Goal: Task Accomplishment & Management: Use online tool/utility

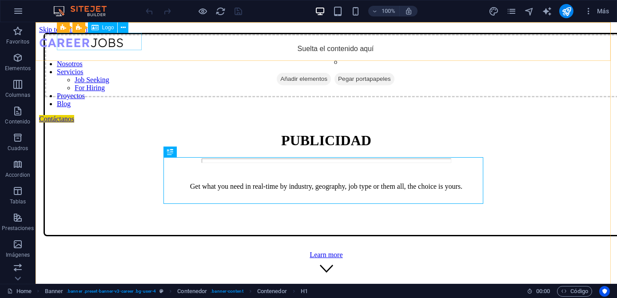
click at [102, 27] on span "Logo" at bounding box center [108, 27] width 12 height 5
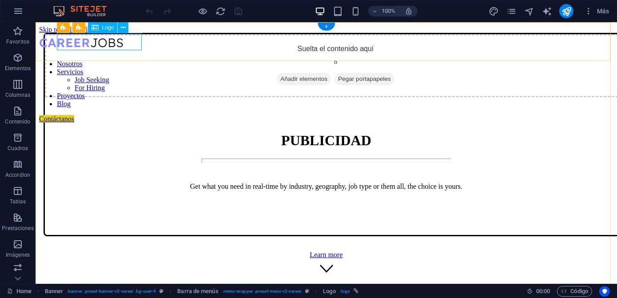
click at [99, 38] on div at bounding box center [326, 43] width 574 height 19
select select "px"
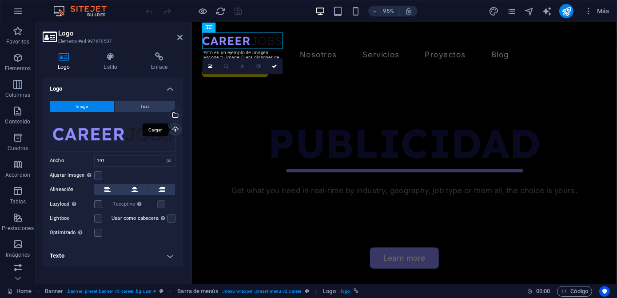
click at [178, 127] on div "Cargar" at bounding box center [174, 129] width 13 height 13
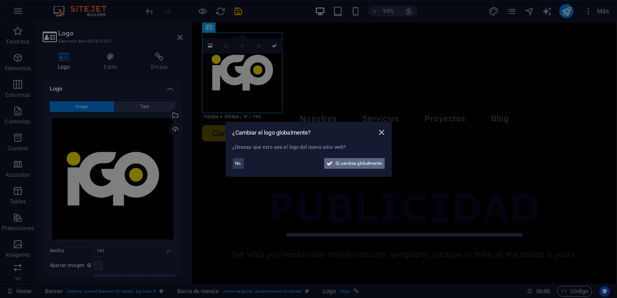
click at [340, 165] on span "Sí, cambiar globalmente" at bounding box center [359, 163] width 46 height 11
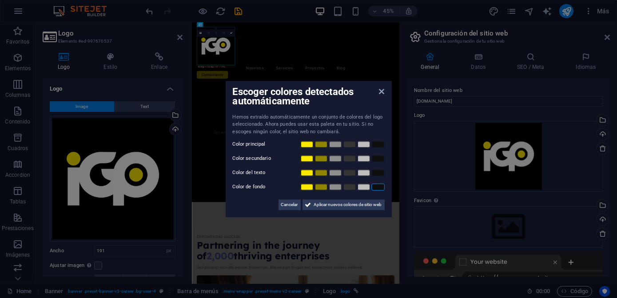
click at [372, 187] on link at bounding box center [377, 186] width 13 height 7
click at [305, 142] on link at bounding box center [306, 144] width 13 height 7
click at [360, 175] on link at bounding box center [363, 172] width 13 height 7
click at [321, 158] on link at bounding box center [320, 158] width 13 height 7
click at [362, 161] on link at bounding box center [363, 158] width 13 height 7
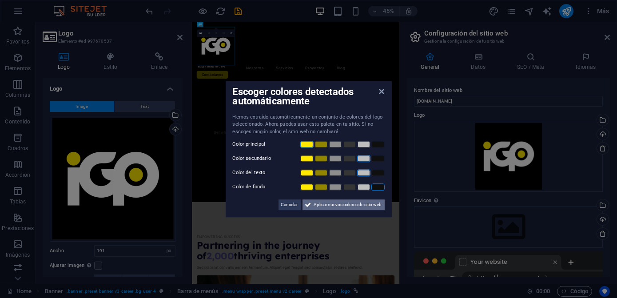
click at [331, 207] on span "Aplicar nuevos colores de sitio web" at bounding box center [348, 204] width 68 height 11
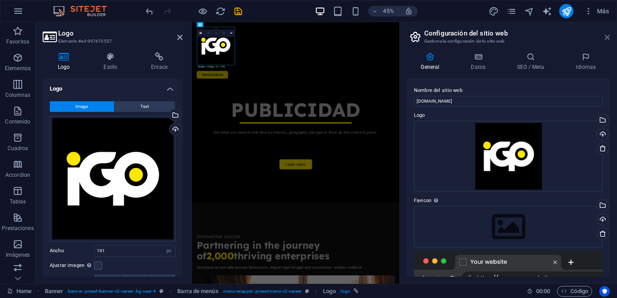
click at [605, 38] on icon at bounding box center [606, 37] width 5 height 7
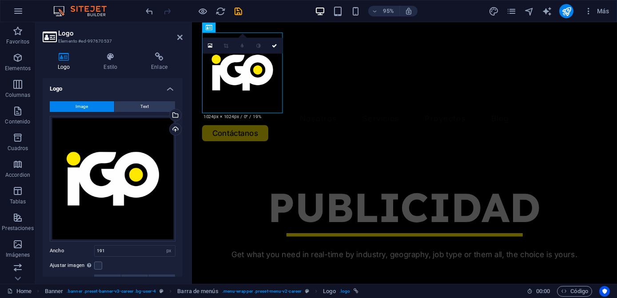
click at [226, 49] on link at bounding box center [226, 45] width 16 height 16
click at [271, 44] on link at bounding box center [274, 45] width 16 height 16
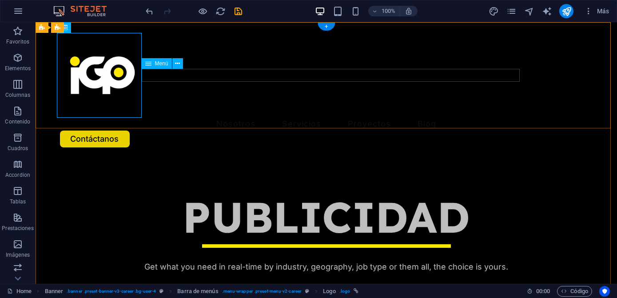
click at [291, 118] on nav "Nosotros Servicios Job Seeking For Hiring Proyectos Blog" at bounding box center [326, 124] width 533 height 13
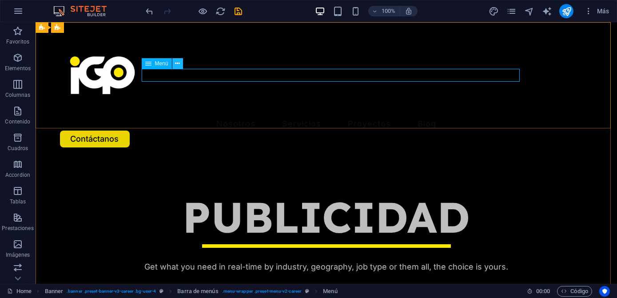
click at [178, 60] on icon at bounding box center [177, 63] width 5 height 9
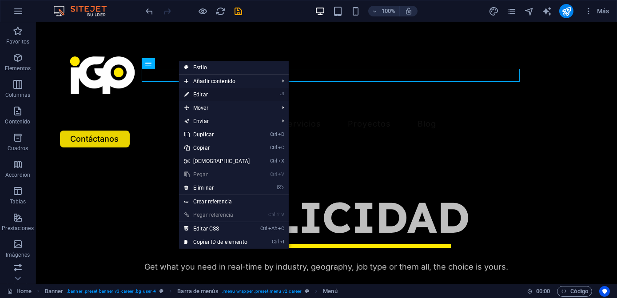
click at [195, 91] on link "⏎ Editar" at bounding box center [217, 94] width 76 height 13
select select "1"
select select
select select "3"
select select
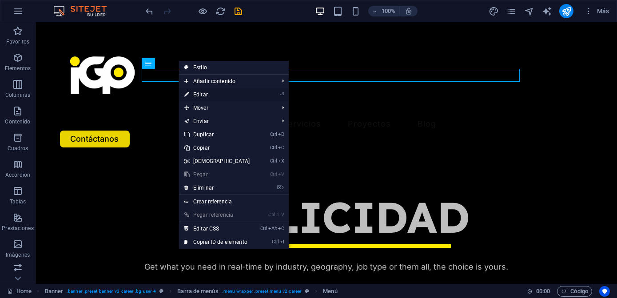
select select "4"
select select
select select "5"
select select
select select "6"
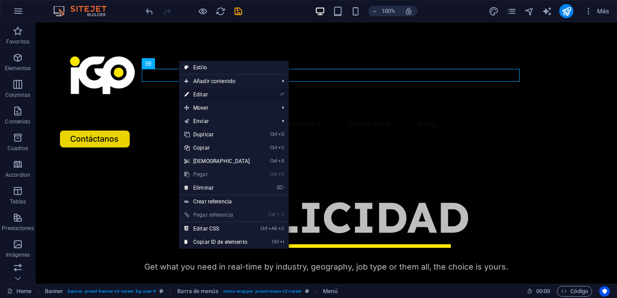
select select
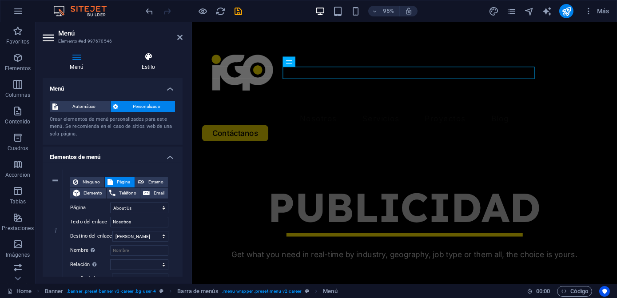
click at [151, 59] on icon at bounding box center [148, 56] width 68 height 9
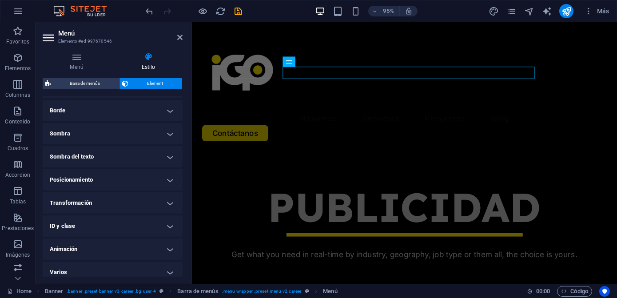
scroll to position [202, 0]
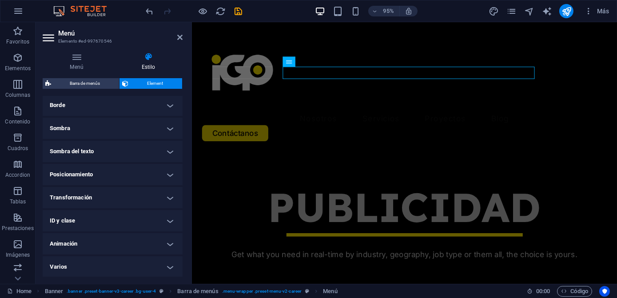
click at [131, 196] on h4 "Transformación" at bounding box center [113, 197] width 140 height 21
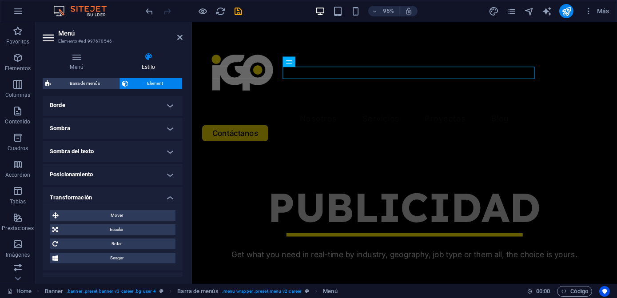
click at [130, 195] on h4 "Transformación" at bounding box center [113, 195] width 140 height 16
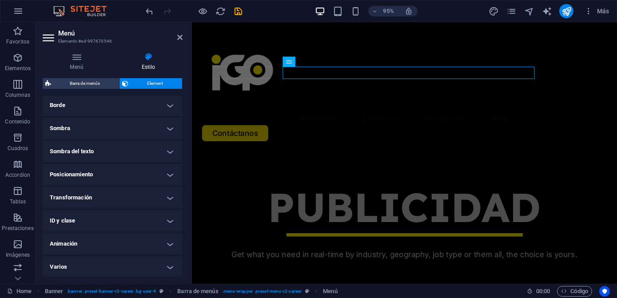
click at [112, 164] on h4 "Posicionamiento" at bounding box center [113, 174] width 140 height 21
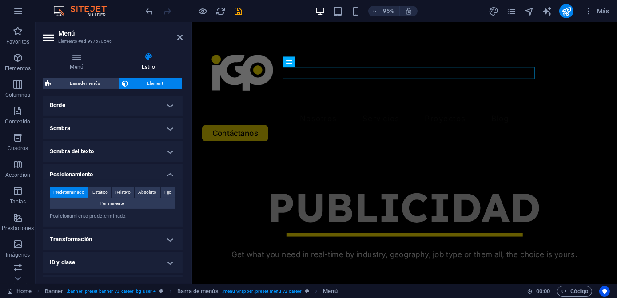
click at [112, 164] on h4 "Posicionamiento" at bounding box center [113, 172] width 140 height 16
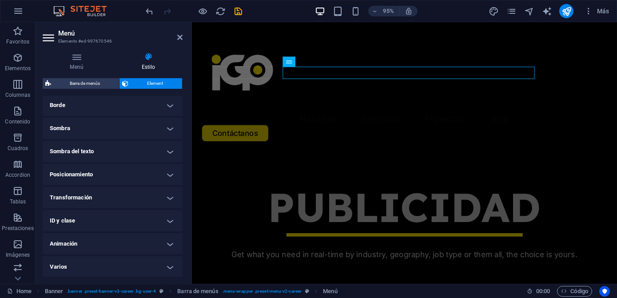
click at [103, 121] on h4 "Sombra" at bounding box center [113, 128] width 140 height 21
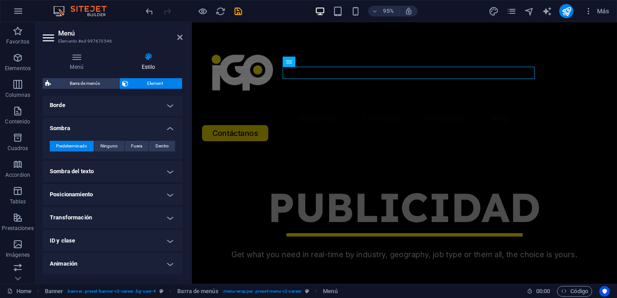
click at [103, 121] on h4 "Sombra" at bounding box center [113, 126] width 140 height 16
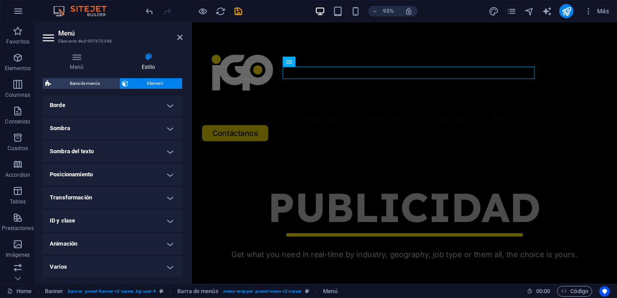
click at [102, 108] on h4 "Borde" at bounding box center [113, 105] width 140 height 21
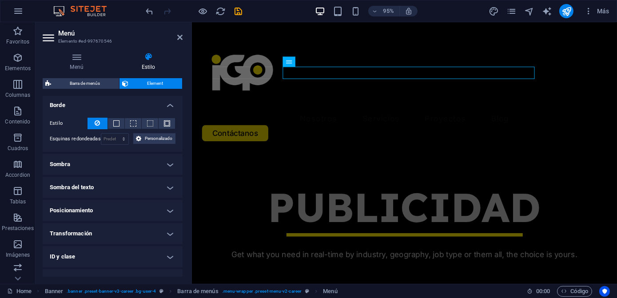
click at [102, 108] on h4 "Borde" at bounding box center [113, 103] width 140 height 16
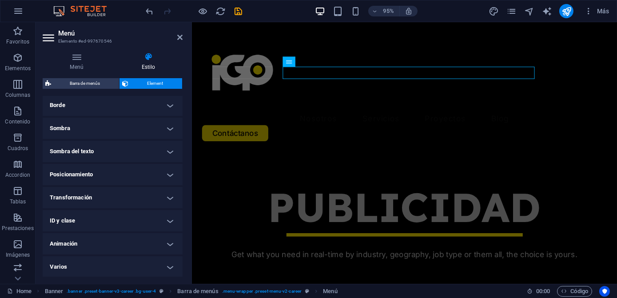
click at [110, 240] on h4 "Animación" at bounding box center [113, 243] width 140 height 21
click at [110, 240] on h4 "Animación" at bounding box center [113, 241] width 140 height 16
click at [97, 267] on h4 "Varios" at bounding box center [113, 266] width 140 height 21
click at [96, 266] on h4 "Varios" at bounding box center [113, 264] width 140 height 16
drag, startPoint x: 179, startPoint y: 35, endPoint x: 147, endPoint y: 16, distance: 37.8
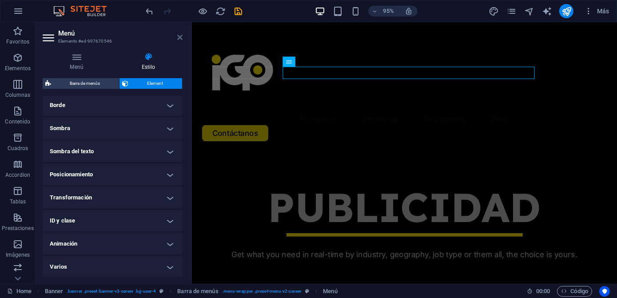
click at [179, 35] on icon at bounding box center [179, 37] width 5 height 7
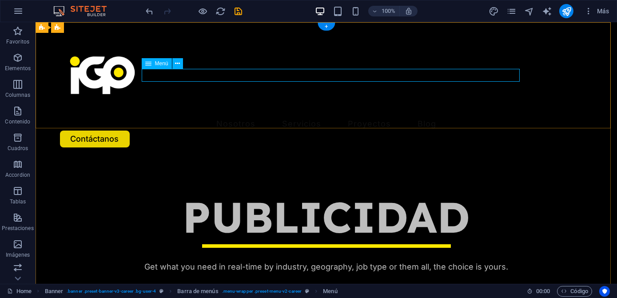
click at [265, 118] on nav "Nosotros Servicios Job Seeking For Hiring Proyectos Blog" at bounding box center [326, 124] width 533 height 13
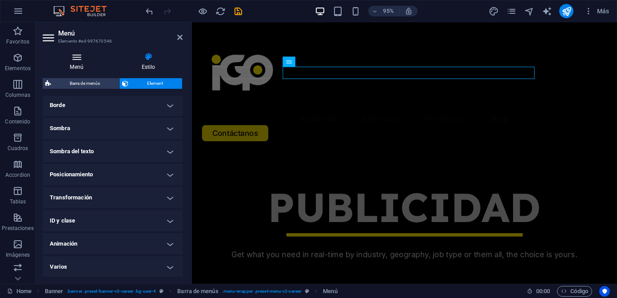
click at [79, 61] on h4 "Menú" at bounding box center [78, 61] width 71 height 19
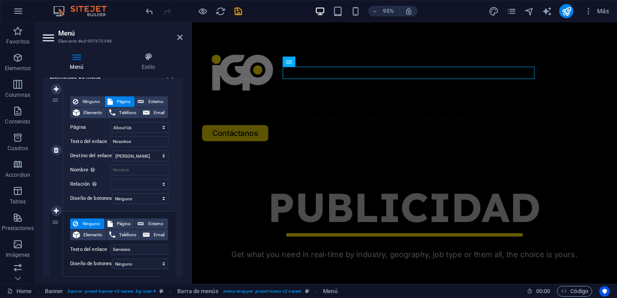
scroll to position [0, 0]
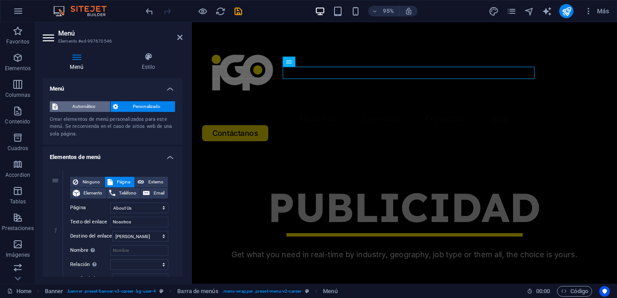
click at [91, 108] on span "Automático" at bounding box center [83, 106] width 47 height 11
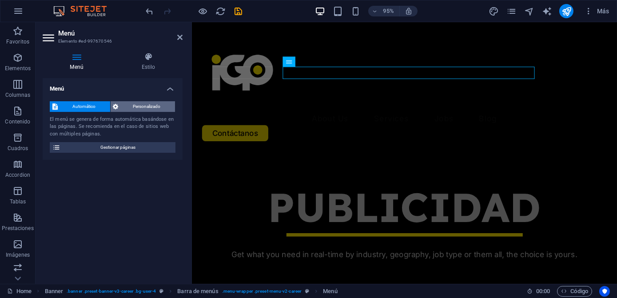
click at [132, 109] on span "Personalizado" at bounding box center [147, 106] width 52 height 11
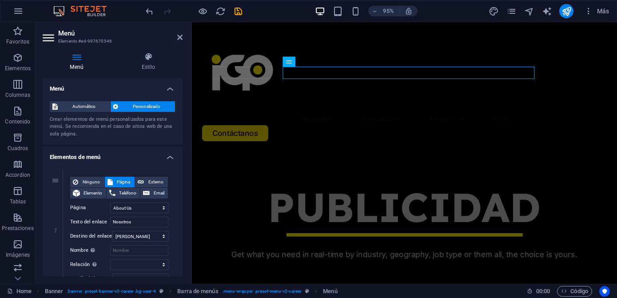
click at [167, 91] on h4 "Menú" at bounding box center [113, 86] width 140 height 16
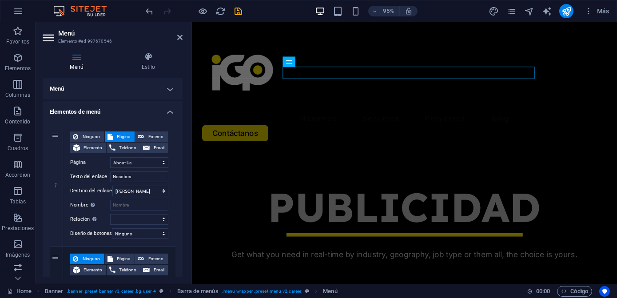
click at [169, 109] on h4 "Elementos de menú" at bounding box center [113, 109] width 140 height 16
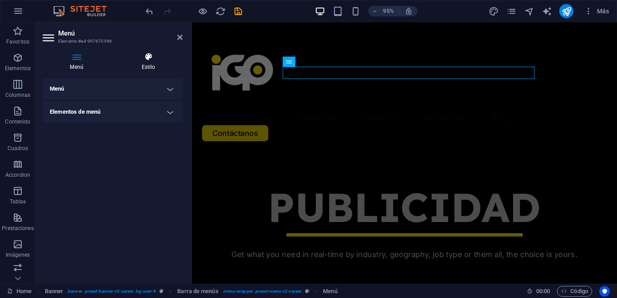
click at [144, 52] on icon at bounding box center [148, 56] width 68 height 9
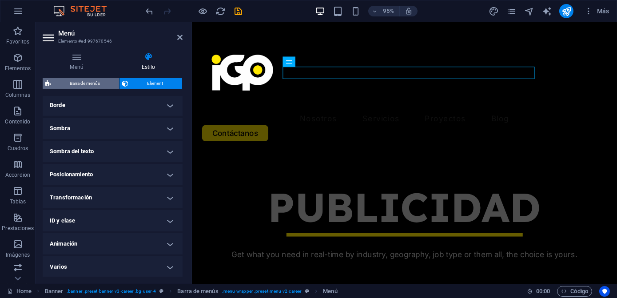
click at [103, 82] on span "Barra de menús" at bounding box center [85, 83] width 63 height 11
select select "rem"
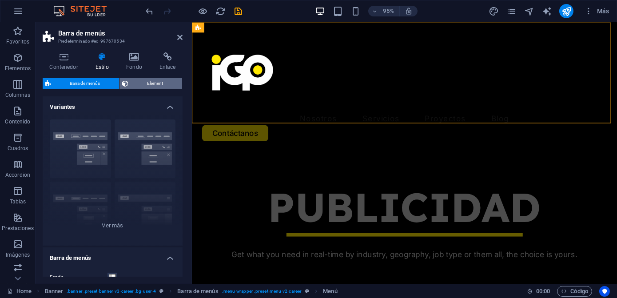
click at [142, 87] on span "Element" at bounding box center [155, 83] width 48 height 11
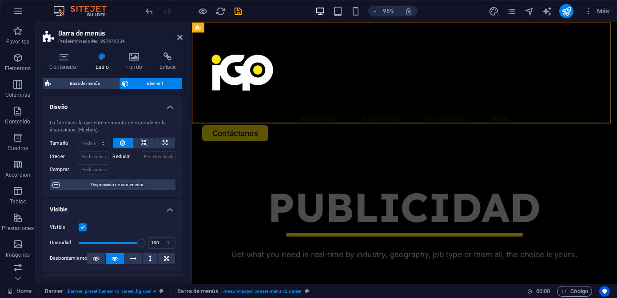
click at [94, 62] on h4 "Estilo" at bounding box center [103, 61] width 31 height 19
click at [65, 61] on icon at bounding box center [64, 56] width 42 height 9
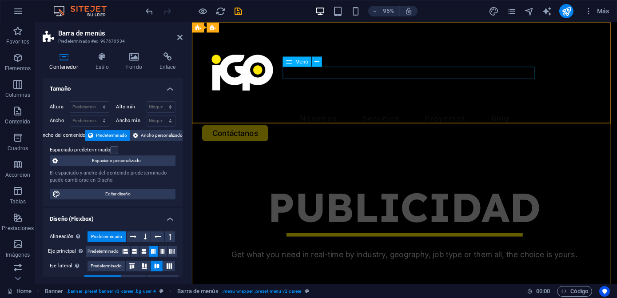
click at [348, 118] on nav "Nosotros Servicios Job Seeking For Hiring Proyectos Blog" at bounding box center [415, 124] width 426 height 13
click at [110, 67] on h4 "Estilo" at bounding box center [103, 61] width 31 height 19
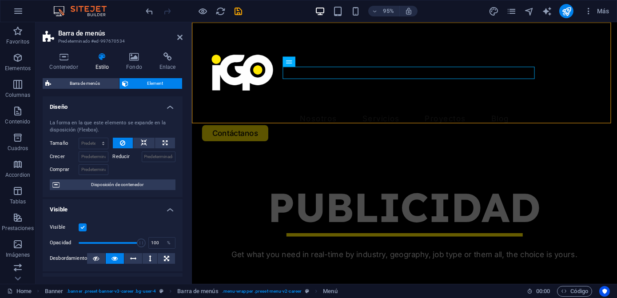
click at [164, 203] on h4 "Visible" at bounding box center [113, 207] width 140 height 16
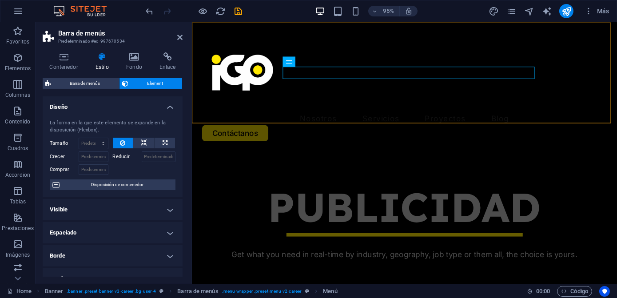
click at [150, 216] on h4 "Visible" at bounding box center [113, 209] width 140 height 21
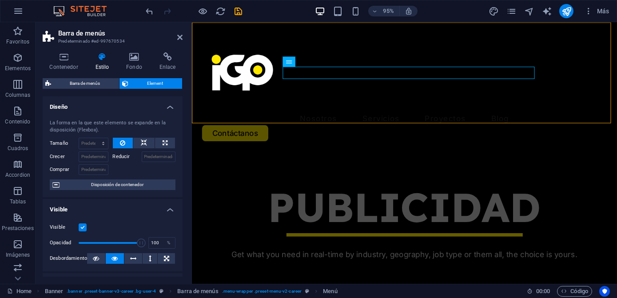
click at [150, 216] on div "Visible Opacidad 100 % Desbordamiento" at bounding box center [113, 243] width 140 height 56
click at [166, 212] on h4 "Visible" at bounding box center [113, 207] width 140 height 16
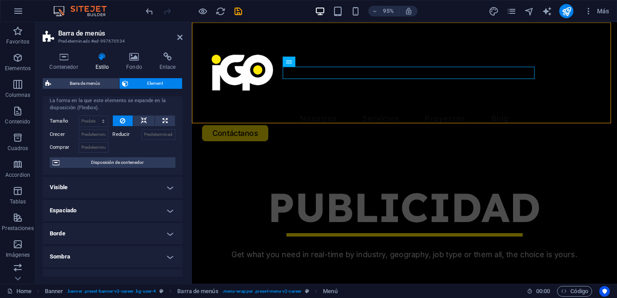
scroll to position [40, 0]
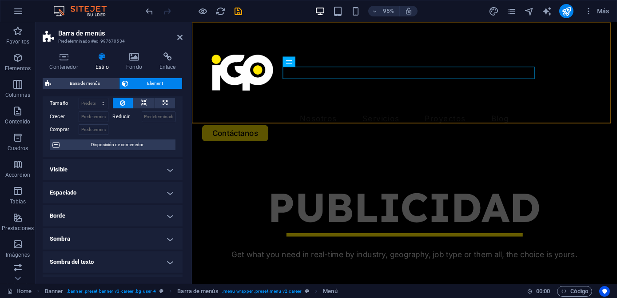
click at [162, 187] on h4 "Espaciado" at bounding box center [113, 192] width 140 height 21
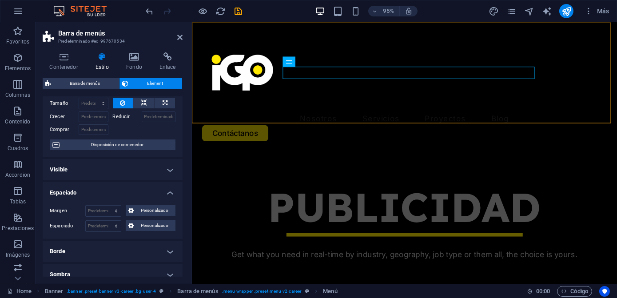
click at [162, 186] on h4 "Espaciado" at bounding box center [113, 190] width 140 height 16
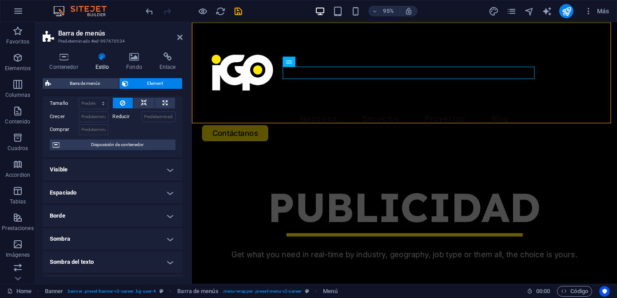
click at [153, 219] on h4 "Borde" at bounding box center [113, 215] width 140 height 21
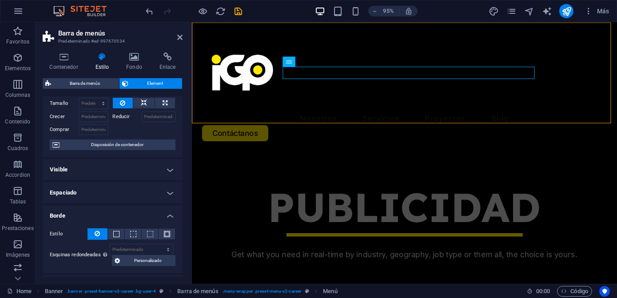
scroll to position [80, 0]
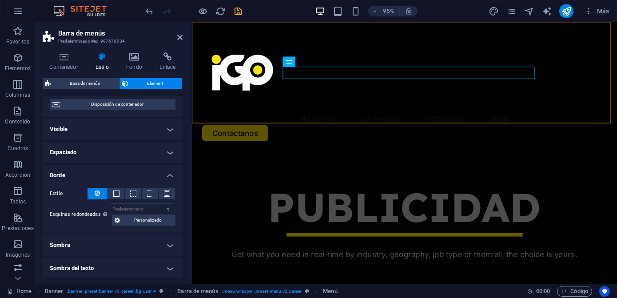
click at [161, 176] on h4 "Borde" at bounding box center [113, 173] width 140 height 16
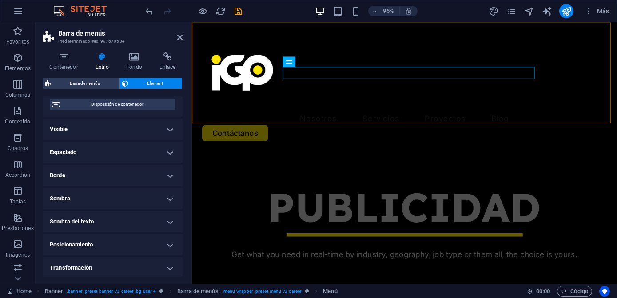
click at [162, 209] on ul "Diseño La forma en la que este elemento se expande en la disposición (Flexbox).…" at bounding box center [113, 182] width 140 height 332
click at [164, 216] on h4 "Sombra del texto" at bounding box center [113, 221] width 140 height 21
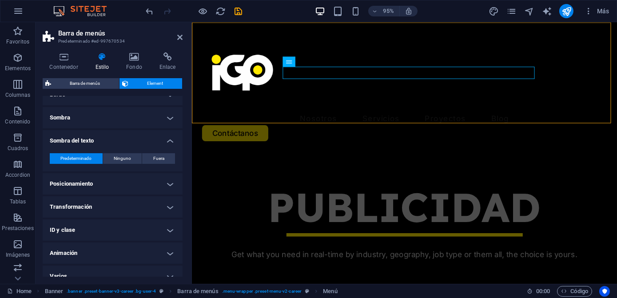
click at [162, 139] on h4 "Sombra del texto" at bounding box center [113, 138] width 140 height 16
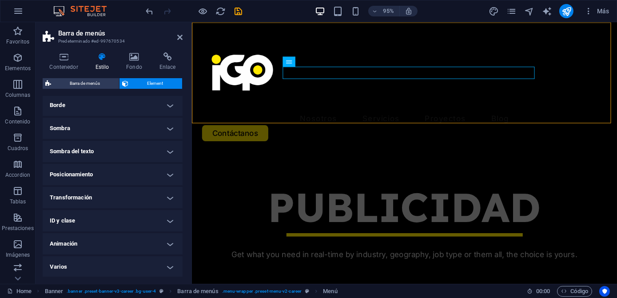
click at [161, 164] on h4 "Posicionamiento" at bounding box center [113, 174] width 140 height 21
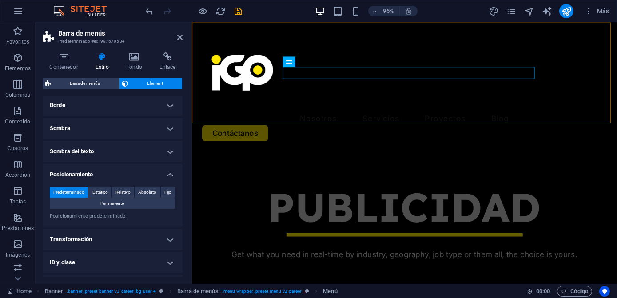
click at [161, 164] on h4 "Posicionamiento" at bounding box center [113, 172] width 140 height 16
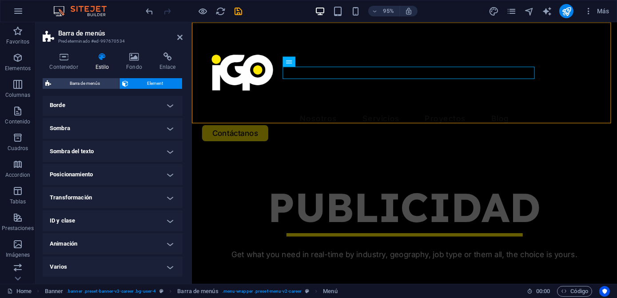
click at [162, 190] on h4 "Transformación" at bounding box center [113, 197] width 140 height 21
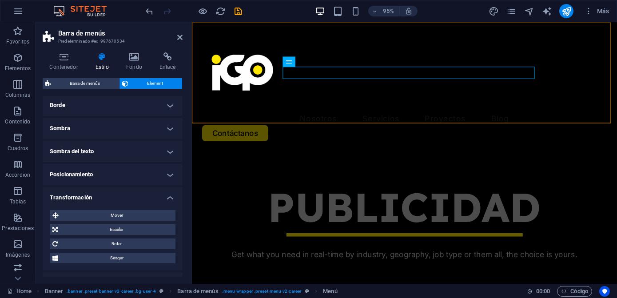
click at [162, 190] on h4 "Transformación" at bounding box center [113, 195] width 140 height 16
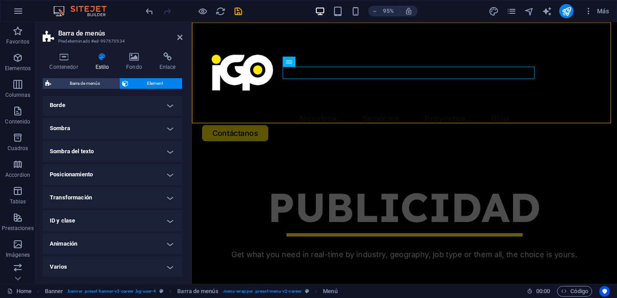
click at [157, 227] on h4 "ID y clase" at bounding box center [113, 220] width 140 height 21
click at [155, 219] on h4 "ID y clase" at bounding box center [113, 218] width 140 height 16
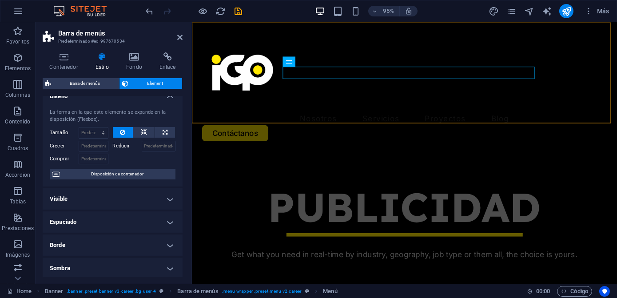
scroll to position [0, 0]
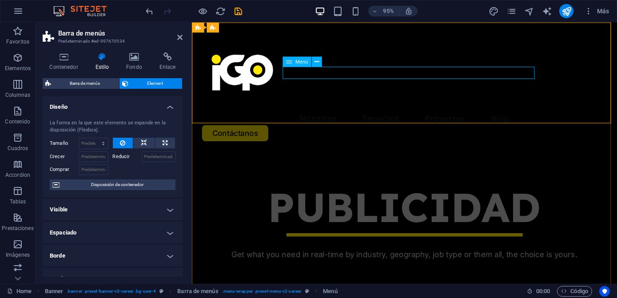
click at [330, 118] on nav "Nosotros Servicios Job Seeking For Hiring Proyectos Blog" at bounding box center [415, 124] width 426 height 13
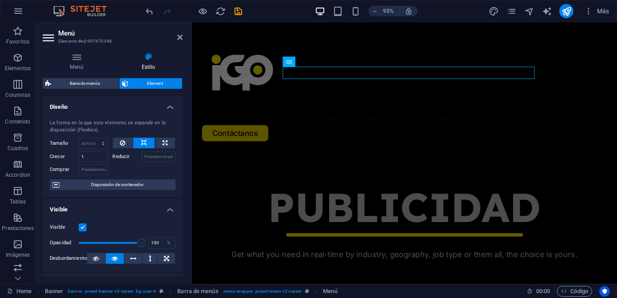
click at [168, 208] on h4 "Visible" at bounding box center [113, 207] width 140 height 16
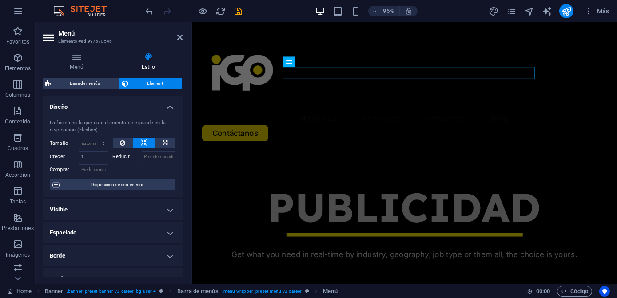
click at [168, 110] on h4 "Diseño" at bounding box center [113, 104] width 140 height 16
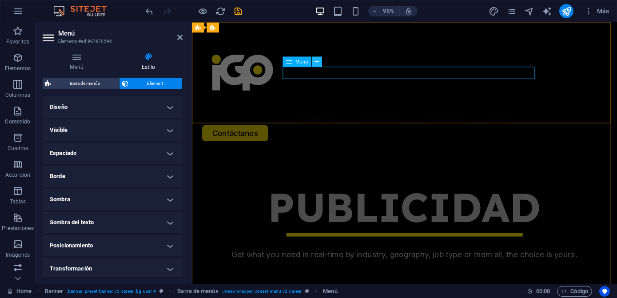
click at [314, 62] on icon at bounding box center [316, 61] width 4 height 9
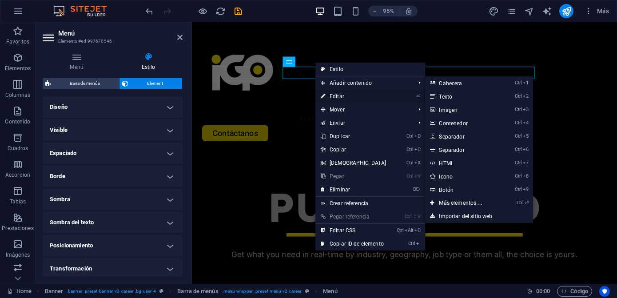
click at [334, 96] on link "⏎ Editar" at bounding box center [353, 96] width 76 height 13
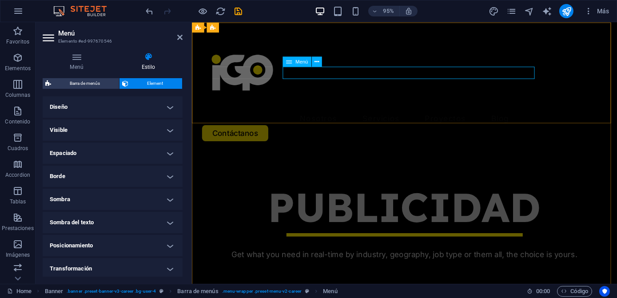
click at [309, 118] on nav "Nosotros Servicios Job Seeking For Hiring Proyectos Blog" at bounding box center [415, 124] width 426 height 13
click at [289, 63] on icon at bounding box center [289, 61] width 6 height 10
click at [313, 62] on button at bounding box center [317, 61] width 10 height 10
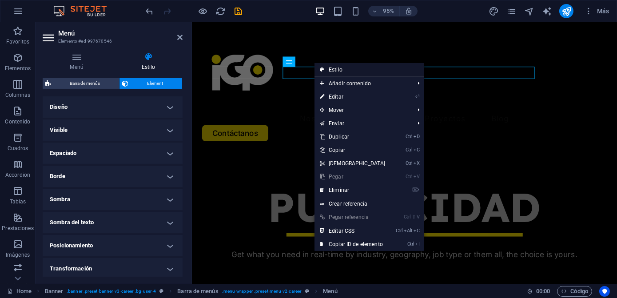
click at [323, 67] on icon at bounding box center [322, 69] width 4 height 13
select select "rem"
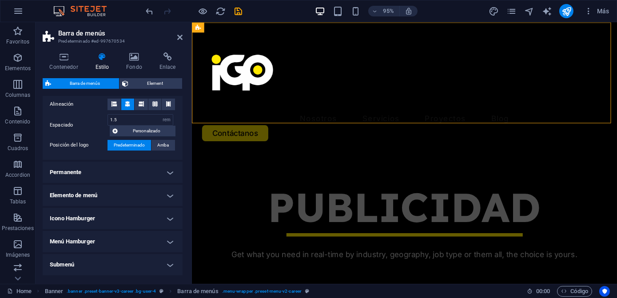
scroll to position [100, 0]
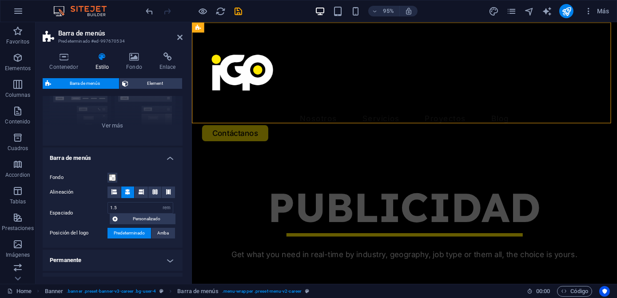
click at [170, 159] on h4 "Barra de menús" at bounding box center [113, 155] width 140 height 16
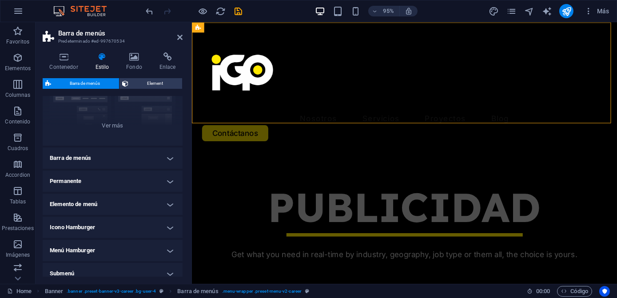
click at [155, 184] on h4 "Permanente" at bounding box center [113, 180] width 140 height 21
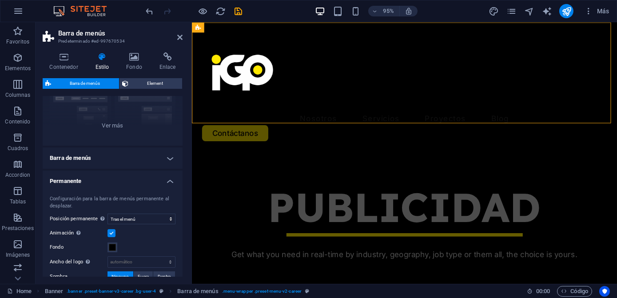
scroll to position [140, 0]
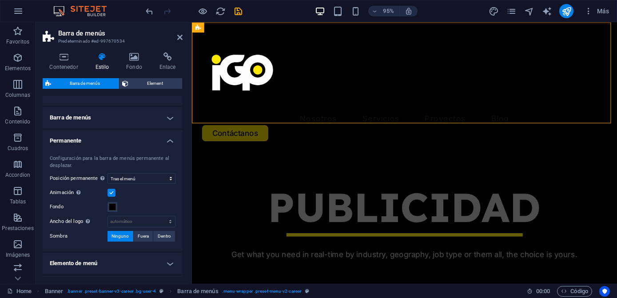
click at [167, 143] on h4 "Permanente" at bounding box center [113, 138] width 140 height 16
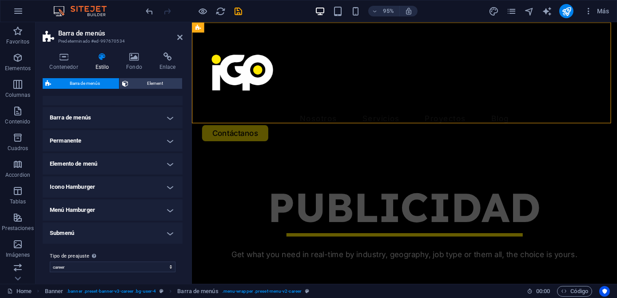
click at [151, 166] on h4 "Elemento de menú" at bounding box center [113, 163] width 140 height 21
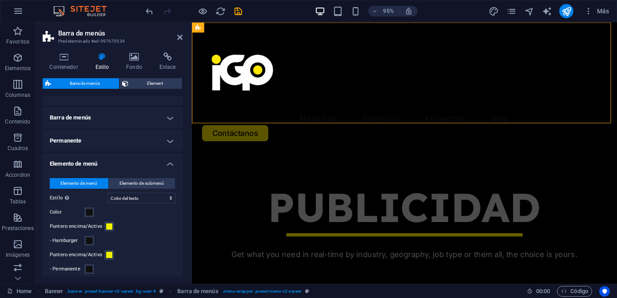
scroll to position [181, 0]
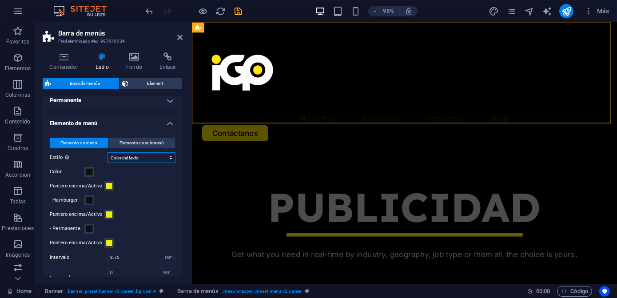
click at [132, 158] on select "Sin formato Color del texto Cuadro: Atenuar Cuadro: Voltear verticalmente Cuadr…" at bounding box center [141, 157] width 68 height 11
click at [86, 170] on span at bounding box center [89, 171] width 7 height 7
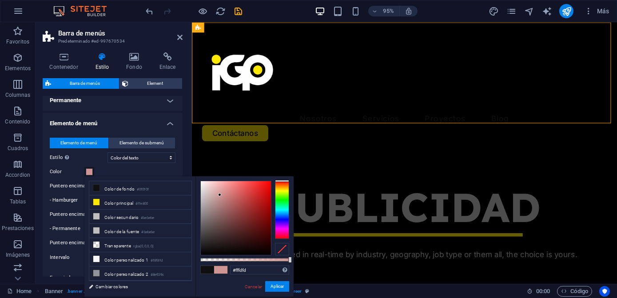
type input "#ffffff"
drag, startPoint x: 242, startPoint y: 219, endPoint x: 183, endPoint y: 174, distance: 74.4
click at [183, 174] on body "imagengrafica.com.mx Home Favoritos Elementos Columnas Contenido Cuadros Accord…" at bounding box center [308, 149] width 617 height 298
click at [127, 171] on div "Color" at bounding box center [113, 171] width 126 height 11
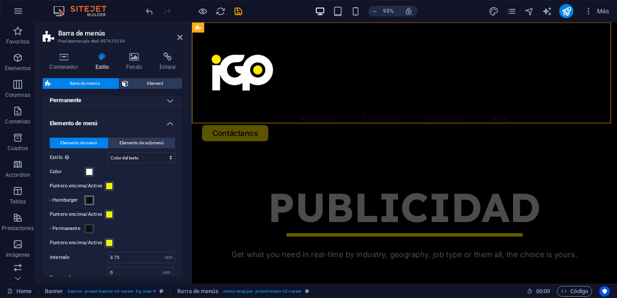
click at [88, 198] on span at bounding box center [89, 200] width 7 height 7
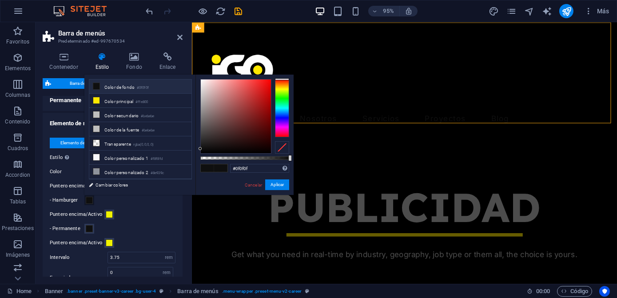
type input "#ffffff"
drag, startPoint x: 199, startPoint y: 71, endPoint x: 181, endPoint y: 34, distance: 40.9
click at [181, 34] on body "imagengrafica.com.mx Home Favoritos Elementos Columnas Contenido Cuadros Accord…" at bounding box center [308, 149] width 617 height 298
drag, startPoint x: 88, startPoint y: 226, endPoint x: 138, endPoint y: 207, distance: 52.7
click at [88, 226] on span at bounding box center [89, 228] width 7 height 7
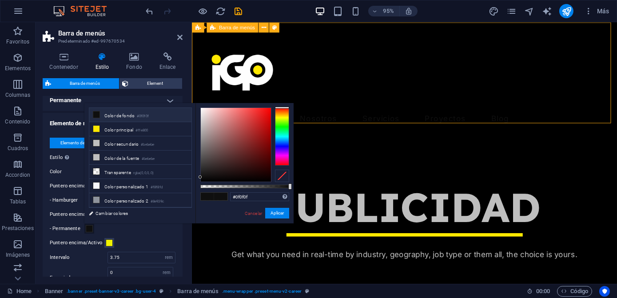
drag, startPoint x: 317, startPoint y: 26, endPoint x: 301, endPoint y: 23, distance: 16.3
click at [301, 23] on div "Nosotros Servicios Job Seeking For Hiring Proyectos Blog Contáctanos" at bounding box center [414, 90] width 447 height 136
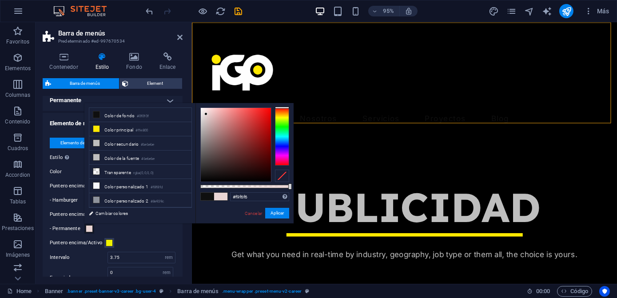
type input "#ffffff"
drag, startPoint x: 206, startPoint y: 114, endPoint x: 180, endPoint y: 91, distance: 34.6
click at [180, 91] on body "imagengrafica.com.mx Home Favoritos Elementos Columnas Contenido Cuadros Accord…" at bounding box center [308, 149] width 617 height 298
click at [161, 235] on div "Elemento de menú Elemento de submenú Estilo Cambia al modo de previsualización …" at bounding box center [112, 258] width 143 height 259
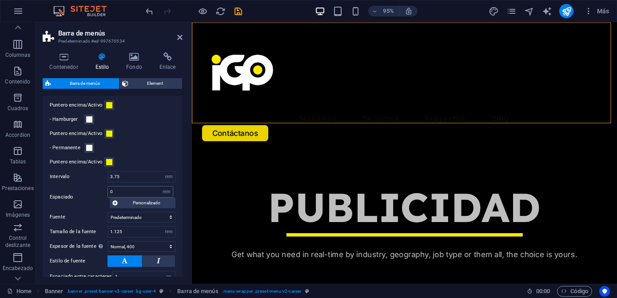
scroll to position [342, 0]
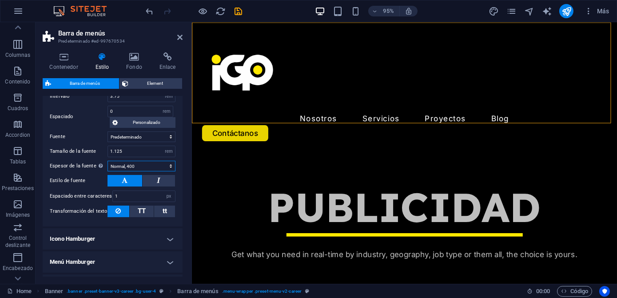
click at [134, 165] on select "Fino, 100 Extra delgado, 200 Delgado, 300 Normal, 400 Medio, 500 Seminegrita, 6…" at bounding box center [141, 166] width 68 height 11
click at [134, 135] on select "Predeterminado Cabeceras" at bounding box center [141, 136] width 68 height 11
click at [155, 134] on select "Predeterminado Cabeceras" at bounding box center [141, 136] width 68 height 11
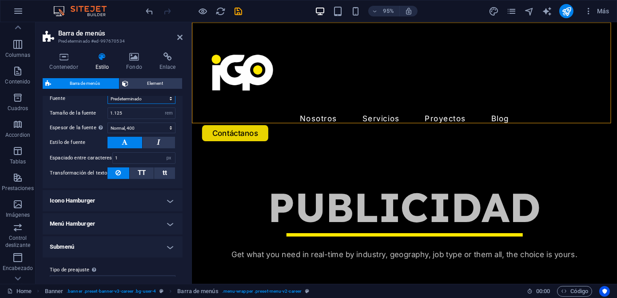
scroll to position [382, 0]
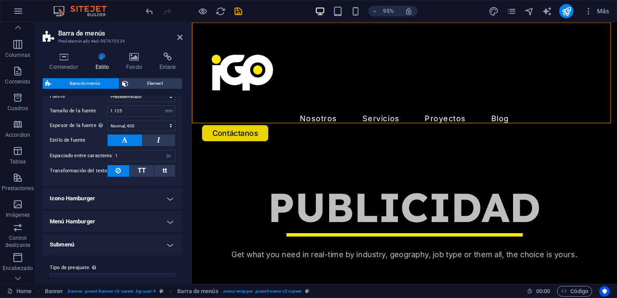
click at [149, 195] on h4 "Icono Hamburger" at bounding box center [113, 198] width 140 height 21
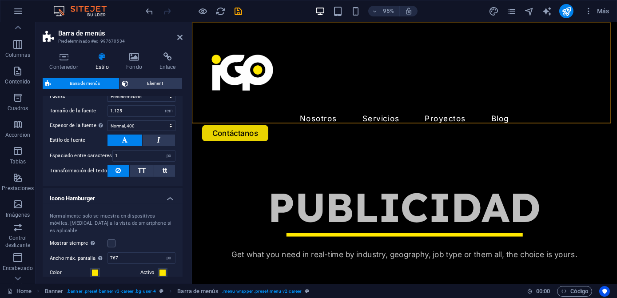
click at [149, 195] on h4 "Icono Hamburger" at bounding box center [113, 196] width 140 height 16
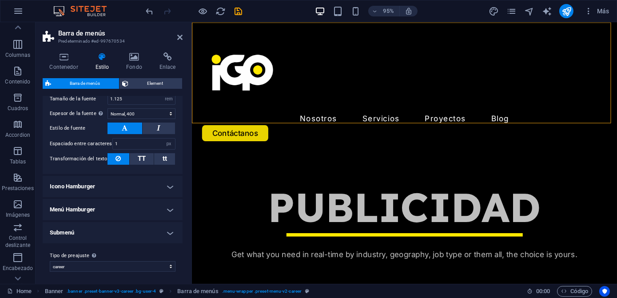
scroll to position [395, 0]
click at [234, 13] on icon "save" at bounding box center [239, 11] width 10 height 10
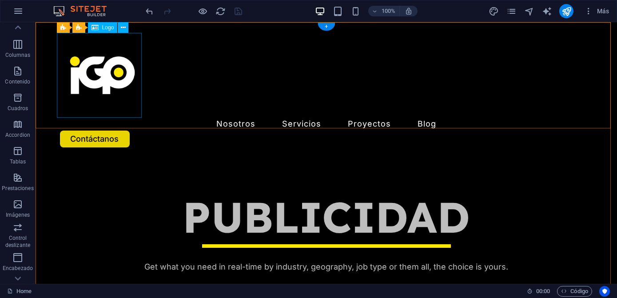
click at [130, 47] on div at bounding box center [326, 75] width 533 height 85
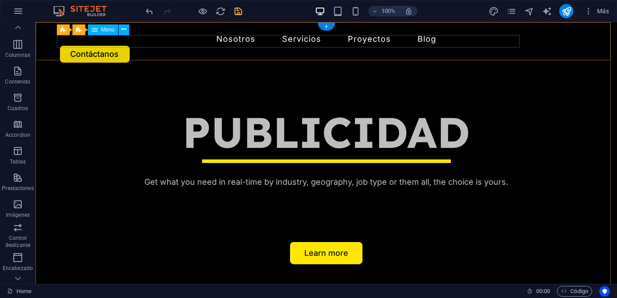
click at [88, 38] on nav "Nosotros Servicios Job Seeking For Hiring Proyectos Blog" at bounding box center [326, 39] width 533 height 13
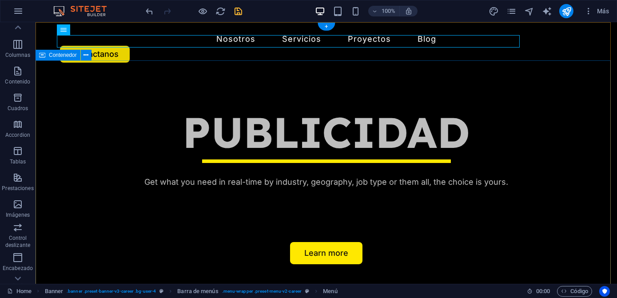
click at [130, 83] on div "PUBLICIDAD Get what you need in real-time by industry, geography, job type or t…" at bounding box center [326, 186] width 581 height 226
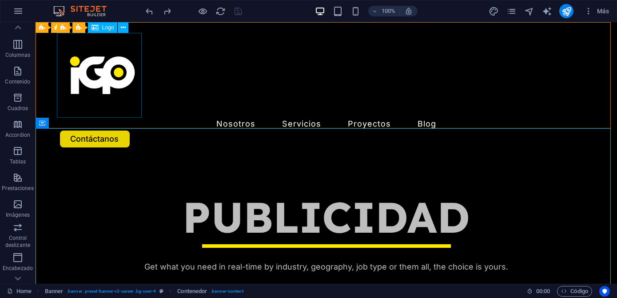
click at [98, 30] on div "Logo" at bounding box center [103, 27] width 30 height 11
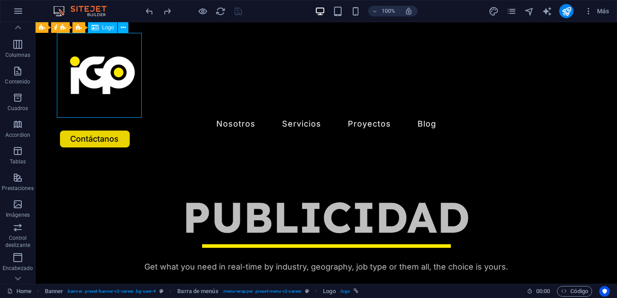
click at [98, 30] on div "Logo" at bounding box center [103, 27] width 30 height 11
click at [125, 23] on icon at bounding box center [123, 27] width 5 height 9
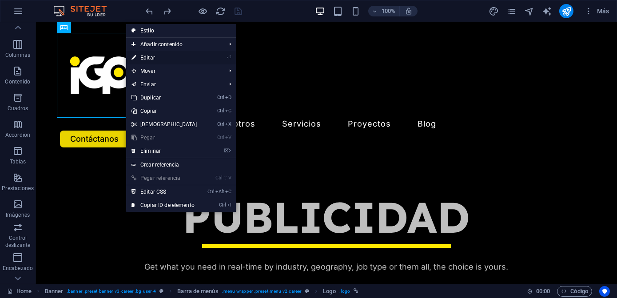
click at [151, 59] on link "⏎ Editar" at bounding box center [164, 57] width 76 height 13
select select "px"
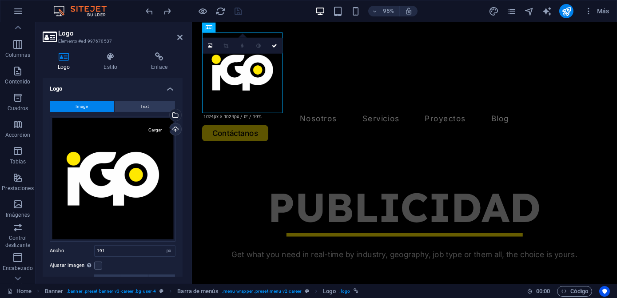
click at [171, 128] on div "Cargar" at bounding box center [174, 129] width 13 height 13
click at [174, 126] on div "Cargar" at bounding box center [174, 129] width 13 height 13
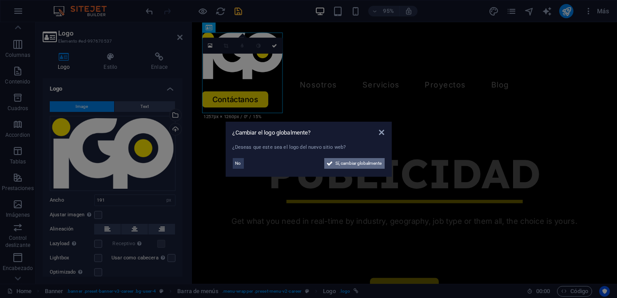
click at [347, 166] on span "Sí, cambiar globalmente" at bounding box center [359, 163] width 46 height 11
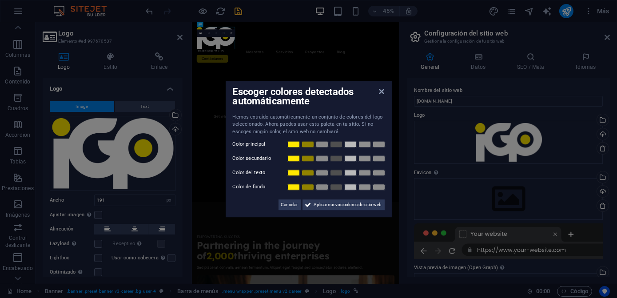
click at [264, 205] on div "Cancelar Aplicar nuevos colores de sitio web" at bounding box center [309, 201] width 152 height 18
click at [278, 208] on button "Cancelar" at bounding box center [289, 204] width 22 height 11
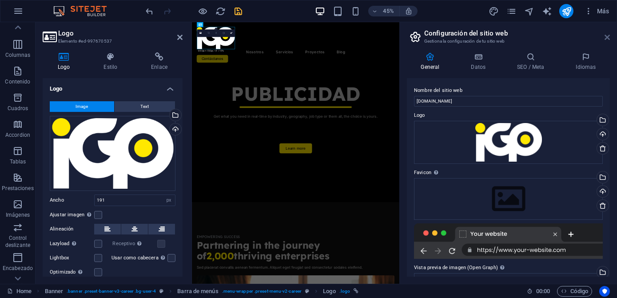
click at [607, 35] on icon at bounding box center [606, 37] width 5 height 7
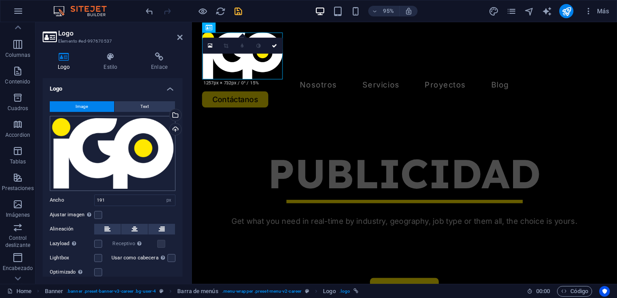
scroll to position [0, 0]
drag, startPoint x: 135, startPoint y: 197, endPoint x: 71, endPoint y: 199, distance: 64.0
click at [71, 199] on div "Ancho 191 Predeterminado automático px rem % em vh vw" at bounding box center [113, 200] width 126 height 12
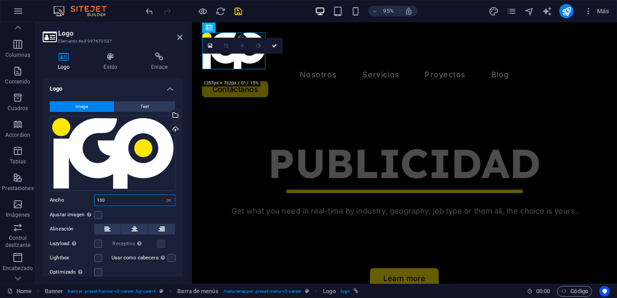
drag, startPoint x: 124, startPoint y: 194, endPoint x: 91, endPoint y: 202, distance: 34.2
click at [91, 202] on div "Ancho 150 Predeterminado automático px rem % em vh vw" at bounding box center [113, 200] width 126 height 12
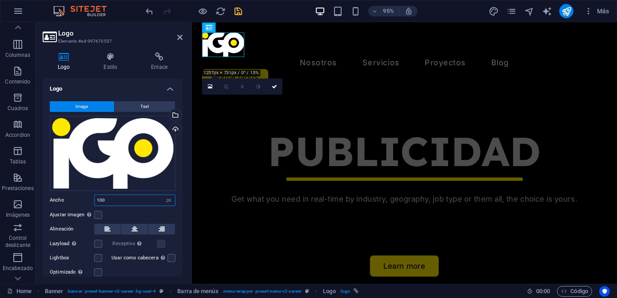
drag, startPoint x: 121, startPoint y: 202, endPoint x: 74, endPoint y: 207, distance: 46.9
click at [74, 207] on div "Image Text Arrastra archivos aquí, haz clic para escoger archivos o selecciona …" at bounding box center [113, 189] width 140 height 190
type input "75"
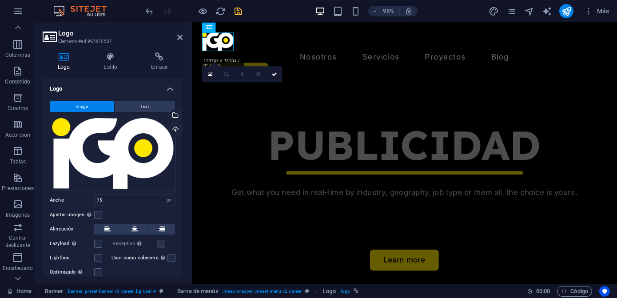
click at [241, 9] on icon "save" at bounding box center [239, 11] width 10 height 10
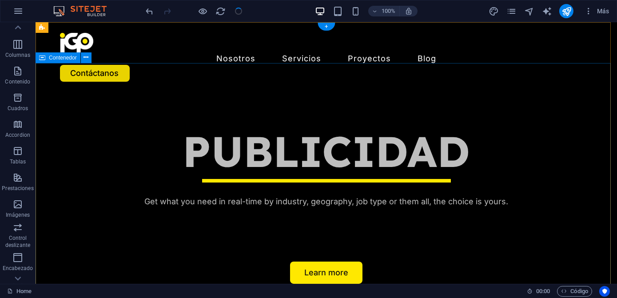
click at [250, 109] on div "PUBLICIDAD Get what you need in real-time by industry, geography, job type or t…" at bounding box center [326, 205] width 581 height 226
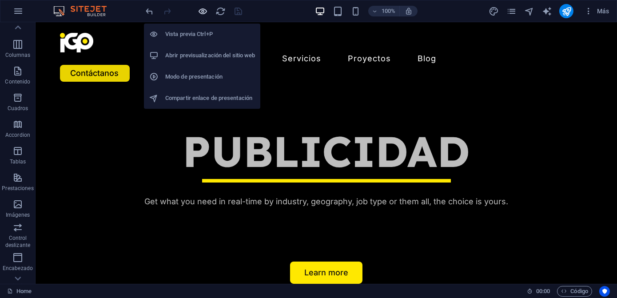
click at [200, 12] on icon "button" at bounding box center [203, 11] width 10 height 10
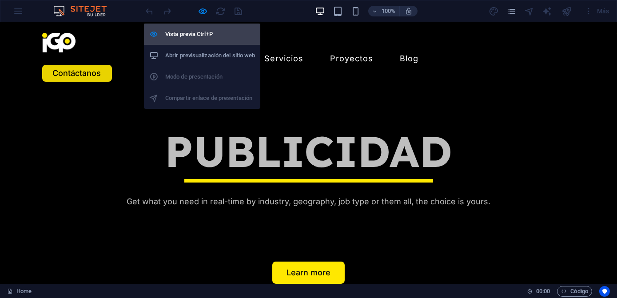
click at [198, 32] on h6 "Vista previa Ctrl+P" at bounding box center [210, 34] width 90 height 11
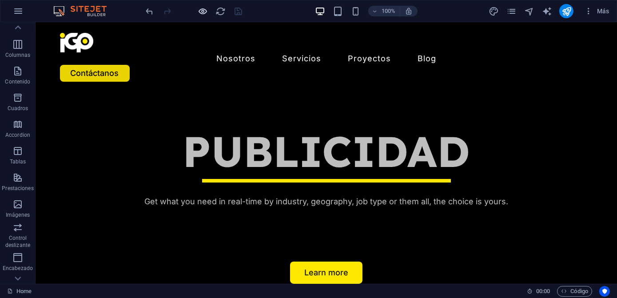
click at [202, 12] on icon "button" at bounding box center [203, 11] width 10 height 10
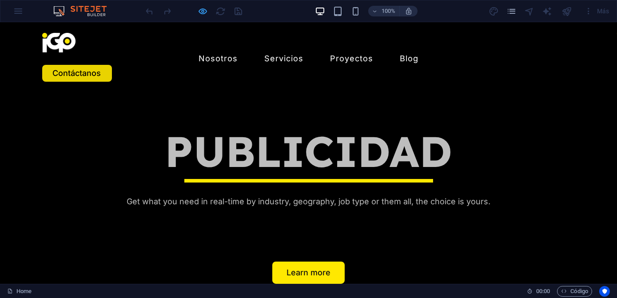
click at [201, 15] on icon "button" at bounding box center [203, 11] width 10 height 10
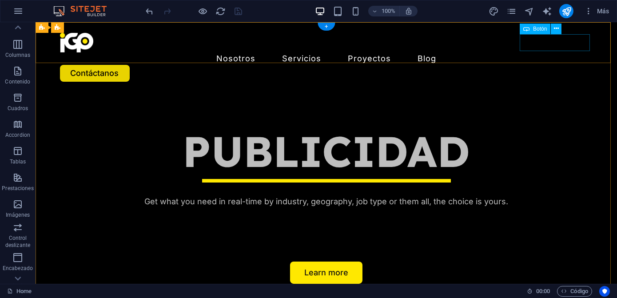
click at [538, 65] on div "Contáctanos" at bounding box center [326, 73] width 533 height 17
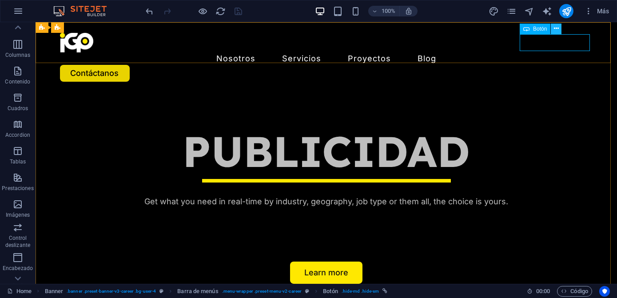
click at [559, 33] on button at bounding box center [556, 29] width 11 height 11
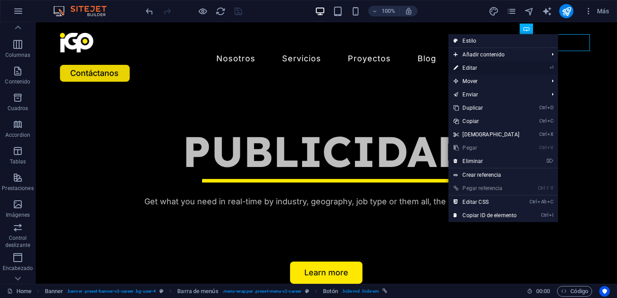
click at [470, 69] on link "⏎ Editar" at bounding box center [486, 67] width 76 height 13
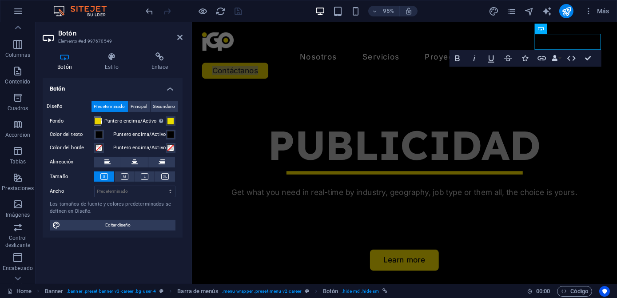
click at [98, 121] on span at bounding box center [97, 121] width 7 height 7
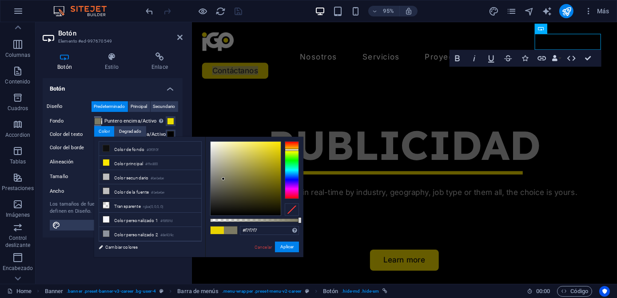
type input "#ffffff"
drag, startPoint x: 223, startPoint y: 179, endPoint x: 7, endPoint y: 107, distance: 228.0
click at [198, 123] on body "imagengrafica.com.mx Home Favoritos Elementos Columnas Contenido Cuadros Accord…" at bounding box center [308, 149] width 617 height 298
click at [282, 246] on button "Aplicar" at bounding box center [287, 247] width 24 height 11
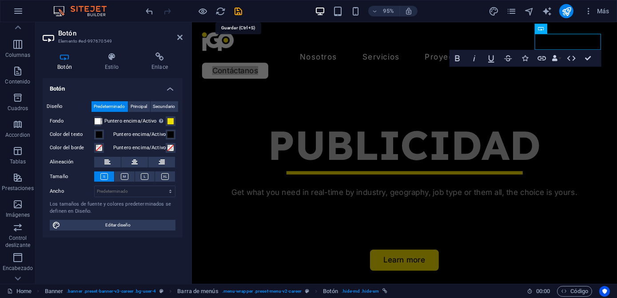
drag, startPoint x: 238, startPoint y: 9, endPoint x: 233, endPoint y: 12, distance: 5.2
click at [238, 9] on icon "save" at bounding box center [239, 11] width 10 height 10
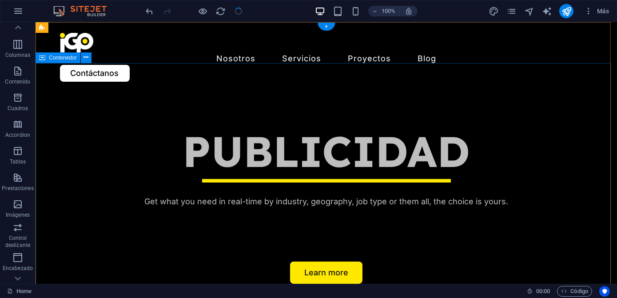
drag, startPoint x: 376, startPoint y: 109, endPoint x: 431, endPoint y: 111, distance: 54.2
click at [375, 109] on div "PUBLICIDAD Get what you need in real-time by industry, geography, job type or t…" at bounding box center [326, 205] width 581 height 226
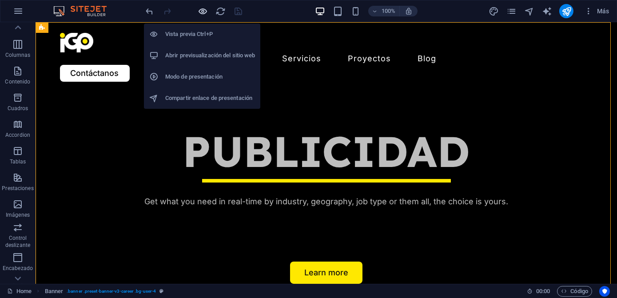
click at [201, 7] on icon "button" at bounding box center [203, 11] width 10 height 10
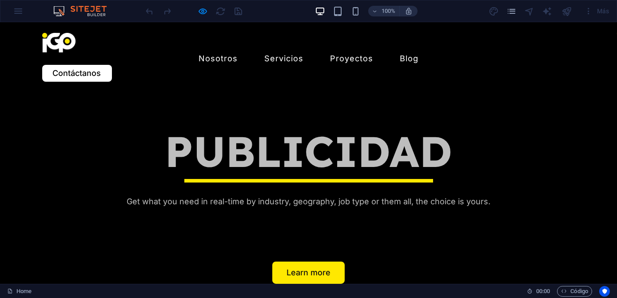
click at [255, 175] on h1 "PUBLICIDAD" at bounding box center [308, 151] width 533 height 47
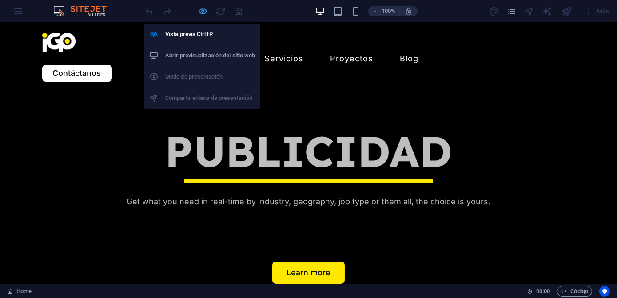
click at [201, 9] on icon "button" at bounding box center [203, 11] width 10 height 10
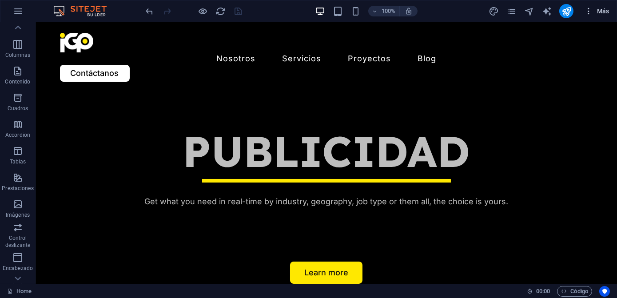
click at [590, 12] on icon "button" at bounding box center [588, 11] width 9 height 9
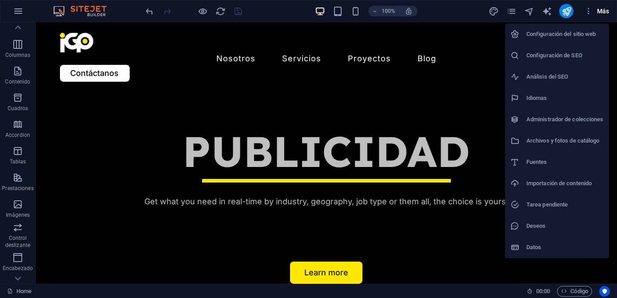
click at [590, 12] on div at bounding box center [308, 149] width 617 height 298
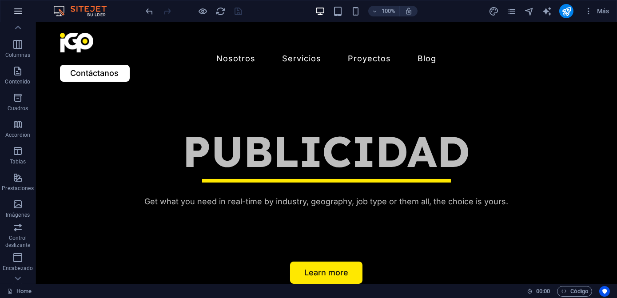
click at [18, 9] on icon "button" at bounding box center [18, 11] width 11 height 11
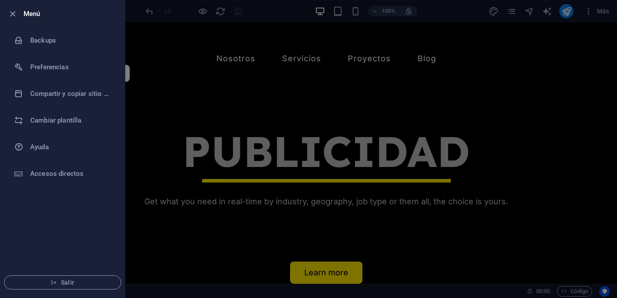
click at [139, 17] on div at bounding box center [308, 149] width 617 height 298
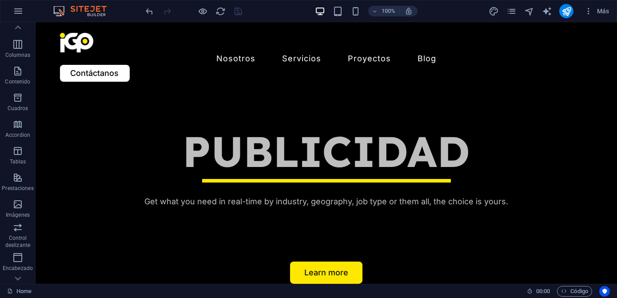
click at [86, 11] on img at bounding box center [84, 11] width 67 height 11
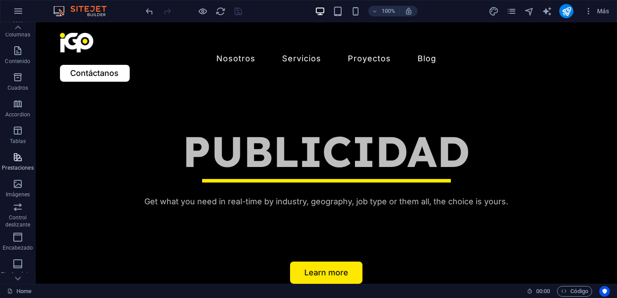
scroll to position [138, 0]
click at [17, 14] on icon "button" at bounding box center [18, 11] width 11 height 11
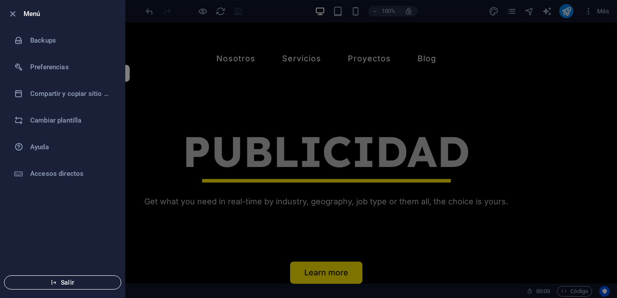
click at [75, 289] on button "Salir" at bounding box center [62, 282] width 117 height 14
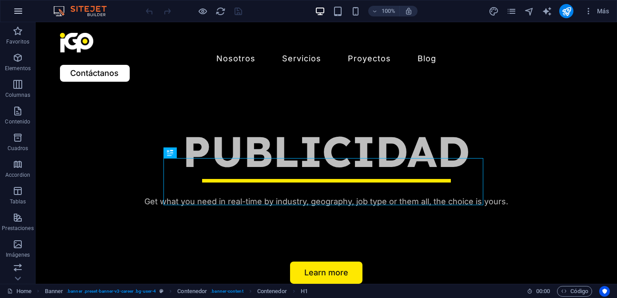
click at [17, 15] on icon "button" at bounding box center [18, 11] width 11 height 11
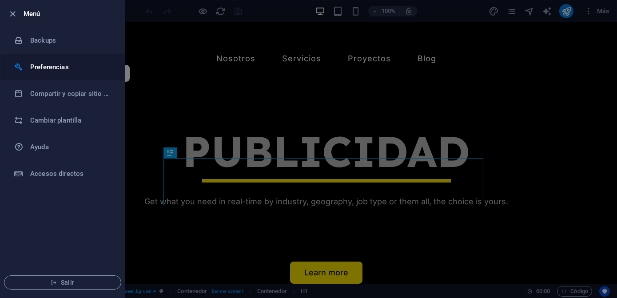
click at [51, 68] on h6 "Preferencias" at bounding box center [71, 67] width 82 height 11
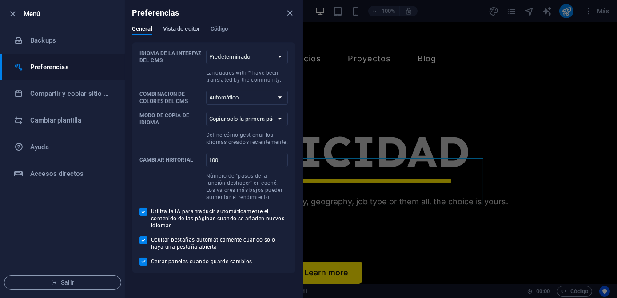
click at [188, 33] on span "Vista de editor" at bounding box center [181, 30] width 37 height 12
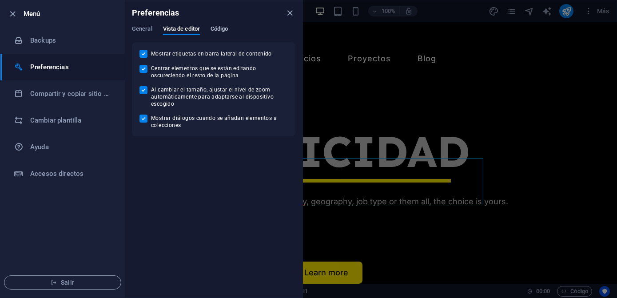
click at [214, 30] on span "Código" at bounding box center [219, 30] width 18 height 12
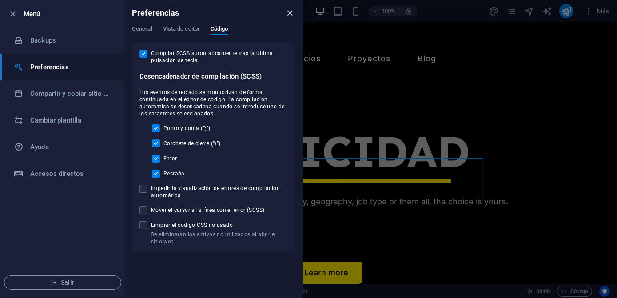
click at [289, 8] on icon "close" at bounding box center [290, 13] width 10 height 10
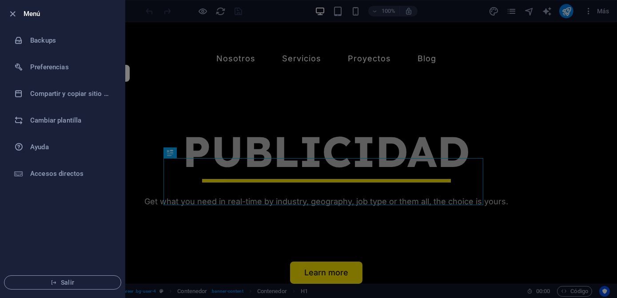
click at [237, 78] on div at bounding box center [308, 149] width 617 height 298
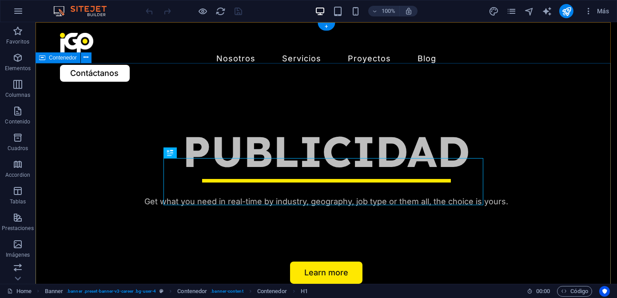
click at [112, 111] on div "PUBLICIDAD Get what you need in real-time by industry, geography, job type or t…" at bounding box center [326, 205] width 581 height 226
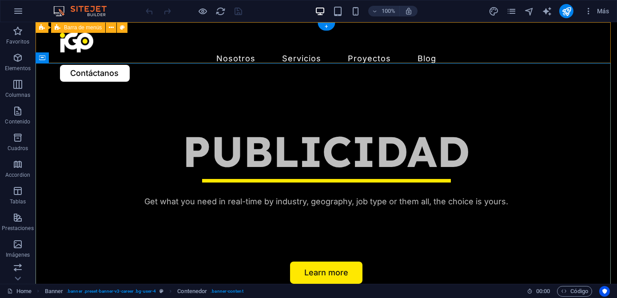
click at [117, 57] on div "Nosotros Servicios Job Seeking For Hiring Proyectos Blog Contáctanos" at bounding box center [326, 57] width 581 height 70
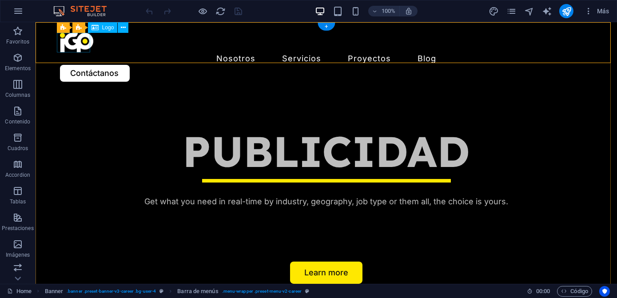
click at [79, 50] on div at bounding box center [326, 43] width 533 height 20
click at [124, 29] on icon at bounding box center [123, 27] width 5 height 9
click at [81, 46] on div at bounding box center [326, 43] width 533 height 20
select select "px"
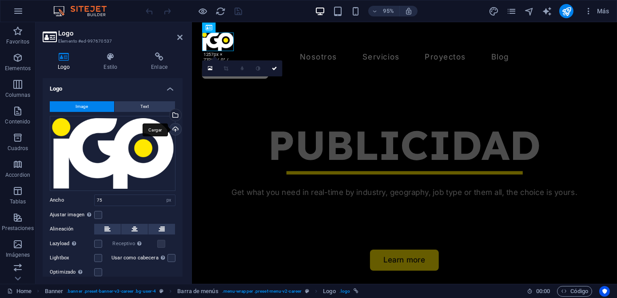
click at [172, 129] on div "Cargar" at bounding box center [174, 129] width 13 height 13
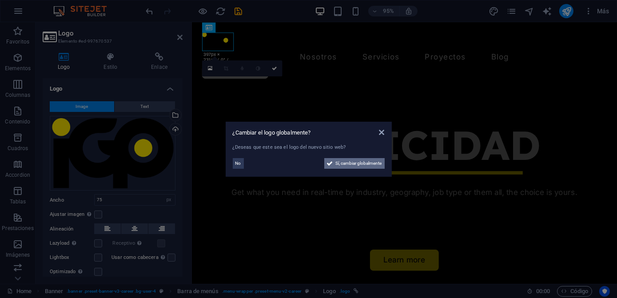
click at [350, 167] on span "Sí, cambiar globalmente" at bounding box center [359, 163] width 46 height 11
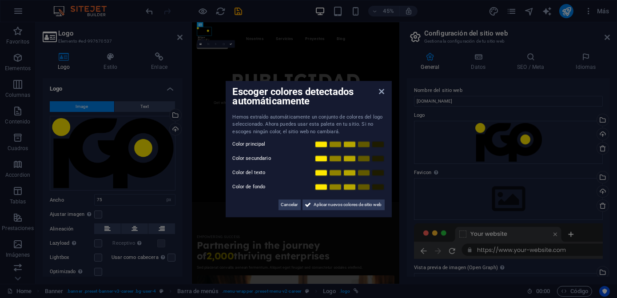
drag, startPoint x: 285, startPoint y: 202, endPoint x: 288, endPoint y: 170, distance: 33.0
click at [288, 170] on div "Hemos extraído automáticamente un conjunto de colores del logo seleccionado. Ah…" at bounding box center [309, 162] width 152 height 97
drag, startPoint x: 289, startPoint y: 203, endPoint x: 217, endPoint y: 401, distance: 211.2
click at [289, 203] on span "Cancelar" at bounding box center [289, 204] width 17 height 11
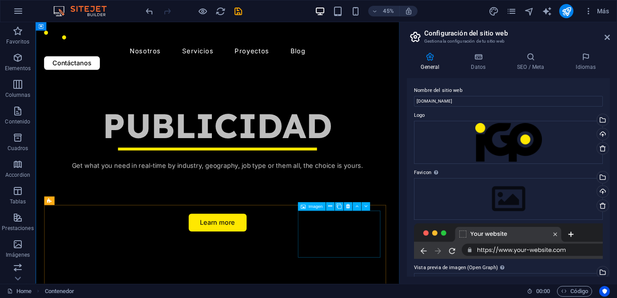
scroll to position [468, 0]
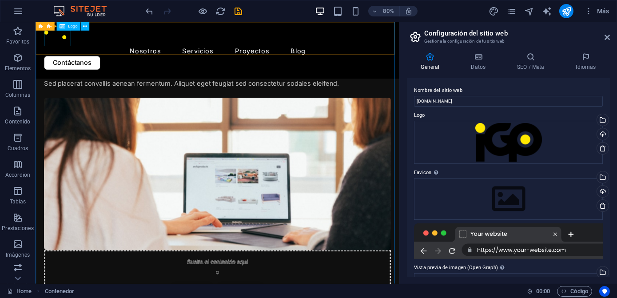
click at [64, 29] on icon at bounding box center [62, 26] width 6 height 8
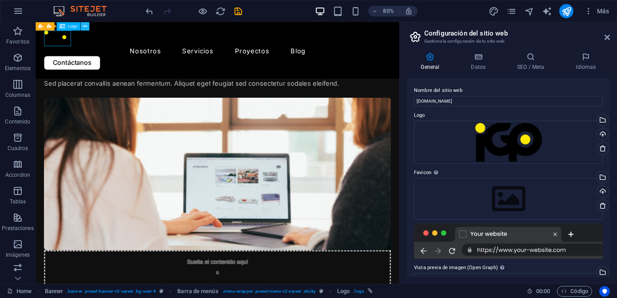
click at [84, 27] on icon at bounding box center [85, 27] width 4 height 8
click at [63, 41] on div at bounding box center [262, 43] width 433 height 20
click at [66, 28] on div "Logo" at bounding box center [68, 26] width 24 height 8
click at [86, 28] on icon at bounding box center [85, 27] width 4 height 8
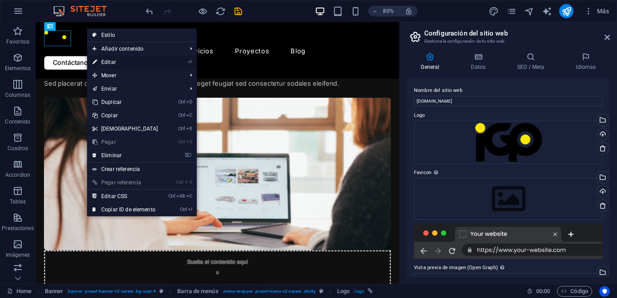
click at [103, 59] on link "⏎ Editar" at bounding box center [125, 61] width 76 height 13
select select "px"
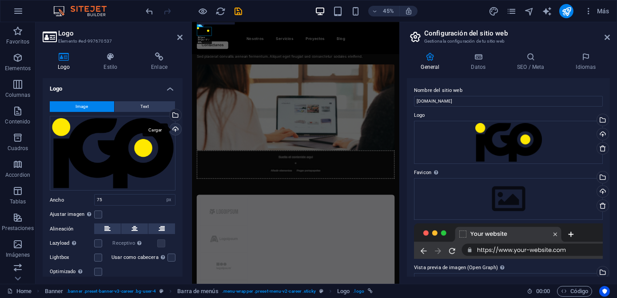
click at [177, 127] on div "Cargar" at bounding box center [174, 129] width 13 height 13
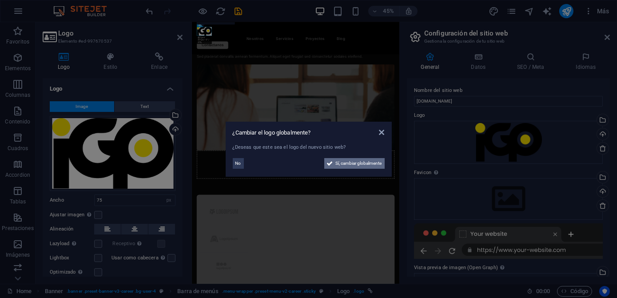
click at [346, 165] on span "Sí, cambiar globalmente" at bounding box center [359, 163] width 46 height 11
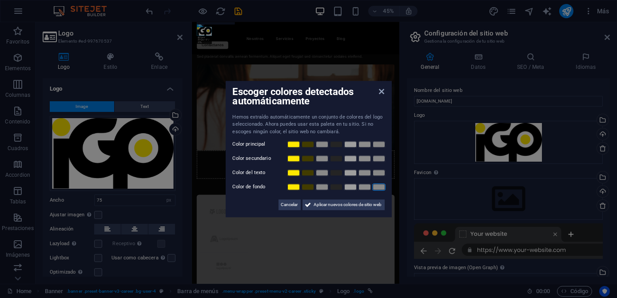
click at [375, 189] on link at bounding box center [378, 186] width 13 height 7
click at [334, 198] on div "Cancelar Aplicar nuevos colores de sitio web" at bounding box center [309, 201] width 152 height 18
click at [255, 187] on label "Color de fondo" at bounding box center [259, 187] width 53 height 11
drag, startPoint x: 255, startPoint y: 187, endPoint x: 258, endPoint y: 207, distance: 19.7
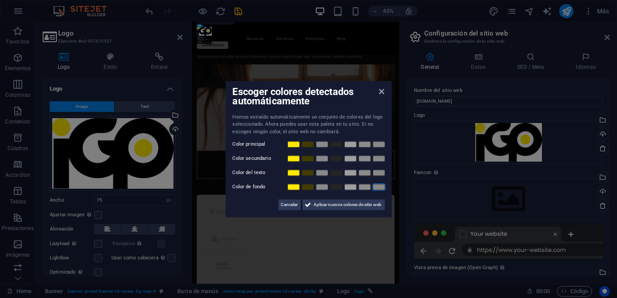
click at [258, 207] on div "Cancelar Aplicar nuevos colores de sitio web" at bounding box center [309, 201] width 152 height 18
click at [335, 144] on link at bounding box center [335, 144] width 13 height 7
click at [319, 162] on link at bounding box center [321, 158] width 13 height 7
click at [334, 175] on link at bounding box center [335, 172] width 13 height 7
click at [328, 141] on div at bounding box center [335, 144] width 99 height 9
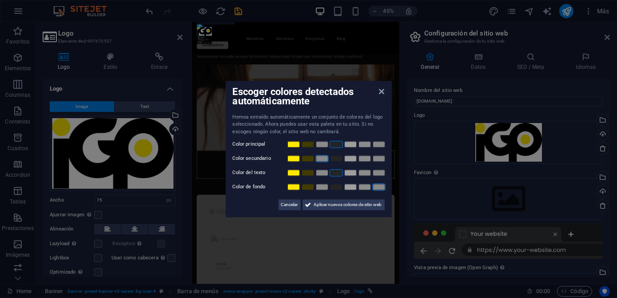
click at [333, 145] on link at bounding box center [335, 144] width 13 height 7
click at [310, 145] on link at bounding box center [307, 144] width 13 height 7
click at [335, 141] on link at bounding box center [335, 144] width 13 height 7
click at [299, 140] on div at bounding box center [335, 144] width 99 height 9
click at [293, 143] on link at bounding box center [293, 144] width 13 height 7
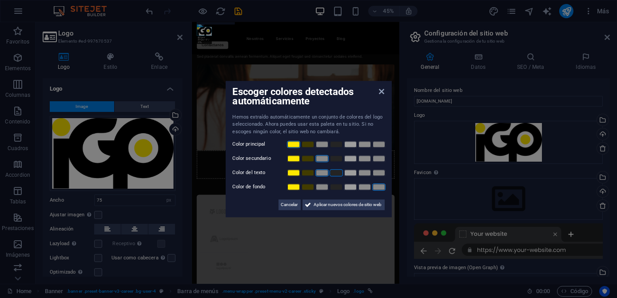
click at [324, 172] on link at bounding box center [321, 172] width 13 height 7
click at [335, 172] on link at bounding box center [335, 172] width 13 height 7
click at [331, 204] on span "Aplicar nuevos colores de sitio web" at bounding box center [348, 204] width 68 height 11
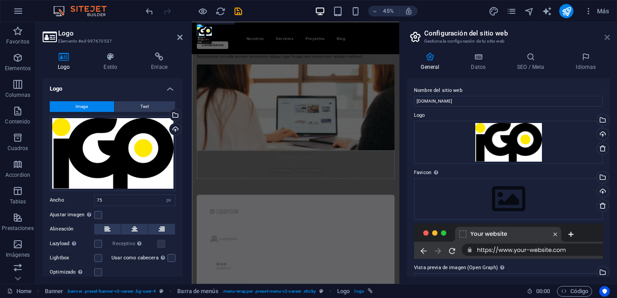
click at [609, 36] on icon at bounding box center [606, 37] width 5 height 7
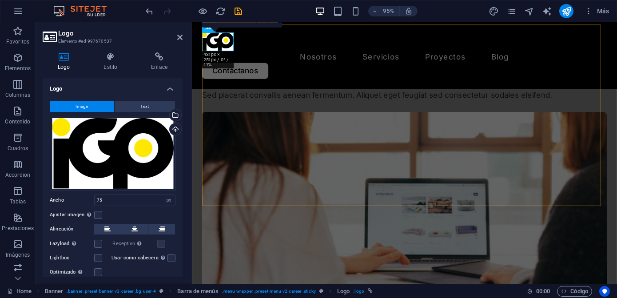
click at [177, 32] on h2 "Logo" at bounding box center [120, 33] width 124 height 8
click at [179, 35] on icon at bounding box center [179, 37] width 5 height 7
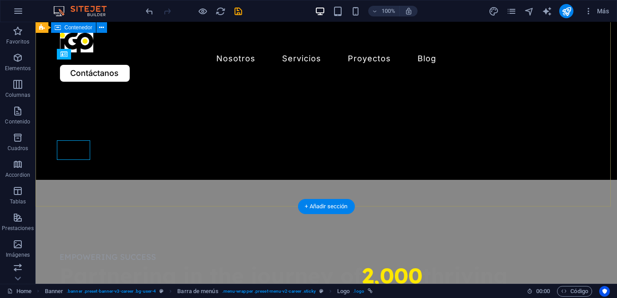
scroll to position [0, 0]
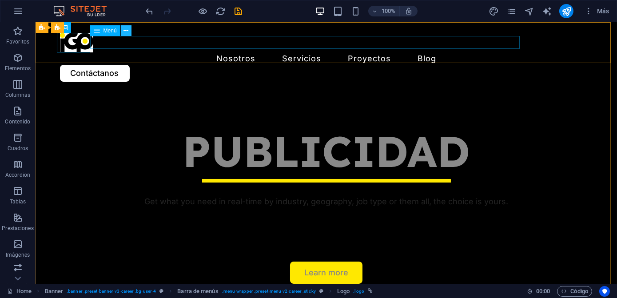
click at [126, 34] on icon at bounding box center [125, 30] width 5 height 9
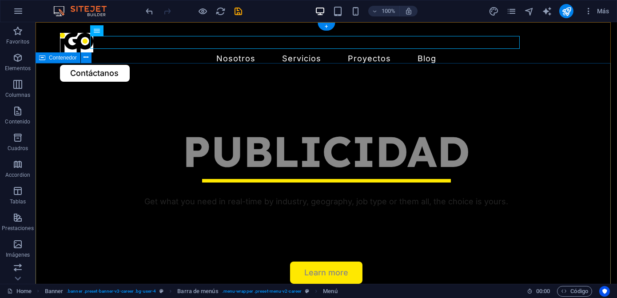
click at [77, 117] on div "PUBLICIDAD Get what you need in real-time by industry, geography, job type or t…" at bounding box center [326, 205] width 581 height 226
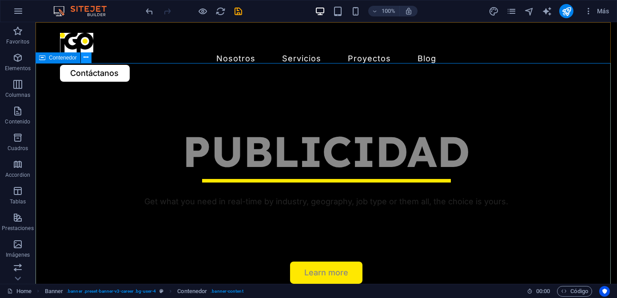
click at [83, 59] on icon at bounding box center [85, 57] width 5 height 9
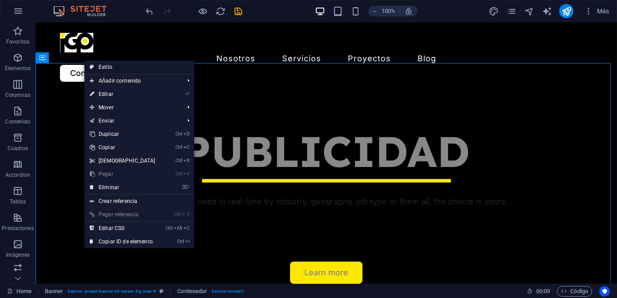
click at [105, 71] on link "Estilo" at bounding box center [139, 66] width 110 height 13
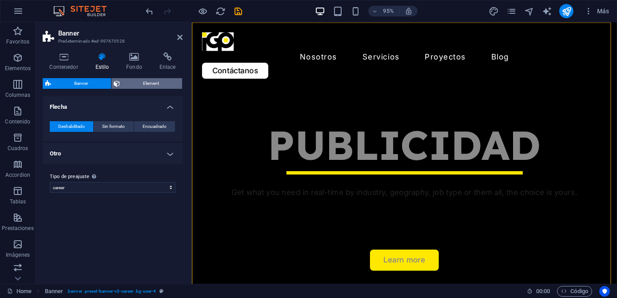
click at [133, 83] on span "Element" at bounding box center [151, 83] width 57 height 11
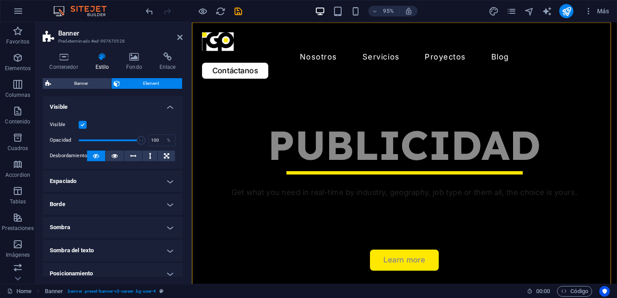
click at [135, 52] on div "Contenedor Estilo Fondo Enlace Tamaño Altura Predeterminado px rem % vh vw Alto…" at bounding box center [113, 164] width 154 height 238
click at [137, 57] on icon at bounding box center [134, 56] width 30 height 9
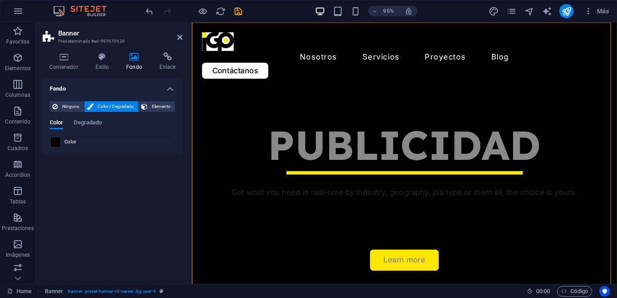
click at [55, 139] on span at bounding box center [56, 142] width 10 height 10
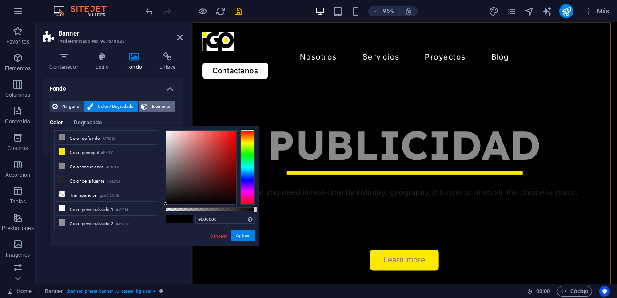
type input "#ffffff"
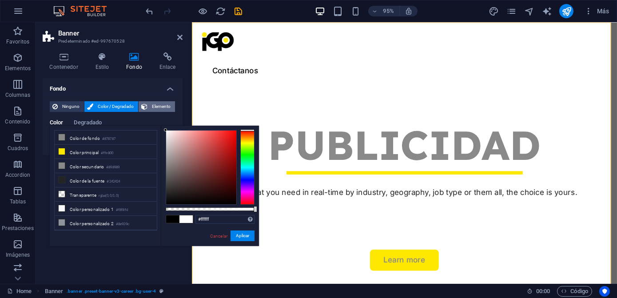
click at [147, 107] on body "imagengrafica.com.mx Home Favoritos Elementos Columnas Contenido Cuadros Accord…" at bounding box center [308, 149] width 617 height 298
drag, startPoint x: 238, startPoint y: 237, endPoint x: 53, endPoint y: 208, distance: 186.9
click at [238, 236] on button "Aplicar" at bounding box center [242, 235] width 24 height 11
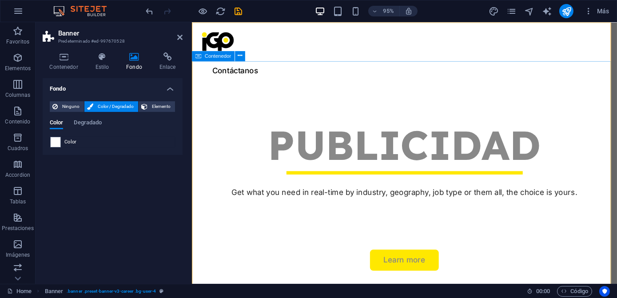
click at [293, 116] on div "PUBLICIDAD Get what you need in real-time by industry, geography, job type or t…" at bounding box center [414, 205] width 447 height 226
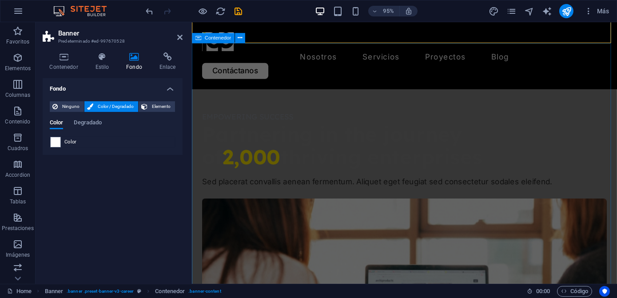
scroll to position [323, 0]
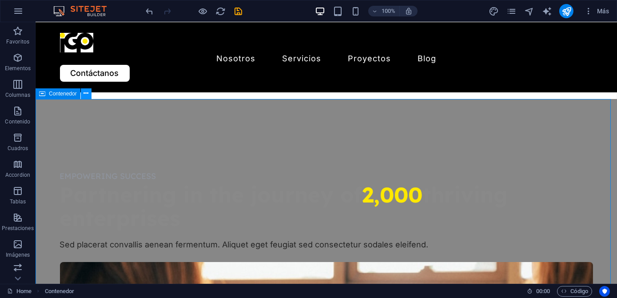
click at [90, 95] on button at bounding box center [86, 93] width 11 height 11
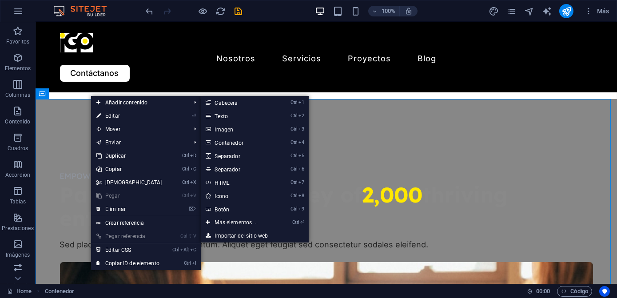
click at [122, 111] on link "⏎ Editar" at bounding box center [129, 115] width 76 height 13
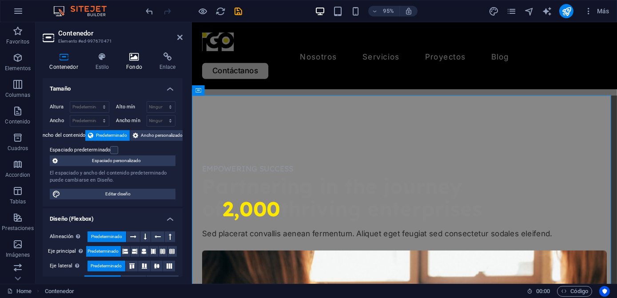
click at [127, 66] on h4 "Fondo" at bounding box center [135, 61] width 33 height 19
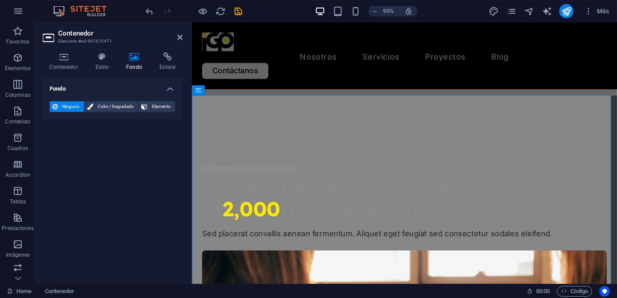
drag, startPoint x: 110, startPoint y: 107, endPoint x: 111, endPoint y: 95, distance: 12.5
click at [73, 92] on li "Fondo Ninguno Color / Degradado Elemento Estirar fondo a ancho completo Superpo…" at bounding box center [113, 98] width 140 height 41
click at [69, 107] on span "Ninguno" at bounding box center [70, 106] width 21 height 11
drag, startPoint x: 111, startPoint y: 109, endPoint x: 105, endPoint y: 59, distance: 51.0
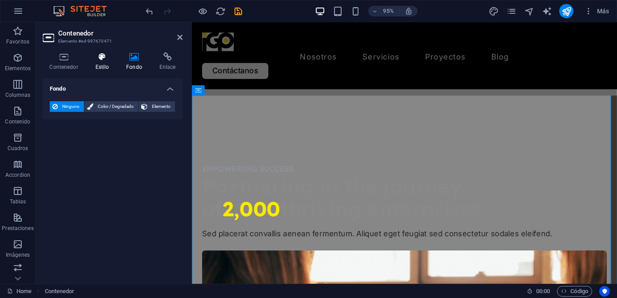
click at [105, 59] on div "Contenedor Estilo Fondo Enlace Tamaño Altura Predeterminado px rem % vh vw Alto…" at bounding box center [113, 164] width 140 height 224
click at [105, 59] on icon at bounding box center [102, 56] width 28 height 9
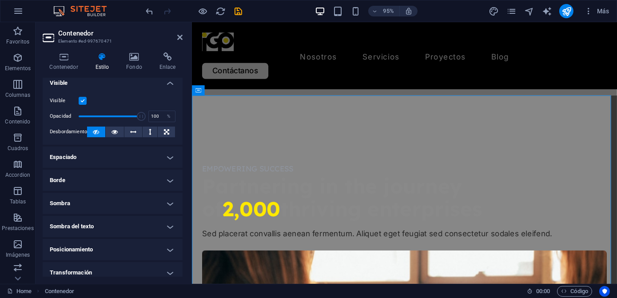
scroll to position [0, 0]
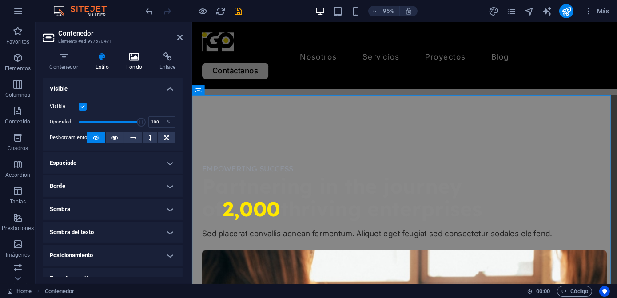
click at [126, 59] on icon at bounding box center [134, 56] width 30 height 9
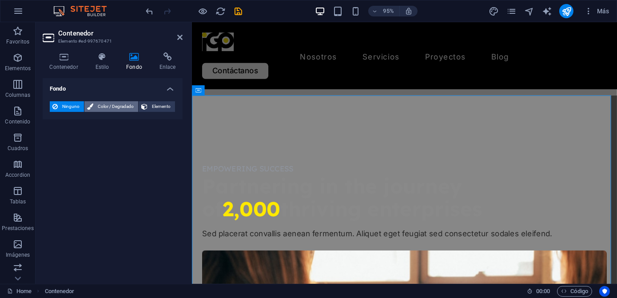
click at [118, 109] on span "Color / Degradado" at bounding box center [116, 106] width 40 height 11
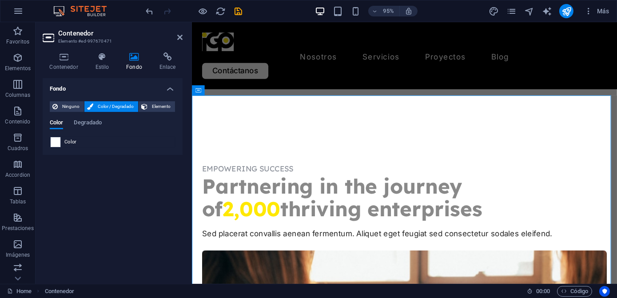
click at [54, 143] on span at bounding box center [56, 142] width 10 height 10
type input "#ffffff"
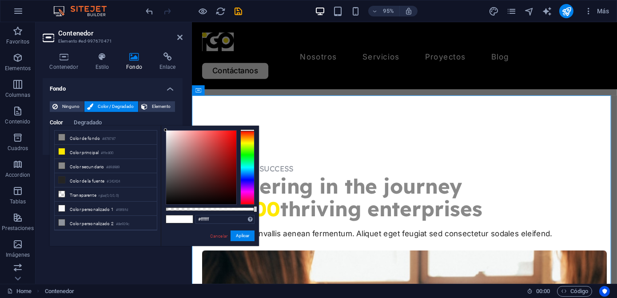
click at [125, 261] on div "Fondo Ninguno Color / Degradado Elemento Estirar fondo a ancho completo Superpo…" at bounding box center [113, 177] width 140 height 198
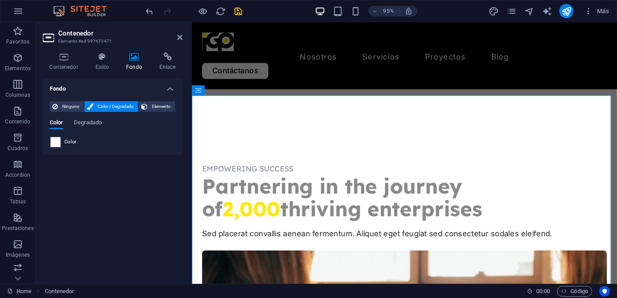
click at [234, 16] on icon "save" at bounding box center [239, 11] width 10 height 10
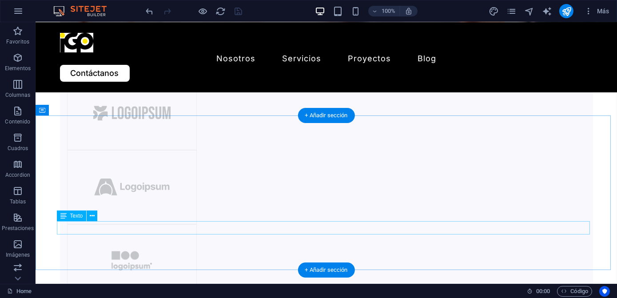
scroll to position [767, 0]
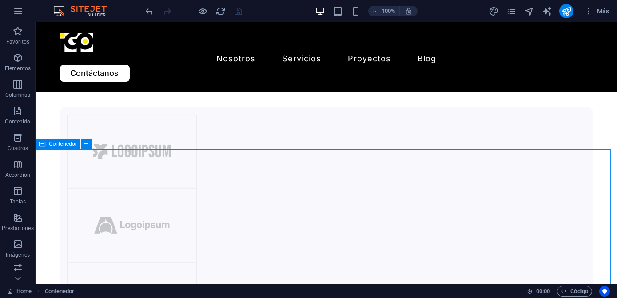
click at [64, 144] on span "Contenedor" at bounding box center [63, 143] width 28 height 5
click at [85, 145] on icon at bounding box center [85, 143] width 5 height 9
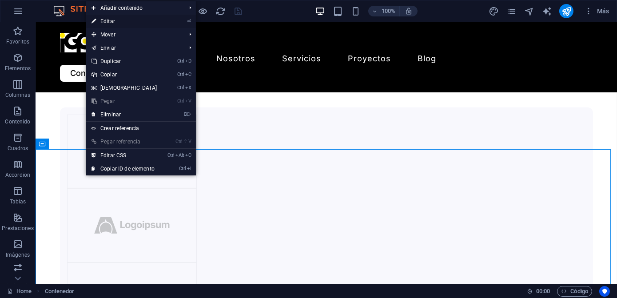
click at [119, 21] on link "⏎ Editar" at bounding box center [124, 21] width 76 height 13
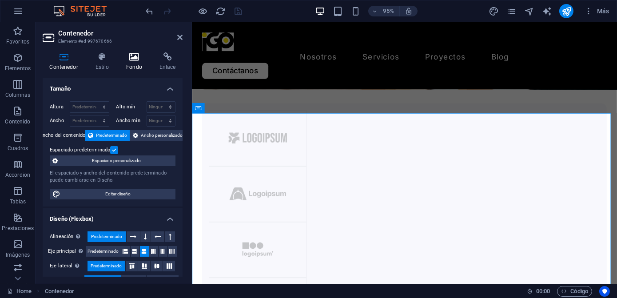
click at [137, 67] on h4 "Fondo" at bounding box center [135, 61] width 33 height 19
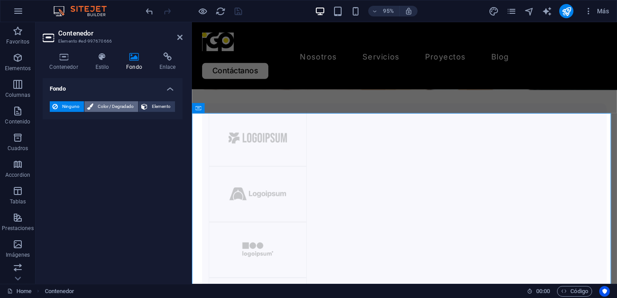
click at [119, 105] on span "Color / Degradado" at bounding box center [116, 106] width 40 height 11
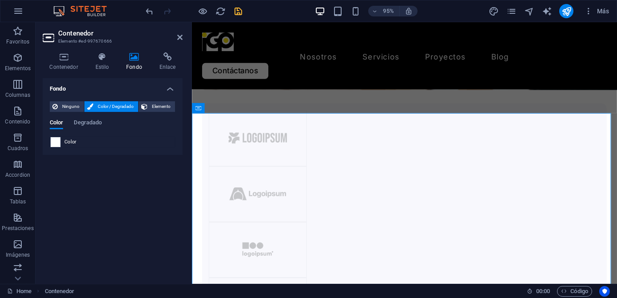
click at [53, 145] on span at bounding box center [56, 142] width 10 height 10
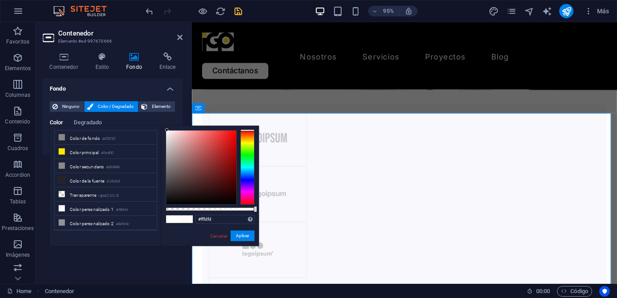
type input "#ffffff"
drag, startPoint x: 165, startPoint y: 131, endPoint x: 164, endPoint y: 148, distance: 17.3
click at [155, 123] on body "imagengrafica.com.mx Home Favoritos Elementos Columnas Contenido Cuadros Accord…" at bounding box center [308, 149] width 617 height 298
click at [237, 233] on button "Aplicar" at bounding box center [242, 235] width 24 height 11
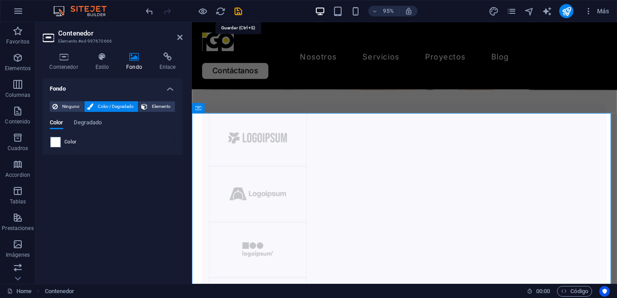
click at [241, 13] on icon "save" at bounding box center [239, 11] width 10 height 10
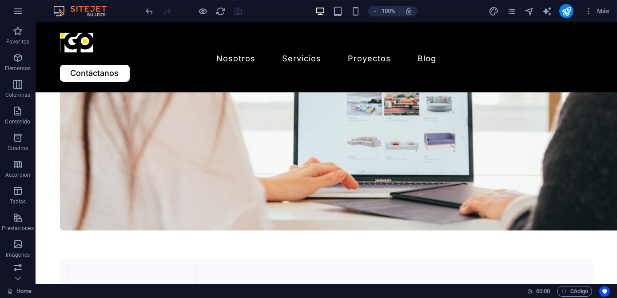
scroll to position [0, 0]
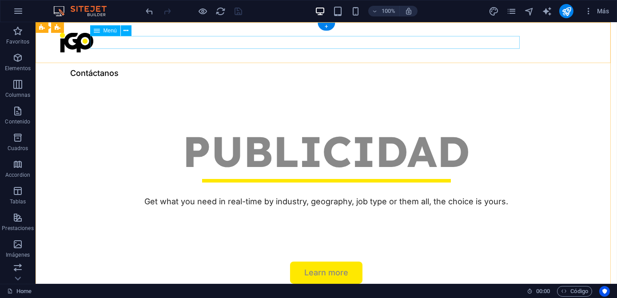
click at [337, 52] on nav "Nosotros Servicios Job Seeking For Hiring Proyectos Blog" at bounding box center [326, 58] width 533 height 13
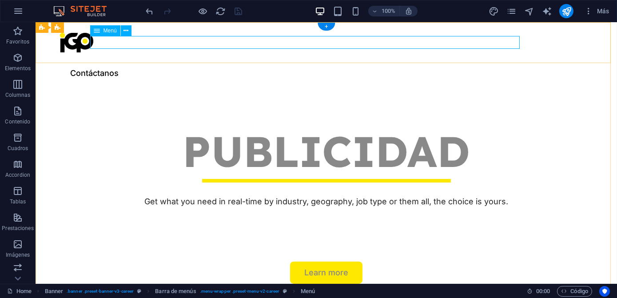
click at [228, 52] on nav "Nosotros Servicios Job Seeking For Hiring Proyectos Blog" at bounding box center [326, 58] width 533 height 13
select select "1"
select select
select select "3"
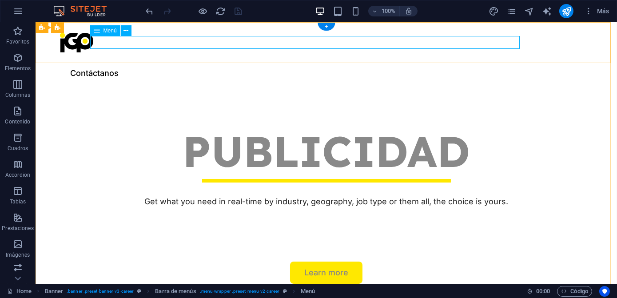
select select
select select "4"
select select
select select "5"
select select
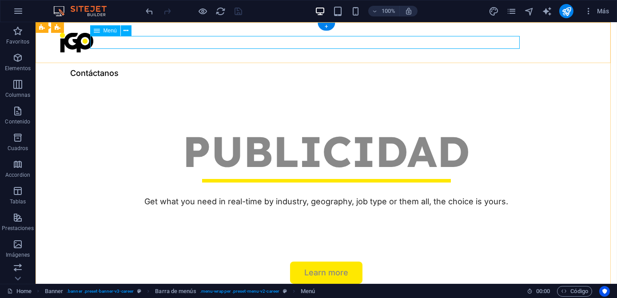
select select "6"
select select
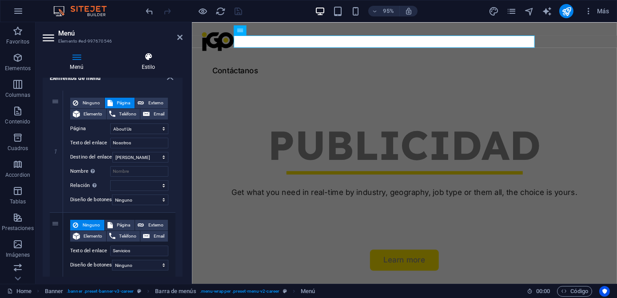
scroll to position [80, 0]
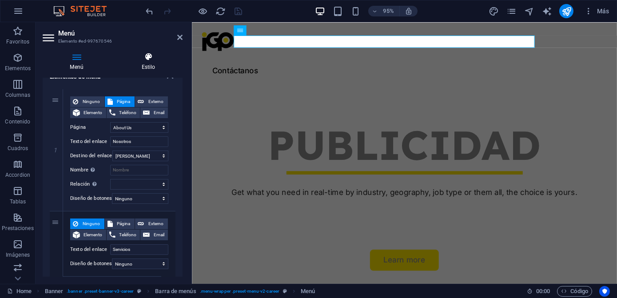
click at [152, 65] on h4 "Estilo" at bounding box center [148, 61] width 68 height 19
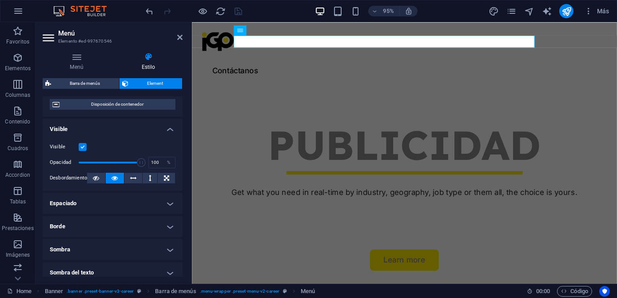
click at [123, 200] on h4 "Espaciado" at bounding box center [113, 203] width 140 height 21
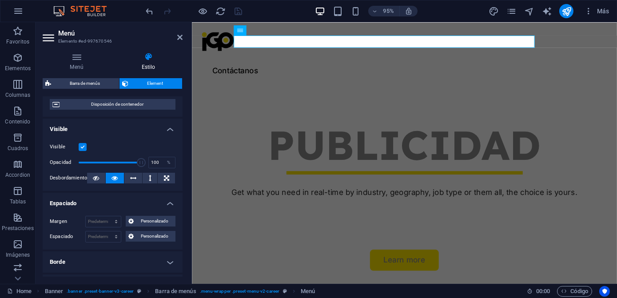
click at [123, 200] on h4 "Espaciado" at bounding box center [113, 201] width 140 height 16
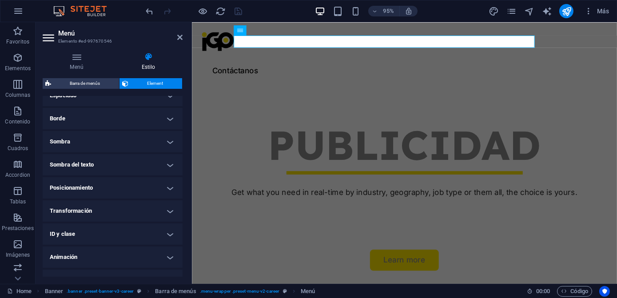
scroll to position [202, 0]
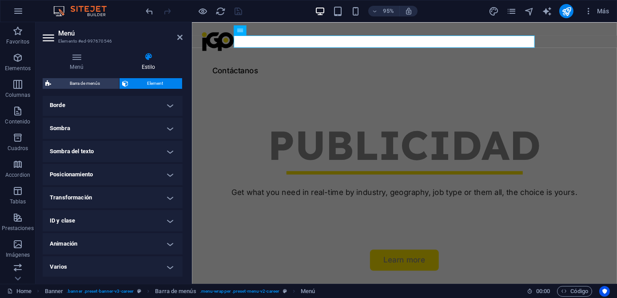
click at [116, 152] on h4 "Sombra del texto" at bounding box center [113, 151] width 140 height 21
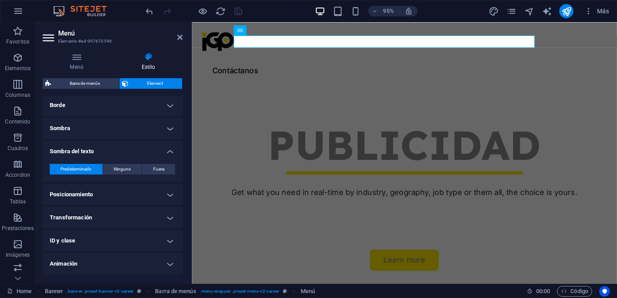
click at [116, 152] on h4 "Sombra del texto" at bounding box center [113, 149] width 140 height 16
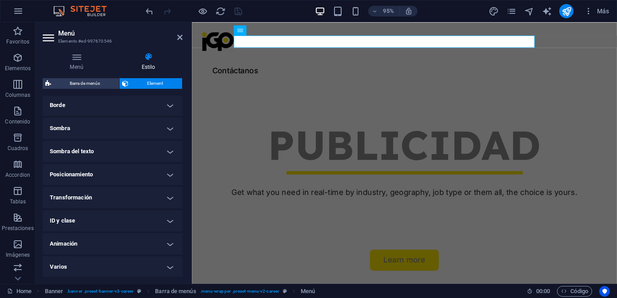
click at [118, 171] on h4 "Posicionamiento" at bounding box center [113, 174] width 140 height 21
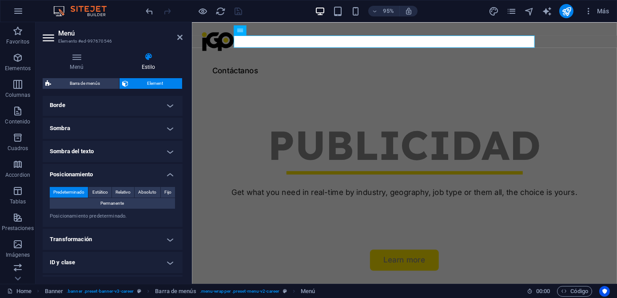
click at [118, 171] on h4 "Posicionamiento" at bounding box center [113, 172] width 140 height 16
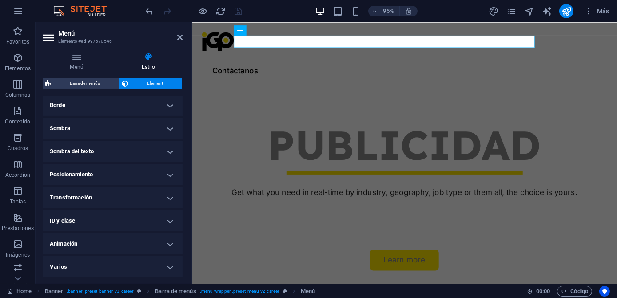
click at [119, 191] on h4 "Transformación" at bounding box center [113, 197] width 140 height 21
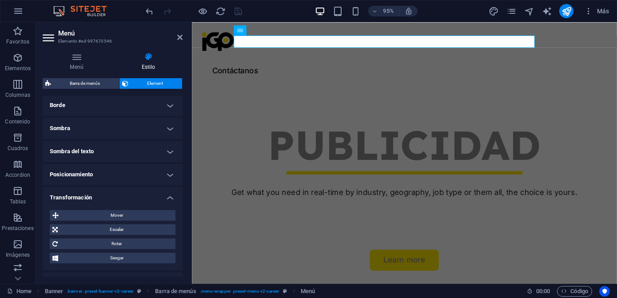
click at [119, 191] on h4 "Transformación" at bounding box center [113, 195] width 140 height 16
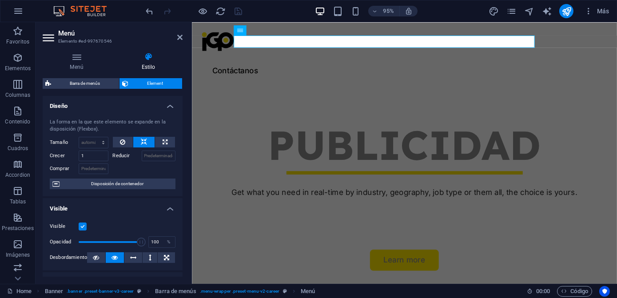
scroll to position [0, 0]
click at [157, 109] on h4 "Diseño" at bounding box center [113, 104] width 140 height 16
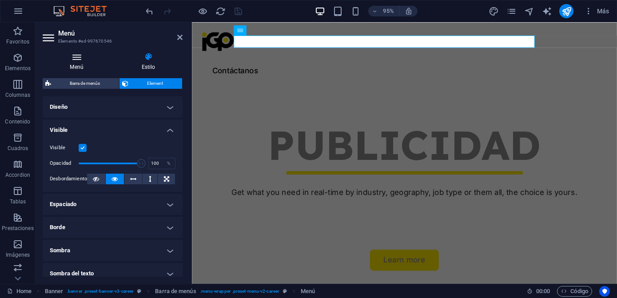
click at [83, 60] on icon at bounding box center [77, 56] width 68 height 9
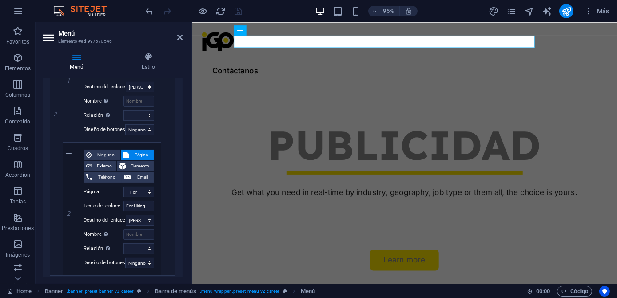
scroll to position [363, 0]
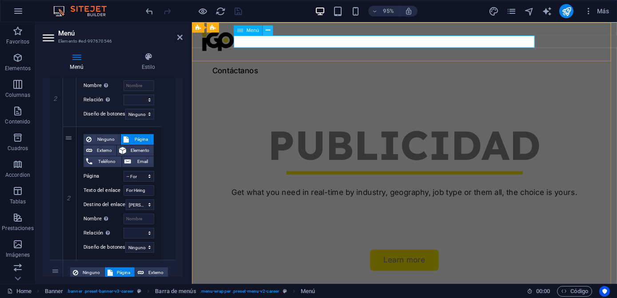
click at [268, 29] on icon at bounding box center [267, 30] width 4 height 9
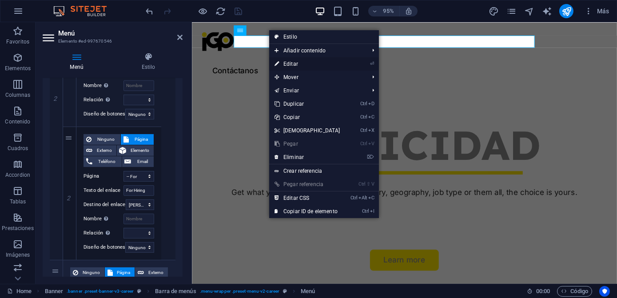
click at [285, 63] on link "⏎ Editar" at bounding box center [307, 63] width 76 height 13
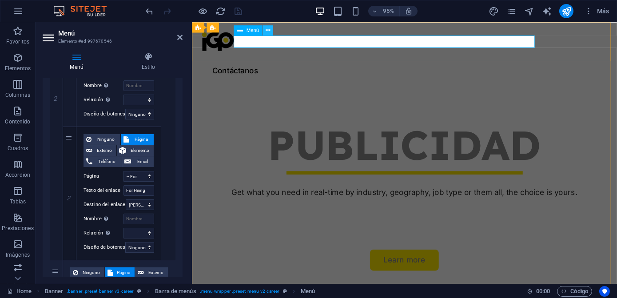
click at [271, 32] on div "Menú" at bounding box center [256, 30] width 45 height 11
click at [271, 32] on button at bounding box center [268, 30] width 10 height 10
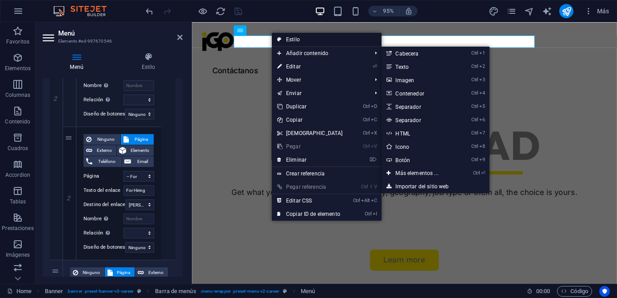
drag, startPoint x: 290, startPoint y: 43, endPoint x: 11, endPoint y: 87, distance: 282.2
click at [290, 43] on link "Estilo" at bounding box center [327, 39] width 110 height 13
select select "rem"
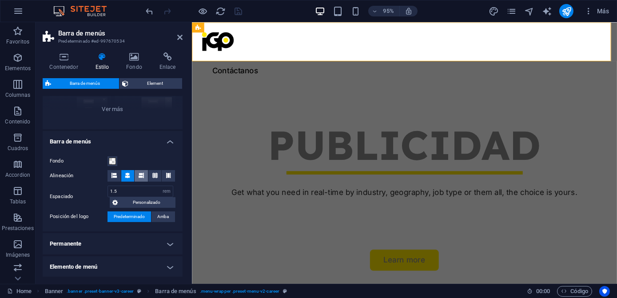
scroll to position [121, 0]
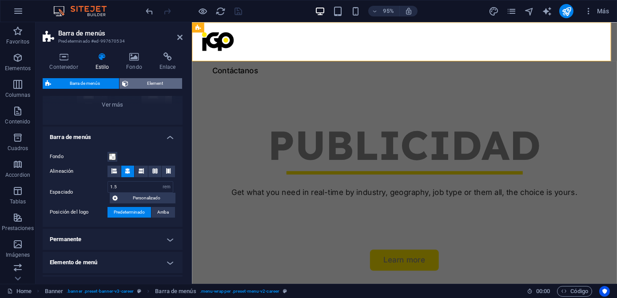
click at [148, 84] on span "Element" at bounding box center [155, 83] width 48 height 11
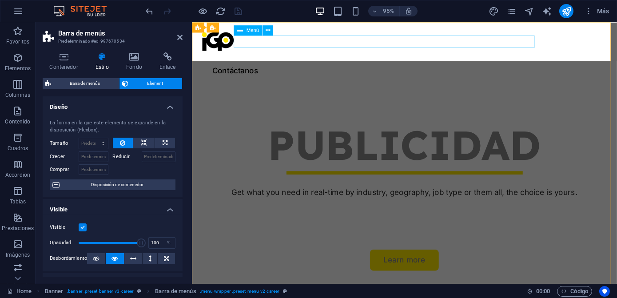
click at [347, 52] on nav "Nosotros Servicios Job Seeking For Hiring Proyectos Blog" at bounding box center [415, 58] width 426 height 13
click at [102, 84] on span "Barra de menús" at bounding box center [85, 83] width 63 height 11
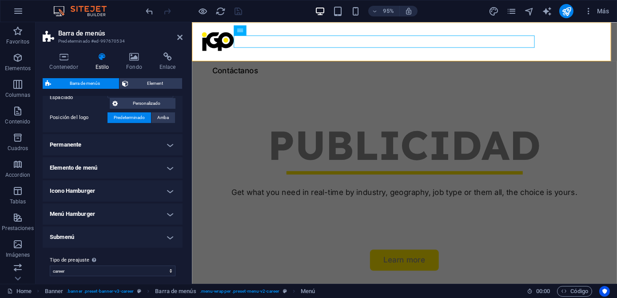
scroll to position [221, 0]
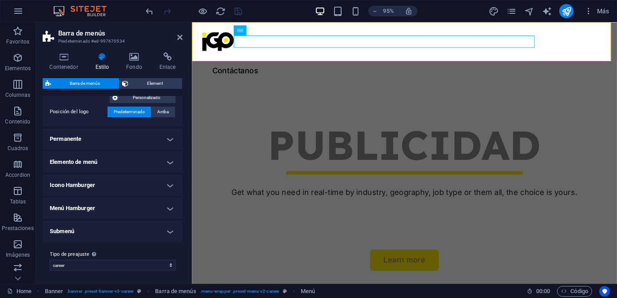
click at [118, 145] on h4 "Permanente" at bounding box center [113, 138] width 140 height 21
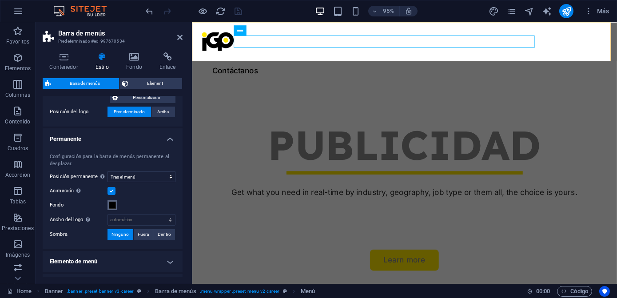
click at [114, 204] on span at bounding box center [112, 205] width 7 height 7
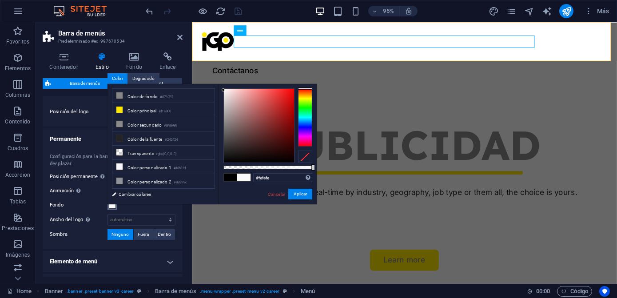
type input "#ffffff"
drag, startPoint x: 230, startPoint y: 109, endPoint x: 219, endPoint y: 88, distance: 24.2
click at [219, 88] on div "#ffffff Formatos soportados #0852ed rgb(8, 82, 237) rgba(8, 82, 237, 90%) hsv(2…" at bounding box center [267, 208] width 98 height 249
click at [271, 197] on link "Cancelar" at bounding box center [276, 194] width 19 height 7
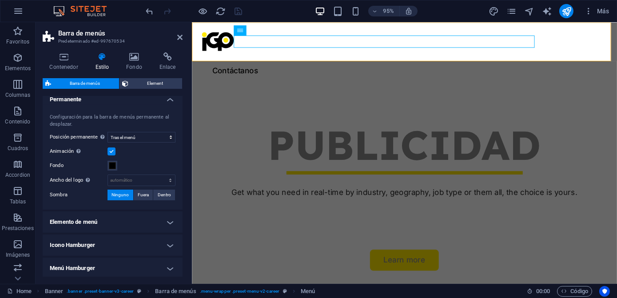
scroll to position [261, 0]
click at [143, 221] on h4 "Elemento de menú" at bounding box center [113, 220] width 140 height 21
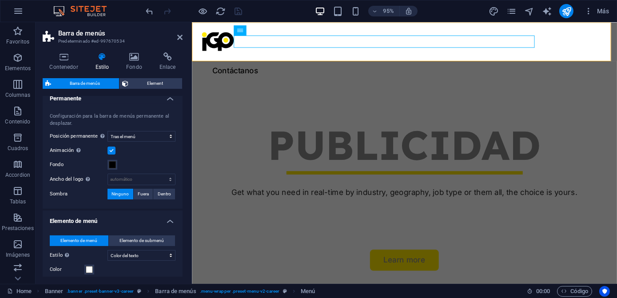
click at [143, 221] on h4 "Elemento de menú" at bounding box center [113, 218] width 140 height 16
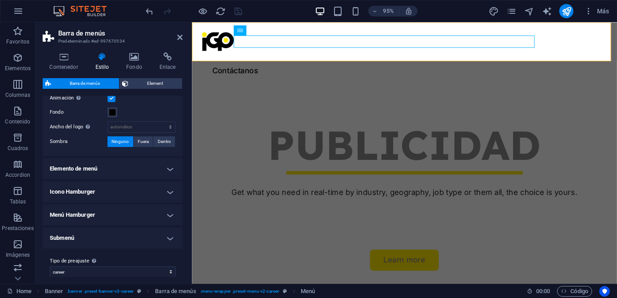
scroll to position [320, 0]
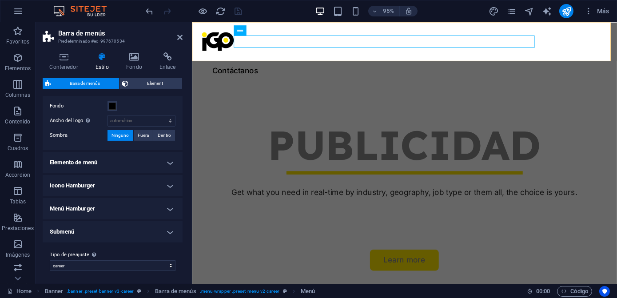
click at [131, 186] on h4 "Icono Hamburger" at bounding box center [113, 185] width 140 height 21
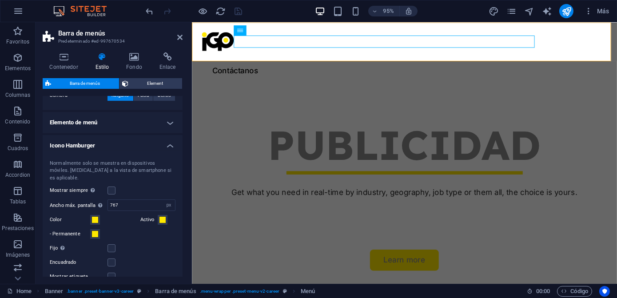
scroll to position [361, 0]
click at [94, 216] on span at bounding box center [94, 219] width 7 height 7
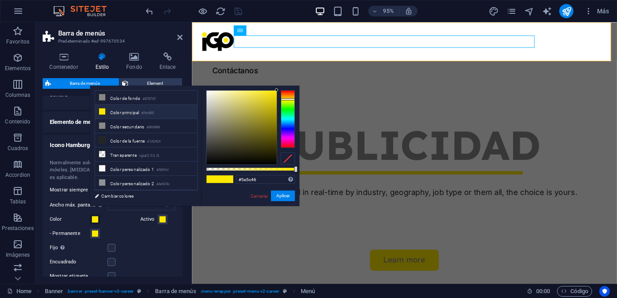
type input "#000000"
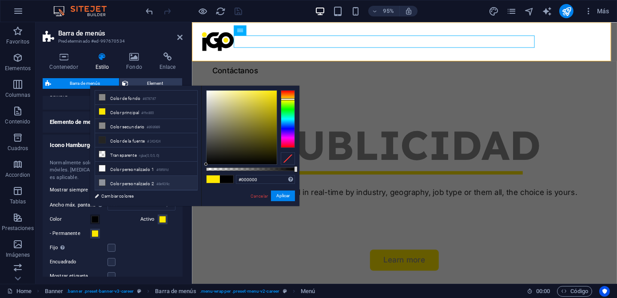
drag, startPoint x: 224, startPoint y: 137, endPoint x: 192, endPoint y: 182, distance: 54.8
click at [193, 182] on div "less Color de fondo #878787 Color principal #ffe800 Color secundario #898989 Co…" at bounding box center [194, 146] width 209 height 120
click at [279, 194] on button "Aplicar" at bounding box center [283, 195] width 24 height 11
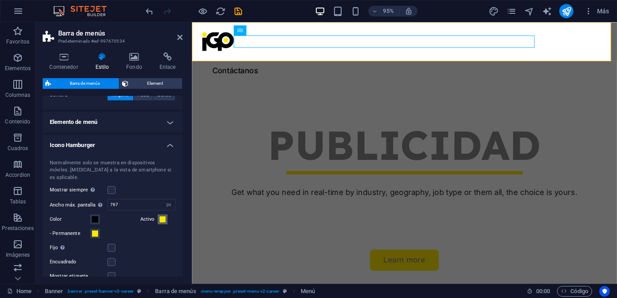
click at [159, 216] on span at bounding box center [162, 219] width 7 height 7
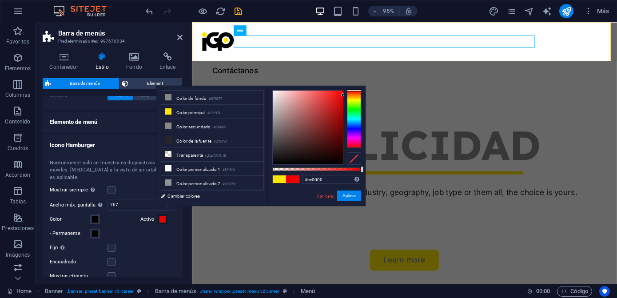
click at [343, 95] on div at bounding box center [316, 127] width 89 height 75
drag, startPoint x: 324, startPoint y: 178, endPoint x: 306, endPoint y: 178, distance: 17.8
click at [306, 178] on input "#ee0000" at bounding box center [331, 179] width 59 height 9
type input "#ffe800"
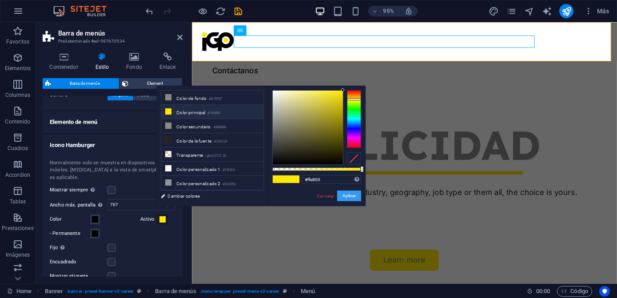
click at [337, 195] on button "Aplicar" at bounding box center [349, 195] width 24 height 11
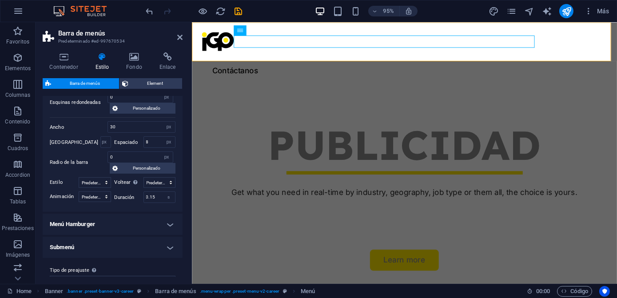
scroll to position [620, 0]
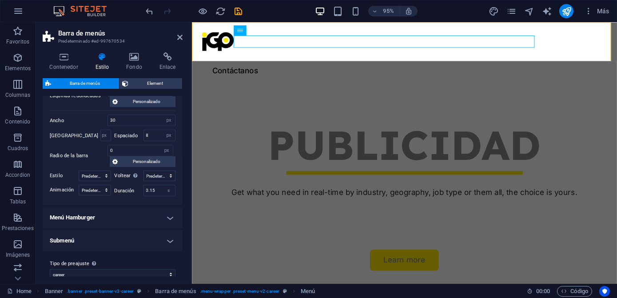
click at [153, 207] on h4 "Menú Hamburger" at bounding box center [113, 217] width 140 height 21
click at [153, 207] on h4 "Menú Hamburger" at bounding box center [113, 215] width 140 height 16
click at [153, 207] on h4 "Menú Hamburger" at bounding box center [113, 217] width 140 height 21
click at [153, 207] on h4 "Menú Hamburger" at bounding box center [113, 215] width 140 height 16
click at [142, 230] on h4 "Submenú" at bounding box center [113, 240] width 140 height 21
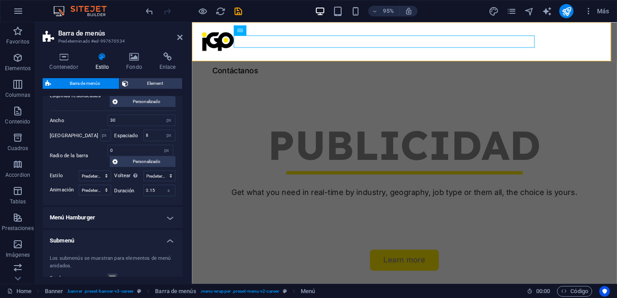
click at [142, 230] on h4 "Submenú" at bounding box center [113, 238] width 140 height 16
click at [129, 214] on h4 "Menú Hamburger" at bounding box center [113, 217] width 140 height 21
click at [111, 252] on span at bounding box center [112, 255] width 7 height 7
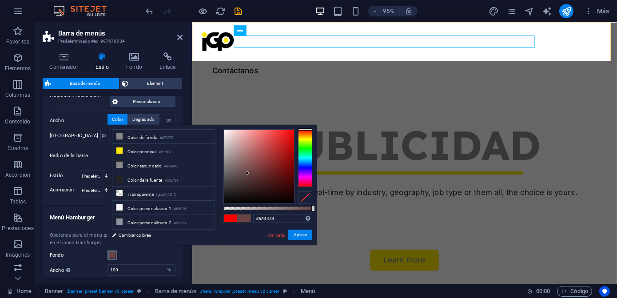
drag, startPoint x: 250, startPoint y: 169, endPoint x: 247, endPoint y: 173, distance: 4.8
click at [247, 173] on div at bounding box center [259, 167] width 70 height 74
click at [156, 142] on li "Color de fondo #878787" at bounding box center [163, 137] width 102 height 14
type input "#ffffff"
drag, startPoint x: 254, startPoint y: 173, endPoint x: 12, endPoint y: 92, distance: 256.1
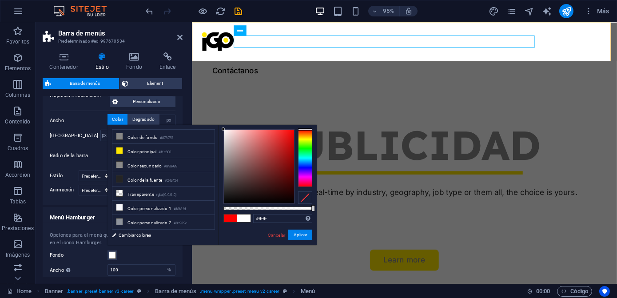
click at [202, 109] on body "imagengrafica.com.mx Home Favoritos Elementos Columnas Contenido Cuadros Accord…" at bounding box center [308, 149] width 617 height 298
drag, startPoint x: 302, startPoint y: 235, endPoint x: 115, endPoint y: 224, distance: 186.8
click at [302, 235] on button "Aplicar" at bounding box center [300, 235] width 24 height 11
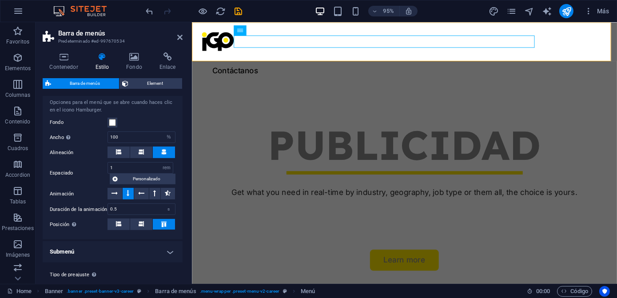
scroll to position [762, 0]
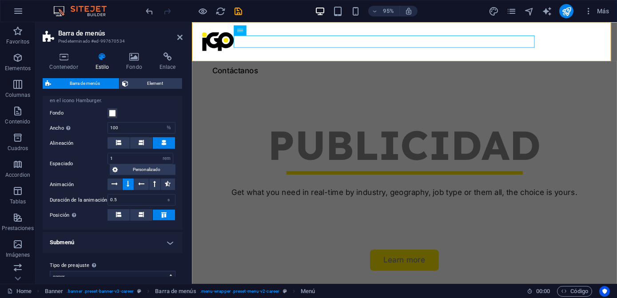
click at [144, 232] on h4 "Submenú" at bounding box center [113, 242] width 140 height 21
click at [144, 232] on h4 "Submenú" at bounding box center [113, 240] width 140 height 16
click at [137, 232] on h4 "Submenú" at bounding box center [113, 242] width 140 height 21
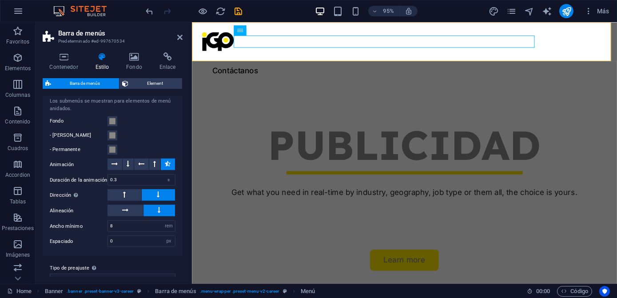
scroll to position [923, 0]
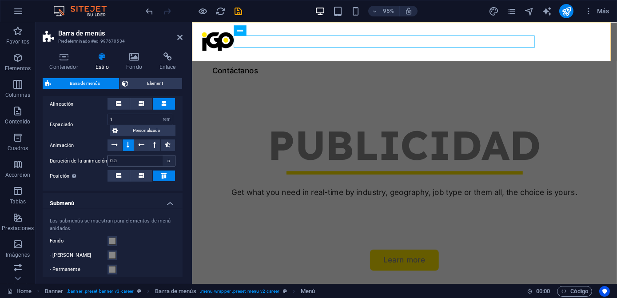
click at [169, 193] on h4 "Submenú" at bounding box center [113, 201] width 140 height 16
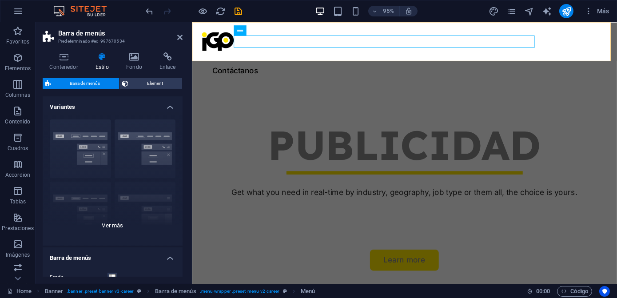
scroll to position [40, 0]
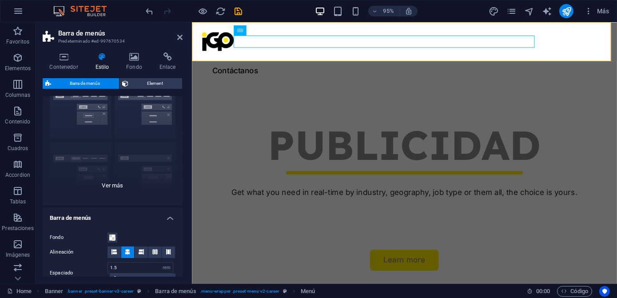
click at [111, 184] on div "Borde Centrado Predeterminado Fijo Loki Desencadenador Ancho XXL" at bounding box center [113, 138] width 140 height 133
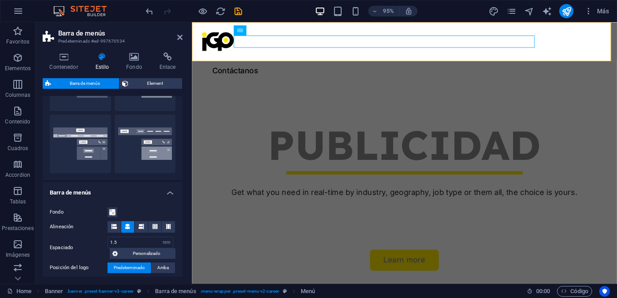
scroll to position [80, 0]
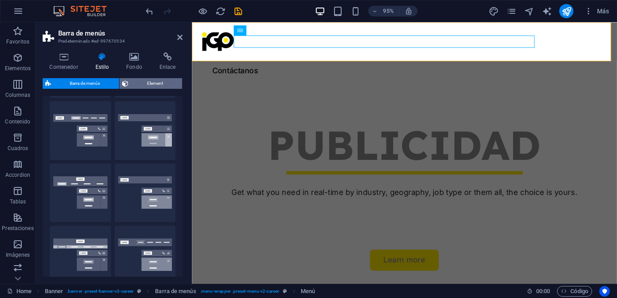
click at [149, 80] on span "Element" at bounding box center [155, 83] width 48 height 11
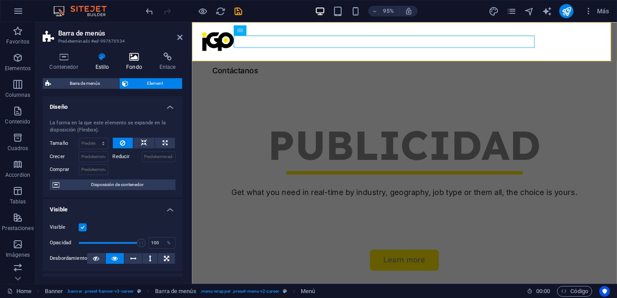
click at [134, 63] on h4 "Fondo" at bounding box center [135, 61] width 33 height 19
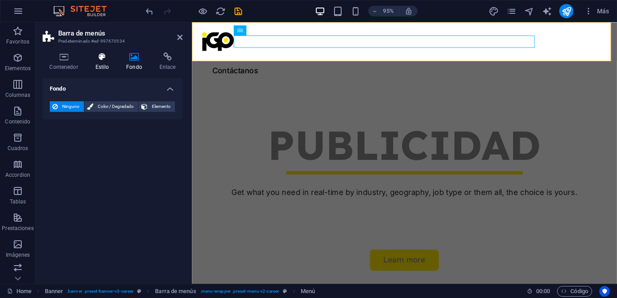
click at [102, 63] on h4 "Estilo" at bounding box center [103, 61] width 31 height 19
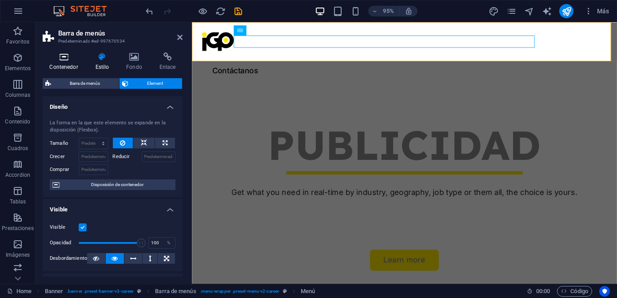
click at [51, 67] on h4 "Contenedor" at bounding box center [66, 61] width 46 height 19
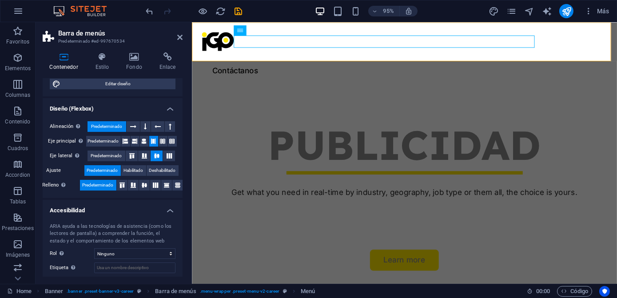
scroll to position [121, 0]
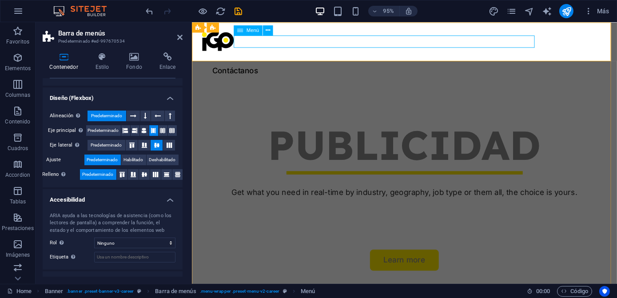
click at [357, 52] on nav "Nosotros Servicios Job Seeking For Hiring Proyectos Blog" at bounding box center [415, 58] width 426 height 13
select select "1"
select select
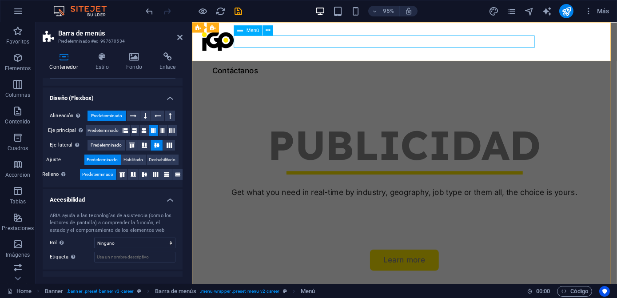
select select "3"
select select
select select "4"
select select
select select "5"
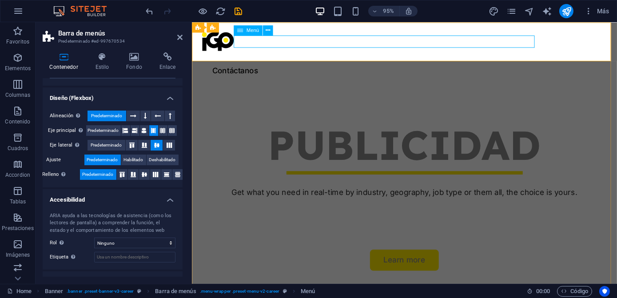
select select
select select "6"
select select
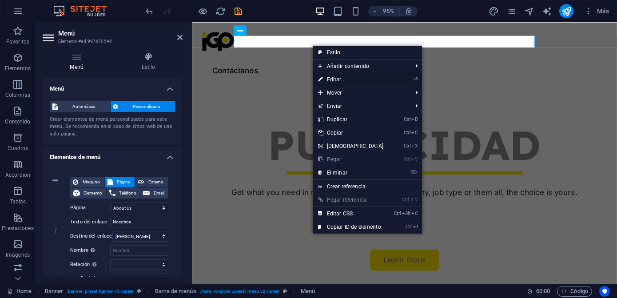
click at [340, 78] on link "⏎ Editar" at bounding box center [351, 79] width 76 height 13
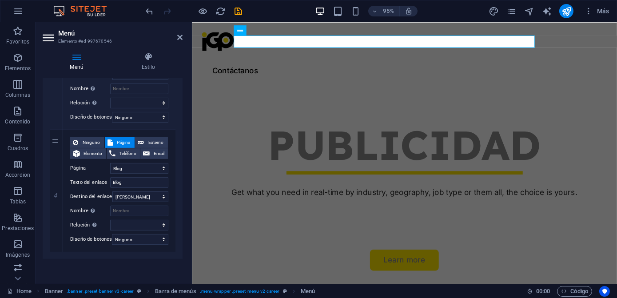
scroll to position [620, 0]
click at [143, 62] on h4 "Estilo" at bounding box center [148, 61] width 68 height 19
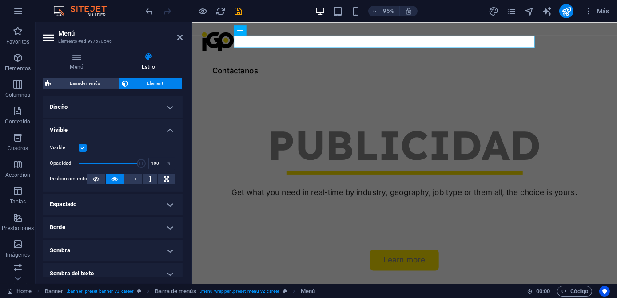
click at [147, 127] on h4 "Visible" at bounding box center [113, 127] width 140 height 16
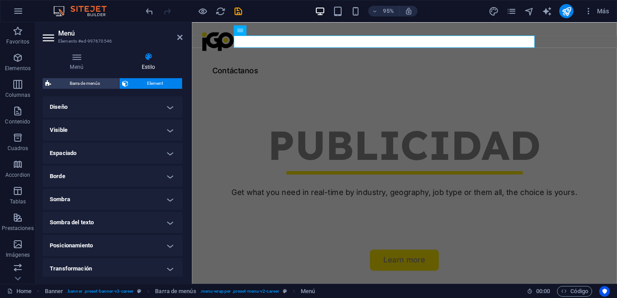
click at [149, 109] on h4 "Diseño" at bounding box center [113, 106] width 140 height 21
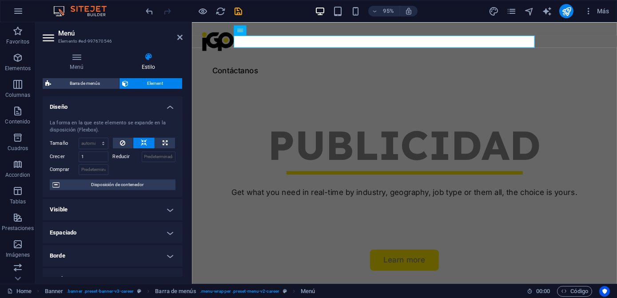
click at [149, 109] on h4 "Diseño" at bounding box center [113, 104] width 140 height 16
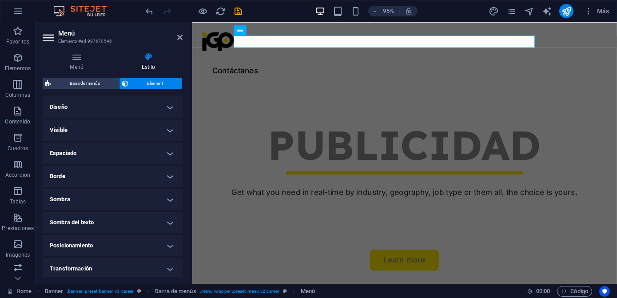
click at [136, 145] on h4 "Espaciado" at bounding box center [113, 153] width 140 height 21
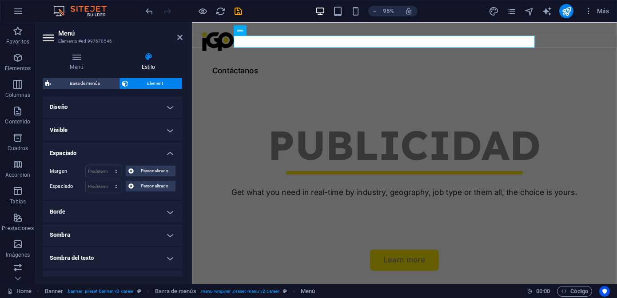
click at [136, 145] on h4 "Espaciado" at bounding box center [113, 151] width 140 height 16
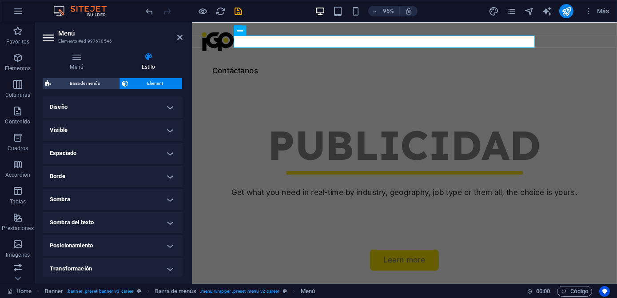
click at [131, 171] on h4 "Borde" at bounding box center [113, 176] width 140 height 21
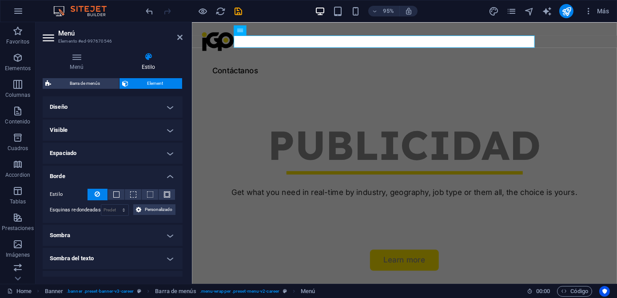
click at [131, 171] on h4 "Borde" at bounding box center [113, 174] width 140 height 16
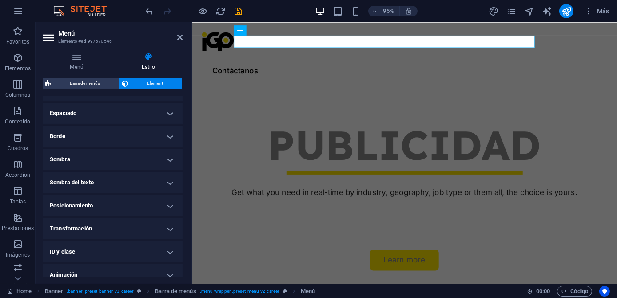
scroll to position [40, 0]
click at [121, 180] on h4 "Sombra del texto" at bounding box center [113, 182] width 140 height 21
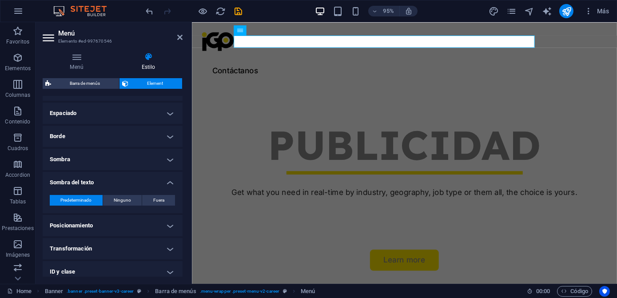
click at [121, 180] on h4 "Sombra del texto" at bounding box center [113, 180] width 140 height 16
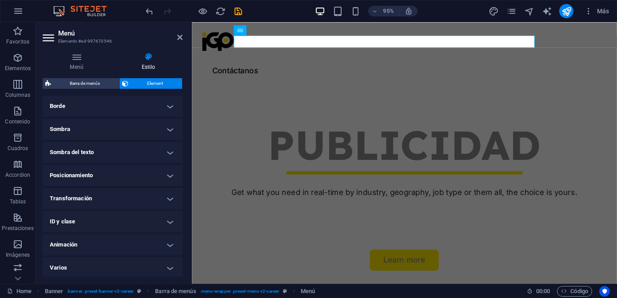
scroll to position [71, 0]
click at [115, 200] on h4 "Transformación" at bounding box center [113, 196] width 140 height 21
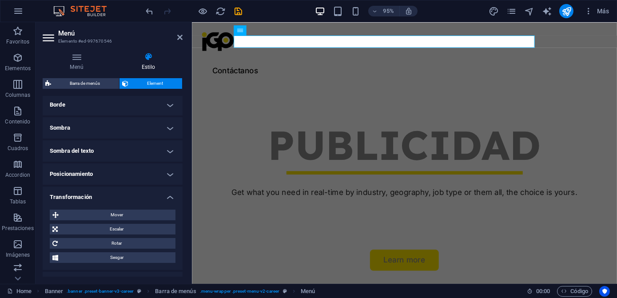
click at [115, 200] on h4 "Transformación" at bounding box center [113, 194] width 140 height 16
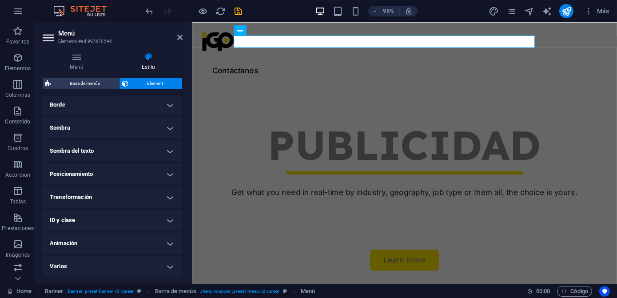
click at [114, 212] on h4 "ID y clase" at bounding box center [113, 220] width 140 height 21
click at [114, 212] on h4 "ID y clase" at bounding box center [113, 218] width 140 height 16
click at [118, 231] on ul "Diseño La forma en la que este elemento se expande en la disposición (Flexbox).…" at bounding box center [113, 151] width 140 height 252
click at [396, 52] on nav "Nosotros Servicios Job Seeking For Hiring Proyectos Blog" at bounding box center [415, 58] width 426 height 13
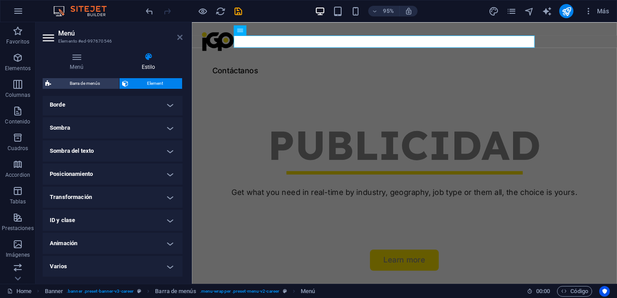
drag, startPoint x: 182, startPoint y: 39, endPoint x: 147, endPoint y: 16, distance: 41.9
click at [182, 39] on icon at bounding box center [179, 37] width 5 height 7
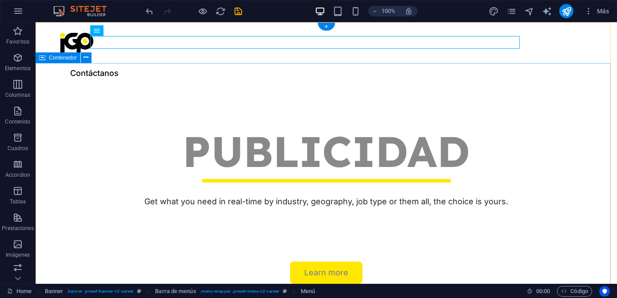
click at [351, 96] on div "PUBLICIDAD Get what you need in real-time by industry, geography, job type or t…" at bounding box center [326, 205] width 581 height 226
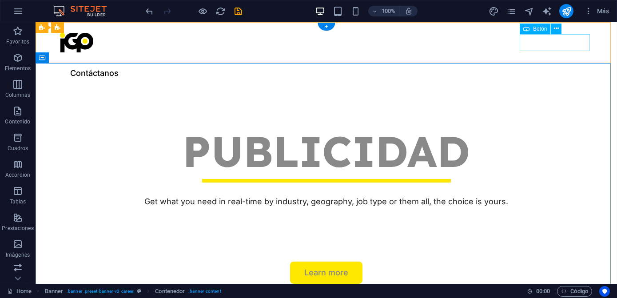
click at [543, 65] on div "Contáctanos" at bounding box center [326, 73] width 533 height 17
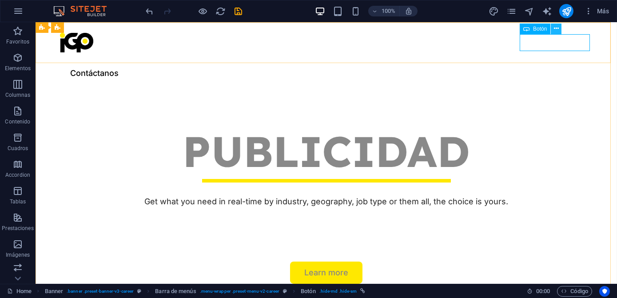
click at [556, 28] on icon at bounding box center [556, 28] width 5 height 9
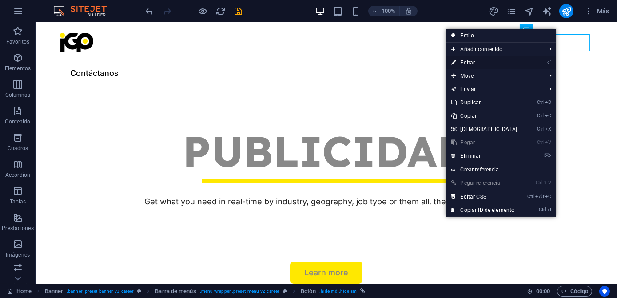
click at [471, 61] on link "⏎ Editar" at bounding box center [484, 62] width 76 height 13
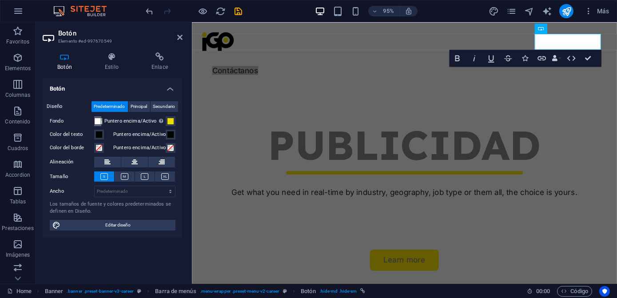
click at [98, 123] on span at bounding box center [97, 121] width 7 height 7
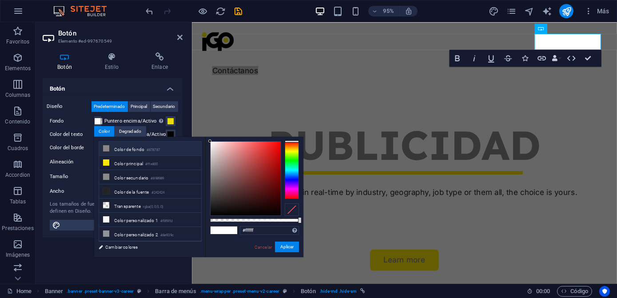
click at [147, 148] on li "Color de fondo #878787" at bounding box center [150, 149] width 102 height 14
drag, startPoint x: 235, startPoint y: 166, endPoint x: 266, endPoint y: 156, distance: 33.3
click at [239, 163] on div at bounding box center [245, 179] width 70 height 74
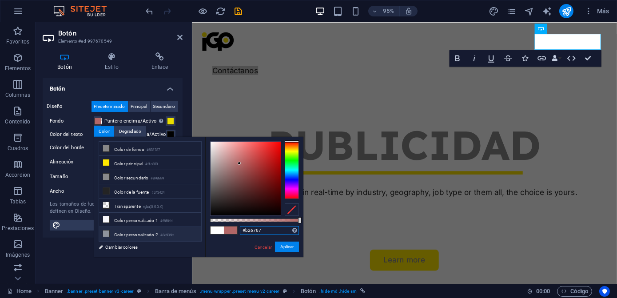
drag, startPoint x: 264, startPoint y: 229, endPoint x: 189, endPoint y: 229, distance: 74.6
click at [189, 229] on div "less Color de fondo #878787 Color principal #ffe800 Color secundario #898989 Co…" at bounding box center [198, 197] width 209 height 120
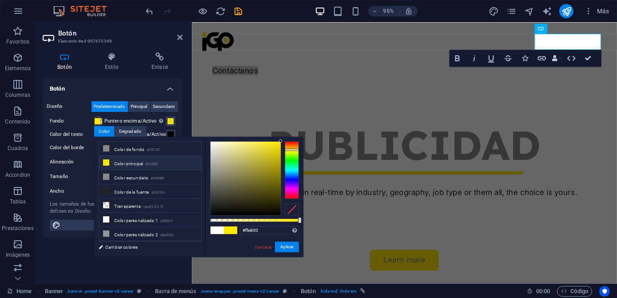
click at [301, 248] on div "#ffe800 Formatos soportados #0852ed rgb(8, 82, 237) rgba(8, 82, 237, 90%) hsv(2…" at bounding box center [254, 261] width 98 height 249
drag, startPoint x: 293, startPoint y: 247, endPoint x: 107, endPoint y: 236, distance: 186.8
click at [293, 247] on button "Aplicar" at bounding box center [287, 247] width 24 height 11
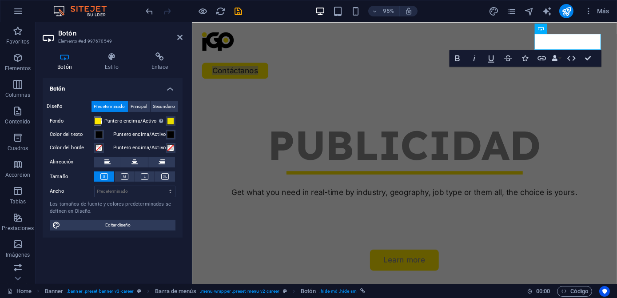
click at [96, 123] on span at bounding box center [97, 121] width 7 height 7
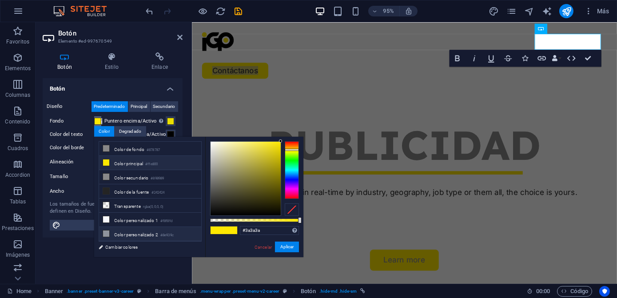
type input "#000000"
drag, startPoint x: 227, startPoint y: 165, endPoint x: 198, endPoint y: 230, distance: 70.9
click at [198, 230] on div "less Color de fondo #878787 Color principal #ffe800 Color secundario #898989 Co…" at bounding box center [198, 197] width 209 height 120
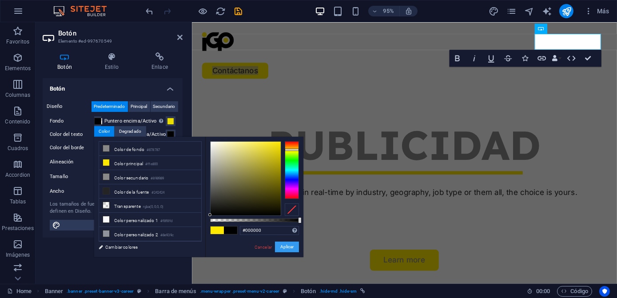
click at [296, 250] on button "Aplicar" at bounding box center [287, 247] width 24 height 11
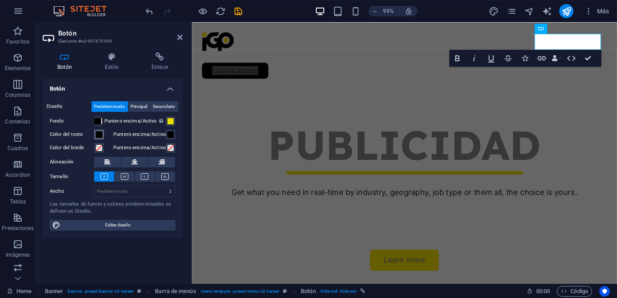
click at [99, 137] on span at bounding box center [98, 134] width 7 height 7
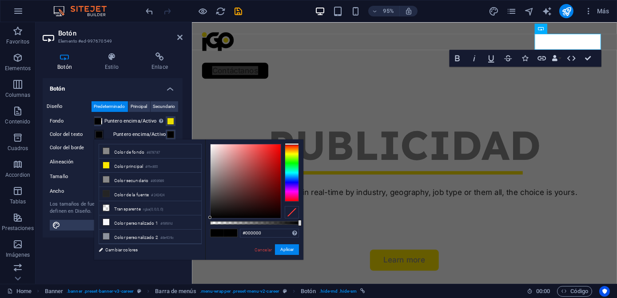
type input "#ffffff"
drag, startPoint x: 218, startPoint y: 180, endPoint x: 185, endPoint y: 123, distance: 65.6
click at [185, 123] on body "imagengrafica.com.mx Home Favoritos Elementos Columnas Contenido Cuadros Accord…" at bounding box center [308, 149] width 617 height 298
click at [281, 250] on button "Aplicar" at bounding box center [287, 249] width 24 height 11
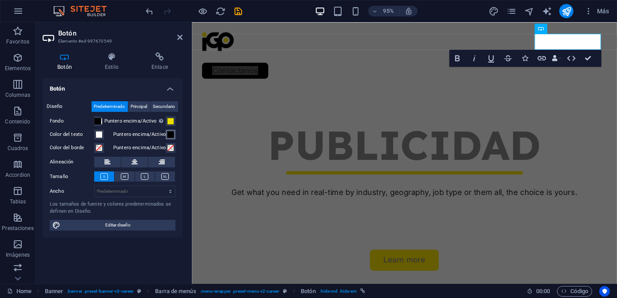
click at [171, 135] on span at bounding box center [170, 134] width 7 height 7
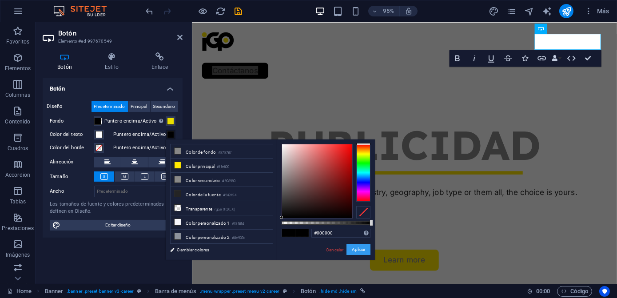
click at [350, 250] on button "Aplicar" at bounding box center [358, 249] width 24 height 11
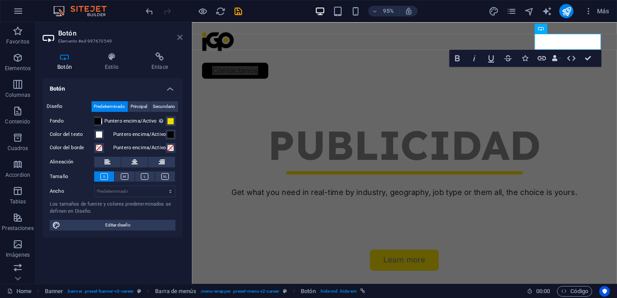
click at [177, 36] on icon at bounding box center [179, 37] width 5 height 7
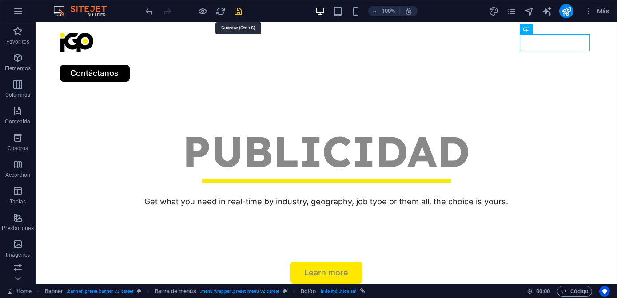
click at [241, 9] on icon "save" at bounding box center [239, 11] width 10 height 10
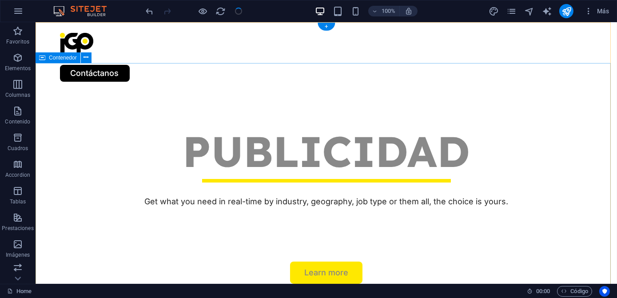
click at [502, 112] on div "PUBLICIDAD Get what you need in real-time by industry, geography, job type or t…" at bounding box center [326, 205] width 581 height 226
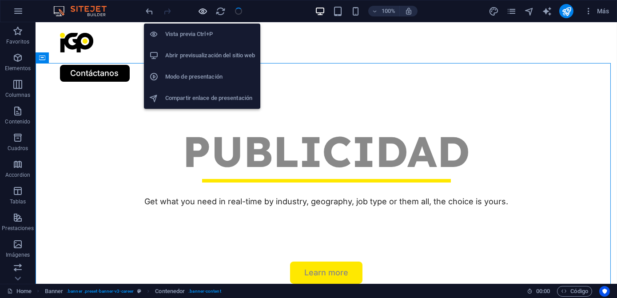
click at [201, 15] on icon "button" at bounding box center [203, 11] width 10 height 10
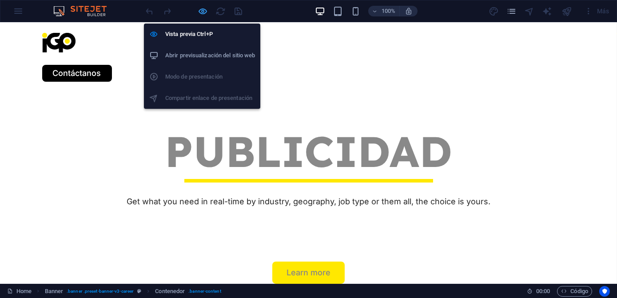
click at [202, 6] on icon "button" at bounding box center [203, 11] width 10 height 10
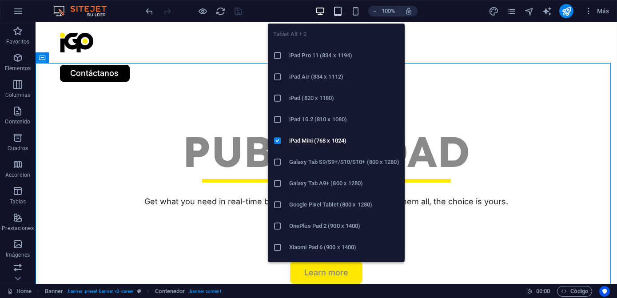
click at [340, 6] on icon "button" at bounding box center [338, 11] width 10 height 10
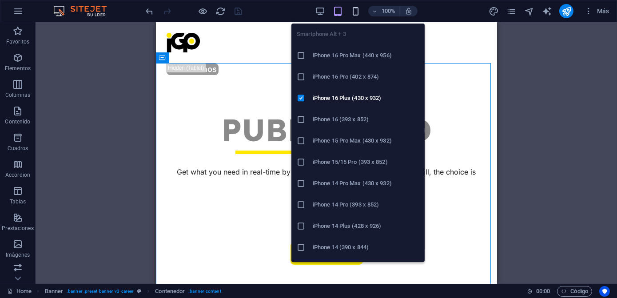
click at [357, 13] on icon "button" at bounding box center [355, 11] width 10 height 10
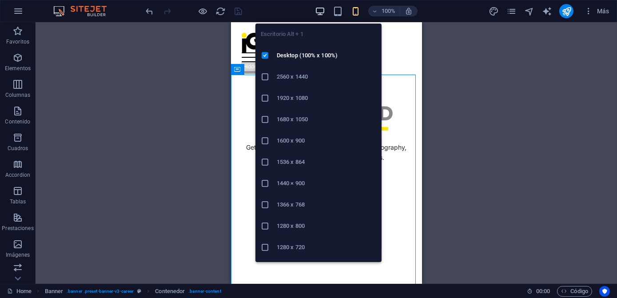
click at [321, 11] on icon "button" at bounding box center [320, 11] width 10 height 10
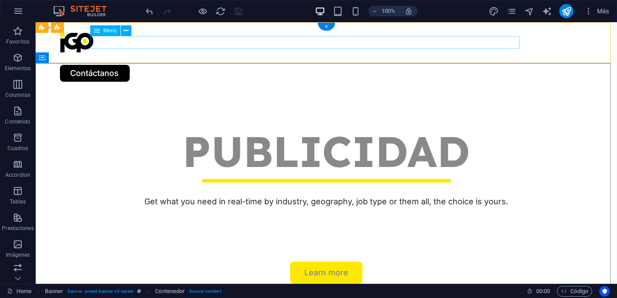
click at [277, 52] on nav "Nosotros Servicios Job Seeking For Hiring Proyectos Blog" at bounding box center [326, 58] width 533 height 13
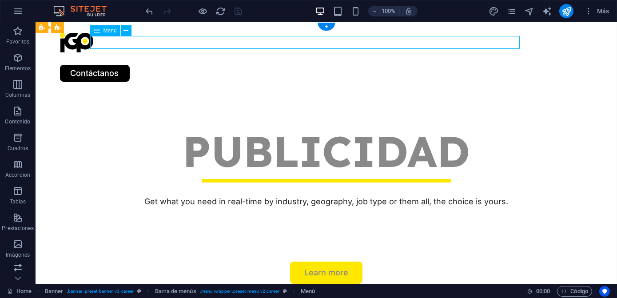
click at [277, 52] on nav "Nosotros Servicios Job Seeking For Hiring Proyectos Blog" at bounding box center [326, 58] width 533 height 13
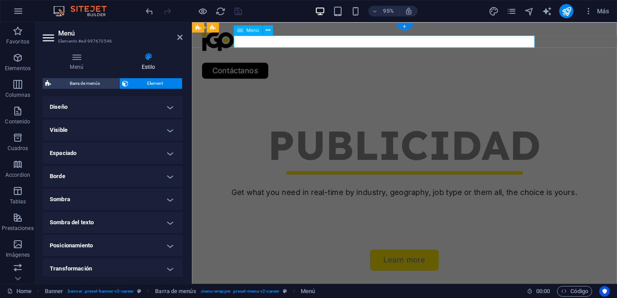
click at [281, 52] on nav "Nosotros Servicios Job Seeking For Hiring Proyectos Blog" at bounding box center [415, 58] width 426 height 13
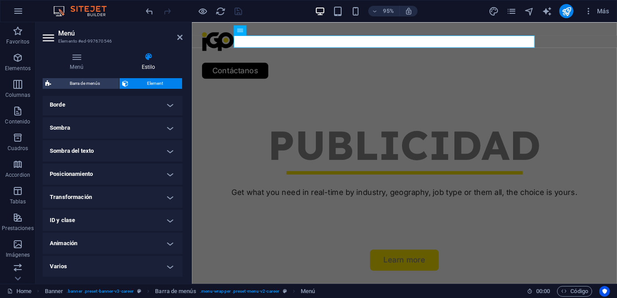
click at [154, 60] on icon at bounding box center [148, 56] width 68 height 9
click at [180, 37] on icon at bounding box center [179, 37] width 5 height 7
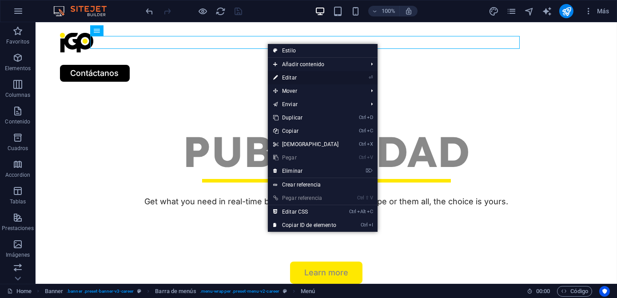
click at [294, 75] on link "⏎ Editar" at bounding box center [306, 77] width 76 height 13
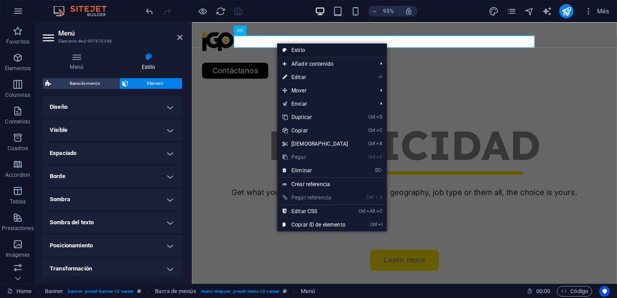
click at [299, 47] on link "Estilo" at bounding box center [332, 50] width 110 height 13
select select "rem"
select select "sticky_menu"
select select "px"
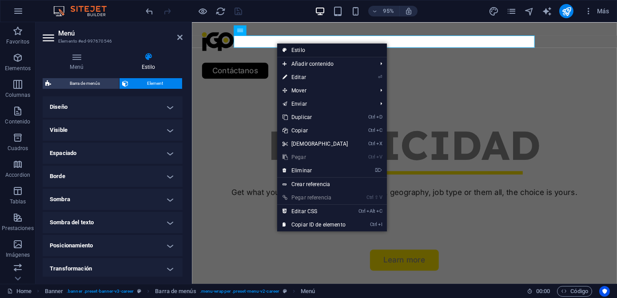
select select "px"
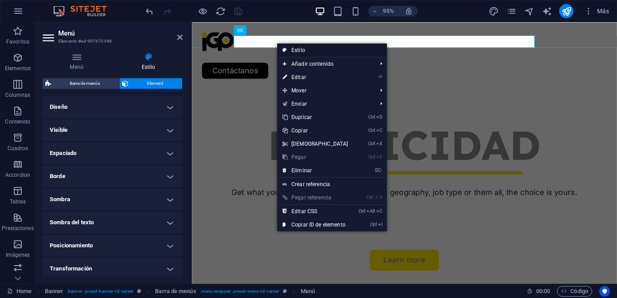
select select "%"
select select "rem"
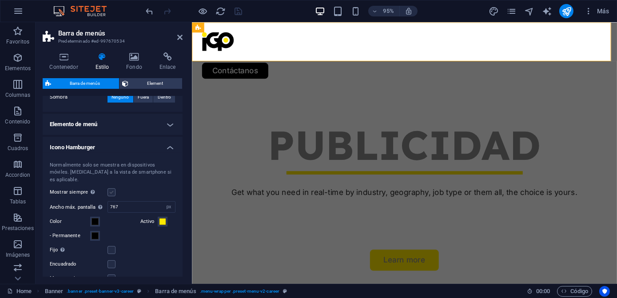
scroll to position [484, 0]
click at [132, 150] on h4 "Icono Hamburger" at bounding box center [113, 145] width 140 height 16
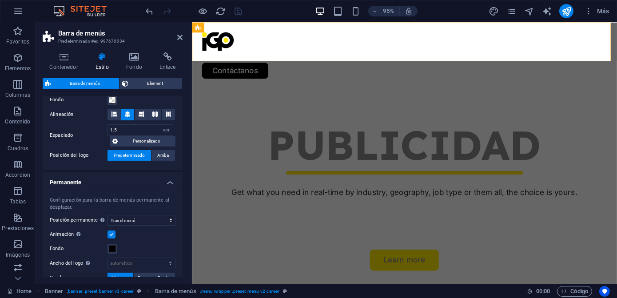
scroll to position [282, 0]
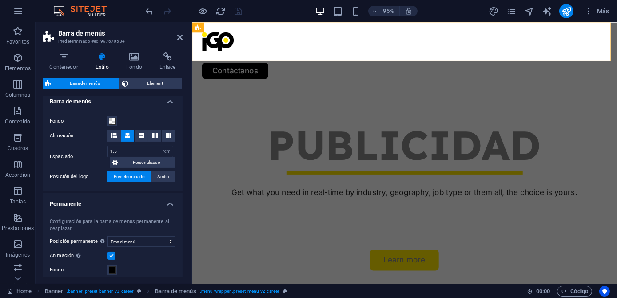
click at [151, 202] on h4 "Permanente" at bounding box center [113, 201] width 140 height 16
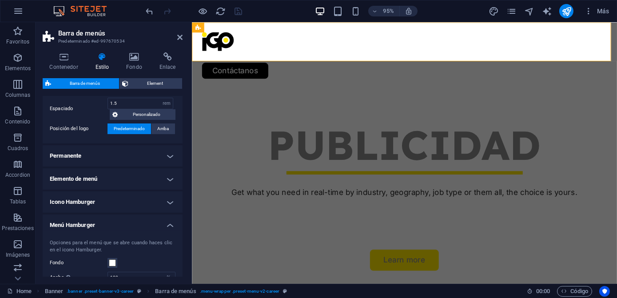
scroll to position [328, 0]
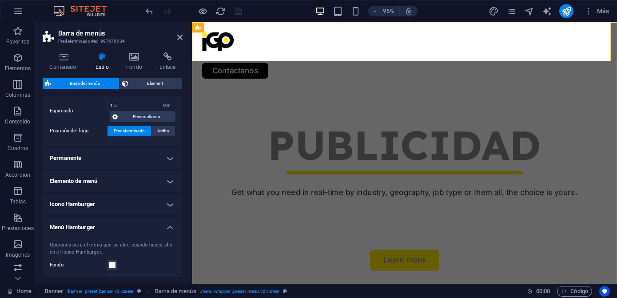
click at [151, 220] on h4 "Menú Hamburger" at bounding box center [113, 225] width 140 height 16
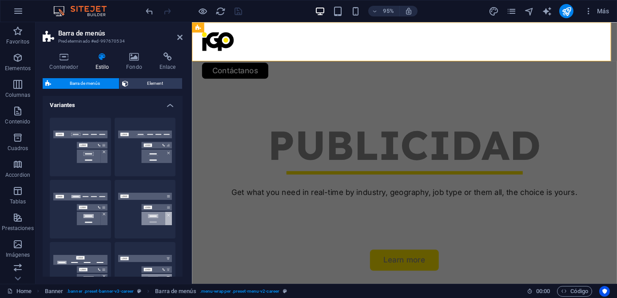
scroll to position [0, 0]
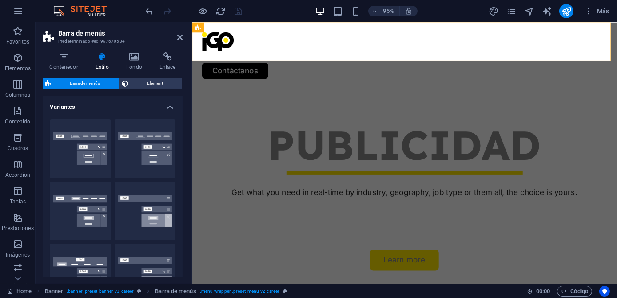
click at [163, 108] on h4 "Variantes" at bounding box center [113, 104] width 140 height 16
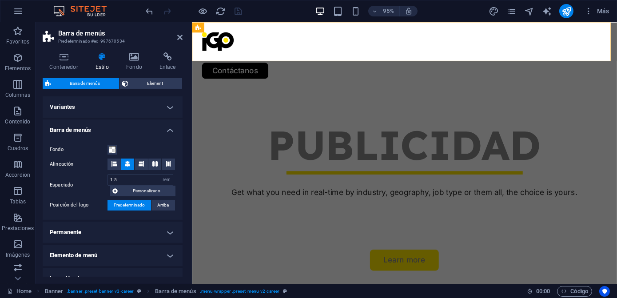
click at [161, 125] on h4 "Barra de menús" at bounding box center [113, 127] width 140 height 16
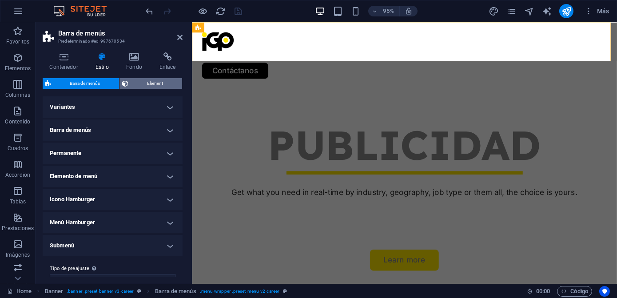
click at [151, 82] on span "Element" at bounding box center [155, 83] width 48 height 11
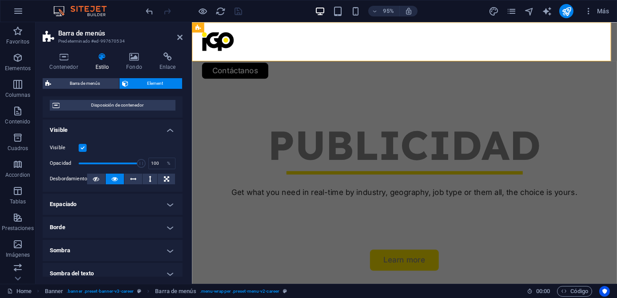
scroll to position [80, 0]
click at [129, 206] on h4 "Espaciado" at bounding box center [113, 203] width 140 height 21
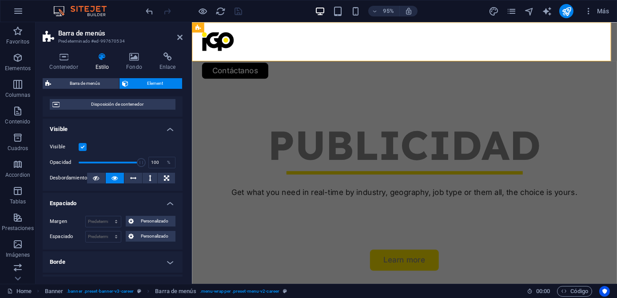
click at [129, 206] on h4 "Espaciado" at bounding box center [113, 201] width 140 height 16
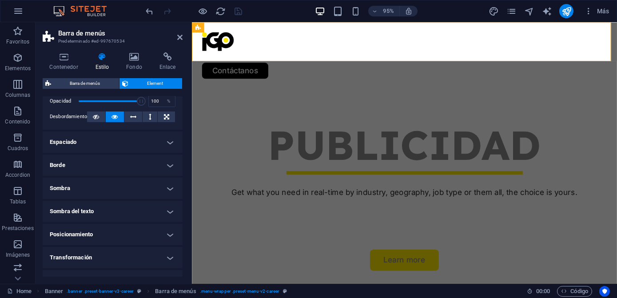
scroll to position [161, 0]
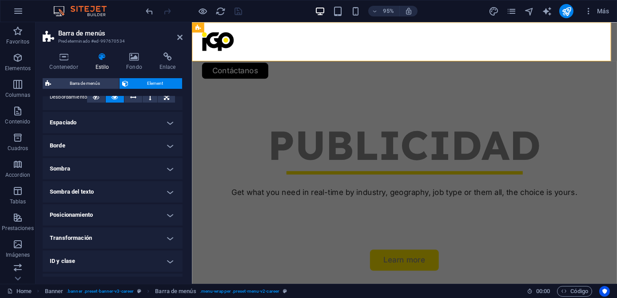
click at [122, 192] on h4 "Sombra del texto" at bounding box center [113, 191] width 140 height 21
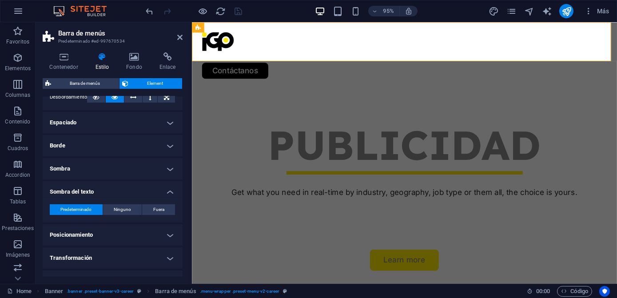
click at [122, 192] on h4 "Sombra del texto" at bounding box center [113, 189] width 140 height 16
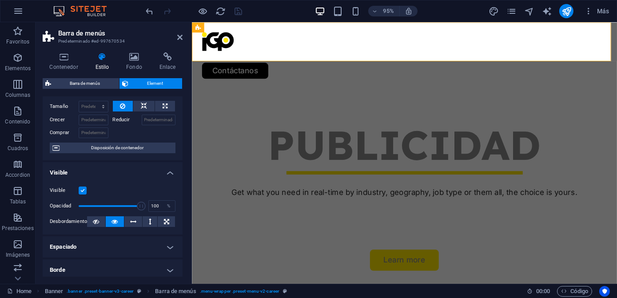
scroll to position [0, 0]
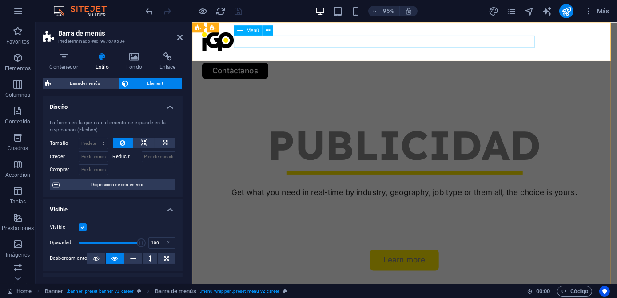
click at [254, 30] on span "Menú" at bounding box center [252, 30] width 13 height 5
click at [183, 34] on aside "Barra de menús Predeterminado #ed-997670534 Contenedor Estilo Fondo Enlace Tama…" at bounding box center [114, 152] width 156 height 261
drag, startPoint x: 178, startPoint y: 40, endPoint x: 148, endPoint y: 16, distance: 38.6
click at [178, 40] on icon at bounding box center [179, 37] width 5 height 7
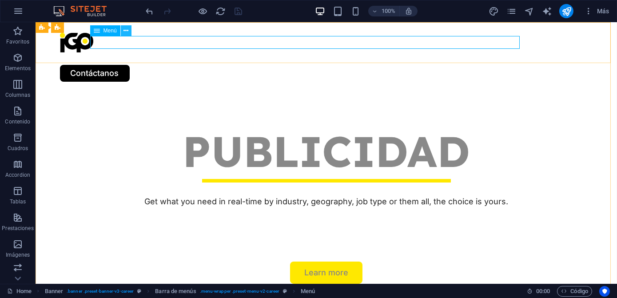
click at [130, 34] on button at bounding box center [126, 30] width 11 height 11
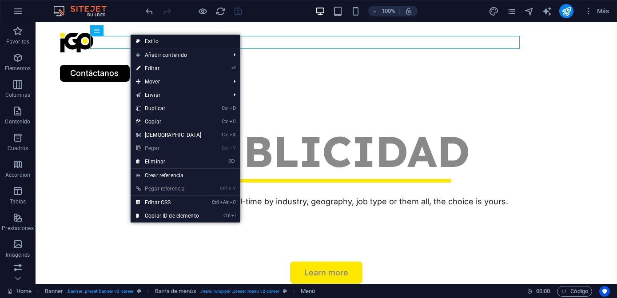
click at [160, 38] on link "Estilo" at bounding box center [186, 41] width 110 height 13
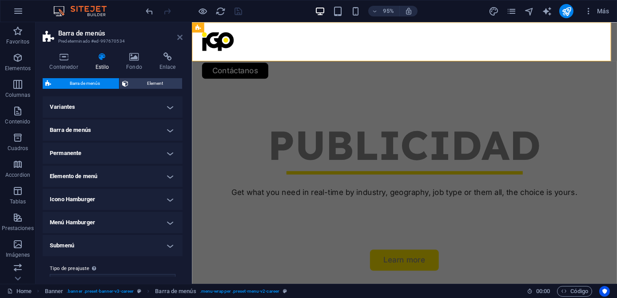
click at [178, 35] on icon at bounding box center [179, 37] width 5 height 7
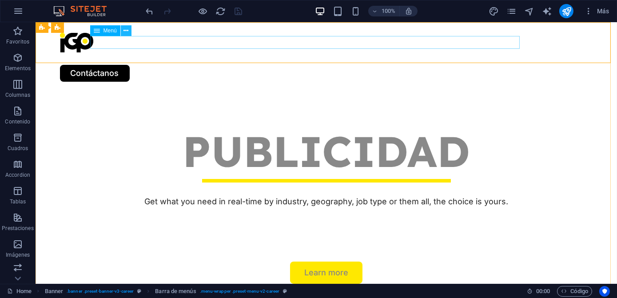
click at [128, 35] on button at bounding box center [126, 30] width 11 height 11
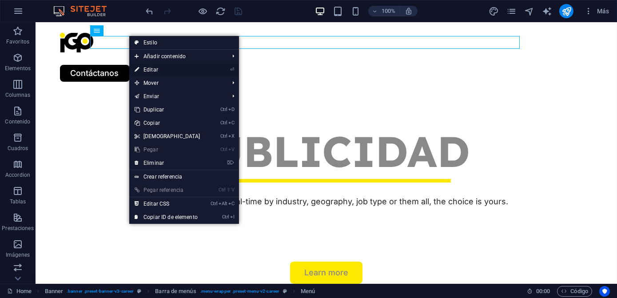
click at [166, 67] on link "⏎ Editar" at bounding box center [167, 69] width 76 height 13
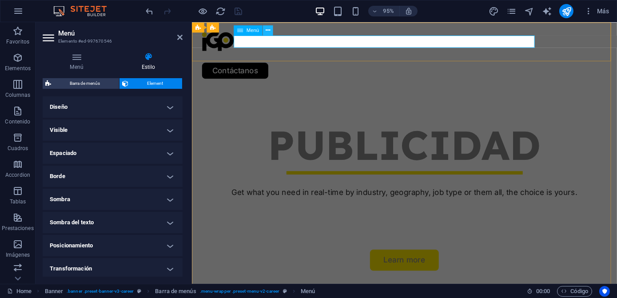
click at [266, 32] on icon at bounding box center [267, 30] width 4 height 9
click at [265, 31] on icon at bounding box center [267, 30] width 4 height 9
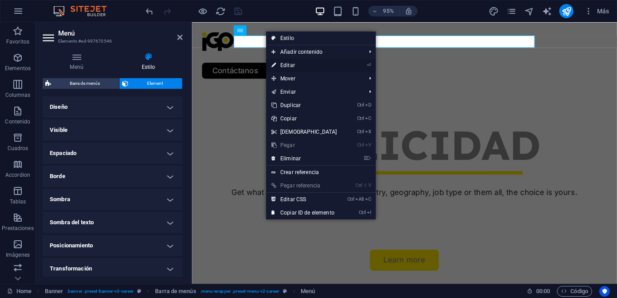
click at [278, 66] on link "⏎ Editar" at bounding box center [304, 65] width 76 height 13
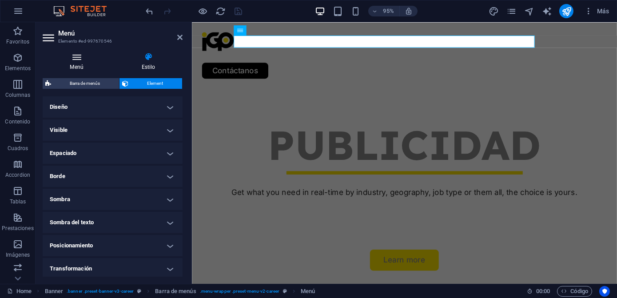
click at [75, 64] on h4 "Menú" at bounding box center [78, 61] width 71 height 19
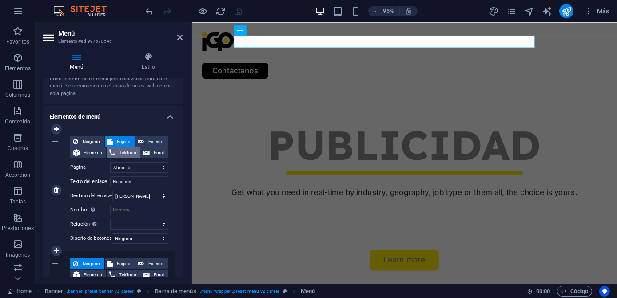
scroll to position [40, 0]
click at [118, 141] on span "Página" at bounding box center [123, 142] width 17 height 11
click at [96, 152] on span "Elemento" at bounding box center [93, 153] width 21 height 11
select select
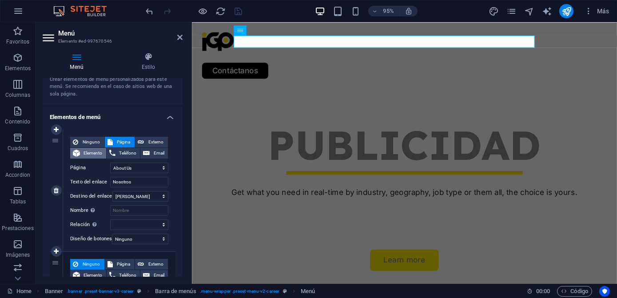
select select
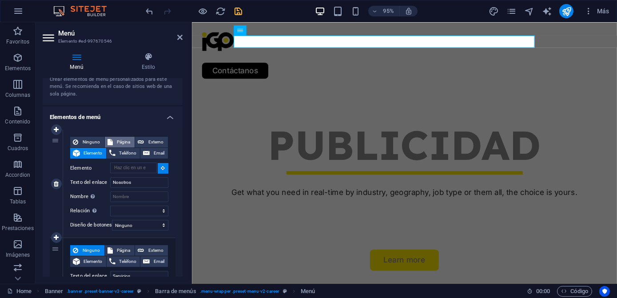
click at [116, 137] on span "Página" at bounding box center [123, 142] width 17 height 11
select select
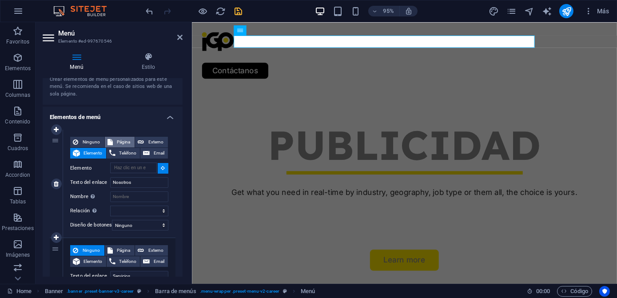
select select
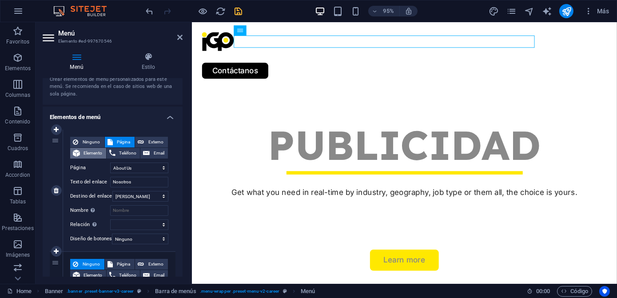
click at [97, 148] on span "Elemento" at bounding box center [93, 153] width 21 height 11
select select
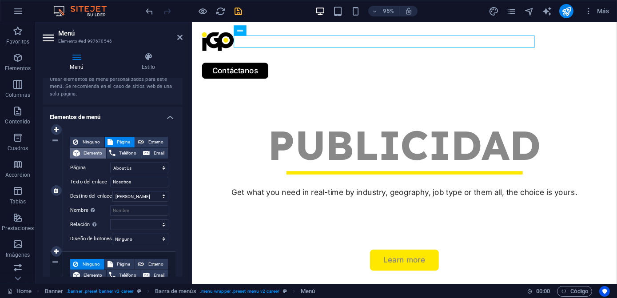
select select
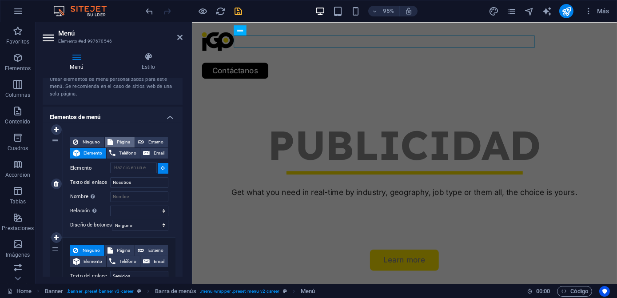
click at [114, 141] on button "Página" at bounding box center [120, 142] width 30 height 11
select select
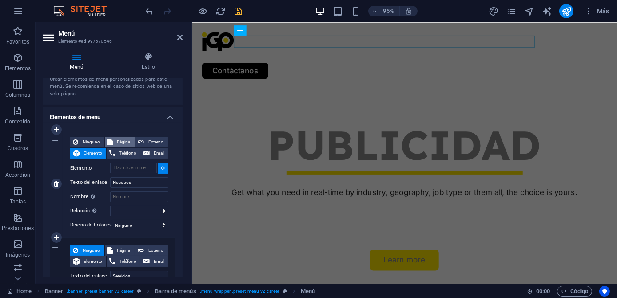
select select
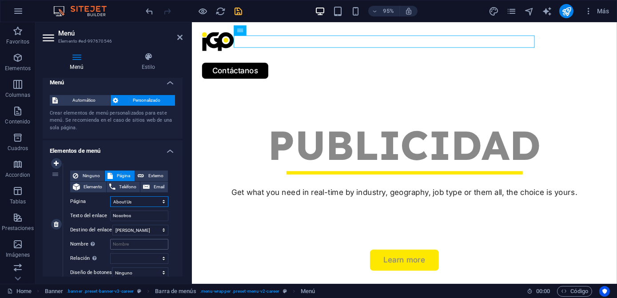
scroll to position [0, 0]
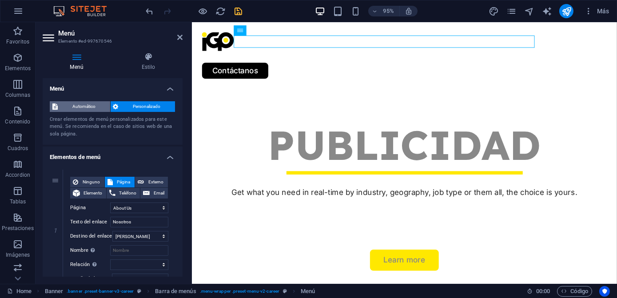
click at [91, 105] on span "Automático" at bounding box center [83, 106] width 47 height 11
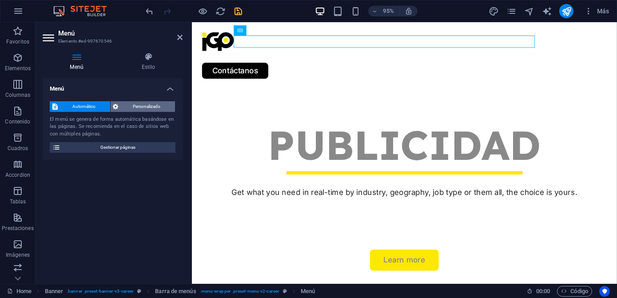
click at [133, 110] on span "Personalizado" at bounding box center [147, 106] width 52 height 11
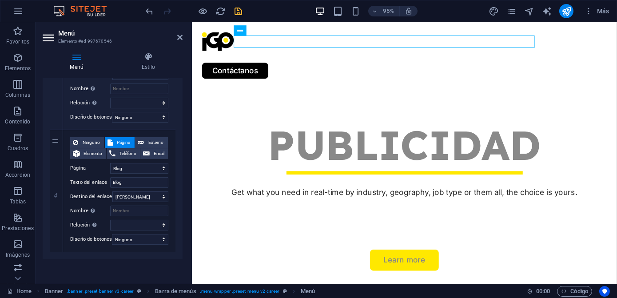
scroll to position [620, 0]
click at [124, 235] on select "Ninguno Predeterminado Principal Secundario" at bounding box center [140, 239] width 56 height 11
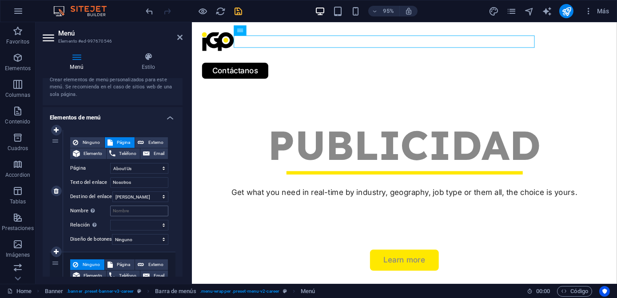
scroll to position [40, 0]
click at [143, 237] on select "Ninguno Predeterminado Principal Secundario" at bounding box center [140, 239] width 56 height 11
select select "default"
click at [112, 234] on select "Ninguno Predeterminado Principal Secundario" at bounding box center [140, 239] width 56 height 11
select select
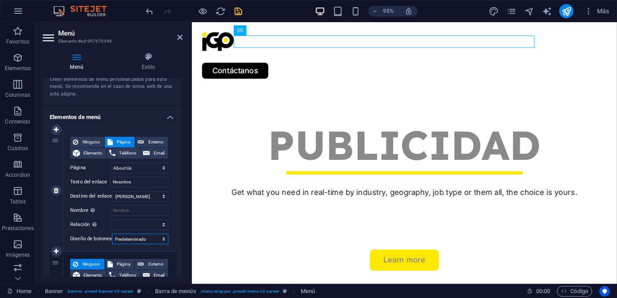
select select
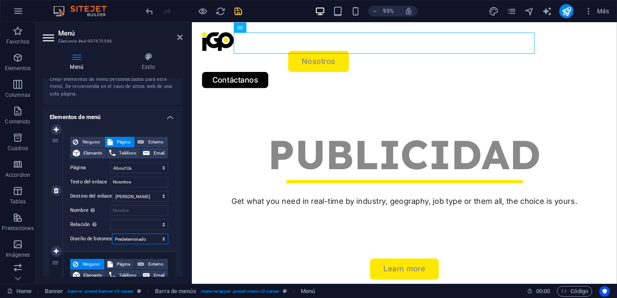
click at [142, 243] on select "Ninguno Predeterminado Principal Secundario" at bounding box center [140, 239] width 56 height 11
select select "primary"
click at [112, 234] on select "Ninguno Predeterminado Principal Secundario" at bounding box center [140, 239] width 56 height 11
select select
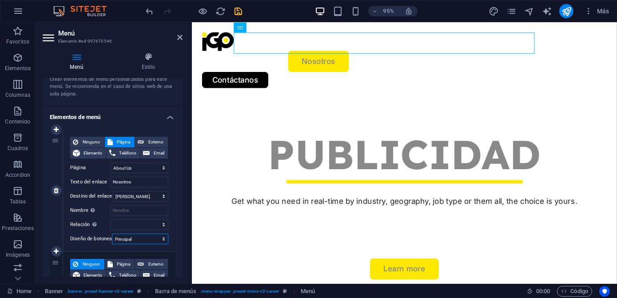
select select
drag, startPoint x: 137, startPoint y: 236, endPoint x: 139, endPoint y: 240, distance: 4.6
click at [137, 236] on select "Ninguno Predeterminado Principal Secundario" at bounding box center [140, 239] width 56 height 11
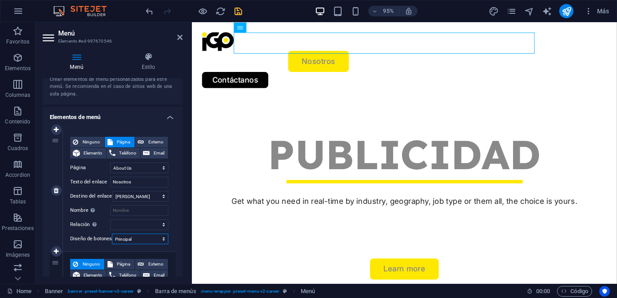
select select "secondary"
click at [112, 234] on select "Ninguno Predeterminado Principal Secundario" at bounding box center [140, 239] width 56 height 11
select select
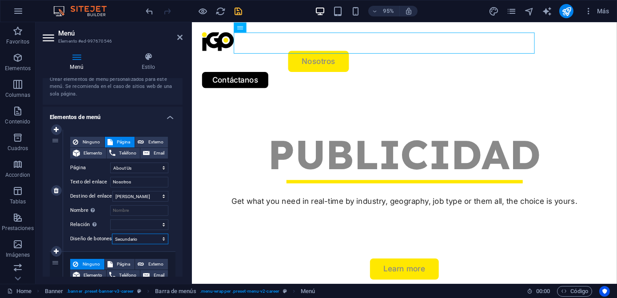
select select
click at [140, 239] on select "Ninguno Predeterminado Principal Secundario" at bounding box center [140, 239] width 56 height 11
select select "default"
click at [112, 234] on select "Ninguno Predeterminado Principal Secundario" at bounding box center [140, 239] width 56 height 11
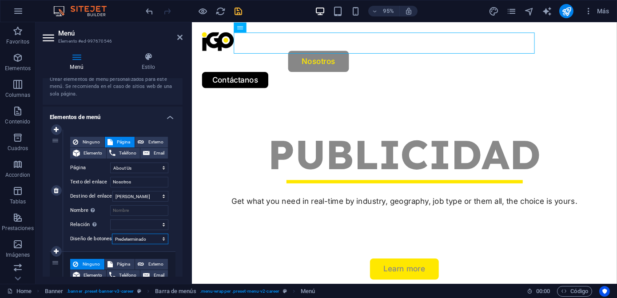
select select
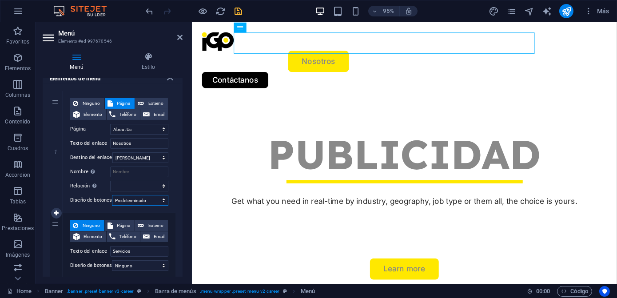
scroll to position [80, 0]
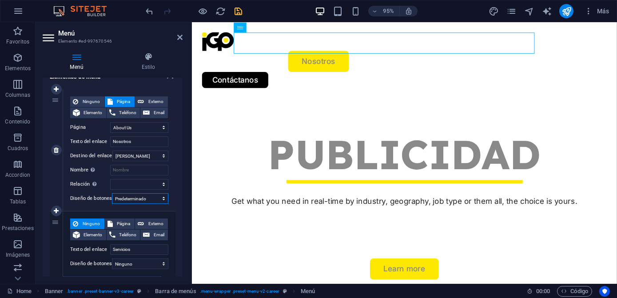
click at [139, 199] on select "Ninguno Predeterminado Principal Secundario" at bounding box center [140, 198] width 56 height 11
select select
click at [112, 193] on select "Ninguno Predeterminado Principal Secundario" at bounding box center [140, 198] width 56 height 11
select select
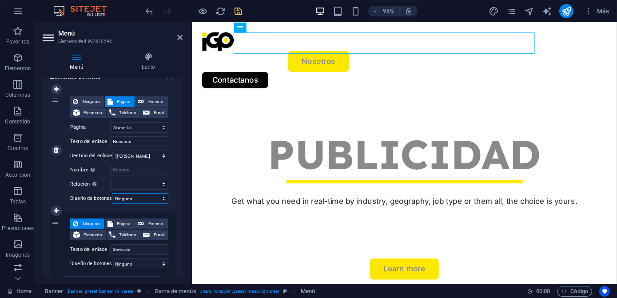
select select
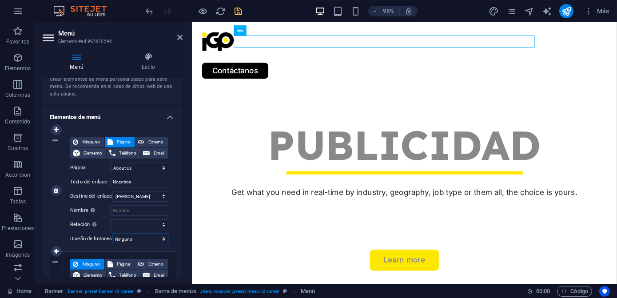
scroll to position [40, 0]
click at [93, 156] on span "Elemento" at bounding box center [93, 153] width 21 height 11
select select
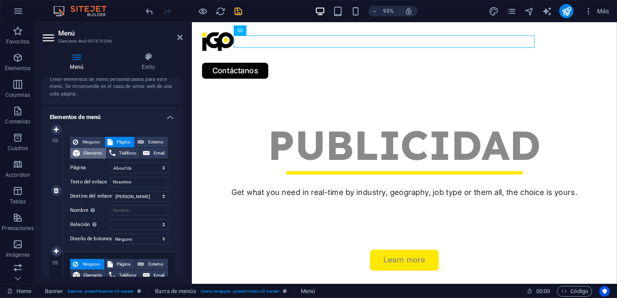
select select
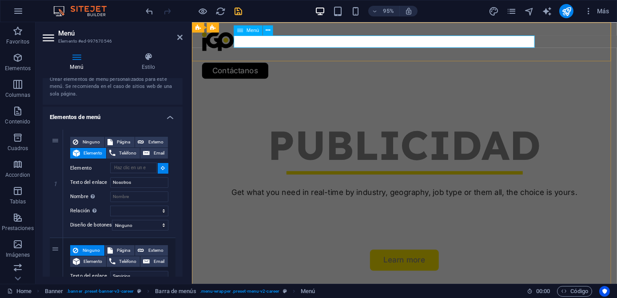
click at [299, 52] on nav "Nosotros Servicios Job Seeking For Hiring Proyectos Blog" at bounding box center [415, 58] width 426 height 13
type input "#ed-997670546"
select select
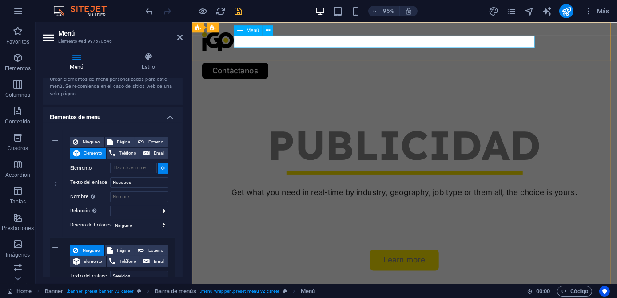
select select
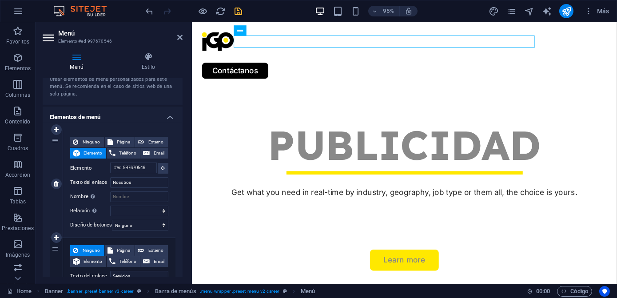
click at [88, 151] on span "Elemento" at bounding box center [93, 153] width 21 height 11
click at [149, 223] on select "Ninguno Predeterminado Principal Secundario" at bounding box center [140, 225] width 56 height 11
select select "primary"
click at [112, 220] on select "Ninguno Predeterminado Principal Secundario" at bounding box center [140, 225] width 56 height 11
select select
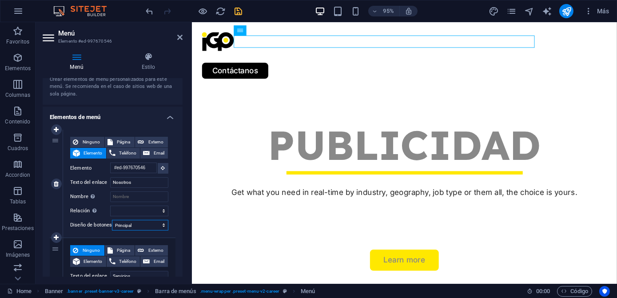
select select
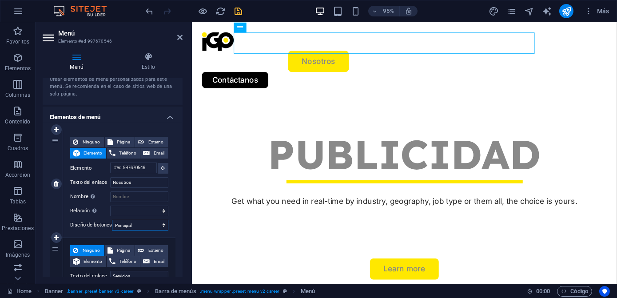
click at [142, 225] on select "Ninguno Predeterminado Principal Secundario" at bounding box center [140, 225] width 56 height 11
select select
click at [112, 220] on select "Ninguno Predeterminado Principal Secundario" at bounding box center [140, 225] width 56 height 11
select select
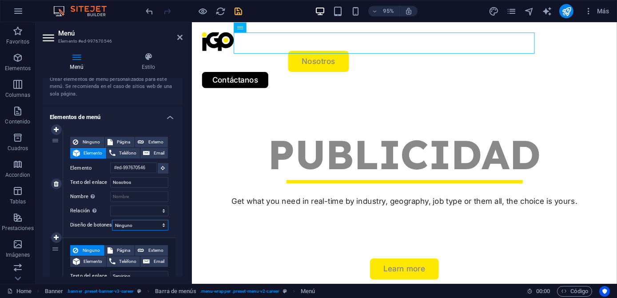
select select
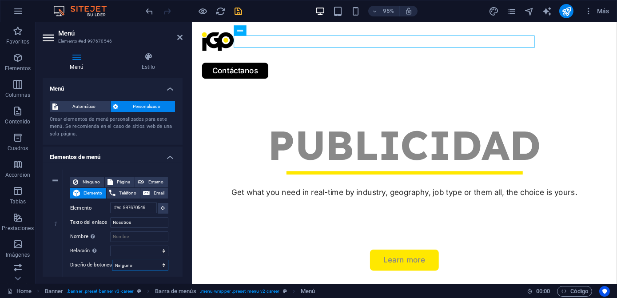
scroll to position [0, 0]
click at [149, 61] on h4 "Estilo" at bounding box center [148, 61] width 68 height 19
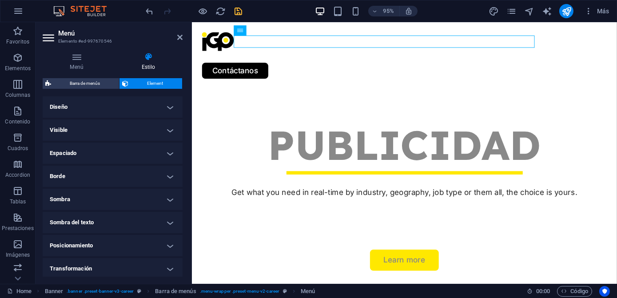
click at [139, 106] on h4 "Diseño" at bounding box center [113, 106] width 140 height 21
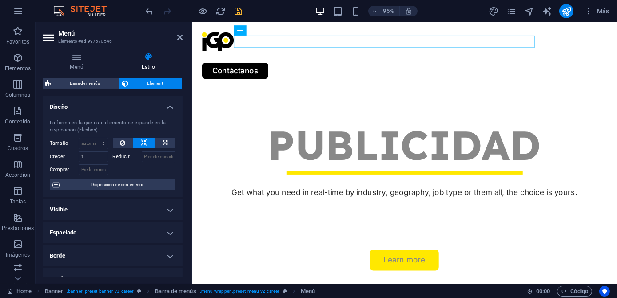
click at [139, 106] on h4 "Diseño" at bounding box center [113, 104] width 140 height 16
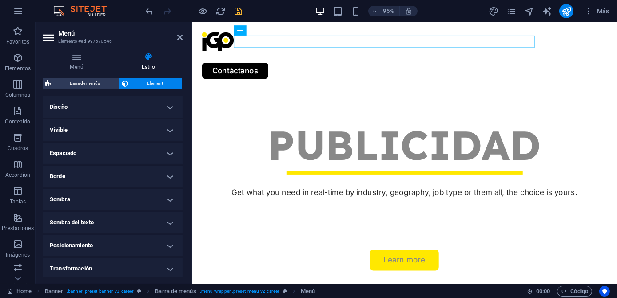
click at [137, 131] on h4 "Visible" at bounding box center [113, 129] width 140 height 21
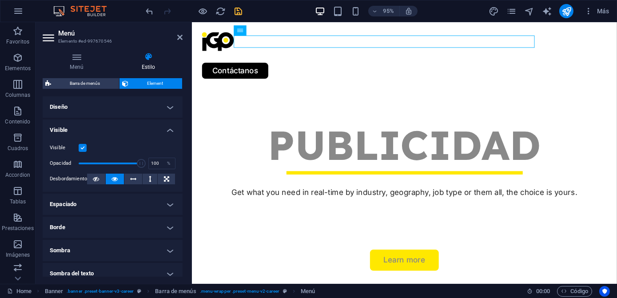
click at [137, 131] on h4 "Visible" at bounding box center [113, 127] width 140 height 16
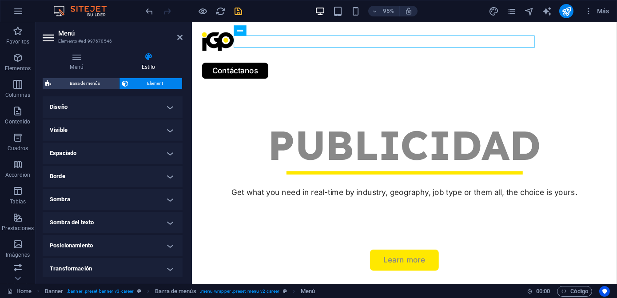
click at [131, 151] on h4 "Espaciado" at bounding box center [113, 153] width 140 height 21
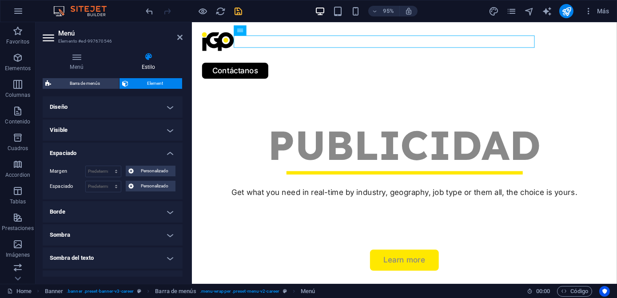
click at [131, 151] on h4 "Espaciado" at bounding box center [113, 151] width 140 height 16
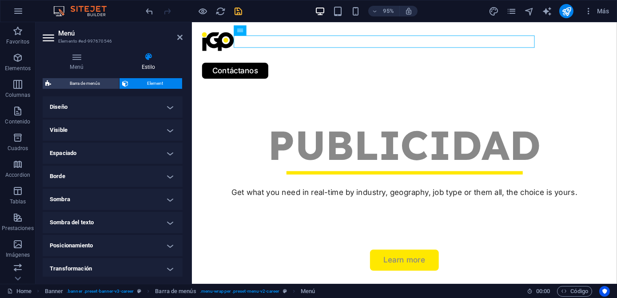
click at [132, 174] on h4 "Borde" at bounding box center [113, 176] width 140 height 21
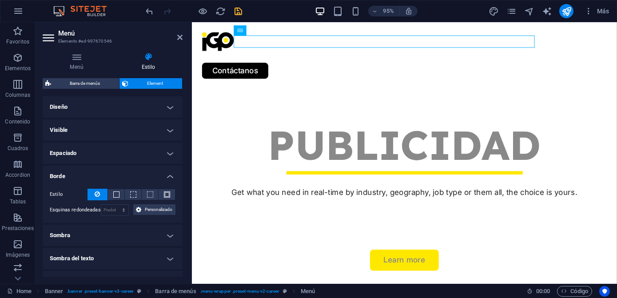
click at [132, 174] on h4 "Borde" at bounding box center [113, 174] width 140 height 16
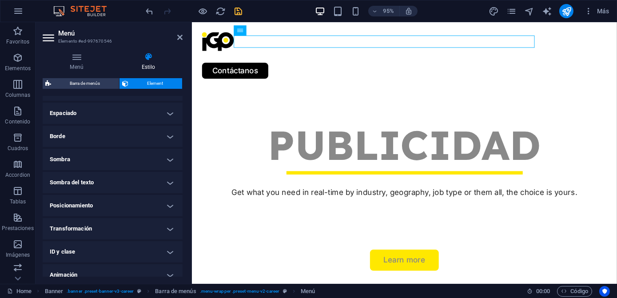
scroll to position [40, 0]
click at [121, 154] on h4 "Sombra" at bounding box center [113, 159] width 140 height 21
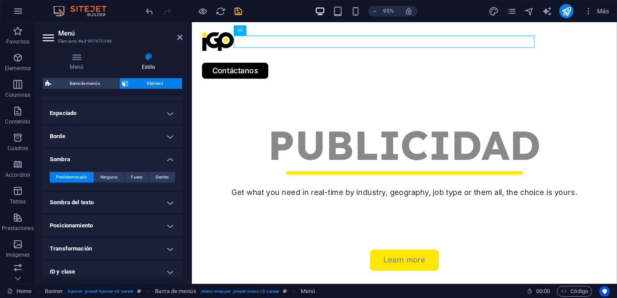
click at [120, 154] on h4 "Sombra" at bounding box center [113, 157] width 140 height 16
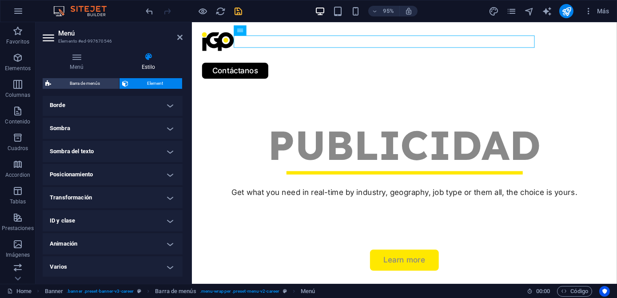
scroll to position [71, 0]
drag, startPoint x: 235, startPoint y: 11, endPoint x: 178, endPoint y: 4, distance: 56.9
click at [235, 11] on icon "save" at bounding box center [239, 11] width 10 height 10
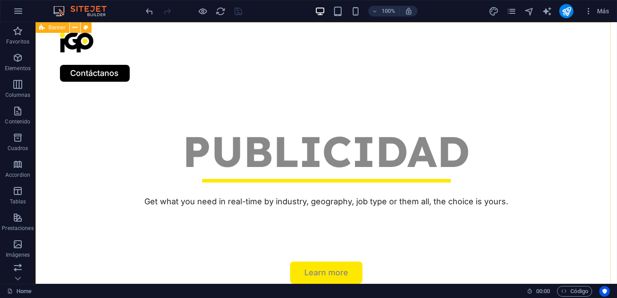
click at [75, 27] on icon at bounding box center [74, 27] width 5 height 9
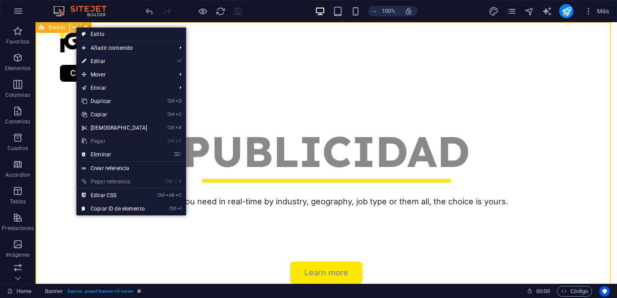
click at [75, 27] on icon at bounding box center [74, 27] width 5 height 9
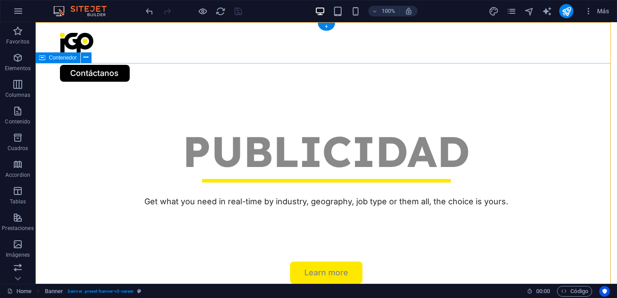
click at [52, 92] on div "PUBLICIDAD Get what you need in real-time by industry, geography, job type or t…" at bounding box center [326, 205] width 581 height 226
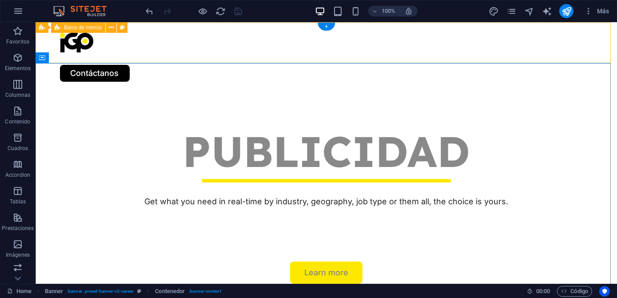
click at [89, 59] on div "Nosotros Servicios Job Seeking For Hiring Proyectos Blog Contáctanos" at bounding box center [326, 57] width 581 height 70
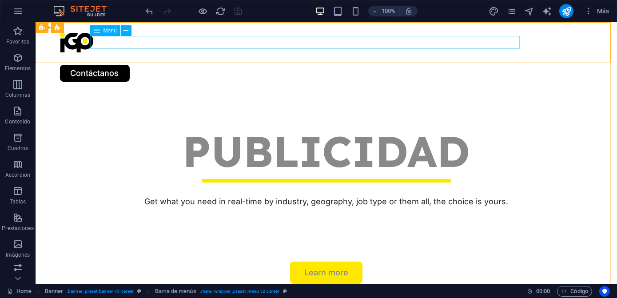
click at [109, 32] on span "Menú" at bounding box center [109, 30] width 13 height 5
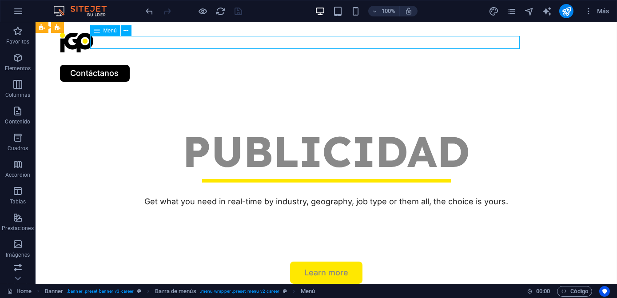
click at [109, 32] on div "Menú" at bounding box center [105, 30] width 30 height 11
click at [128, 30] on icon at bounding box center [125, 30] width 5 height 9
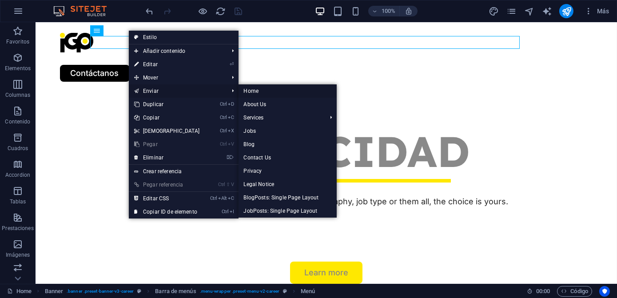
click at [250, 88] on link "Home" at bounding box center [287, 90] width 98 height 13
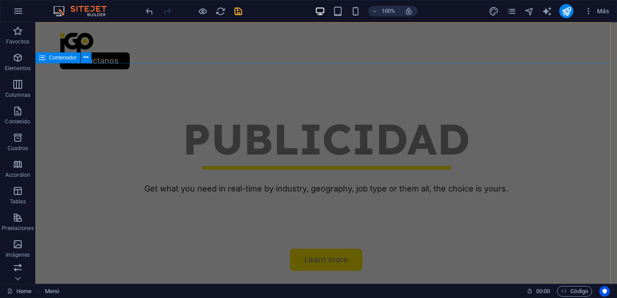
click at [123, 80] on div "PUBLICIDAD Get what you need in real-time by industry, geography, job type or t…" at bounding box center [326, 193] width 581 height 226
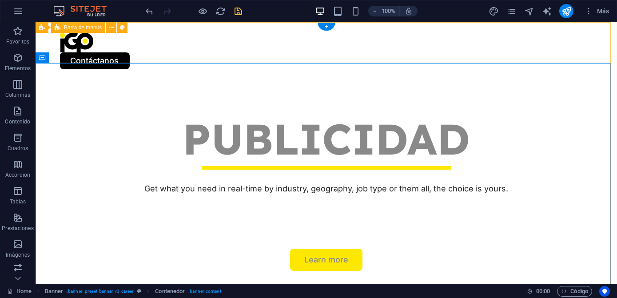
click at [129, 46] on div "Contáctanos" at bounding box center [326, 51] width 581 height 58
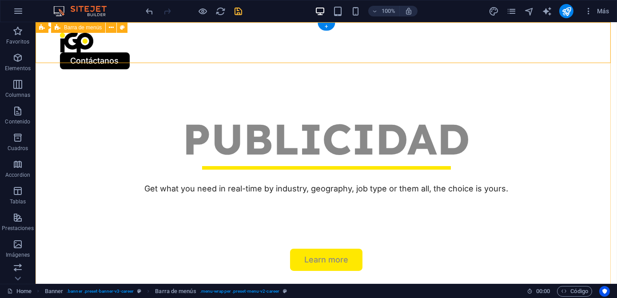
click at [220, 36] on div "Contáctanos" at bounding box center [326, 51] width 581 height 58
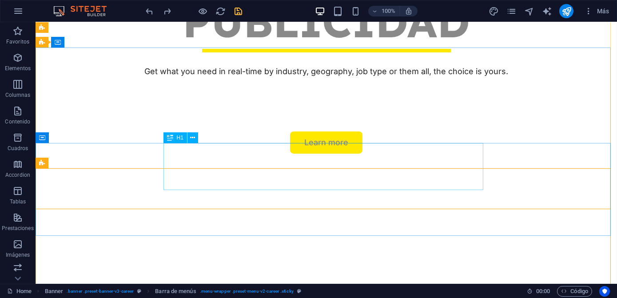
scroll to position [0, 0]
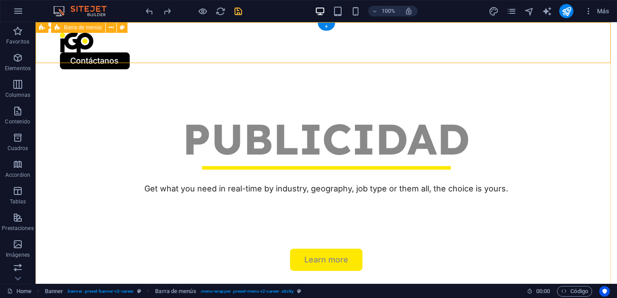
click at [219, 39] on div "Contáctanos" at bounding box center [326, 51] width 581 height 58
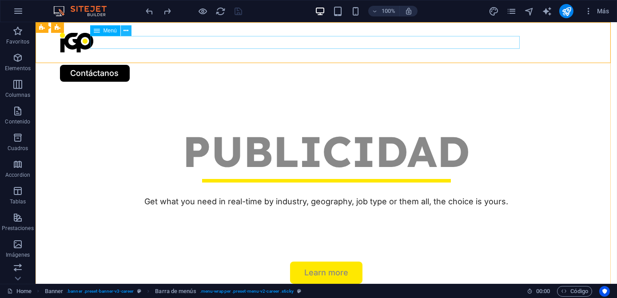
click at [129, 29] on button at bounding box center [126, 30] width 11 height 11
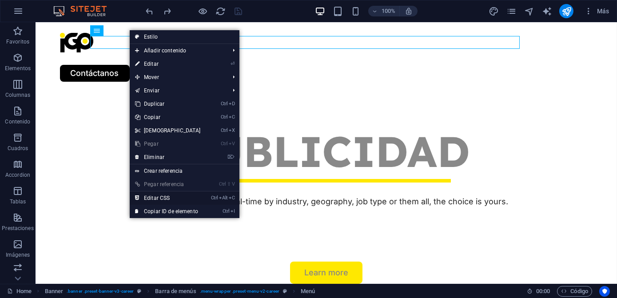
click at [168, 196] on link "Ctrl Alt C Editar CSS" at bounding box center [168, 197] width 76 height 13
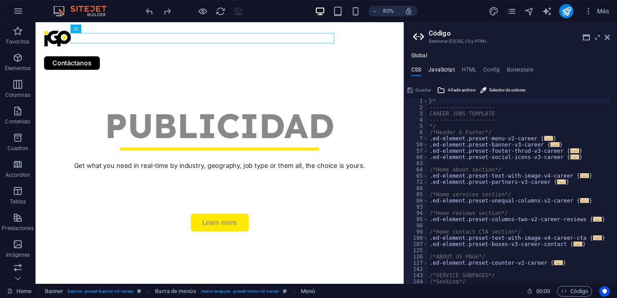
click at [448, 74] on h4 "JavaScript" at bounding box center [441, 72] width 26 height 10
type textarea "/* JS for preset "Counter V2" */"
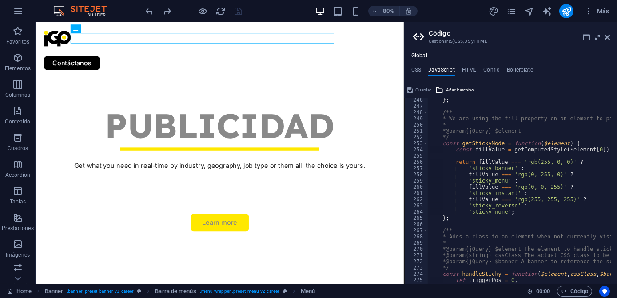
scroll to position [1549, 0]
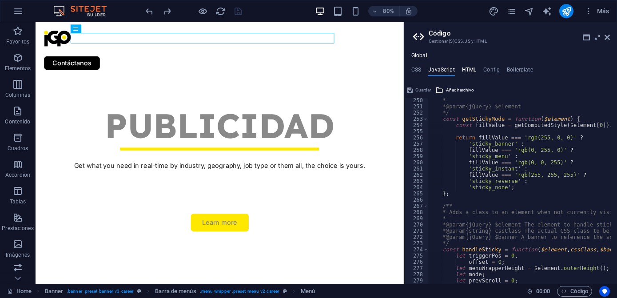
click at [467, 71] on h4 "HTML" at bounding box center [469, 72] width 15 height 10
type textarea "<a href="#main-content" class="button wv-link-content">Skip to main content</a>"
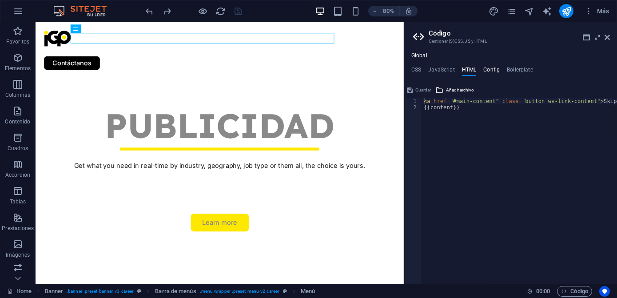
click at [492, 71] on h4 "Config" at bounding box center [491, 72] width 16 height 10
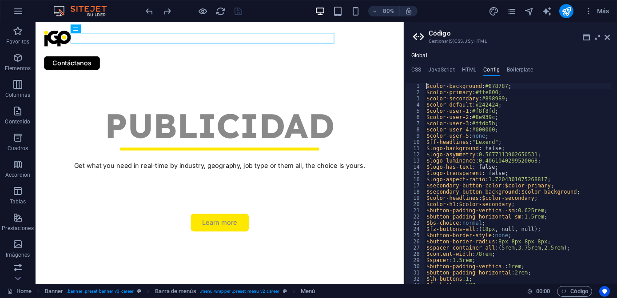
click at [484, 92] on div "$color-background : #878787 ; $color-primary : #ffe800 ; $color-secondary : #89…" at bounding box center [544, 186] width 240 height 207
click at [496, 100] on div "$color-background : #878787 ; $color-primary : #ffe800 ; $color-secondary : #89…" at bounding box center [544, 186] width 240 height 207
click at [501, 99] on div "$color-background : #878787 ; $color-primary : #ffe800 ; $color-secondary : #89…" at bounding box center [544, 186] width 240 height 207
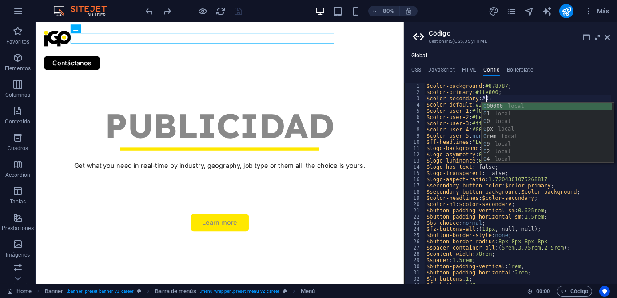
click at [501, 107] on div "0 00000 local 0 1 local 0 0 local 0 px local 0 rem local 0 9 local 0 2 local 0 …" at bounding box center [546, 140] width 131 height 75
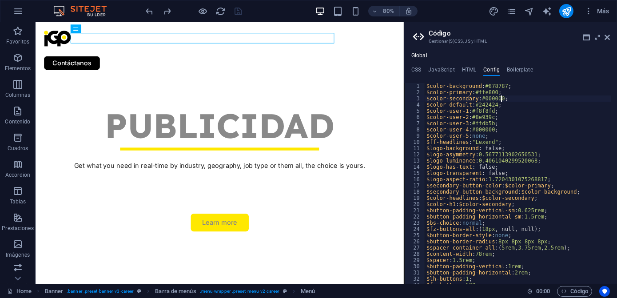
click at [484, 112] on div "$color-background : #878787 ; $color-primary : #ffe800 ; $color-secondary : #00…" at bounding box center [544, 186] width 240 height 207
type textarea "$color-user-1: #f8f8fd;"
click at [606, 34] on icon at bounding box center [606, 37] width 5 height 7
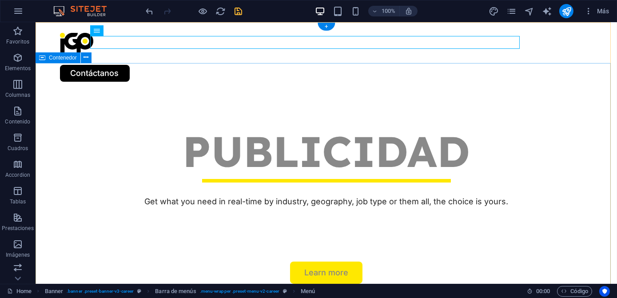
click at [343, 129] on div "PUBLICIDAD Get what you need in real-time by industry, geography, job type or t…" at bounding box center [326, 205] width 581 height 226
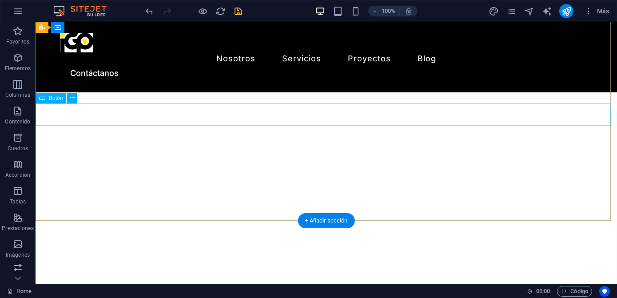
scroll to position [161, 0]
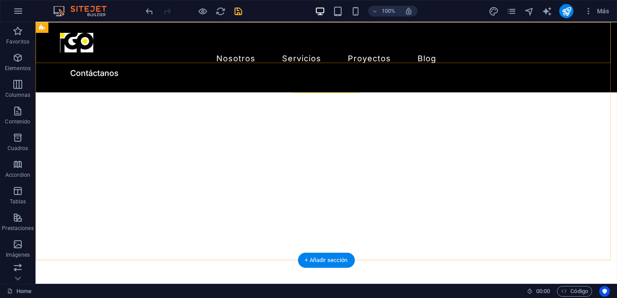
click at [431, 54] on div "Nosotros Servicios Job Seeking For Hiring Proyectos Blog Contáctanos" at bounding box center [326, 57] width 581 height 70
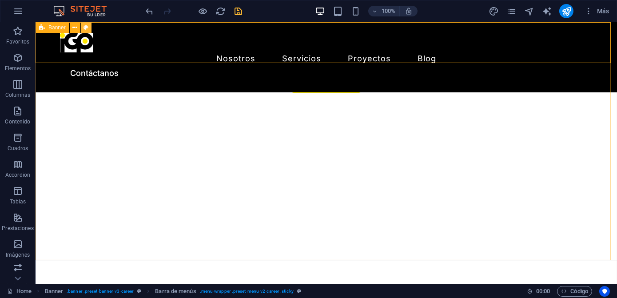
click at [86, 27] on icon at bounding box center [85, 27] width 5 height 9
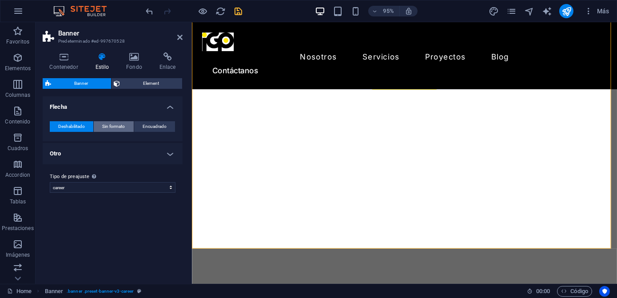
click at [108, 127] on span "Sin formato" at bounding box center [113, 126] width 23 height 11
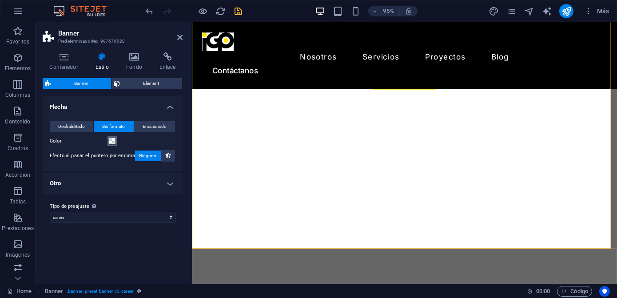
click at [112, 138] on span at bounding box center [112, 141] width 7 height 7
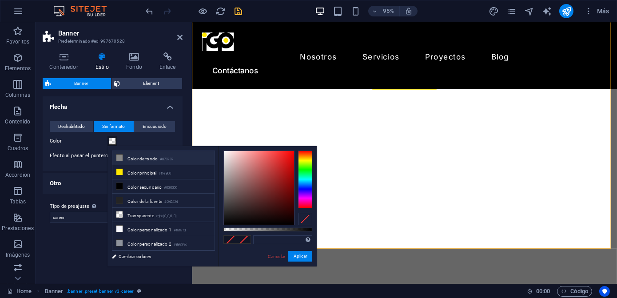
click at [159, 157] on li "Color de fondo #878787" at bounding box center [163, 158] width 102 height 14
type input "#ffffff"
drag, startPoint x: 237, startPoint y: 175, endPoint x: 212, endPoint y: 134, distance: 48.4
click at [212, 134] on body "imagengrafica.com.mx Home Favoritos Elementos Columnas Contenido Cuadros Accord…" at bounding box center [308, 149] width 617 height 298
click at [296, 254] on button "Aplicar" at bounding box center [300, 256] width 24 height 11
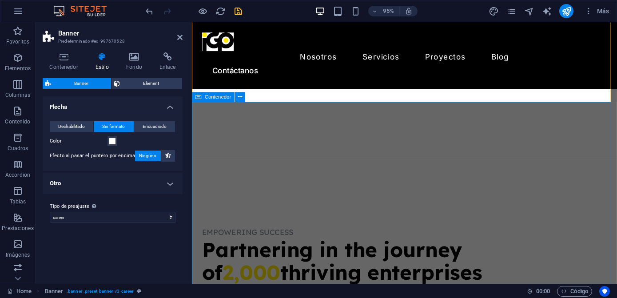
scroll to position [242, 0]
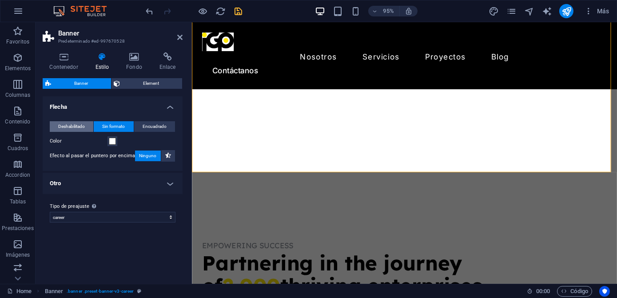
click at [79, 127] on span "Deshabilitado" at bounding box center [71, 126] width 27 height 11
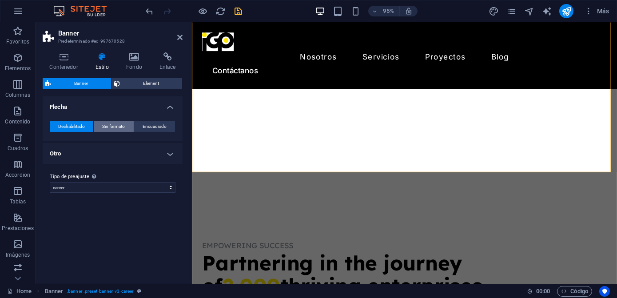
click at [118, 121] on span "Sin formato" at bounding box center [113, 126] width 23 height 11
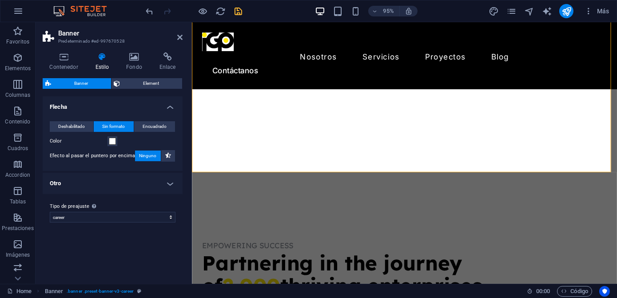
click at [143, 186] on h4 "Otro" at bounding box center [113, 183] width 140 height 21
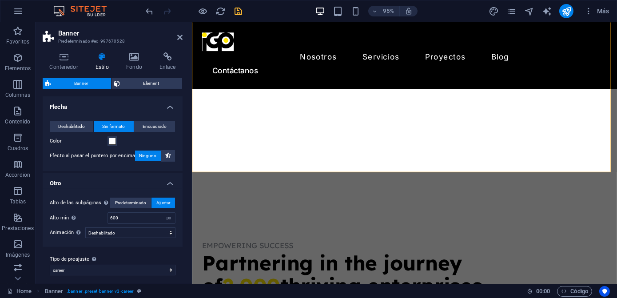
click at [143, 186] on h4 "Otro" at bounding box center [113, 181] width 140 height 16
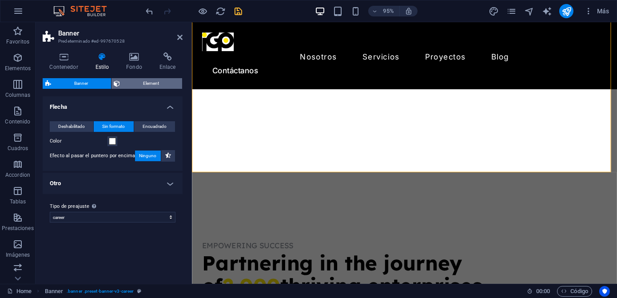
click at [144, 84] on span "Element" at bounding box center [151, 83] width 57 height 11
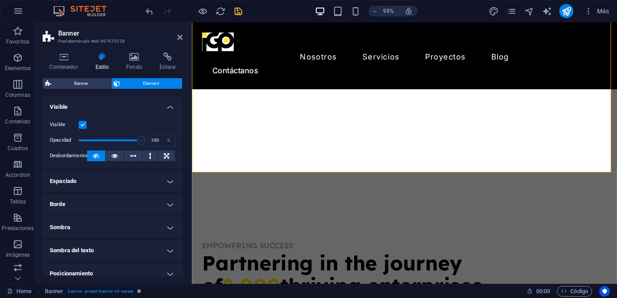
click at [83, 123] on label at bounding box center [83, 125] width 8 height 8
click at [0, 0] on input "Visible" at bounding box center [0, 0] width 0 height 0
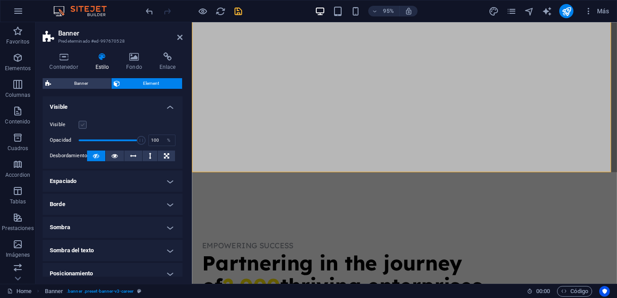
click at [83, 123] on label at bounding box center [83, 125] width 8 height 8
click at [0, 0] on input "Visible" at bounding box center [0, 0] width 0 height 0
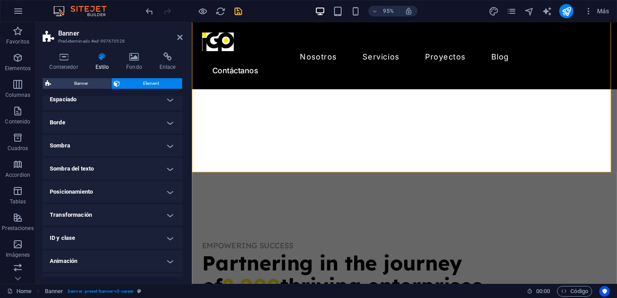
scroll to position [99, 0]
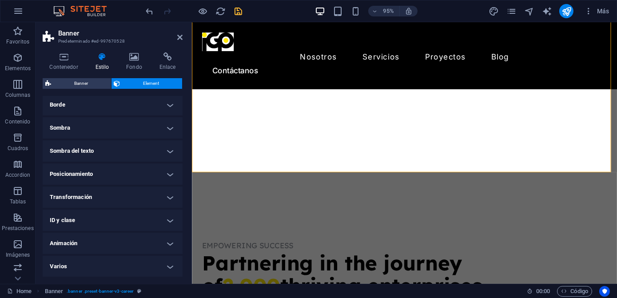
click at [119, 186] on h4 "Transformación" at bounding box center [113, 196] width 140 height 21
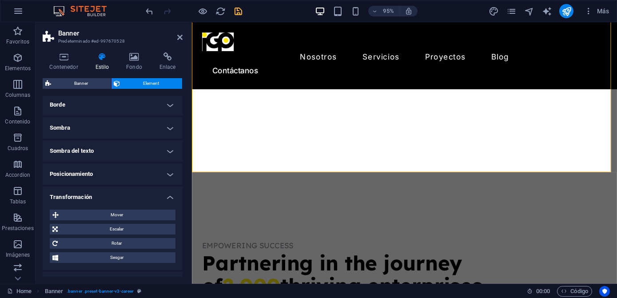
click at [119, 186] on h4 "Transformación" at bounding box center [113, 194] width 140 height 16
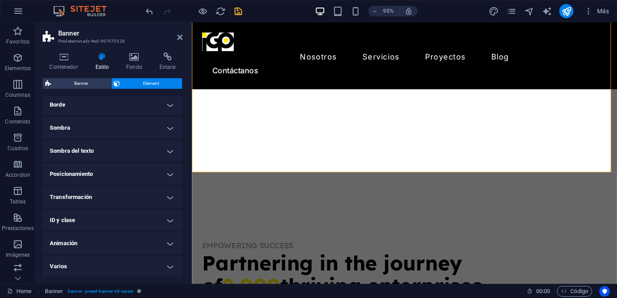
click at [115, 175] on h4 "Posicionamiento" at bounding box center [113, 173] width 140 height 21
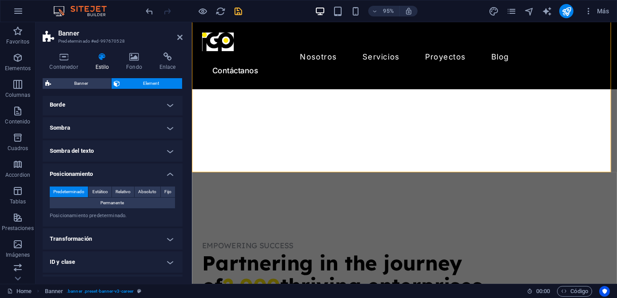
click at [115, 175] on h4 "Posicionamiento" at bounding box center [113, 171] width 140 height 16
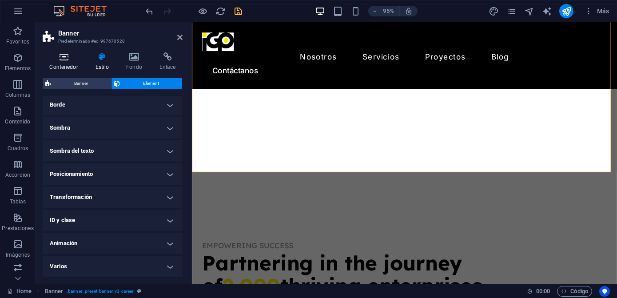
click at [73, 58] on icon at bounding box center [64, 56] width 42 height 9
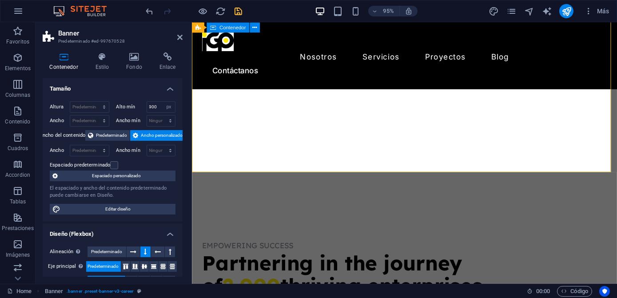
click at [244, 13] on div "95% Más" at bounding box center [378, 11] width 468 height 14
click at [234, 10] on icon "save" at bounding box center [239, 11] width 10 height 10
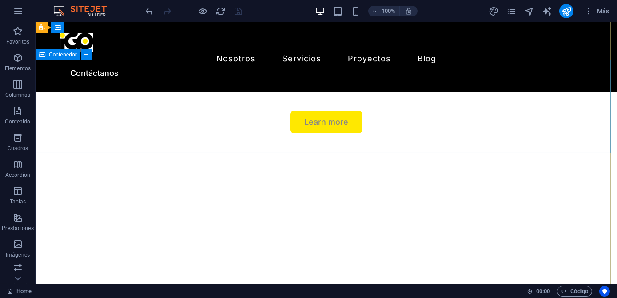
scroll to position [121, 0]
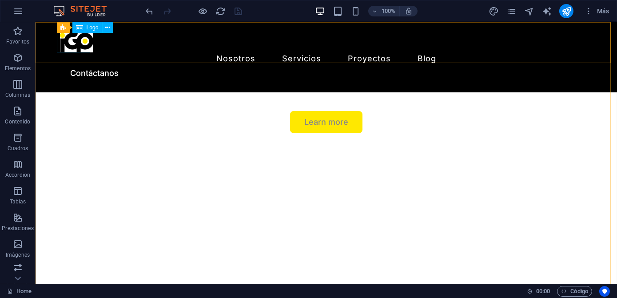
click at [85, 48] on div at bounding box center [326, 43] width 533 height 20
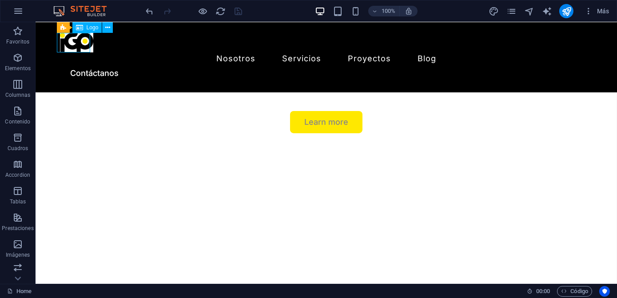
click at [85, 48] on div at bounding box center [326, 43] width 533 height 20
select select "px"
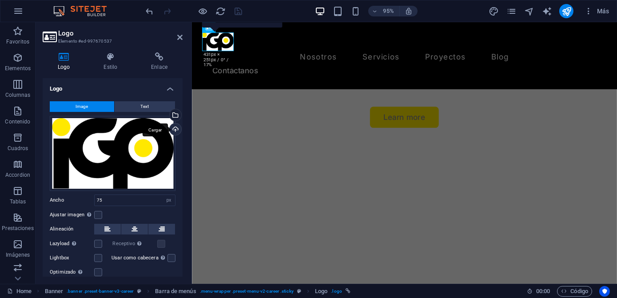
click at [173, 131] on div "Cargar" at bounding box center [174, 129] width 13 height 13
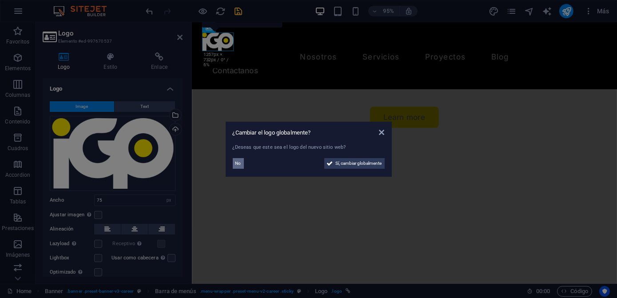
click at [235, 162] on span "No" at bounding box center [238, 163] width 6 height 11
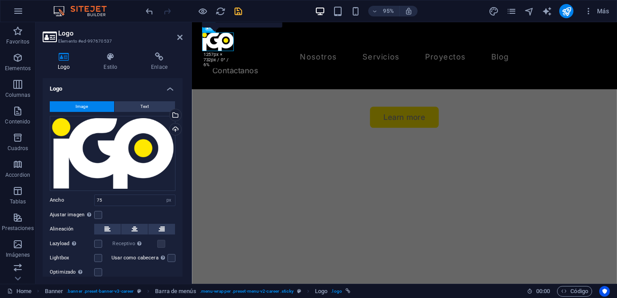
click at [240, 13] on icon "save" at bounding box center [239, 11] width 10 height 10
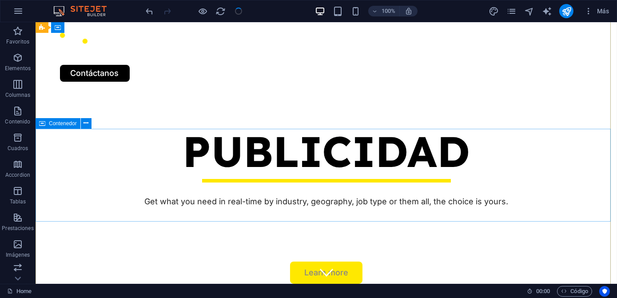
scroll to position [0, 0]
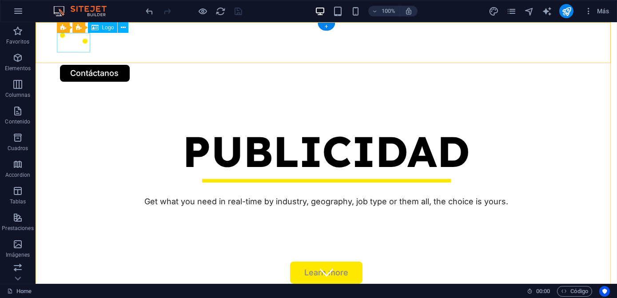
click at [72, 44] on div at bounding box center [326, 43] width 533 height 20
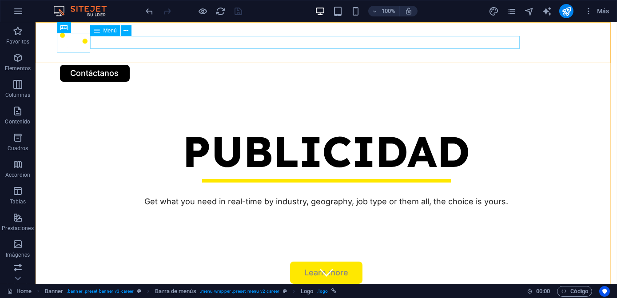
click at [104, 34] on div "Menú" at bounding box center [105, 30] width 30 height 11
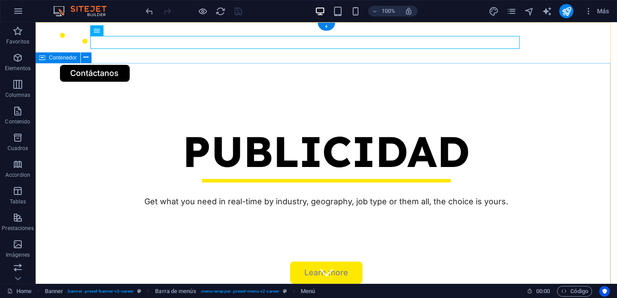
click at [85, 92] on div "PUBLICIDAD Get what you need in real-time by industry, geography, job type or t…" at bounding box center [326, 205] width 581 height 226
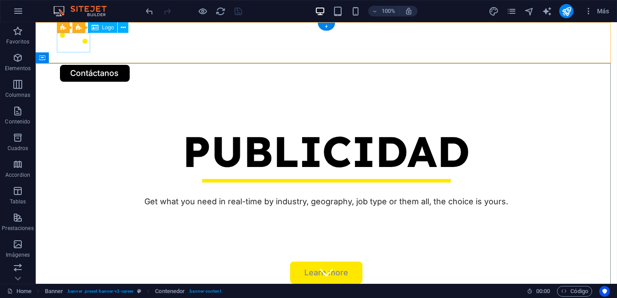
click at [79, 42] on div at bounding box center [326, 43] width 533 height 20
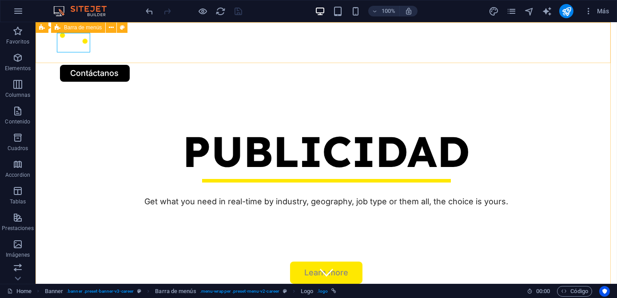
click at [99, 30] on div "Barra de menús" at bounding box center [78, 27] width 54 height 11
click at [84, 40] on div at bounding box center [326, 43] width 533 height 20
click at [97, 30] on icon at bounding box center [97, 30] width 6 height 11
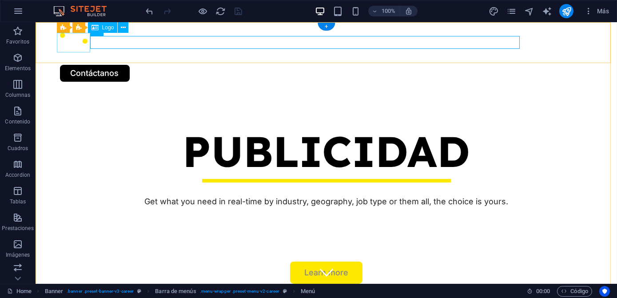
click at [75, 43] on div at bounding box center [326, 43] width 533 height 20
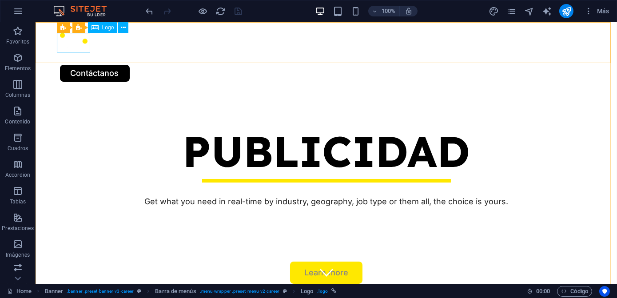
click at [99, 27] on div "Logo" at bounding box center [103, 27] width 30 height 11
click at [121, 26] on icon at bounding box center [123, 27] width 5 height 9
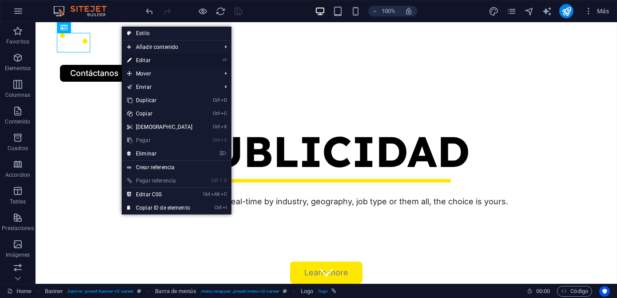
click at [143, 59] on link "⏎ Editar" at bounding box center [160, 60] width 76 height 13
select select "px"
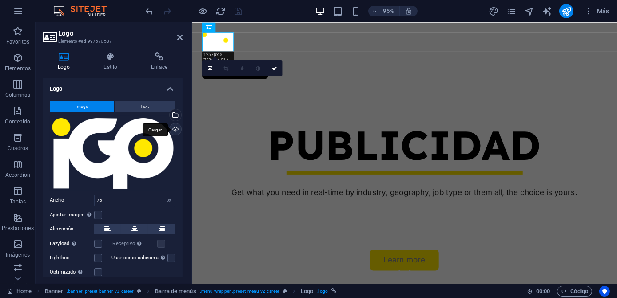
click at [175, 130] on div "Cargar" at bounding box center [174, 129] width 13 height 13
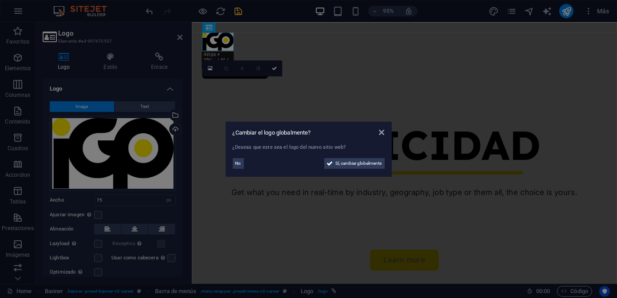
drag, startPoint x: 241, startPoint y: 165, endPoint x: 257, endPoint y: 159, distance: 17.4
click at [257, 159] on div "No" at bounding box center [271, 163] width 76 height 11
click at [241, 165] on button "No" at bounding box center [238, 163] width 11 height 11
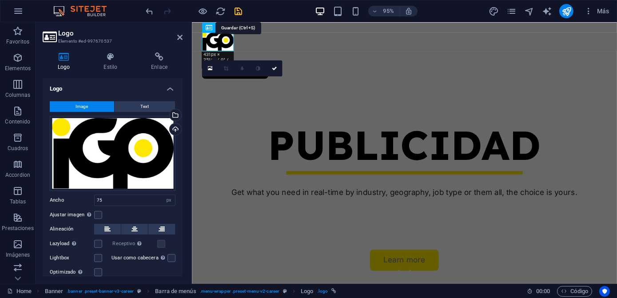
click at [236, 10] on icon "save" at bounding box center [239, 11] width 10 height 10
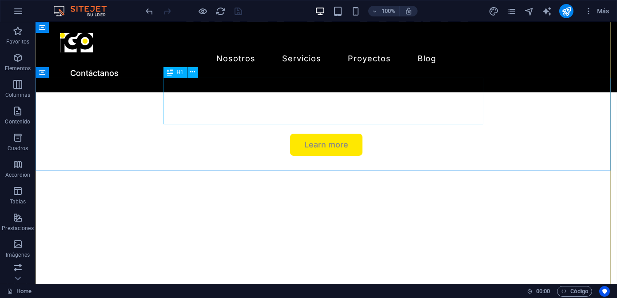
scroll to position [121, 0]
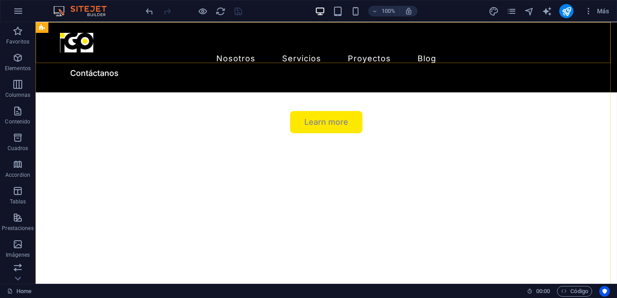
click at [133, 57] on div "Nosotros Servicios Job Seeking For Hiring Proyectos Blog Contáctanos" at bounding box center [326, 57] width 581 height 70
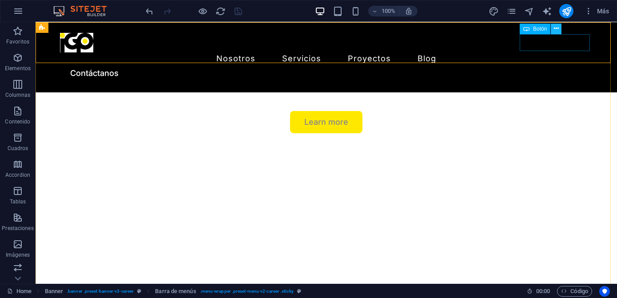
click at [556, 29] on icon at bounding box center [556, 28] width 5 height 9
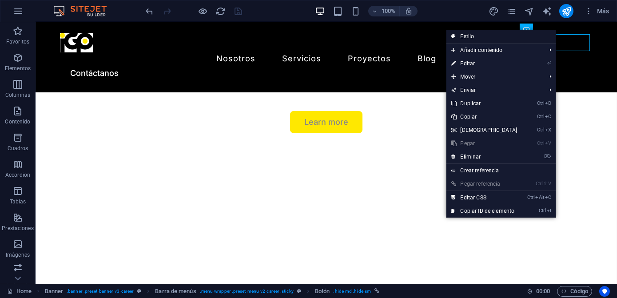
click at [475, 38] on link "Estilo" at bounding box center [501, 36] width 110 height 13
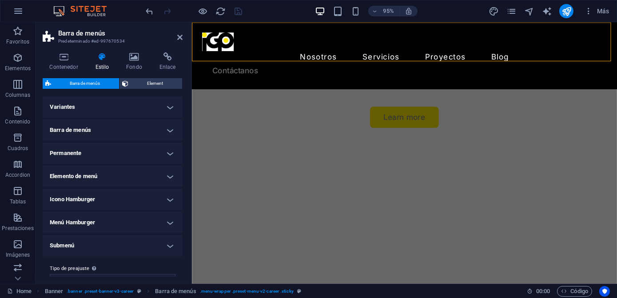
scroll to position [0, 0]
click at [139, 179] on h4 "Elemento de menú" at bounding box center [113, 176] width 140 height 21
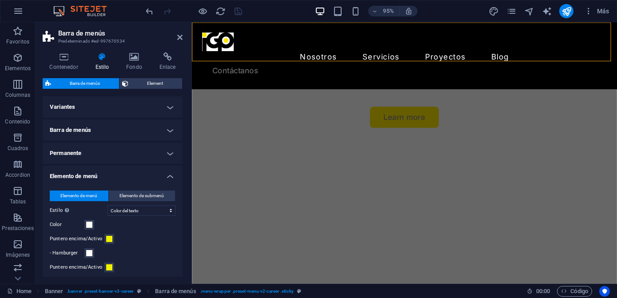
click at [139, 179] on h4 "Elemento de menú" at bounding box center [113, 174] width 140 height 16
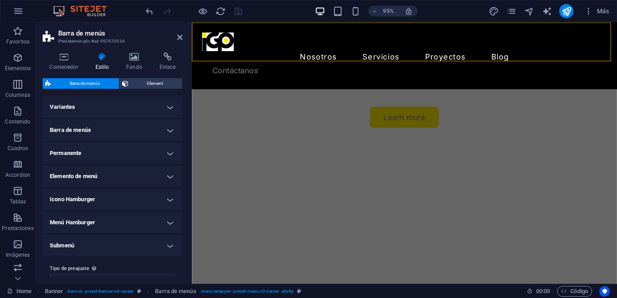
click at [119, 174] on h4 "Elemento de menú" at bounding box center [113, 176] width 140 height 21
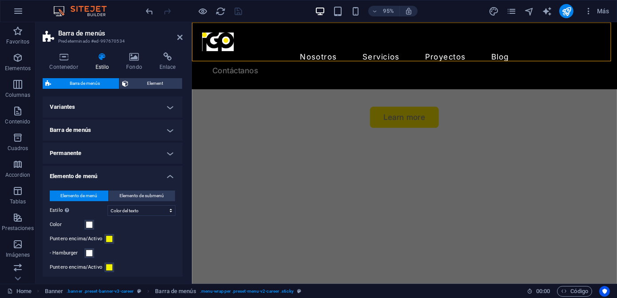
click at [119, 174] on h4 "Elemento de menú" at bounding box center [113, 174] width 140 height 16
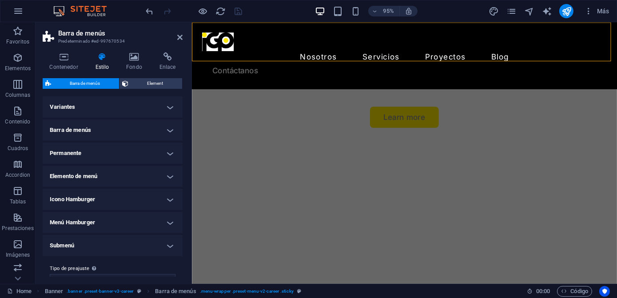
click at [126, 150] on h4 "Permanente" at bounding box center [113, 153] width 140 height 21
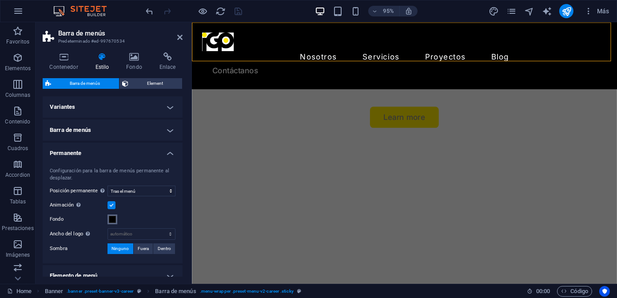
click at [115, 222] on span at bounding box center [112, 219] width 7 height 7
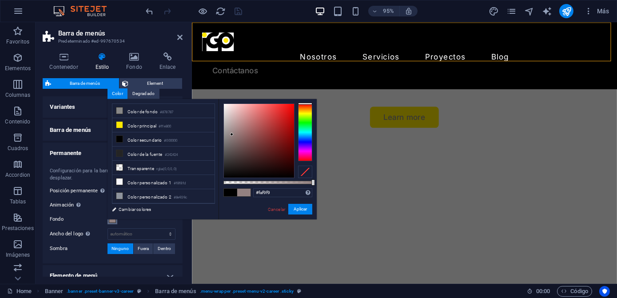
type input "#ffffff"
drag, startPoint x: 232, startPoint y: 135, endPoint x: 208, endPoint y: 93, distance: 47.9
click at [208, 93] on body "imagengrafica.com.mx Home Favoritos Elementos Columnas Contenido Cuadros Accord…" at bounding box center [308, 149] width 617 height 298
click at [292, 208] on button "Aplicar" at bounding box center [300, 209] width 24 height 11
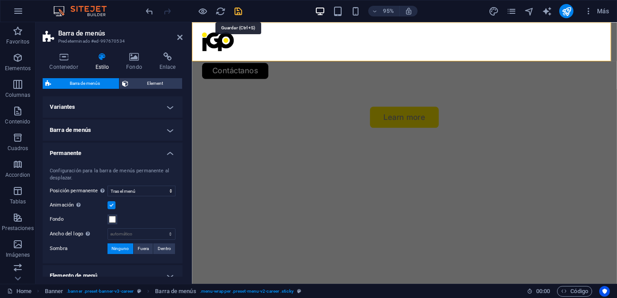
click at [239, 9] on icon "save" at bounding box center [239, 11] width 10 height 10
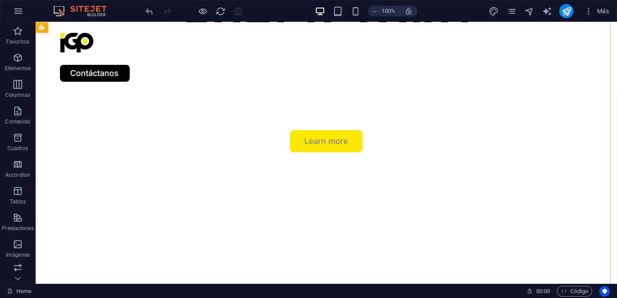
scroll to position [121, 0]
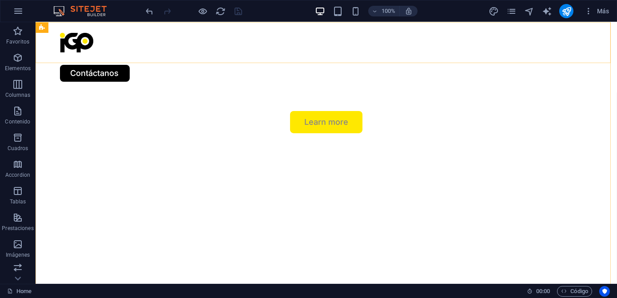
click at [501, 57] on div "Nosotros Servicios Job Seeking For Hiring Proyectos Blog Contáctanos" at bounding box center [326, 57] width 581 height 70
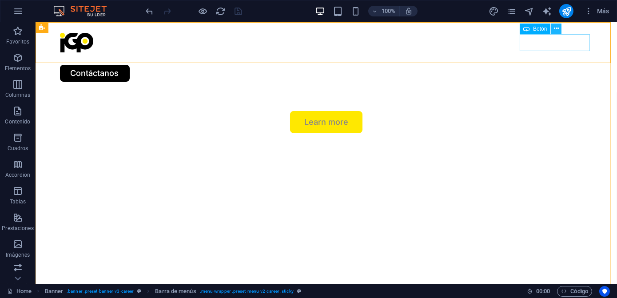
click at [559, 31] on button at bounding box center [556, 29] width 11 height 11
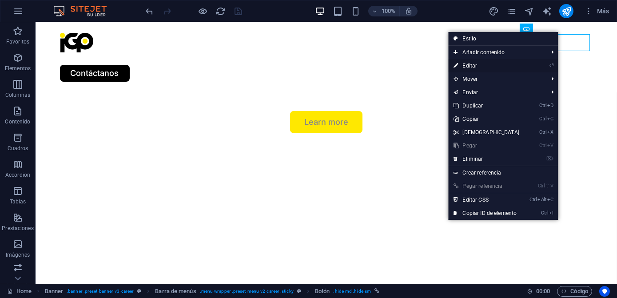
click at [478, 65] on link "⏎ Editar" at bounding box center [486, 65] width 76 height 13
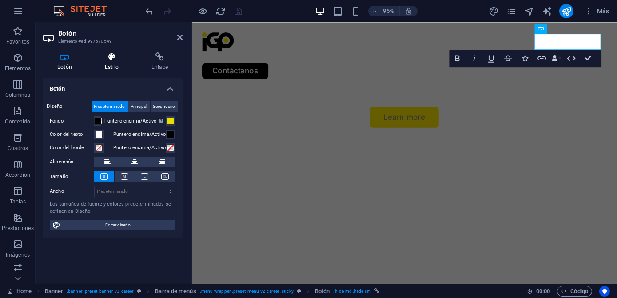
click at [117, 63] on h4 "Estilo" at bounding box center [113, 61] width 47 height 19
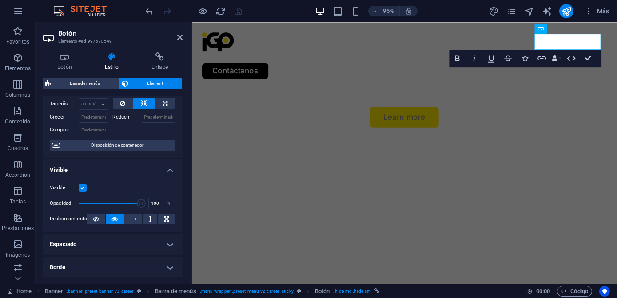
scroll to position [40, 0]
click at [402, 58] on div "Nosotros Servicios Job Seeking For Hiring Proyectos Blog Contáctanos" at bounding box center [414, 57] width 447 height 70
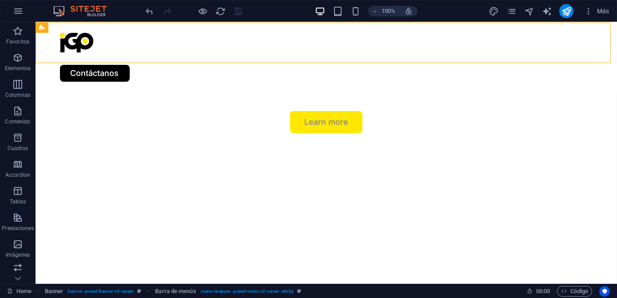
click at [393, 56] on div "Nosotros Servicios Job Seeking For Hiring Proyectos Blog Contáctanos" at bounding box center [326, 57] width 581 height 70
select select "sticky_menu"
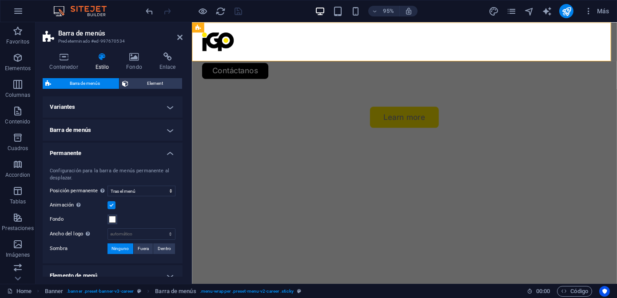
click at [404, 58] on div "Nosotros Servicios Job Seeking For Hiring Proyectos Blog Contáctanos" at bounding box center [414, 57] width 447 height 70
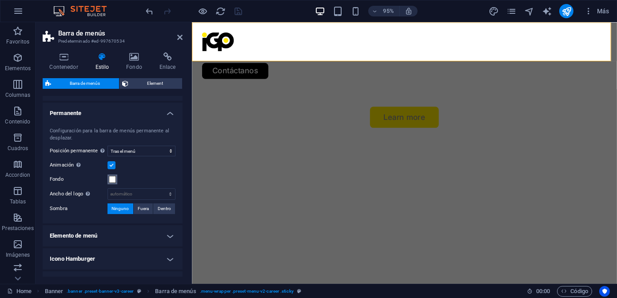
click at [111, 182] on button "Fondo" at bounding box center [112, 179] width 10 height 10
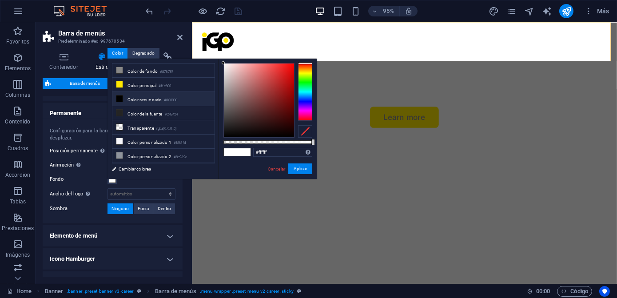
click at [143, 101] on li "Color secundario #000000" at bounding box center [163, 99] width 102 height 14
type input "#000000"
click at [300, 172] on button "Aplicar" at bounding box center [300, 168] width 24 height 11
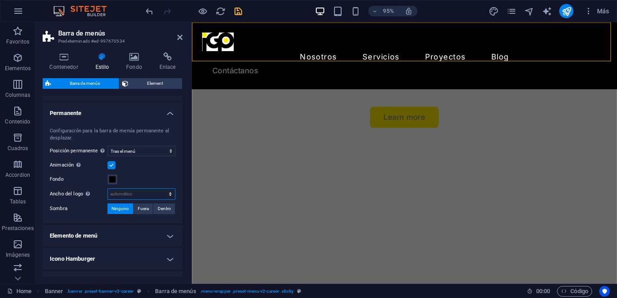
click at [131, 190] on select "automático px rem % vh vw" at bounding box center [141, 194] width 67 height 11
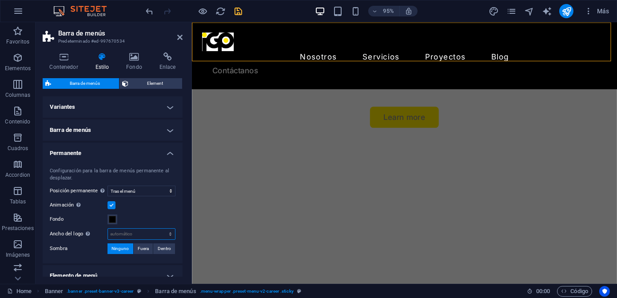
scroll to position [0, 0]
click at [162, 134] on h4 "Barra de menús" at bounding box center [113, 129] width 140 height 21
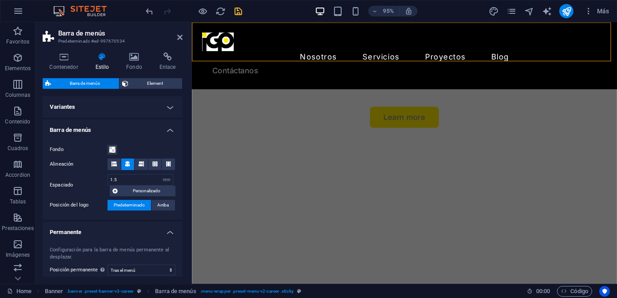
click at [162, 134] on h4 "Barra de menús" at bounding box center [113, 127] width 140 height 16
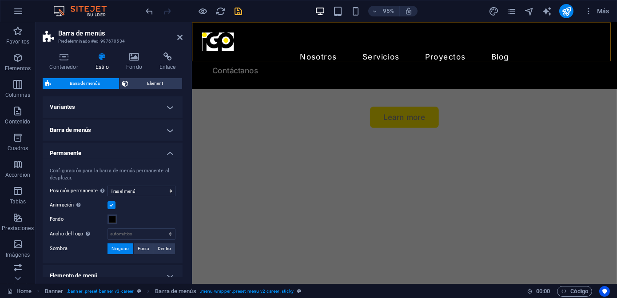
click at [155, 147] on h4 "Permanente" at bounding box center [113, 151] width 140 height 16
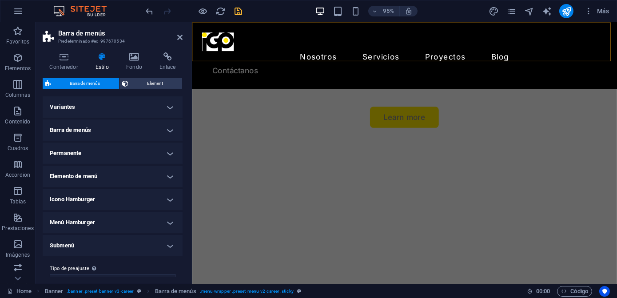
click at [131, 174] on h4 "Elemento de menú" at bounding box center [113, 176] width 140 height 21
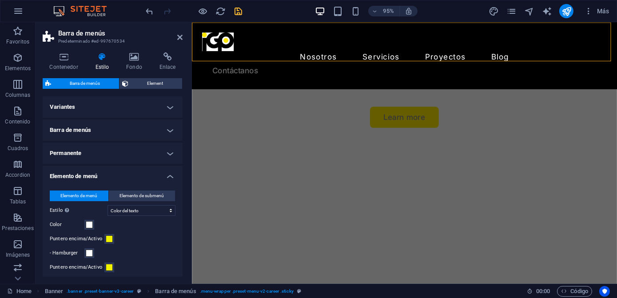
click at [131, 174] on h4 "Elemento de menú" at bounding box center [113, 174] width 140 height 16
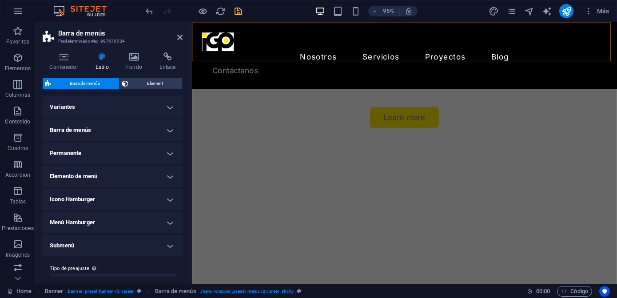
scroll to position [15, 0]
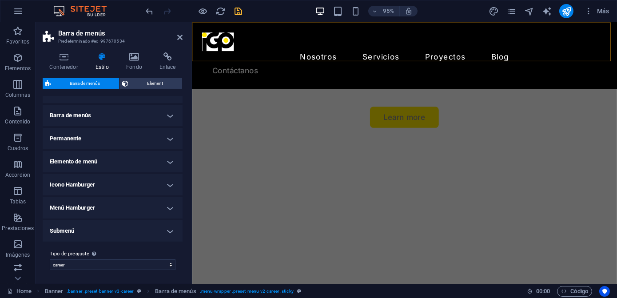
click at [138, 221] on h4 "Submenú" at bounding box center [113, 230] width 140 height 21
click at [138, 221] on h4 "Submenú" at bounding box center [113, 228] width 140 height 16
click at [131, 211] on h4 "Menú Hamburger" at bounding box center [113, 207] width 140 height 21
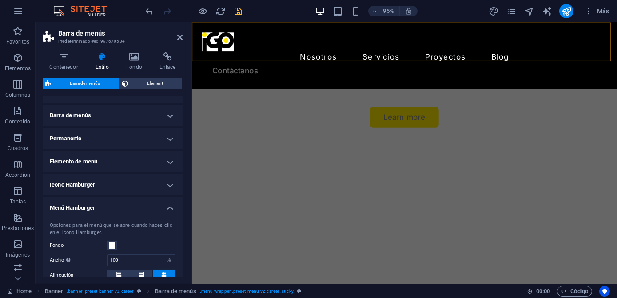
click at [131, 211] on h4 "Menú Hamburger" at bounding box center [113, 205] width 140 height 16
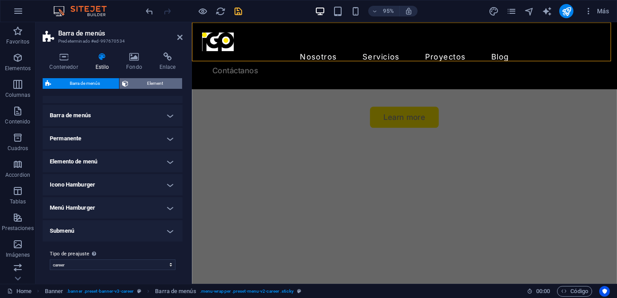
click at [138, 86] on span "Element" at bounding box center [155, 83] width 48 height 11
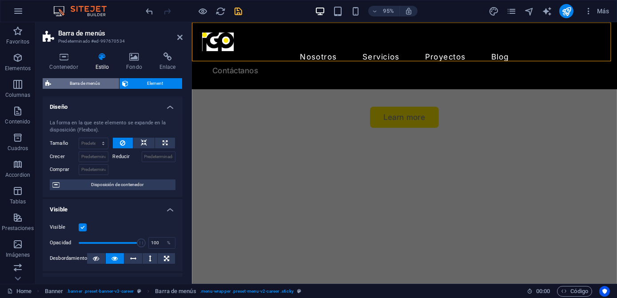
click at [84, 86] on span "Barra de menús" at bounding box center [85, 83] width 63 height 11
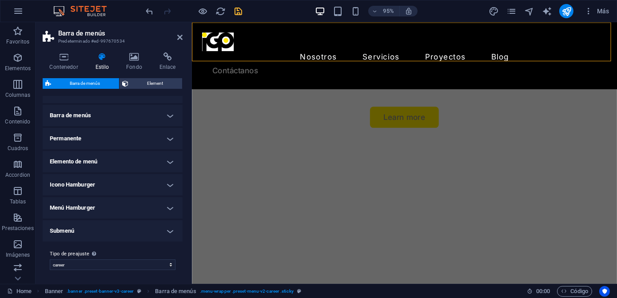
click at [127, 163] on h4 "Elemento de menú" at bounding box center [113, 161] width 140 height 21
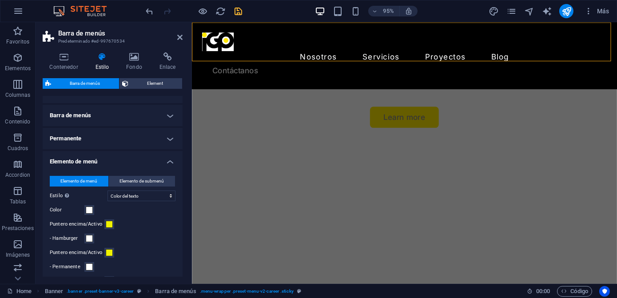
click at [127, 163] on h4 "Elemento de menú" at bounding box center [113, 159] width 140 height 16
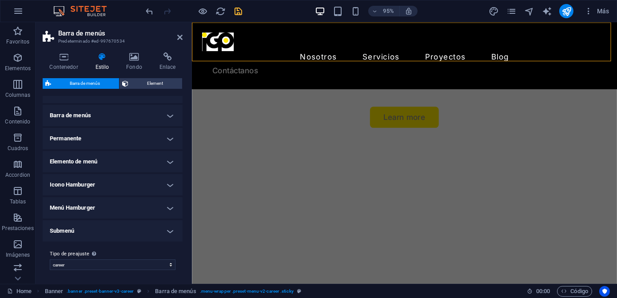
click at [127, 163] on h4 "Elemento de menú" at bounding box center [113, 161] width 140 height 21
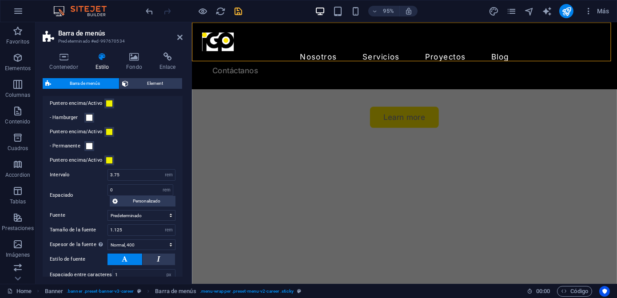
scroll to position [136, 0]
click at [563, 65] on div "Contáctanos" at bounding box center [415, 73] width 426 height 17
click at [546, 29] on div "Botón" at bounding box center [548, 29] width 29 height 10
click at [125, 70] on h4 "Fondo" at bounding box center [135, 61] width 33 height 19
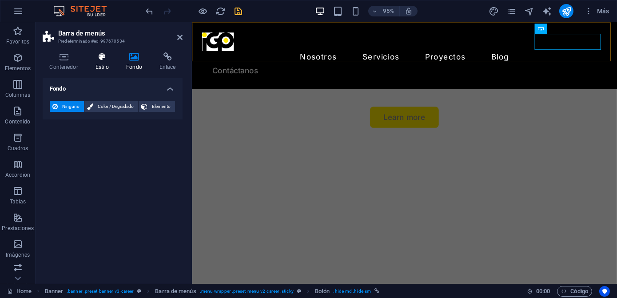
click at [104, 55] on icon at bounding box center [102, 56] width 28 height 9
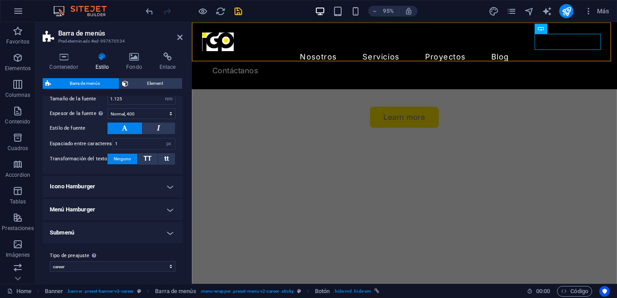
scroll to position [267, 0]
click at [567, 29] on icon at bounding box center [569, 28] width 4 height 9
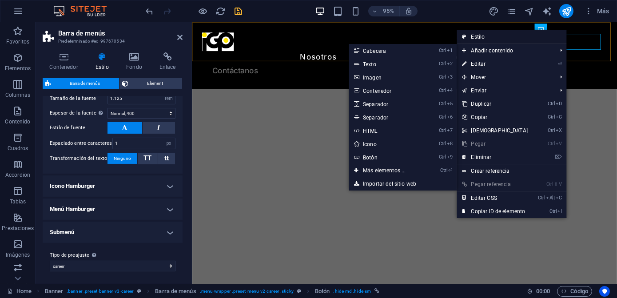
click at [481, 39] on link "Estilo" at bounding box center [511, 36] width 110 height 13
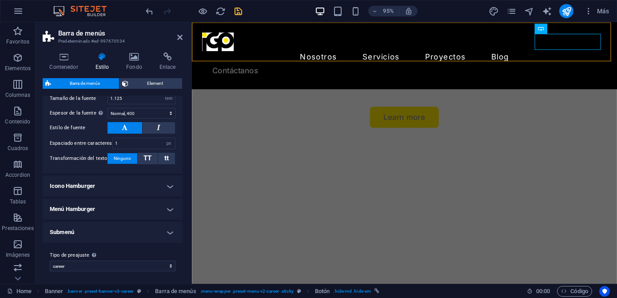
click at [141, 190] on h4 "Icono Hamburger" at bounding box center [113, 185] width 140 height 21
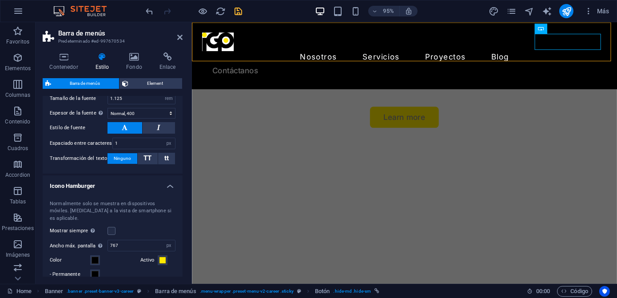
click at [139, 183] on h4 "Icono Hamburger" at bounding box center [113, 183] width 140 height 16
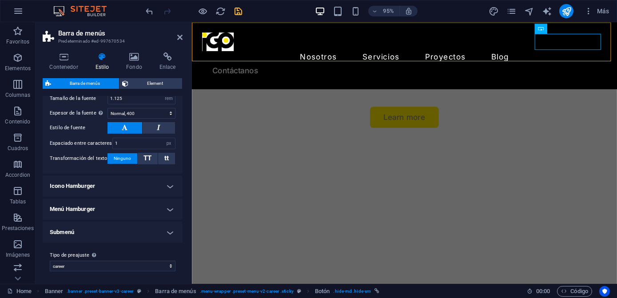
click at [137, 183] on h4 "Icono Hamburger" at bounding box center [113, 185] width 140 height 21
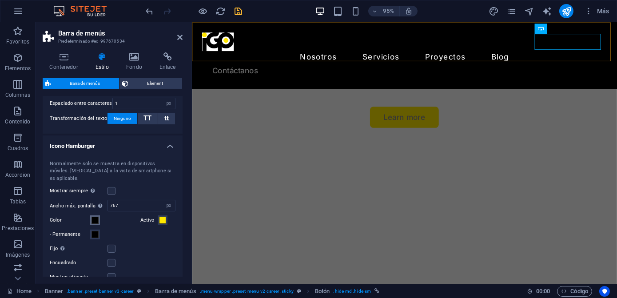
scroll to position [307, 0]
click at [96, 230] on span at bounding box center [94, 233] width 7 height 7
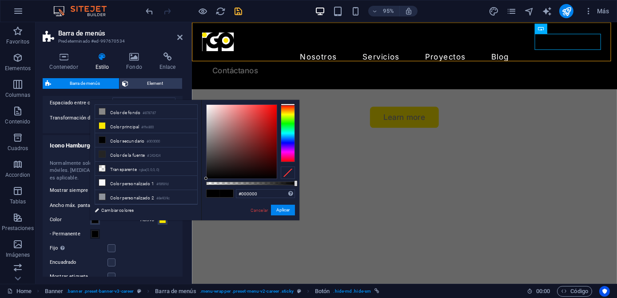
click at [96, 230] on span at bounding box center [94, 233] width 7 height 7
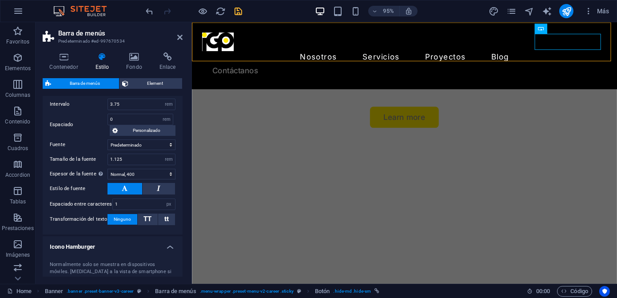
scroll to position [203, 0]
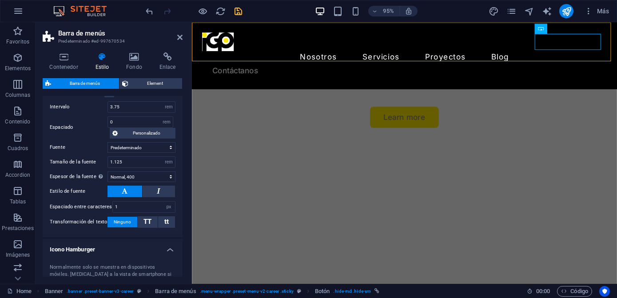
click at [139, 242] on h4 "Icono Hamburger" at bounding box center [113, 247] width 140 height 16
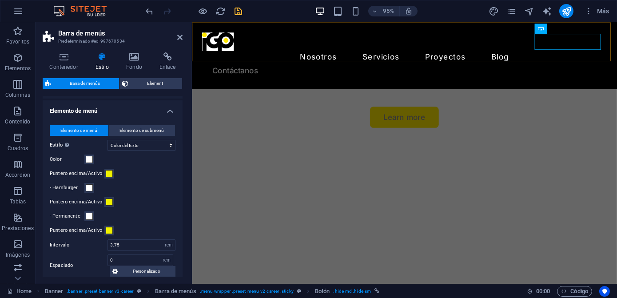
scroll to position [65, 0]
click at [92, 188] on span at bounding box center [89, 188] width 7 height 7
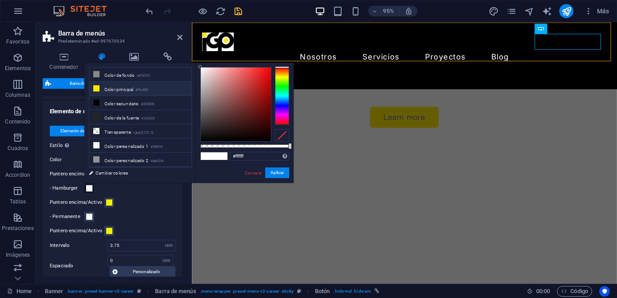
click at [120, 89] on li "Color principal #ffe800" at bounding box center [140, 89] width 102 height 14
type input "#ffe800"
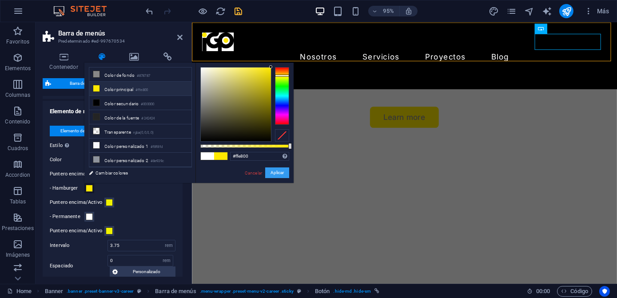
click at [268, 174] on button "Aplicar" at bounding box center [277, 172] width 24 height 11
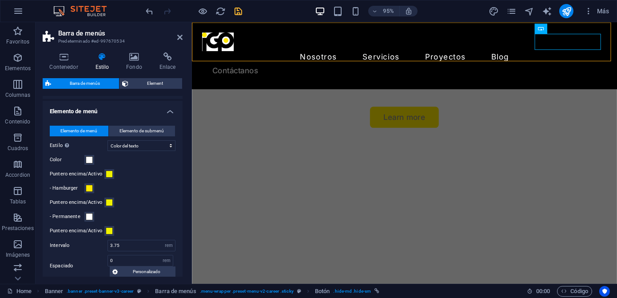
click at [237, 10] on icon "save" at bounding box center [239, 11] width 10 height 10
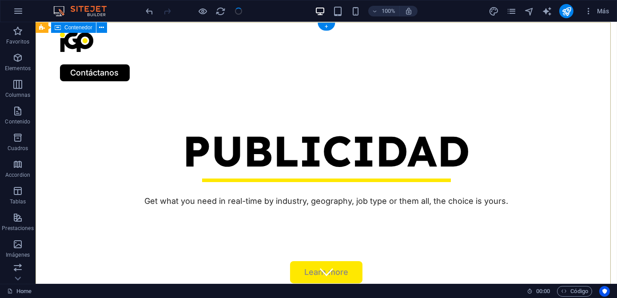
scroll to position [0, 0]
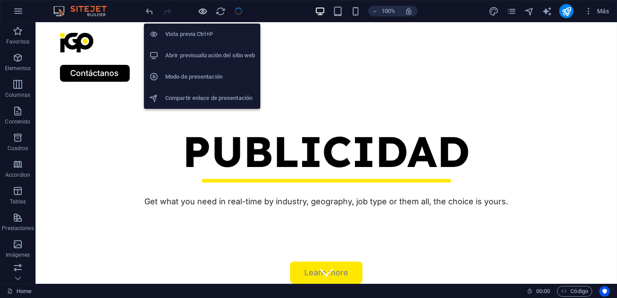
click at [202, 11] on icon "button" at bounding box center [203, 11] width 10 height 10
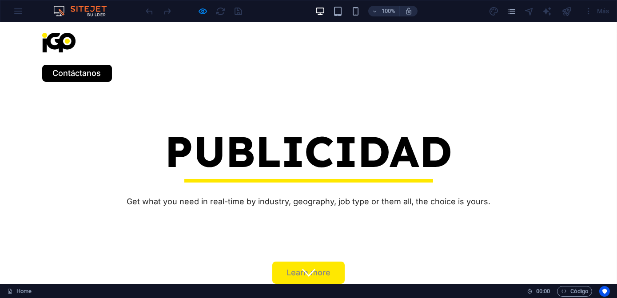
click at [156, 53] on div "Nosotros Servicios Job Seeking For Hiring Proyectos Blog Contáctanos" at bounding box center [308, 57] width 617 height 70
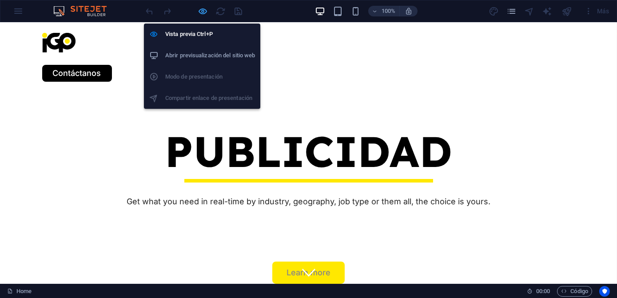
click at [205, 10] on icon "button" at bounding box center [203, 11] width 10 height 10
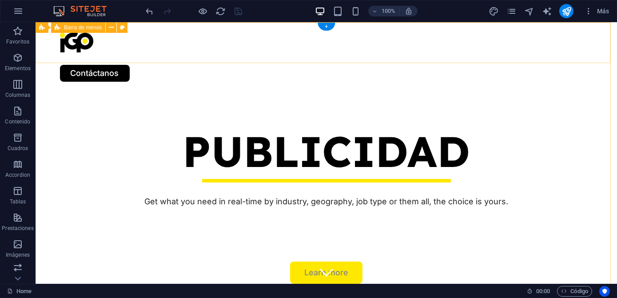
click at [125, 52] on div "Nosotros Servicios Job Seeking For Hiring Proyectos Blog Contáctanos" at bounding box center [326, 57] width 581 height 70
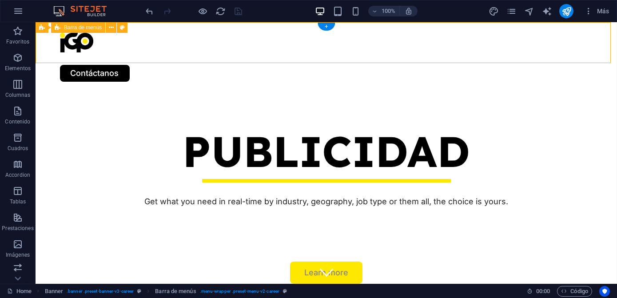
click at [125, 52] on div "Nosotros Servicios Job Seeking For Hiring Proyectos Blog Contáctanos" at bounding box center [326, 57] width 581 height 70
select select "hover_text_color"
select select "rem"
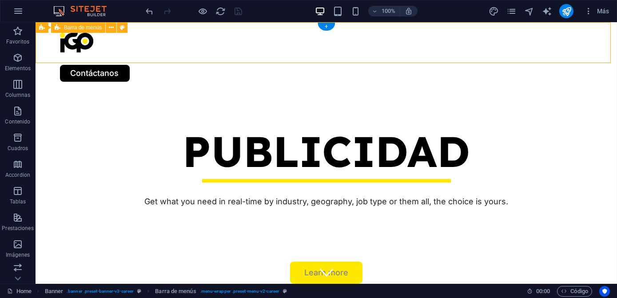
select select "400"
select select "px"
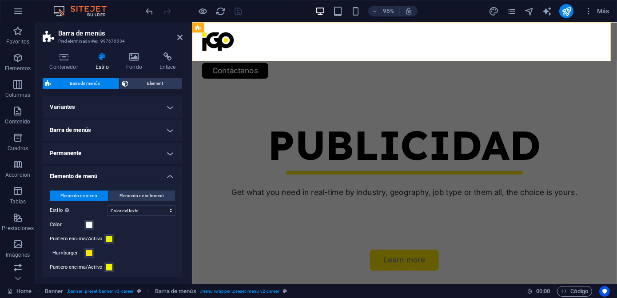
click at [125, 52] on icon at bounding box center [134, 56] width 30 height 9
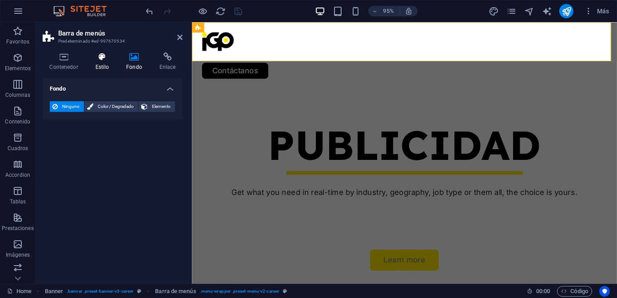
click at [113, 54] on icon at bounding box center [102, 56] width 28 height 9
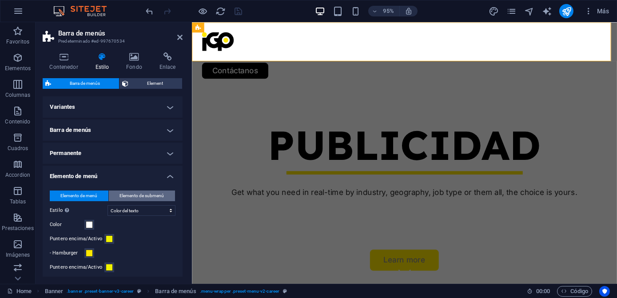
click at [122, 198] on span "Elemento de submenú" at bounding box center [142, 195] width 44 height 11
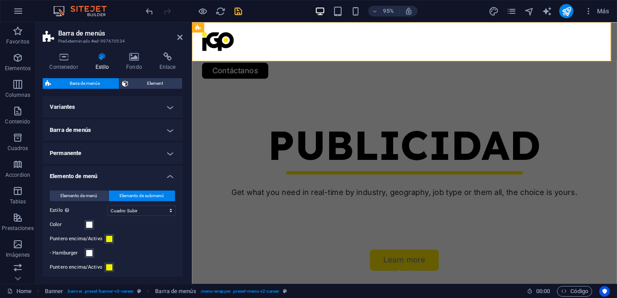
select select
click at [146, 211] on select "Sin formato Color del texto Cuadro: Atenuar Cuadro: Voltear verticalmente Cuadr…" at bounding box center [141, 210] width 68 height 11
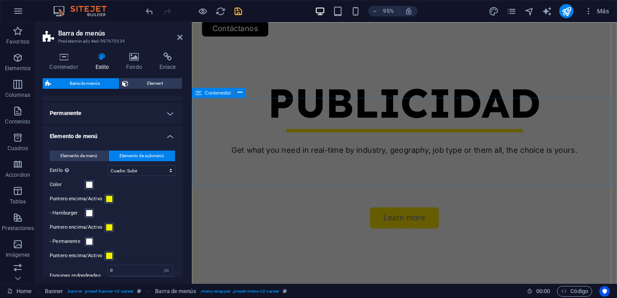
scroll to position [80, 0]
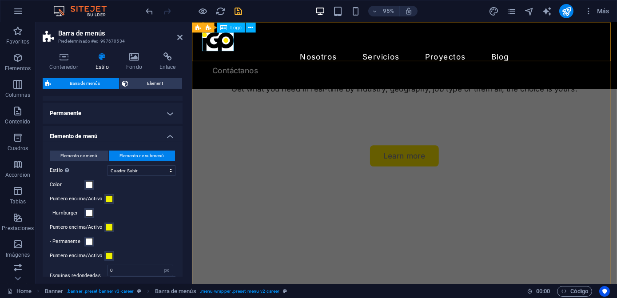
click at [213, 47] on div at bounding box center [415, 43] width 426 height 20
click at [250, 27] on icon at bounding box center [250, 27] width 4 height 9
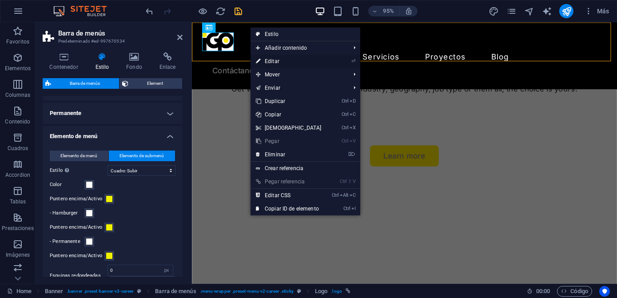
click at [274, 59] on link "⏎ Editar" at bounding box center [288, 61] width 76 height 13
select select "px"
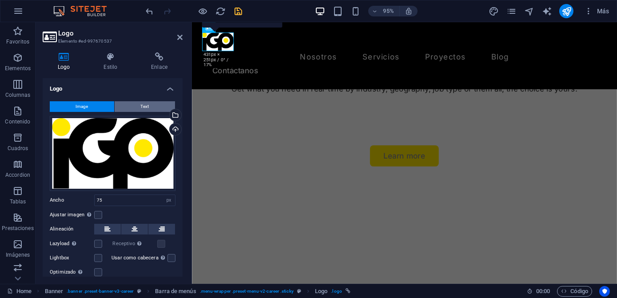
click at [133, 106] on button "Text" at bounding box center [145, 106] width 60 height 11
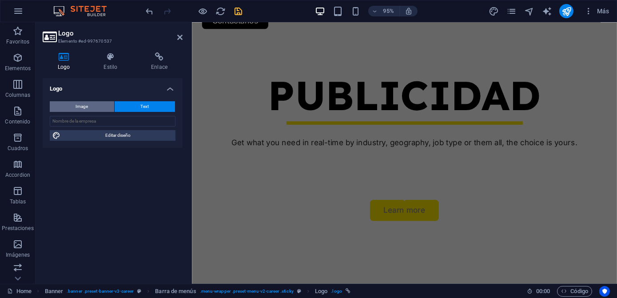
click at [104, 111] on button "Image" at bounding box center [82, 106] width 64 height 11
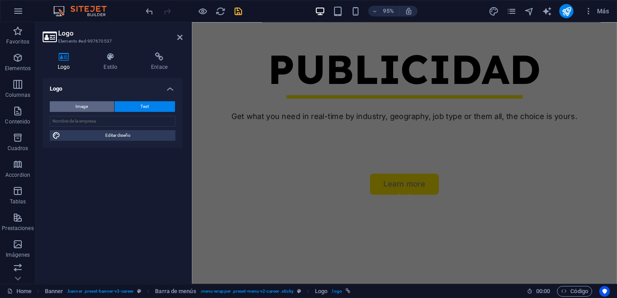
scroll to position [0, 0]
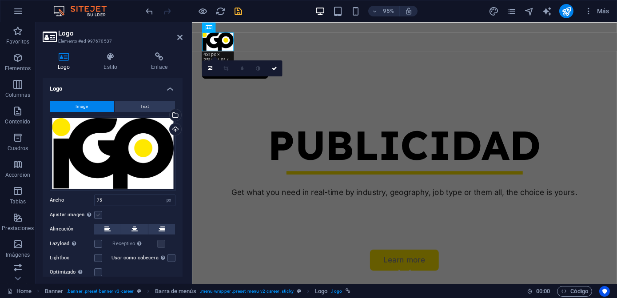
click at [100, 216] on label at bounding box center [98, 215] width 8 height 8
click at [0, 0] on input "Ajustar imagen Ajustar imagen automáticamente a un ancho y alto fijo" at bounding box center [0, 0] width 0 height 0
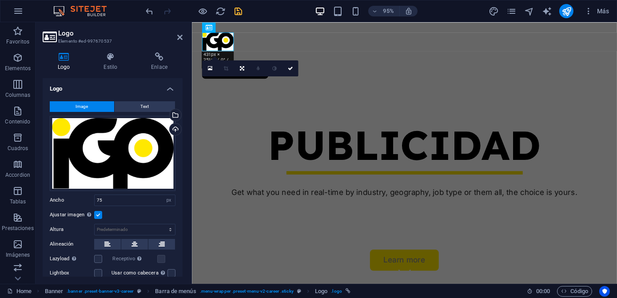
click at [100, 216] on label at bounding box center [98, 215] width 8 height 8
click at [0, 0] on input "Ajustar imagen Ajustar imagen automáticamente a un ancho y alto fijo" at bounding box center [0, 0] width 0 height 0
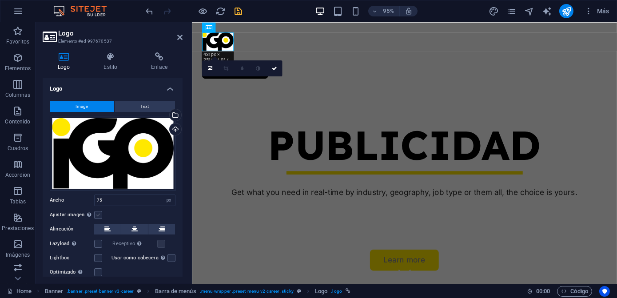
click at [100, 216] on label at bounding box center [98, 215] width 8 height 8
click at [0, 0] on input "Ajustar imagen Ajustar imagen automáticamente a un ancho y alto fijo" at bounding box center [0, 0] width 0 height 0
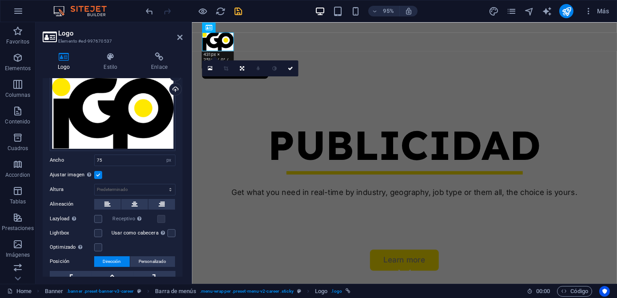
click at [99, 174] on label at bounding box center [98, 175] width 8 height 8
click at [0, 0] on input "Ajustar imagen Ajustar imagen automáticamente a un ancho y alto fijo" at bounding box center [0, 0] width 0 height 0
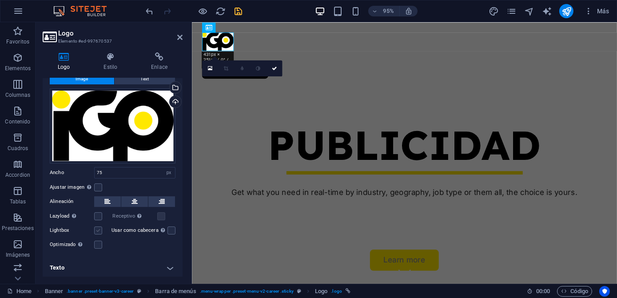
click at [99, 230] on label at bounding box center [98, 230] width 8 height 8
click at [0, 0] on input "Lightbox" at bounding box center [0, 0] width 0 height 0
click at [99, 230] on label at bounding box center [98, 230] width 8 height 8
click at [0, 0] on input "Lightbox" at bounding box center [0, 0] width 0 height 0
click at [142, 261] on h4 "Texto" at bounding box center [113, 267] width 140 height 21
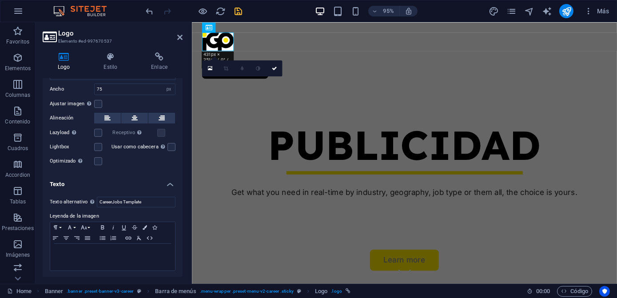
click at [151, 183] on h4 "Texto" at bounding box center [113, 182] width 140 height 16
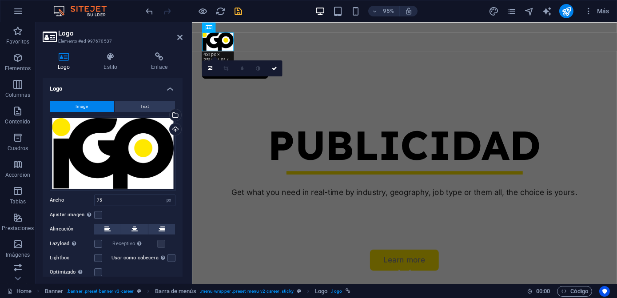
scroll to position [0, 0]
click at [174, 128] on div "Cargar" at bounding box center [174, 129] width 13 height 13
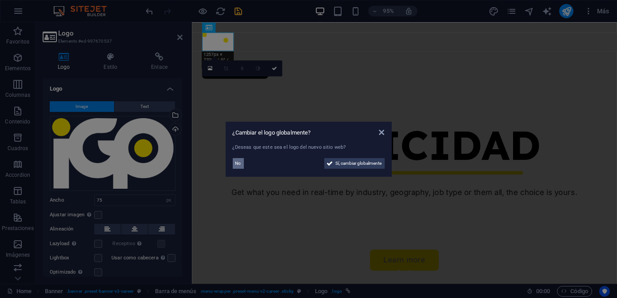
click at [240, 161] on span "No" at bounding box center [238, 163] width 6 height 11
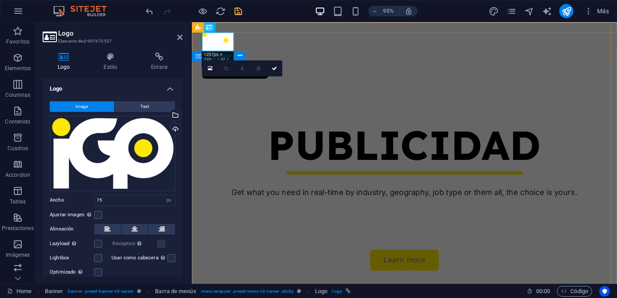
click at [257, 127] on div "PUBLICIDAD Get what you need in real-time by industry, geography, job type or t…" at bounding box center [414, 205] width 447 height 226
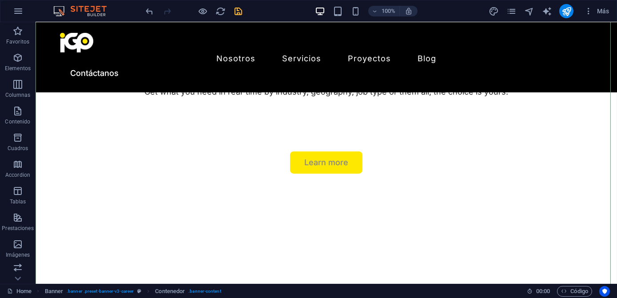
scroll to position [80, 0]
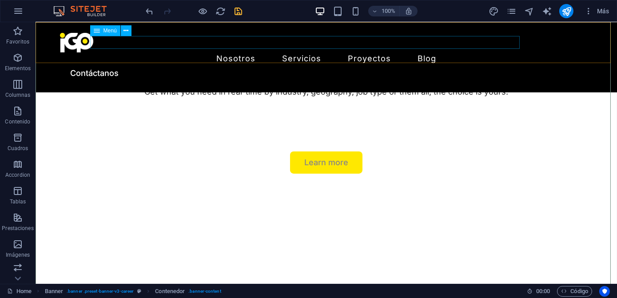
click at [154, 52] on nav "Nosotros Servicios Job Seeking For Hiring Proyectos Blog" at bounding box center [326, 58] width 533 height 13
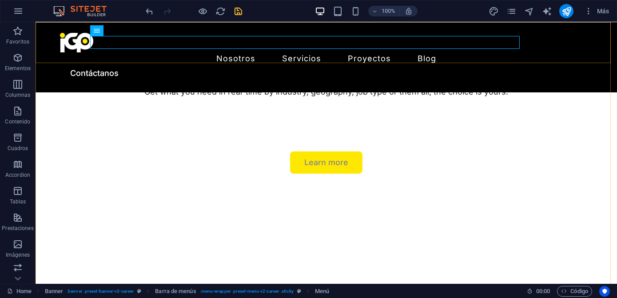
click at [141, 61] on div "Nosotros Servicios Job Seeking For Hiring Proyectos Blog Contáctanos" at bounding box center [326, 57] width 581 height 70
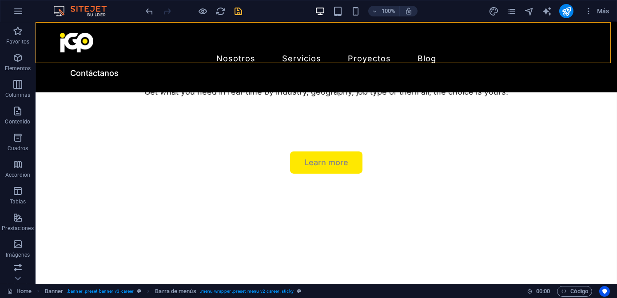
click at [141, 61] on div "Nosotros Servicios Job Seeking For Hiring Proyectos Blog Contáctanos" at bounding box center [326, 57] width 581 height 70
select select "rem"
select select "hover_box_bottom"
select select "px"
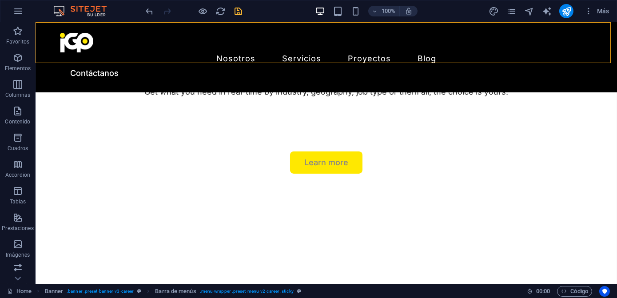
select select "rem"
select select
select select "px"
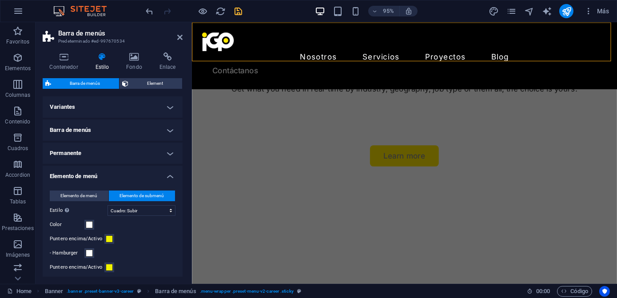
click at [101, 132] on h4 "Barra de menús" at bounding box center [113, 129] width 140 height 21
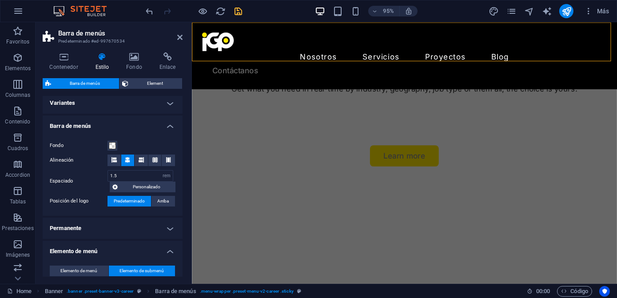
scroll to position [0, 0]
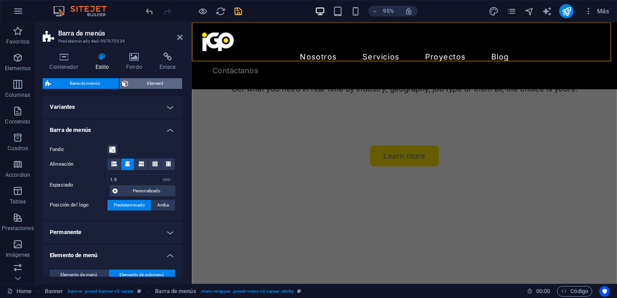
click at [146, 82] on span "Element" at bounding box center [155, 83] width 48 height 11
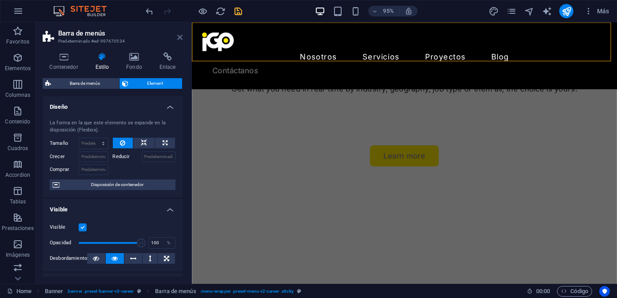
click at [178, 35] on icon at bounding box center [179, 37] width 5 height 7
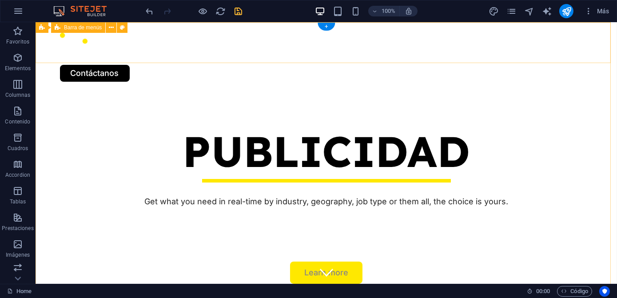
click at [167, 61] on div "Nosotros Servicios Job Seeking For Hiring Proyectos Blog Contáctanos" at bounding box center [326, 57] width 581 height 70
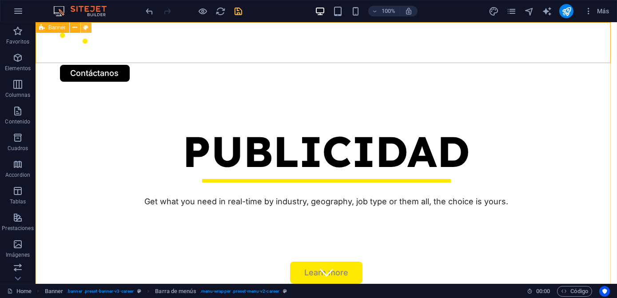
click at [84, 24] on icon at bounding box center [85, 27] width 5 height 9
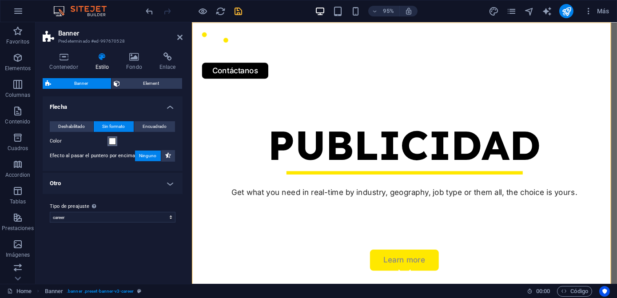
click at [113, 144] on span at bounding box center [112, 141] width 7 height 7
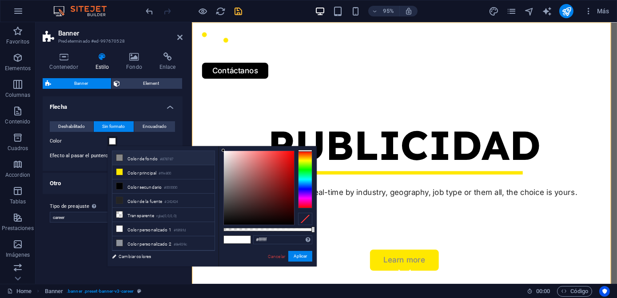
click at [172, 161] on small "#878787" at bounding box center [166, 159] width 13 height 6
type input "#000000"
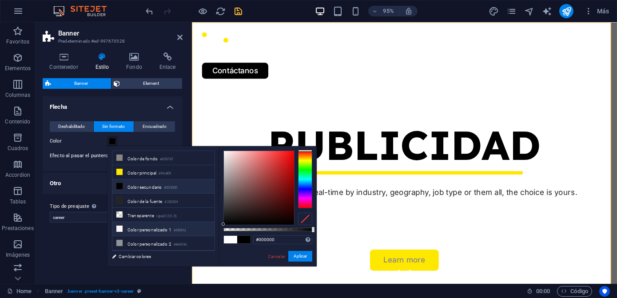
drag, startPoint x: 229, startPoint y: 172, endPoint x: 211, endPoint y: 231, distance: 61.4
click at [211, 231] on div "less Color de fondo #878787 Color principal #ffe800 Color secundario #000000 Co…" at bounding box center [211, 206] width 209 height 120
click at [292, 250] on div "#000000 Formatos soportados #0852ed rgb(8, 82, 237) rgba(8, 82, 237, 90%) hsv(2…" at bounding box center [267, 270] width 98 height 249
click at [293, 252] on button "Aplicar" at bounding box center [300, 256] width 24 height 11
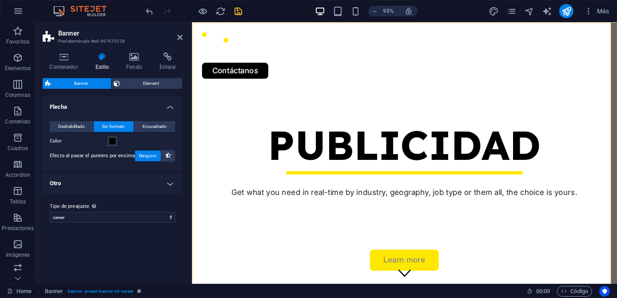
click at [117, 179] on h4 "Otro" at bounding box center [113, 183] width 140 height 21
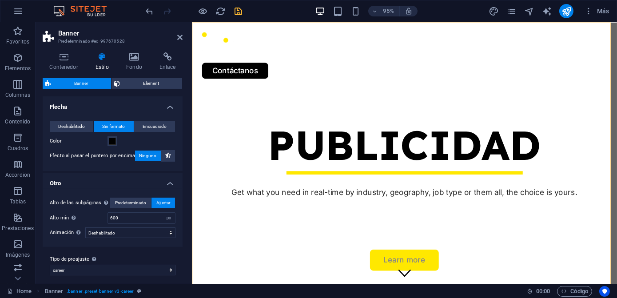
click at [117, 179] on h4 "Otro" at bounding box center [113, 181] width 140 height 16
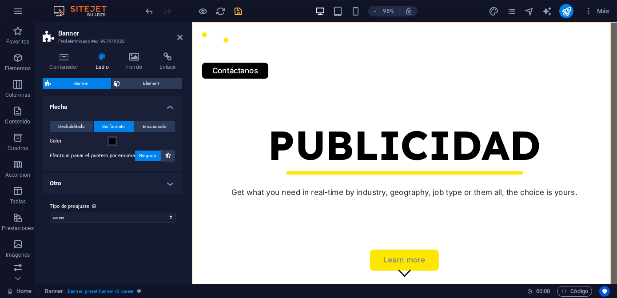
click at [238, 17] on div at bounding box center [193, 11] width 99 height 14
drag, startPoint x: 238, startPoint y: 17, endPoint x: 239, endPoint y: 9, distance: 8.0
click at [239, 9] on icon "save" at bounding box center [239, 11] width 10 height 10
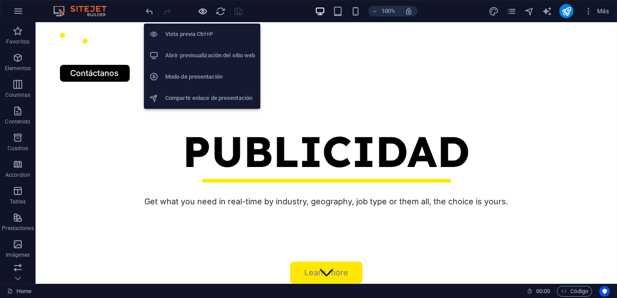
click at [200, 11] on icon "button" at bounding box center [203, 11] width 10 height 10
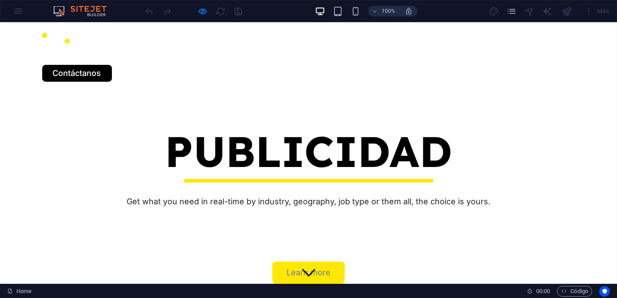
click at [135, 52] on ul "Nosotros Servicios Job Seeking For Hiring Proyectos Blog" at bounding box center [308, 58] width 533 height 13
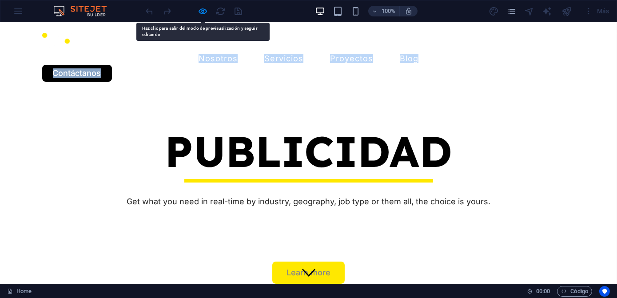
drag, startPoint x: 135, startPoint y: 49, endPoint x: 104, endPoint y: 63, distance: 34.6
click at [104, 63] on div "Nosotros Servicios Job Seeking For Hiring Proyectos Blog Contáctanos PUBLICIDAD…" at bounding box center [308, 170] width 617 height 297
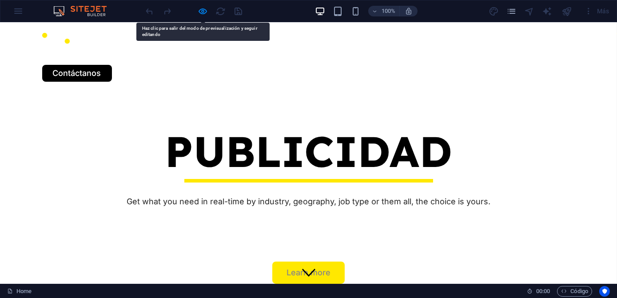
drag, startPoint x: 104, startPoint y: 63, endPoint x: 225, endPoint y: 86, distance: 122.9
click at [225, 92] on div "PUBLICIDAD Get what you need in real-time by industry, geography, job type or t…" at bounding box center [308, 205] width 617 height 226
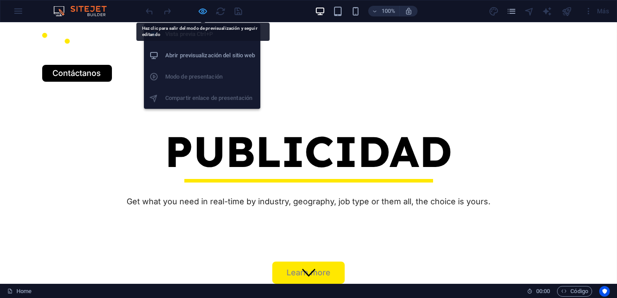
click at [206, 13] on icon "button" at bounding box center [203, 11] width 10 height 10
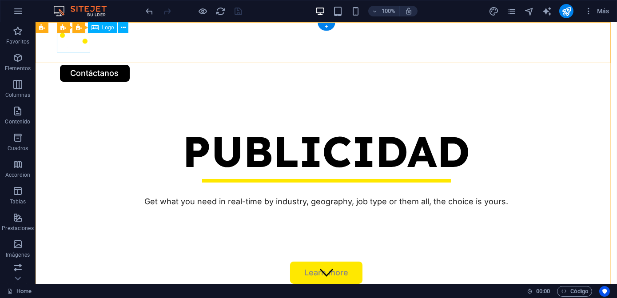
click at [79, 42] on div at bounding box center [326, 43] width 533 height 20
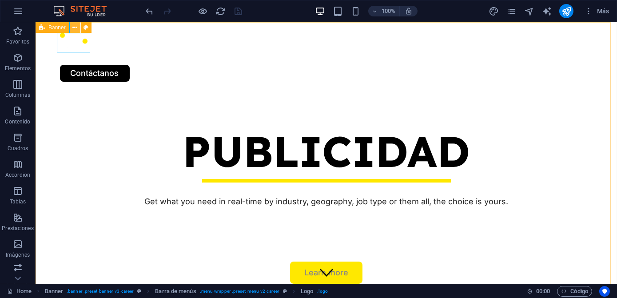
click at [75, 29] on icon at bounding box center [74, 27] width 5 height 9
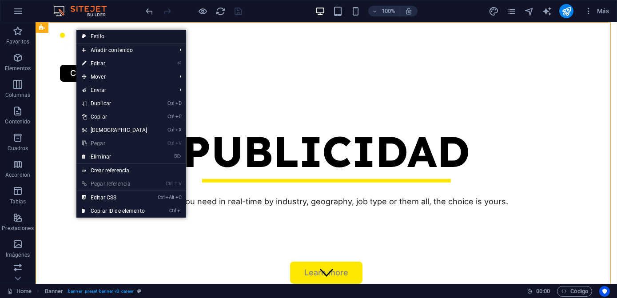
click at [85, 36] on icon at bounding box center [84, 36] width 4 height 13
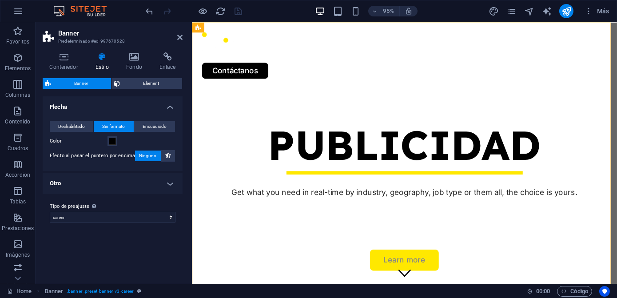
click at [150, 174] on h4 "Otro" at bounding box center [113, 183] width 140 height 21
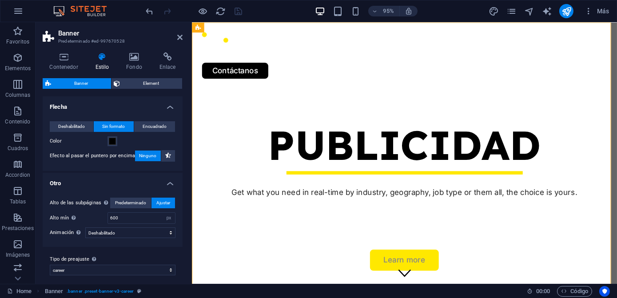
click at [150, 174] on h4 "Otro" at bounding box center [113, 181] width 140 height 16
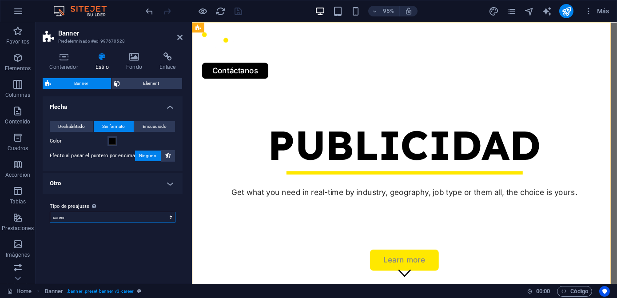
click at [118, 216] on select "career Añadir tipo de preajuste" at bounding box center [113, 217] width 126 height 11
click at [133, 87] on span "Element" at bounding box center [151, 83] width 57 height 11
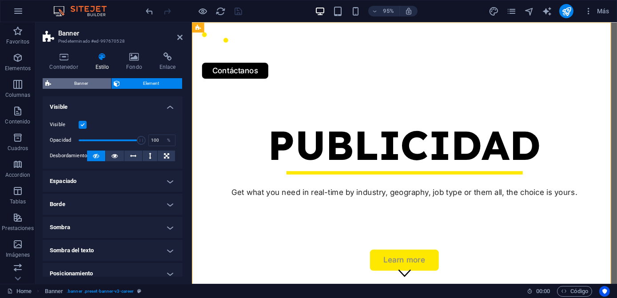
click at [89, 87] on span "Banner" at bounding box center [81, 83] width 55 height 11
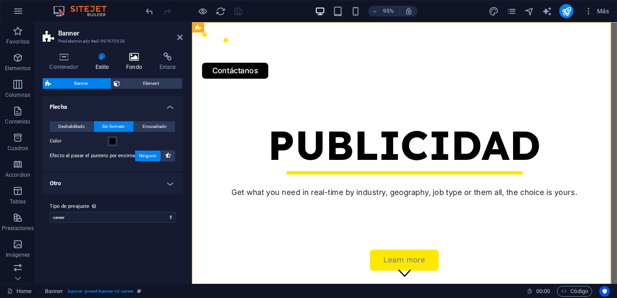
click at [127, 63] on h4 "Fondo" at bounding box center [135, 61] width 33 height 19
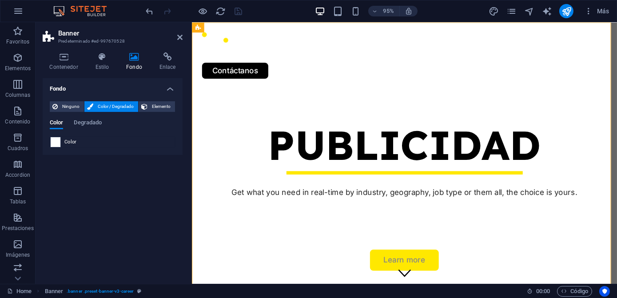
click at [55, 139] on span at bounding box center [56, 142] width 10 height 10
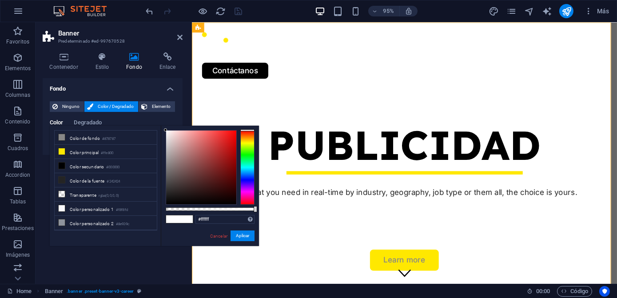
drag, startPoint x: 176, startPoint y: 148, endPoint x: 158, endPoint y: 126, distance: 28.7
click at [158, 126] on div "less Color de fondo #878787 Color principal #ffe800 Color secundario #000000 Co…" at bounding box center [154, 186] width 209 height 120
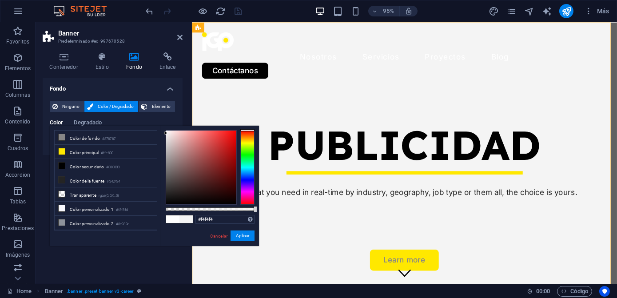
drag, startPoint x: 170, startPoint y: 133, endPoint x: 159, endPoint y: 133, distance: 11.6
click at [159, 133] on div "less Color de fondo #878787 Color principal #ffe800 Color secundario #000000 Co…" at bounding box center [154, 186] width 209 height 120
type input "#ffffff"
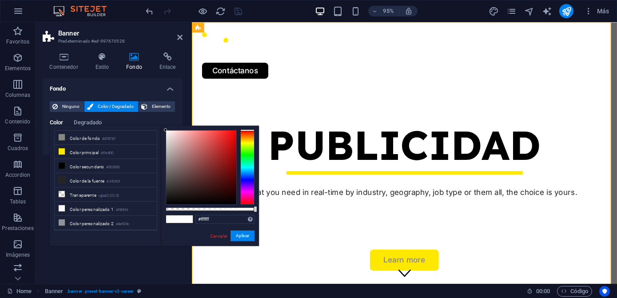
drag, startPoint x: 168, startPoint y: 133, endPoint x: 155, endPoint y: 126, distance: 14.1
click at [155, 126] on div "less Color de fondo #878787 Color principal #ffe800 Color secundario #000000 Co…" at bounding box center [154, 186] width 209 height 120
click at [240, 238] on button "Aplicar" at bounding box center [242, 235] width 24 height 11
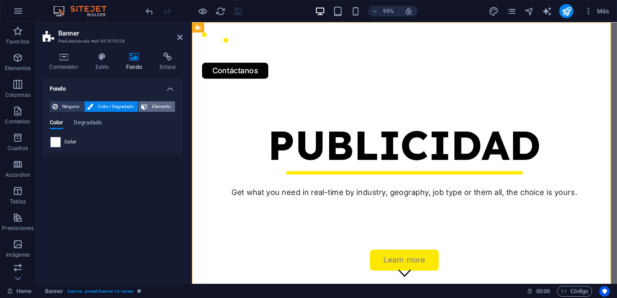
click at [144, 103] on icon at bounding box center [144, 106] width 6 height 11
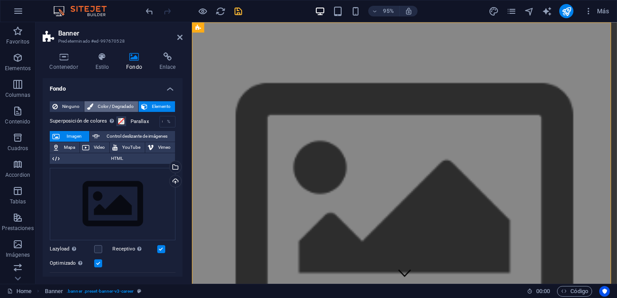
click at [121, 106] on span "Color / Degradado" at bounding box center [116, 106] width 40 height 11
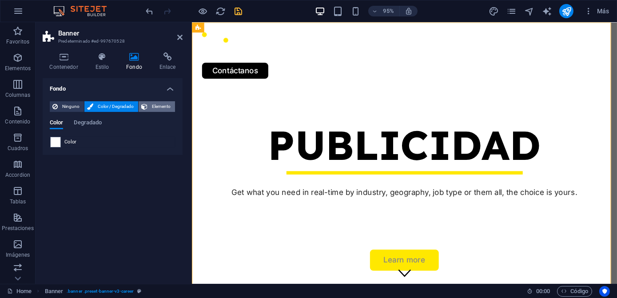
click at [149, 107] on button "Elemento" at bounding box center [157, 106] width 36 height 11
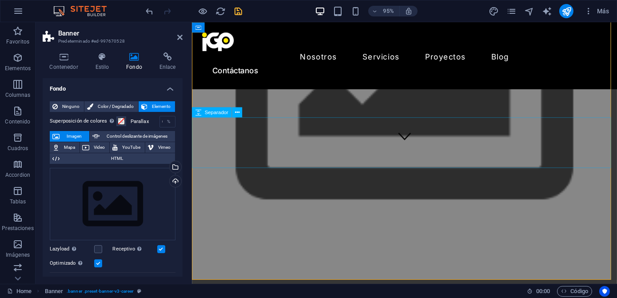
scroll to position [161, 0]
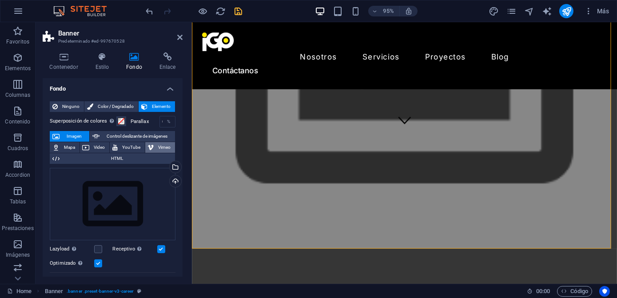
click at [157, 147] on span "Vimeo" at bounding box center [165, 147] width 16 height 11
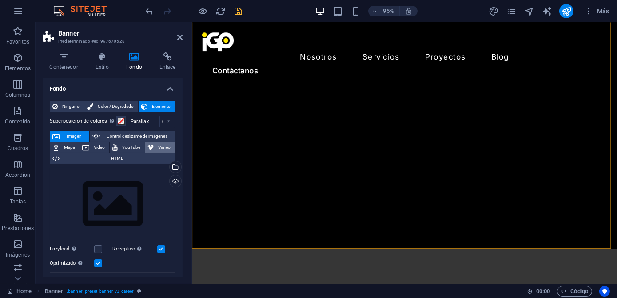
select select "ar16_9"
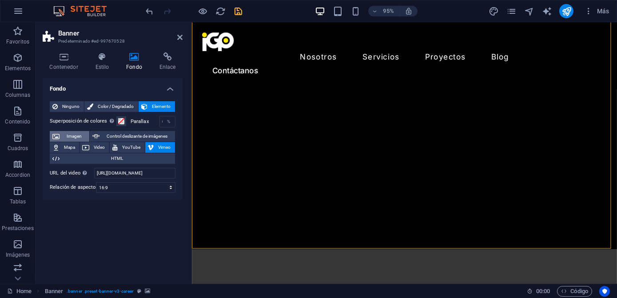
click at [75, 137] on span "Imagen" at bounding box center [74, 136] width 24 height 11
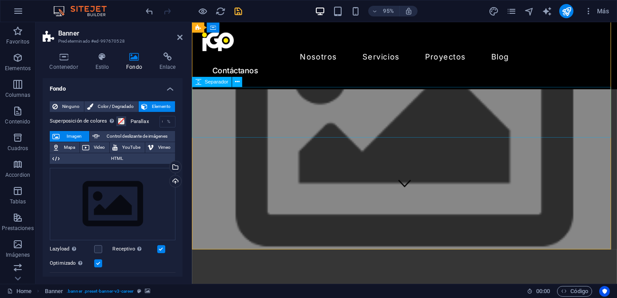
scroll to position [80, 0]
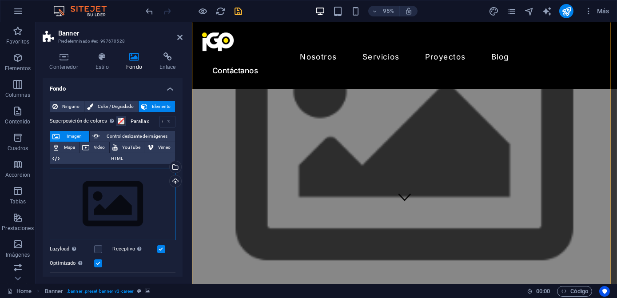
click at [148, 185] on div "Arrastra archivos aquí, haz clic para escoger archivos o selecciona archivos de…" at bounding box center [113, 204] width 126 height 73
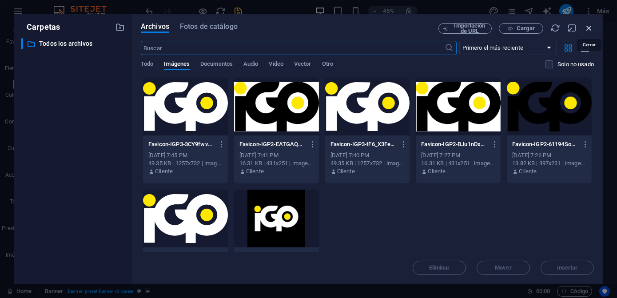
drag, startPoint x: 586, startPoint y: 30, endPoint x: 390, endPoint y: 21, distance: 195.5
click at [586, 30] on icon "button" at bounding box center [589, 28] width 10 height 10
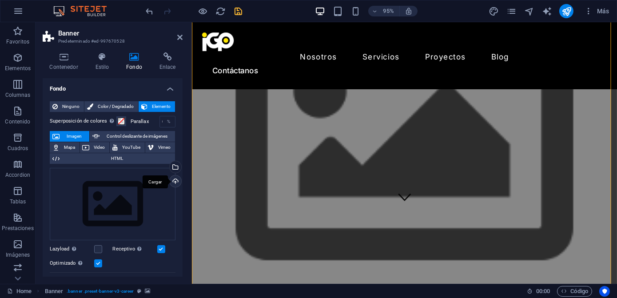
click at [176, 180] on div "Cargar" at bounding box center [174, 181] width 13 height 13
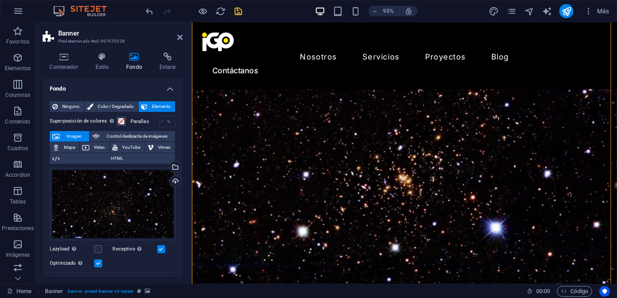
click at [183, 218] on div "Contenedor Estilo Fondo Enlace Tamaño Altura Predeterminado px rem % vh vw Alto…" at bounding box center [113, 164] width 154 height 238
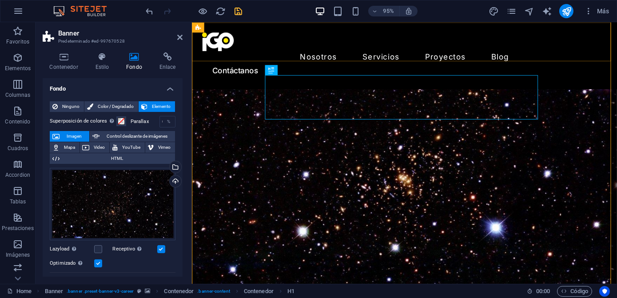
click at [246, 52] on div "Nosotros Servicios Job Seeking For Hiring Proyectos Blog Contáctanos" at bounding box center [414, 57] width 447 height 70
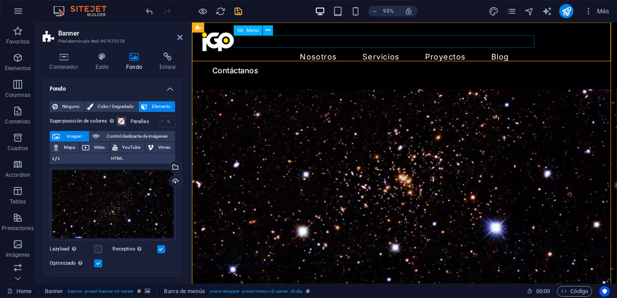
click at [243, 52] on nav "Nosotros Servicios Job Seeking For Hiring Proyectos Blog" at bounding box center [415, 58] width 426 height 13
click at [242, 55] on div "Nosotros Servicios Job Seeking For Hiring Proyectos Blog Contáctanos" at bounding box center [414, 57] width 447 height 70
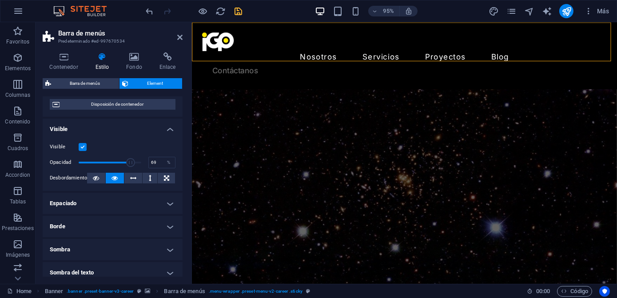
drag, startPoint x: 139, startPoint y: 160, endPoint x: 121, endPoint y: 160, distance: 17.8
click at [126, 160] on span at bounding box center [130, 162] width 9 height 9
drag, startPoint x: 121, startPoint y: 160, endPoint x: 111, endPoint y: 162, distance: 9.6
click at [117, 162] on span at bounding box center [121, 162] width 9 height 9
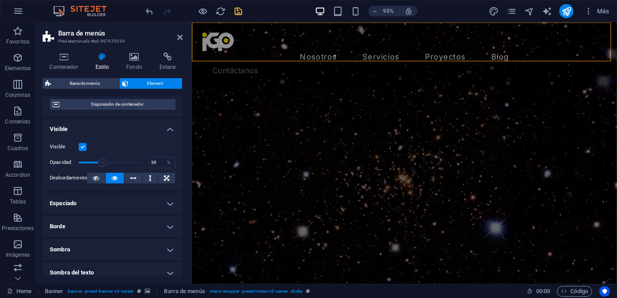
drag, startPoint x: 111, startPoint y: 162, endPoint x: 101, endPoint y: 162, distance: 10.2
click at [101, 162] on span at bounding box center [102, 162] width 9 height 9
type input "100"
drag, startPoint x: 101, startPoint y: 162, endPoint x: 147, endPoint y: 164, distance: 45.3
click at [147, 164] on div "Opacidad 100 %" at bounding box center [113, 162] width 126 height 13
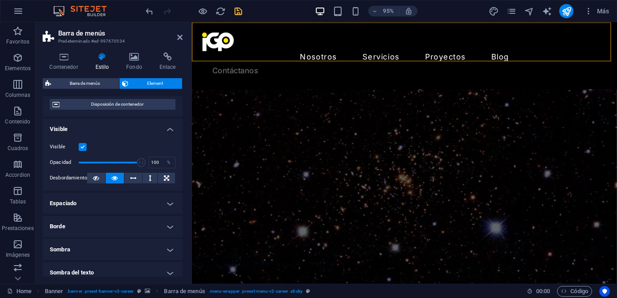
click at [82, 147] on label at bounding box center [83, 147] width 8 height 8
click at [0, 0] on input "Visible" at bounding box center [0, 0] width 0 height 0
click at [80, 147] on label at bounding box center [83, 147] width 8 height 8
click at [0, 0] on input "Visible" at bounding box center [0, 0] width 0 height 0
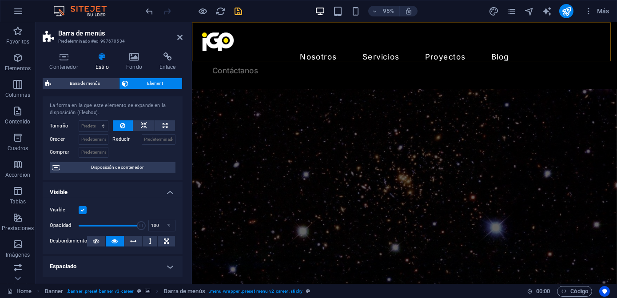
scroll to position [0, 0]
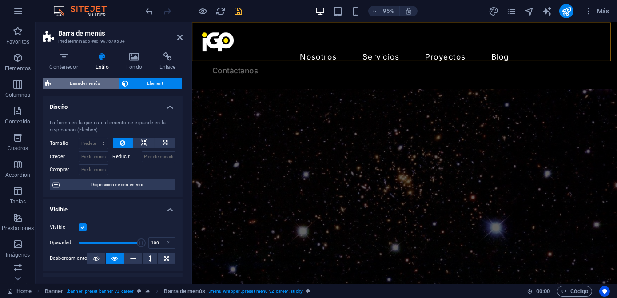
click at [91, 83] on span "Barra de menús" at bounding box center [85, 83] width 63 height 11
select select
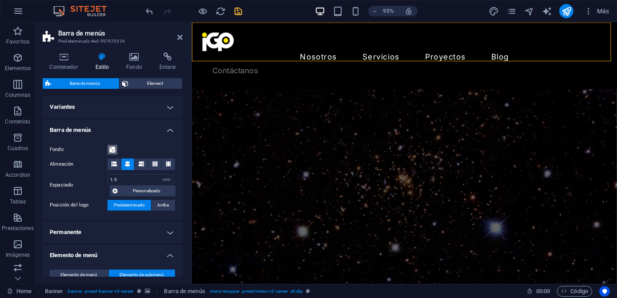
click at [111, 148] on span at bounding box center [112, 149] width 7 height 7
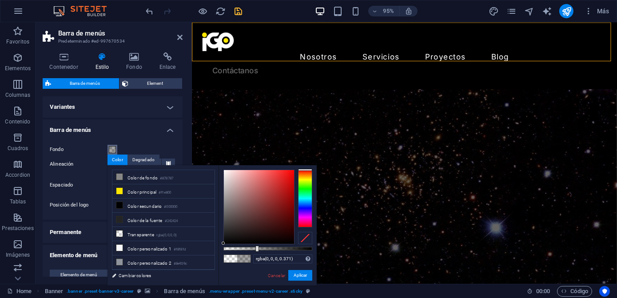
drag, startPoint x: 225, startPoint y: 247, endPoint x: 256, endPoint y: 248, distance: 31.1
click at [256, 248] on div at bounding box center [257, 249] width 4 height 6
drag, startPoint x: 256, startPoint y: 248, endPoint x: 202, endPoint y: 256, distance: 54.8
click at [202, 256] on div "less Color de fondo #878787 Color principal #ffe800 Color secundario #000000 Co…" at bounding box center [211, 225] width 209 height 120
click at [157, 176] on li "Color de fondo #878787" at bounding box center [163, 177] width 102 height 14
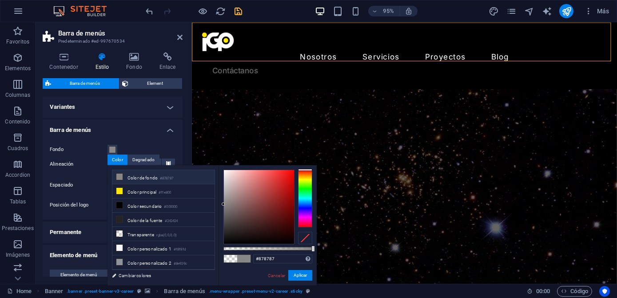
drag, startPoint x: 308, startPoint y: 248, endPoint x: 171, endPoint y: 187, distance: 149.5
click at [317, 248] on body "imagengrafica.com.mx Home Favoritos Elementos Columnas Contenido Cuadros Accord…" at bounding box center [308, 149] width 617 height 298
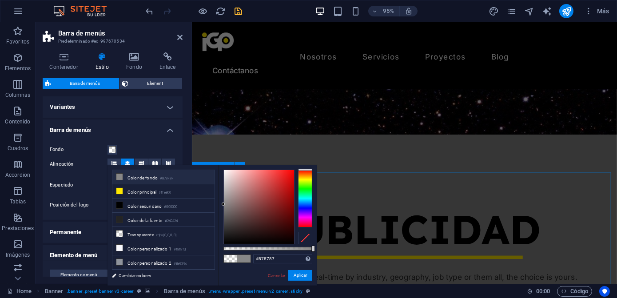
scroll to position [282, 0]
drag, startPoint x: 310, startPoint y: 248, endPoint x: 257, endPoint y: 249, distance: 52.8
click at [257, 249] on div at bounding box center [267, 249] width 89 height 4
type input "rgba(135, 135, 135, 0.551)"
drag, startPoint x: 257, startPoint y: 250, endPoint x: 278, endPoint y: 259, distance: 22.9
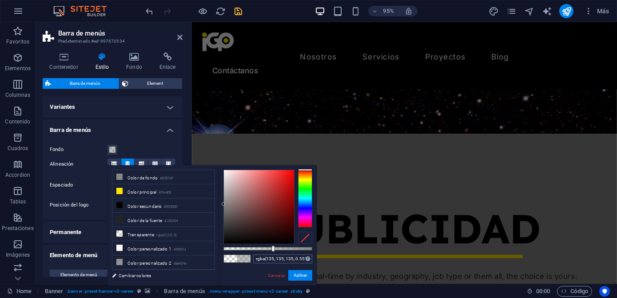
click at [272, 250] on div at bounding box center [273, 249] width 4 height 6
click at [272, 276] on link "Cancelar" at bounding box center [276, 275] width 19 height 7
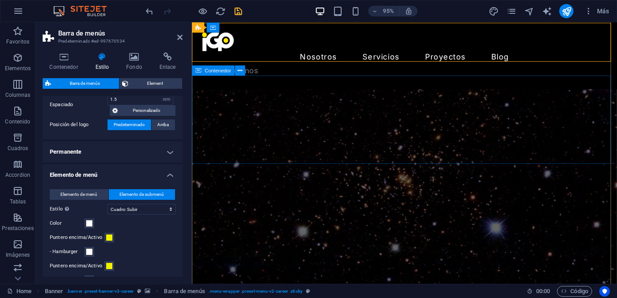
scroll to position [0, 0]
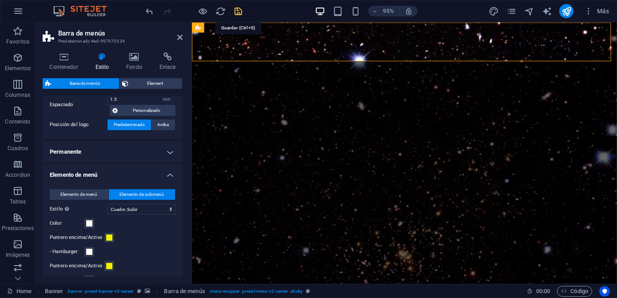
click at [237, 8] on icon "save" at bounding box center [239, 11] width 10 height 10
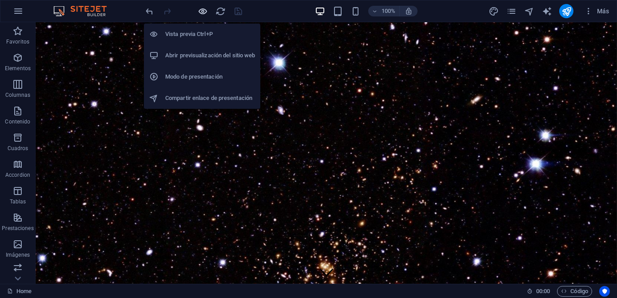
click at [203, 10] on icon "button" at bounding box center [203, 11] width 10 height 10
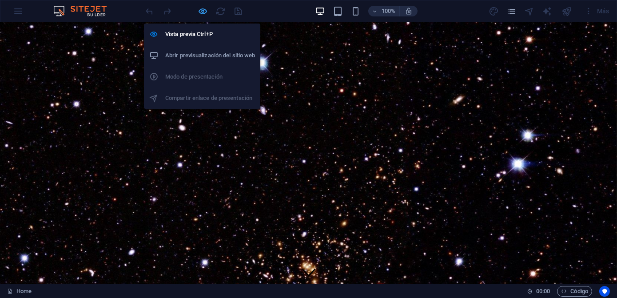
click at [203, 13] on icon "button" at bounding box center [203, 11] width 10 height 10
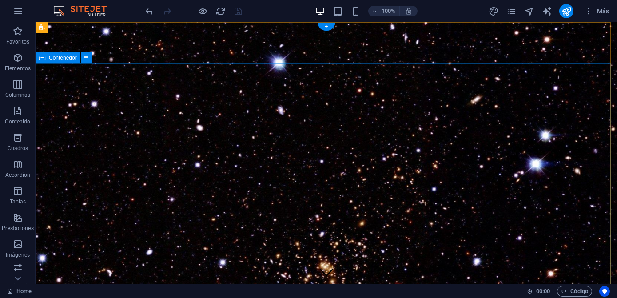
select select "%"
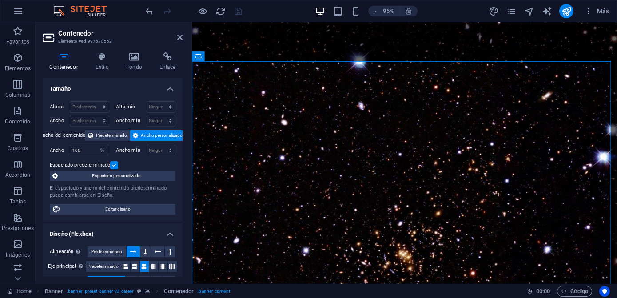
click at [131, 46] on div "Contenedor Estilo Fondo Enlace Tamaño Altura Predeterminado px rem % vh vw Alto…" at bounding box center [113, 164] width 154 height 238
drag, startPoint x: 127, startPoint y: 78, endPoint x: 134, endPoint y: 66, distance: 14.2
click at [128, 77] on div "Contenedor Estilo Fondo Enlace Tamaño Altura Predeterminado px rem % vh vw Alto…" at bounding box center [113, 164] width 140 height 224
click at [135, 65] on h4 "Fondo" at bounding box center [135, 61] width 33 height 19
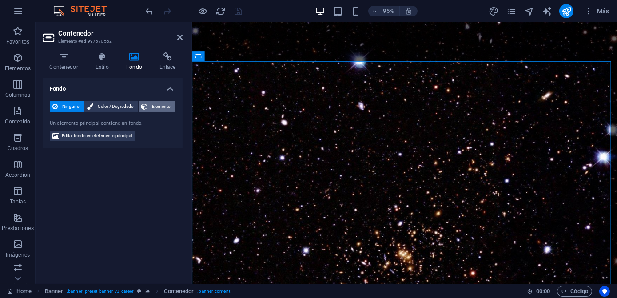
click at [163, 105] on span "Elemento" at bounding box center [161, 106] width 22 height 11
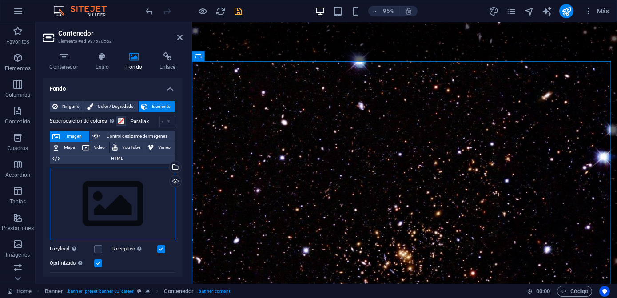
click at [146, 219] on div "Arrastra archivos aquí, haz clic para escoger archivos o selecciona archivos de…" at bounding box center [113, 204] width 126 height 73
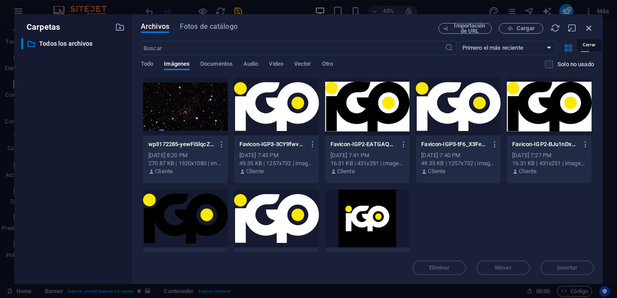
click at [585, 31] on icon "button" at bounding box center [589, 28] width 10 height 10
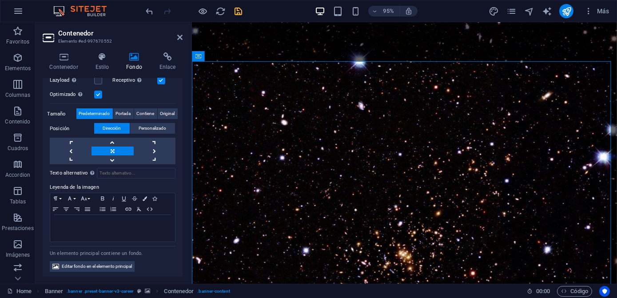
scroll to position [169, 0]
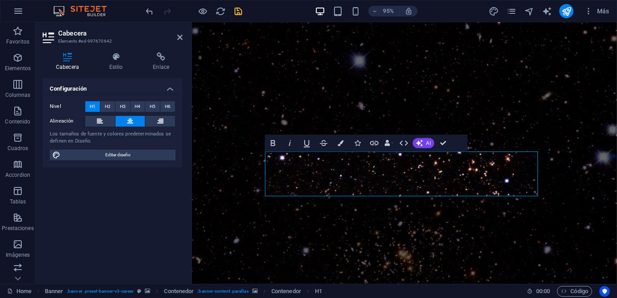
click at [122, 139] on div "Los tamaños de fuente y colores predeterminados se definen en Diseño." at bounding box center [113, 138] width 126 height 15
click at [115, 153] on span "Editar diseño" at bounding box center [118, 155] width 110 height 11
select select "px"
select select "400"
select select "px"
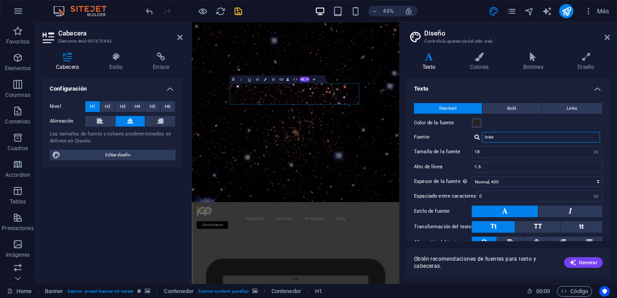
click at [510, 138] on input "Inter" at bounding box center [541, 137] width 118 height 11
click at [477, 137] on div at bounding box center [476, 137] width 5 height 6
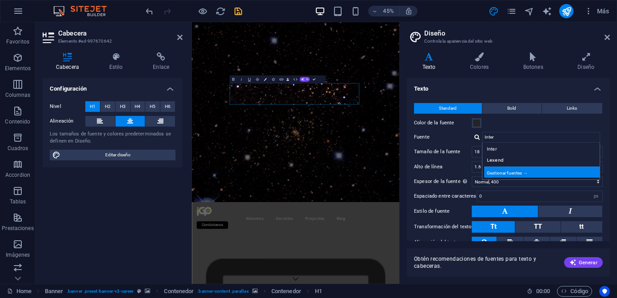
click at [506, 171] on div "Gestionar fuentes →" at bounding box center [542, 171] width 117 height 11
select select "popularity"
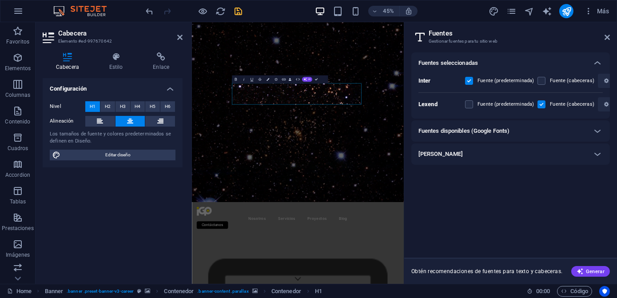
click at [476, 138] on div "Fuentes disponibles (Google Fonts)" at bounding box center [510, 130] width 198 height 21
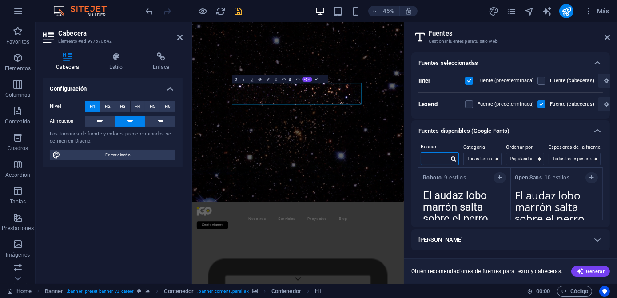
click at [439, 160] on input "text" at bounding box center [435, 159] width 28 height 12
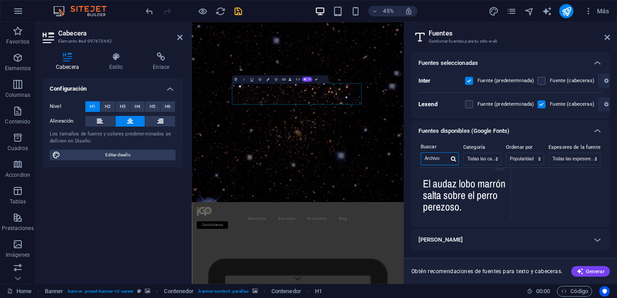
type input "Archivo"
click at [535, 199] on div "Archivo 3 estilos El audaz lobo marrón salta sobre el perro perezoso. Copiar te…" at bounding box center [510, 194] width 184 height 52
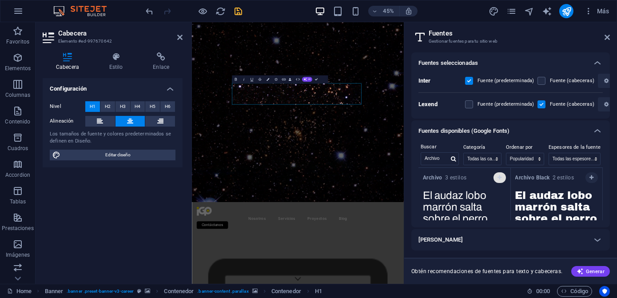
click at [497, 179] on icon "button" at bounding box center [499, 177] width 4 height 5
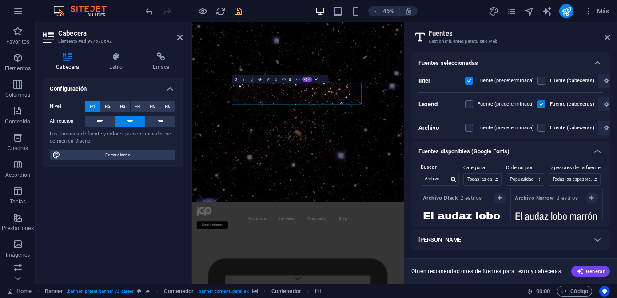
click at [449, 240] on h6 "Cargar fuentes" at bounding box center [440, 239] width 44 height 11
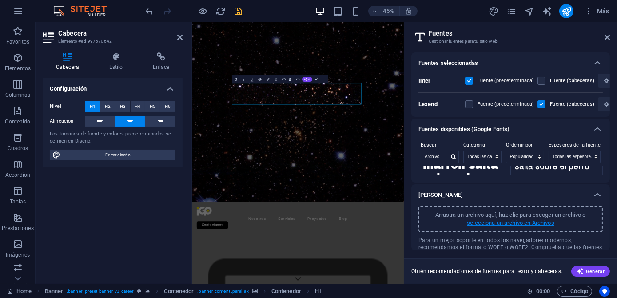
click at [477, 226] on p "selecciona un archivo en Archivos" at bounding box center [510, 223] width 87 height 8
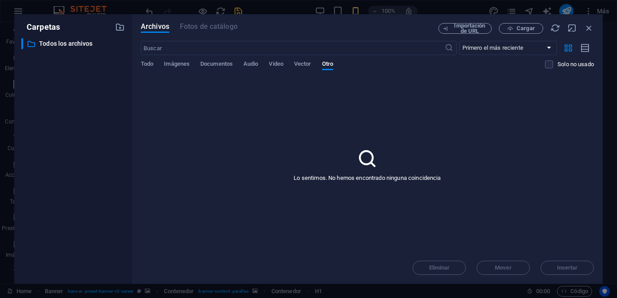
click at [284, 147] on div "Lo sentimos. No hemos encontrado ninguna coincidencia" at bounding box center [367, 164] width 453 height 174
click at [301, 130] on div "Lo sentimos. No hemos encontrado ninguna coincidencia" at bounding box center [367, 164] width 453 height 174
click at [528, 28] on span "Cargar" at bounding box center [525, 28] width 18 height 5
click at [585, 24] on icon "button" at bounding box center [589, 28] width 10 height 10
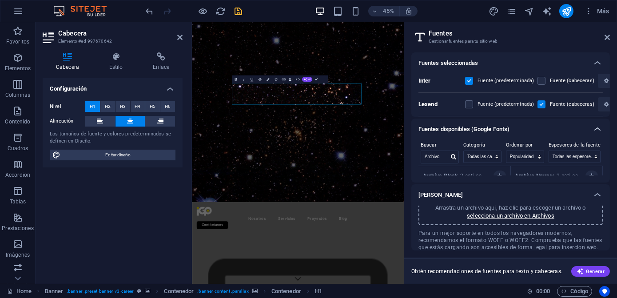
click at [597, 131] on icon at bounding box center [597, 129] width 11 height 11
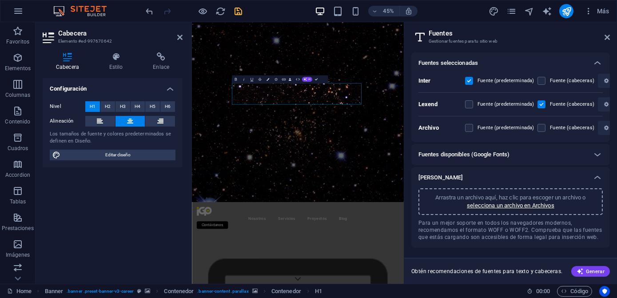
click at [509, 230] on span "Para un mejor soporte en todos los navegadores modernos, recomendamos el format…" at bounding box center [510, 229] width 184 height 21
click at [494, 207] on p "selecciona un archivo en Archivos" at bounding box center [510, 206] width 87 height 8
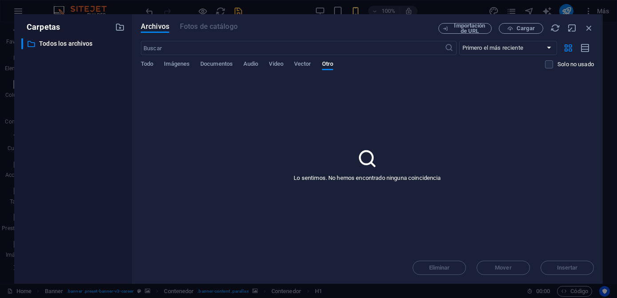
click at [234, 109] on div "Lo sentimos. No hemos encontrado ninguna coincidencia" at bounding box center [367, 164] width 453 height 174
click at [248, 104] on div "Lo sentimos. No hemos encontrado ninguna coincidencia" at bounding box center [367, 164] width 453 height 174
click at [401, 187] on div "Lo sentimos. No hemos encontrado ninguna coincidencia" at bounding box center [367, 164] width 453 height 174
click at [217, 61] on span "Documentos" at bounding box center [216, 65] width 32 height 12
click at [336, 70] on div "Todo Imágenes Documentos Audio Video Vector Otro" at bounding box center [343, 68] width 404 height 17
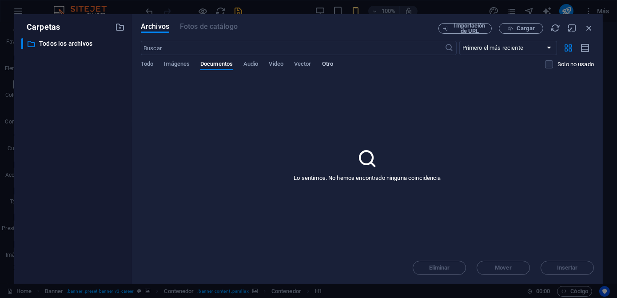
click at [333, 64] on span "Otro" at bounding box center [327, 65] width 11 height 12
click at [73, 41] on p "Todos los archivos" at bounding box center [73, 44] width 69 height 10
click at [120, 24] on icon "button" at bounding box center [120, 27] width 10 height 10
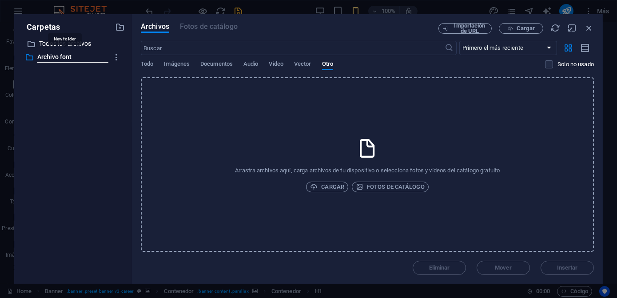
type input "Archivo font"
click at [327, 187] on span "Cargar" at bounding box center [327, 187] width 34 height 11
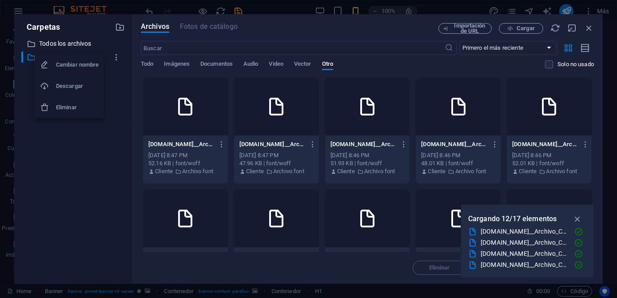
click at [86, 67] on h6 "Cambiar nombre" at bounding box center [77, 64] width 43 height 11
type input "Archivo Condensed WOFF"
click at [77, 70] on div "​ Todos los archivos Todos los archivos ​ Archivo Condensed WOFF Archivo Conden…" at bounding box center [72, 157] width 103 height 238
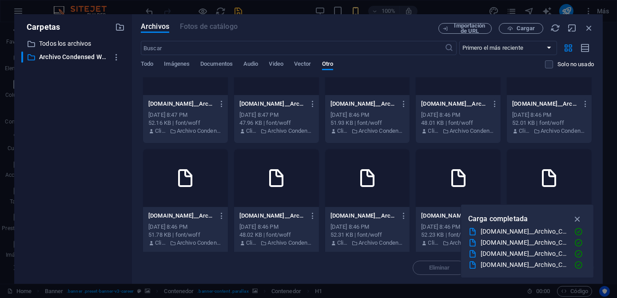
scroll to position [242, 0]
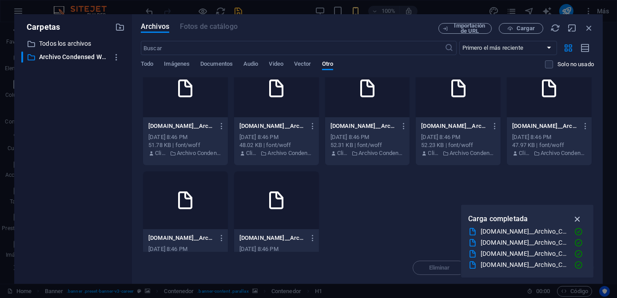
click at [579, 216] on icon "button" at bounding box center [577, 219] width 10 height 10
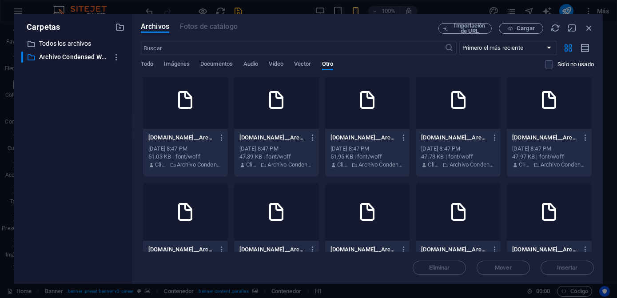
scroll to position [0, 0]
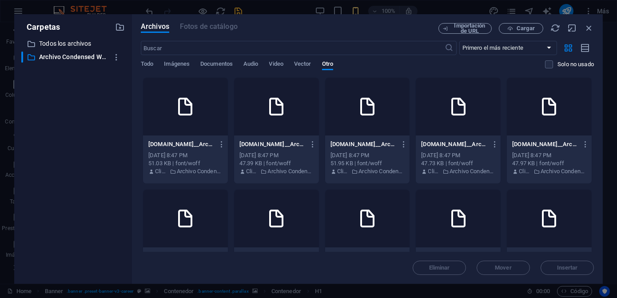
click at [198, 110] on div at bounding box center [185, 107] width 85 height 58
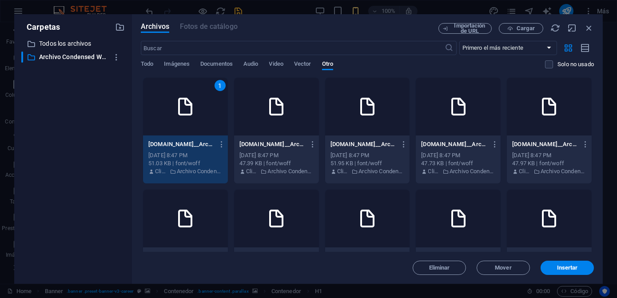
click at [218, 87] on div "1" at bounding box center [219, 85] width 11 height 11
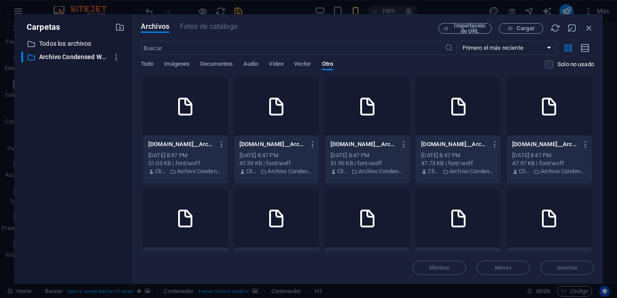
click at [87, 112] on div "​ Todos los archivos Todos los archivos ​ Archivo Condensed WOFF Archivo Conden…" at bounding box center [72, 157] width 103 height 238
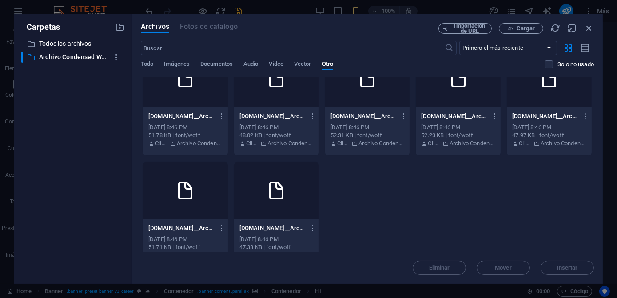
scroll to position [267, 0]
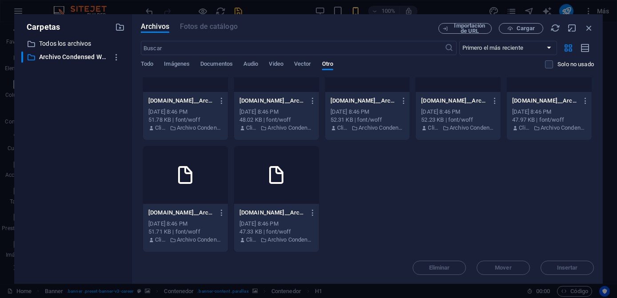
click at [387, 180] on div "AnyConv.com__Archivo_Condensed-ThinItalic-yplSAkt8mzrgnoaPhUZ3Xg.woff AnyConv.c…" at bounding box center [367, 31] width 453 height 442
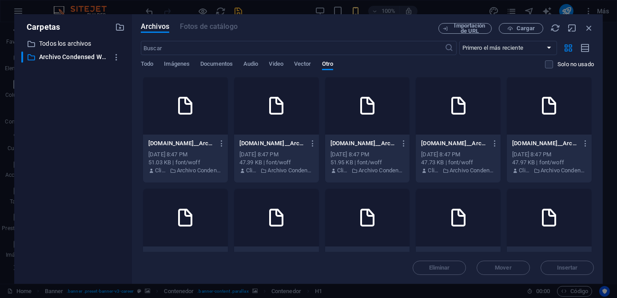
scroll to position [0, 0]
click at [219, 118] on div at bounding box center [185, 107] width 85 height 58
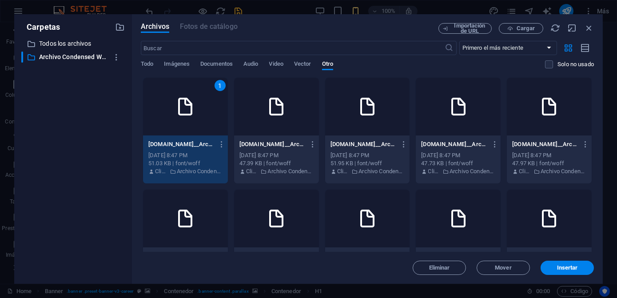
click at [253, 123] on div at bounding box center [276, 107] width 85 height 58
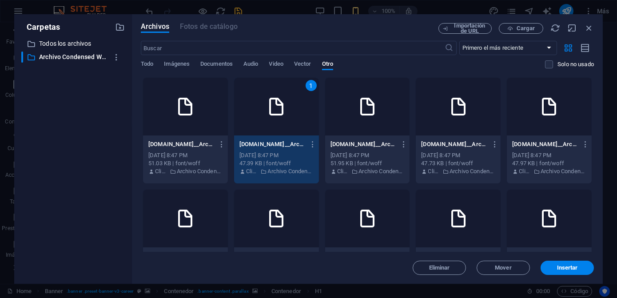
click at [212, 106] on div at bounding box center [185, 107] width 85 height 58
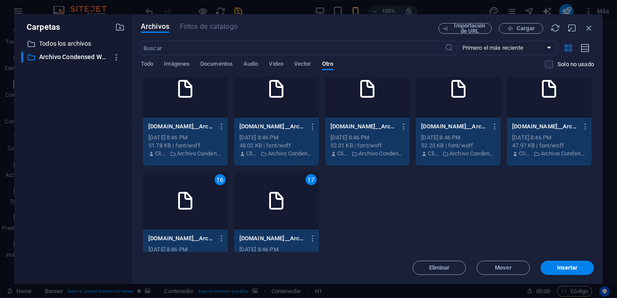
scroll to position [242, 0]
drag, startPoint x: 548, startPoint y: 265, endPoint x: 435, endPoint y: 179, distance: 142.6
click at [548, 265] on span "Insertar" at bounding box center [567, 267] width 46 height 5
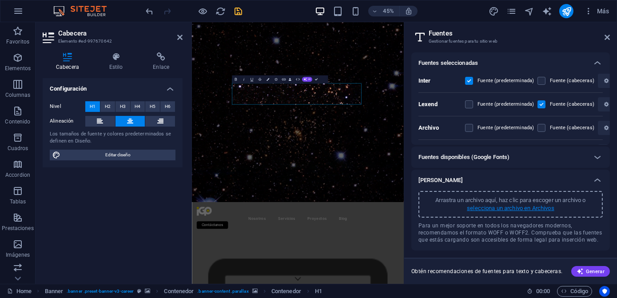
click at [499, 210] on p "selecciona un archivo en Archivos" at bounding box center [510, 208] width 87 height 8
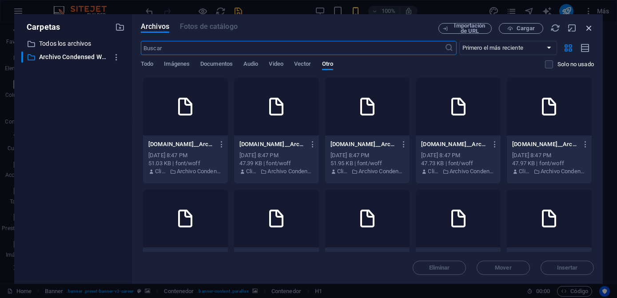
click at [588, 24] on icon "button" at bounding box center [589, 28] width 10 height 10
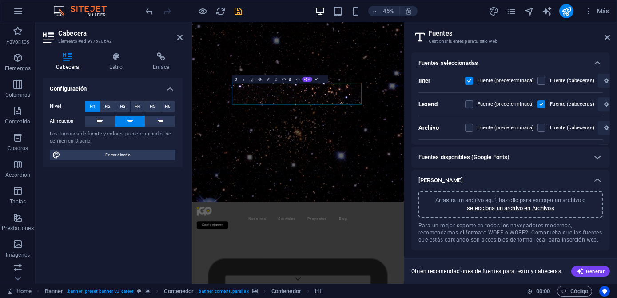
click at [539, 159] on div "Fuentes disponibles (Google Fonts)" at bounding box center [502, 157] width 168 height 11
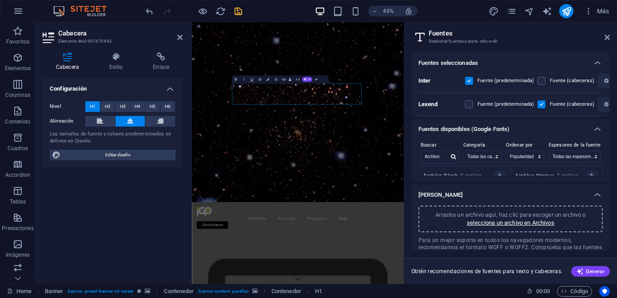
click at [573, 130] on div "Fuentes disponibles (Google Fonts)" at bounding box center [502, 129] width 168 height 11
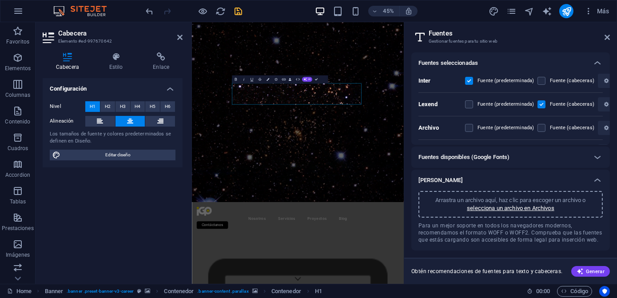
scroll to position [40, 0]
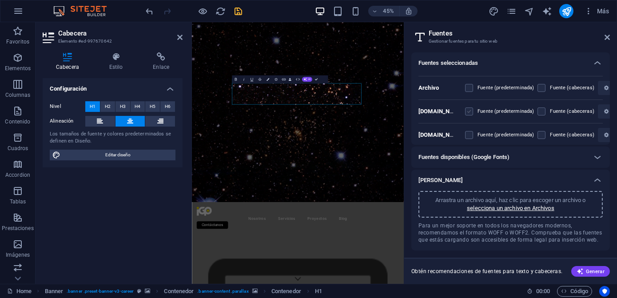
click at [471, 110] on label at bounding box center [469, 111] width 8 height 8
click at [0, 0] on yplSAkt8mzrgnoaPhUZ3Xg "checkbox" at bounding box center [0, 0] width 0 height 0
click at [473, 209] on p "selecciona un archivo en Archivos" at bounding box center [510, 208] width 87 height 8
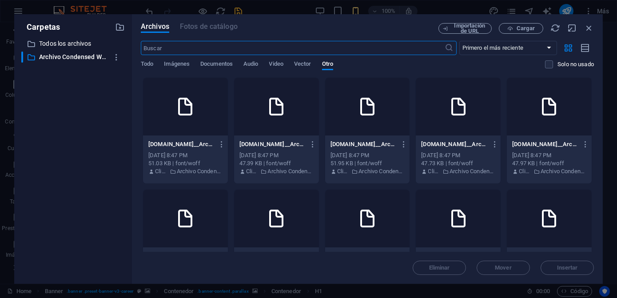
click at [199, 131] on div at bounding box center [185, 107] width 85 height 58
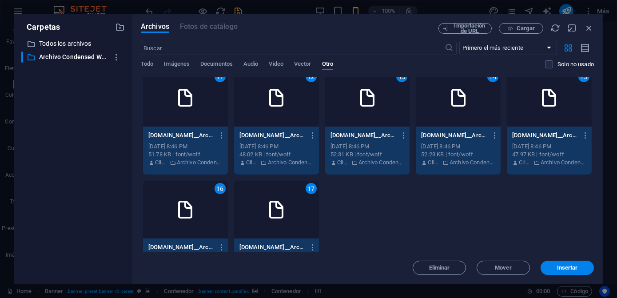
scroll to position [242, 0]
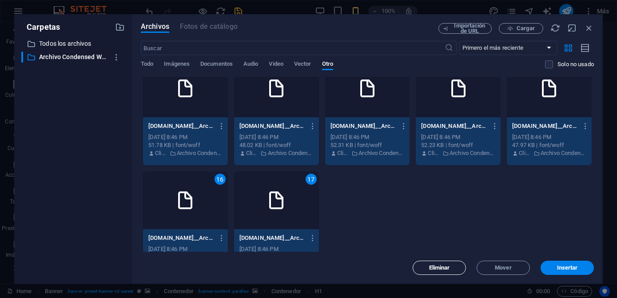
click at [450, 269] on span "Eliminar" at bounding box center [438, 267] width 45 height 5
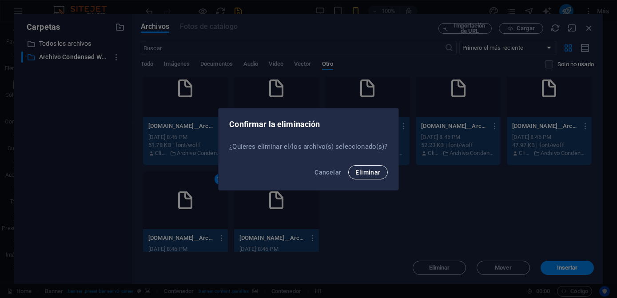
click at [370, 169] on span "Eliminar" at bounding box center [367, 172] width 25 height 7
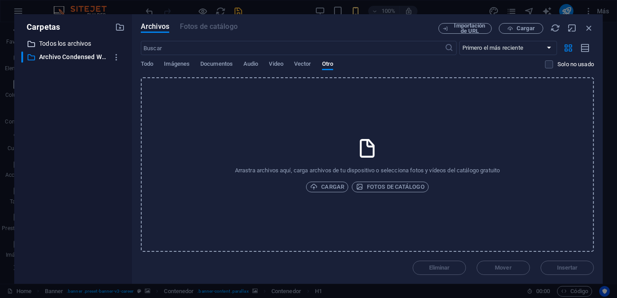
click at [77, 46] on p "Todos los archivos" at bounding box center [73, 44] width 69 height 10
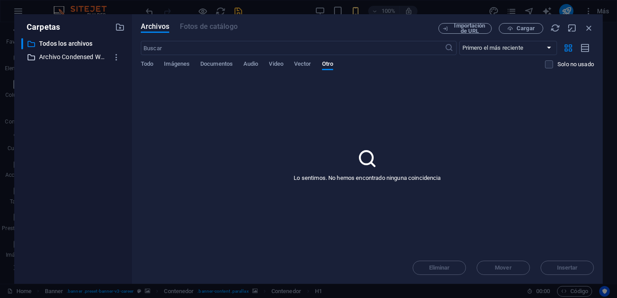
click at [90, 58] on p "Archivo Condensed WOFF" at bounding box center [73, 57] width 69 height 10
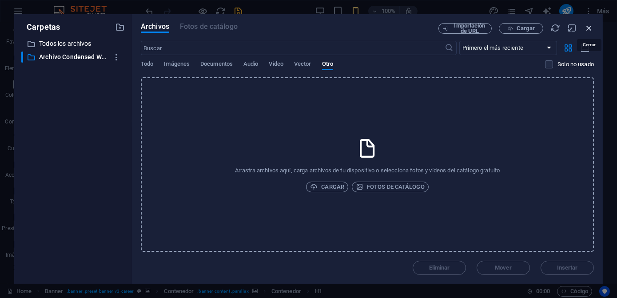
click at [585, 29] on icon "button" at bounding box center [589, 28] width 10 height 10
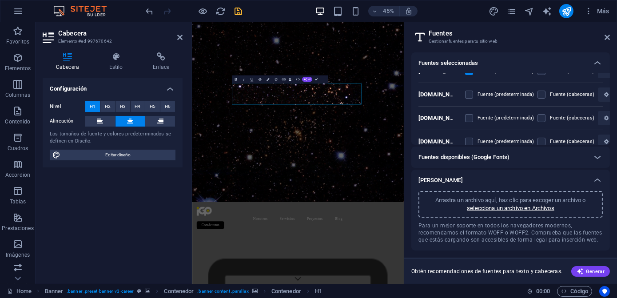
scroll to position [40, 0]
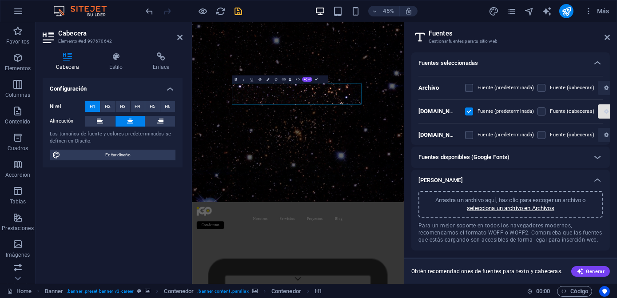
click at [604, 111] on icon "button" at bounding box center [606, 111] width 4 height 5
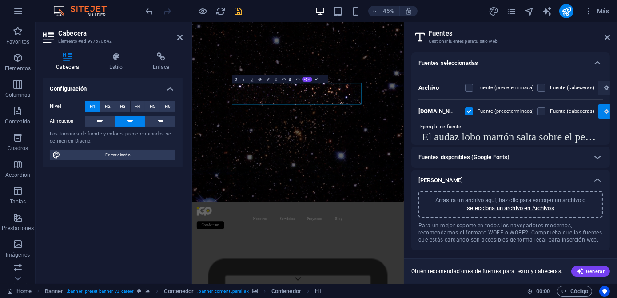
click at [604, 111] on icon "button" at bounding box center [606, 111] width 4 height 5
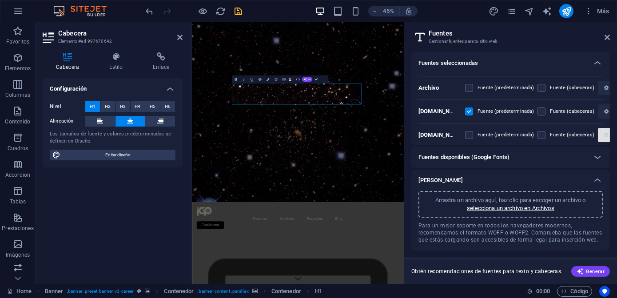
click at [604, 132] on icon "button" at bounding box center [606, 134] width 4 height 5
click at [601, 134] on span "button" at bounding box center [606, 134] width 10 height 5
click at [587, 178] on div at bounding box center [596, 180] width 21 height 21
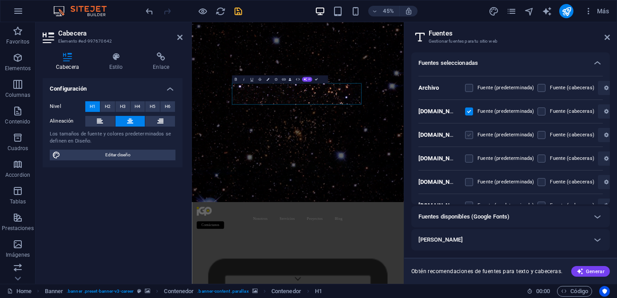
click at [465, 132] on label at bounding box center [469, 135] width 8 height 8
click at [0, 0] on KA "checkbox" at bounding box center [0, 0] width 0 height 0
click at [469, 112] on label at bounding box center [469, 111] width 8 height 8
click at [0, 0] on yplSAkt8mzrgnoaPhUZ3Xg "checkbox" at bounding box center [0, 0] width 0 height 0
click at [440, 108] on b "AnyConv.com__Archivo_Condensed ThinItalic yplSAkt8mzrgnoaPhUZ3Xg" at bounding box center [518, 111] width 201 height 7
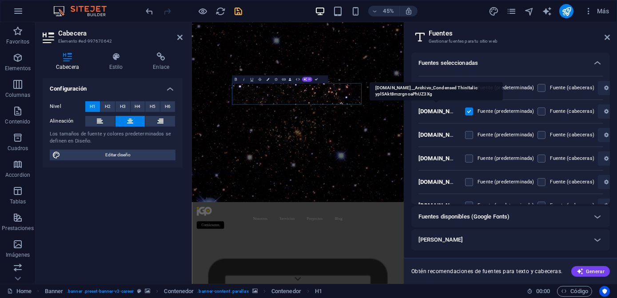
drag, startPoint x: 440, startPoint y: 107, endPoint x: 418, endPoint y: 119, distance: 25.6
click at [418, 119] on div "Inter Fuente (predeterminada) Fuente (cabeceras) Lexend Fuente (predeterminada)…" at bounding box center [510, 139] width 198 height 131
click at [438, 108] on b "AnyConv.com__Archivo_Condensed ThinItalic yplSAkt8mzrgnoaPhUZ3Xg" at bounding box center [518, 111] width 201 height 7
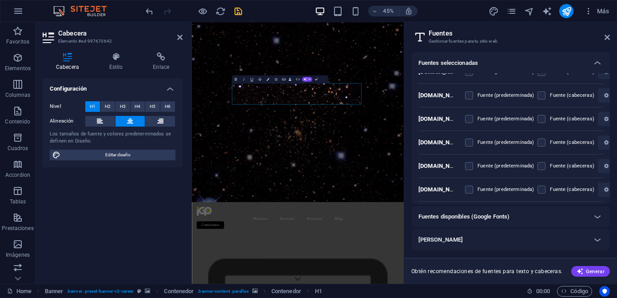
scroll to position [335, 0]
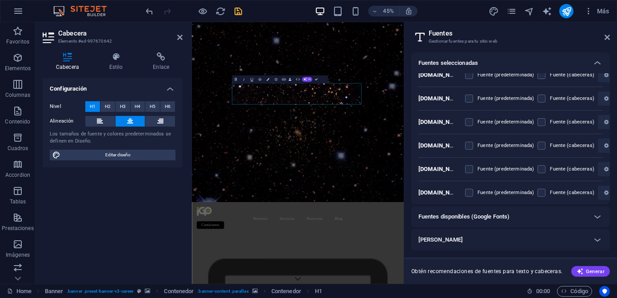
click at [528, 224] on div "Fuentes disponibles (Google Fonts)" at bounding box center [510, 216] width 198 height 21
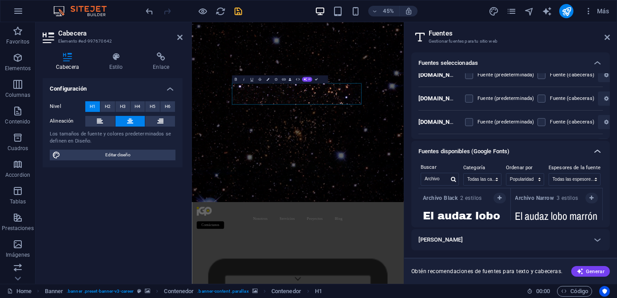
click at [590, 153] on div at bounding box center [596, 151] width 21 height 21
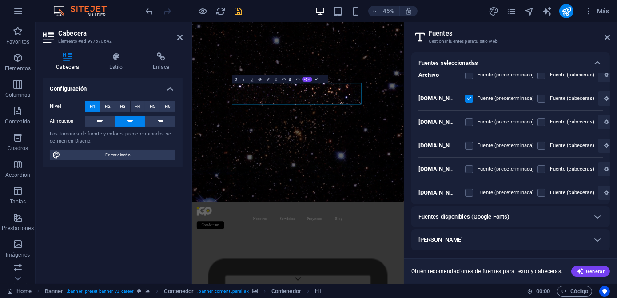
scroll to position [0, 0]
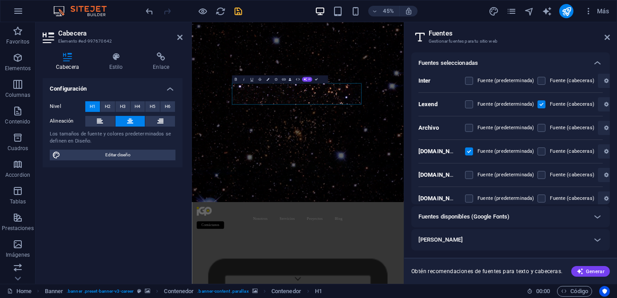
click at [465, 152] on label at bounding box center [469, 151] width 8 height 8
click at [0, 0] on yplSAkt8mzrgnoaPhUZ3Xg "checkbox" at bounding box center [0, 0] width 0 height 0
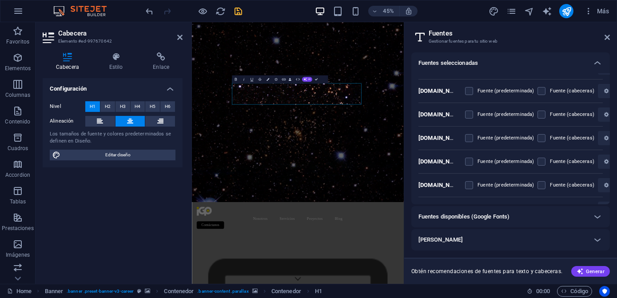
click at [444, 159] on b "AnyConv.com__Archivo_Condensed Italic 8DHwI7GvS3BpuIN5MiGqpQ" at bounding box center [514, 161] width 193 height 7
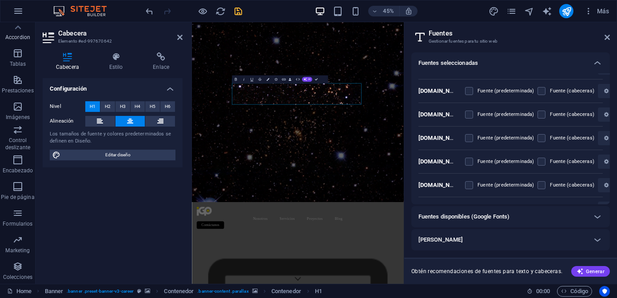
scroll to position [0, 0]
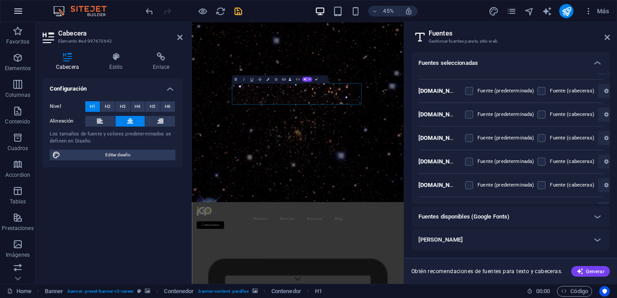
click at [11, 15] on button "button" at bounding box center [18, 10] width 21 height 21
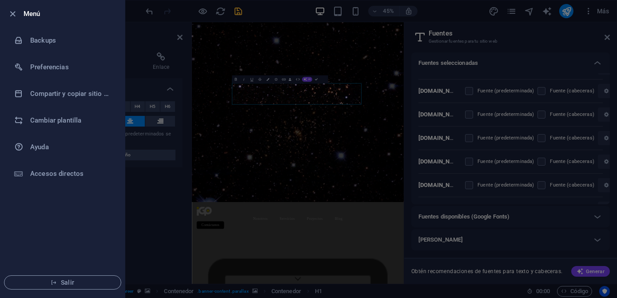
click at [61, 216] on ul "Menú Backups Preferencias Compartir y copiar sitio web Cambiar plantilla Ayuda …" at bounding box center [62, 148] width 124 height 297
click at [50, 122] on h6 "Cambiar plantilla" at bounding box center [71, 120] width 82 height 11
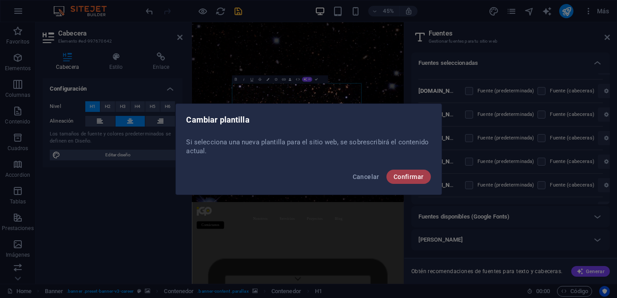
click at [398, 178] on span "Confirmar" at bounding box center [408, 176] width 30 height 7
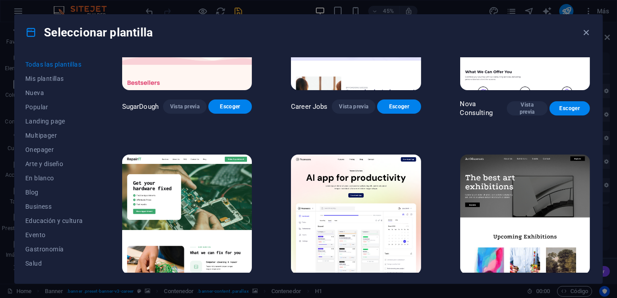
scroll to position [121, 0]
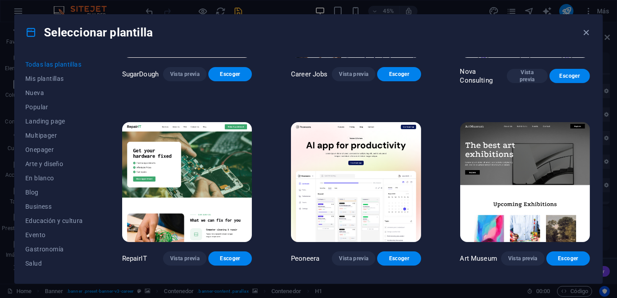
click at [524, 165] on img at bounding box center [525, 181] width 130 height 119
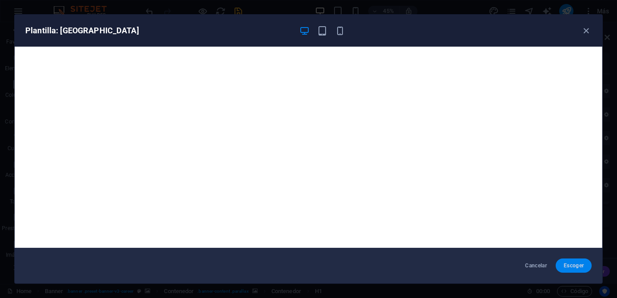
click at [567, 265] on span "Escoger" at bounding box center [574, 265] width 22 height 7
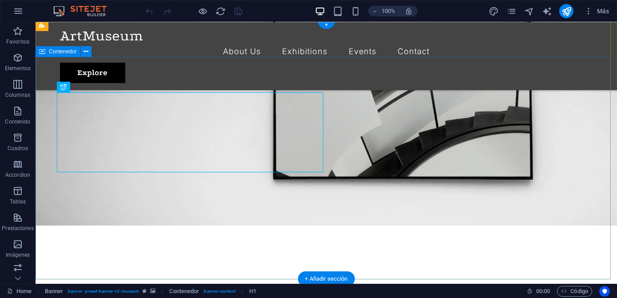
scroll to position [80, 0]
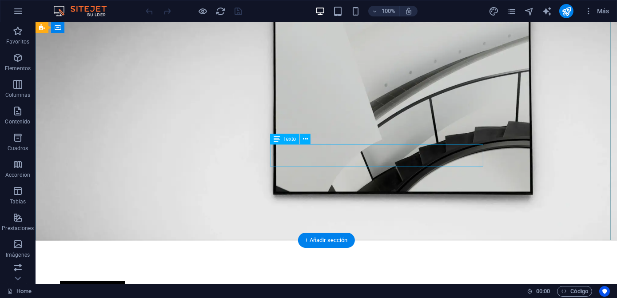
scroll to position [0, 0]
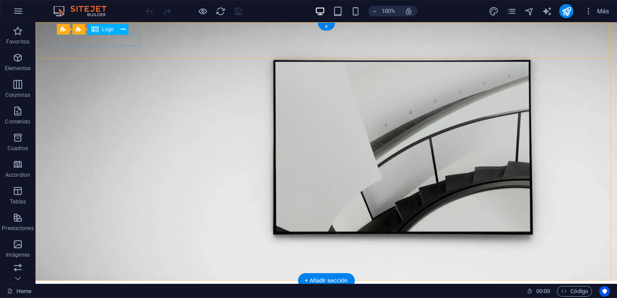
click at [121, 288] on div at bounding box center [326, 293] width 533 height 11
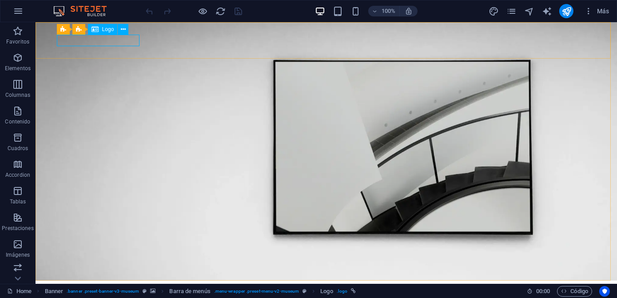
click at [110, 30] on span "Logo" at bounding box center [108, 29] width 12 height 5
click at [124, 29] on icon at bounding box center [123, 29] width 5 height 9
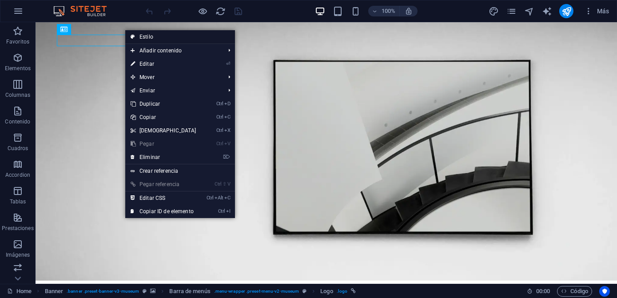
click at [143, 34] on link "Estilo" at bounding box center [180, 36] width 110 height 13
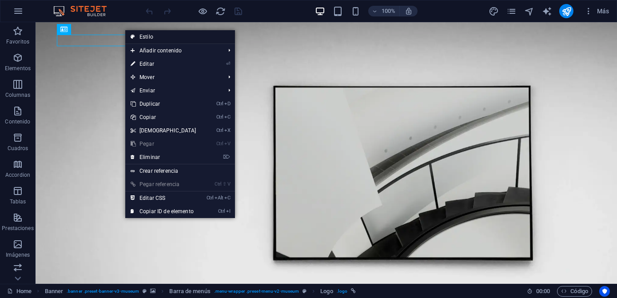
select select "rem"
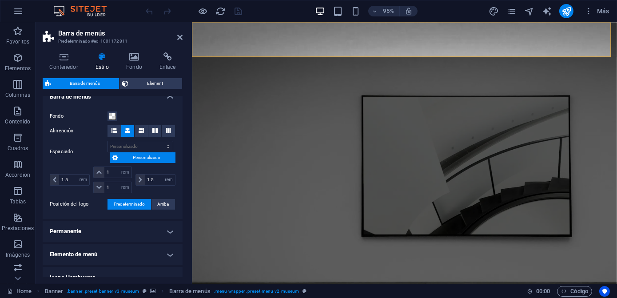
scroll to position [253, 0]
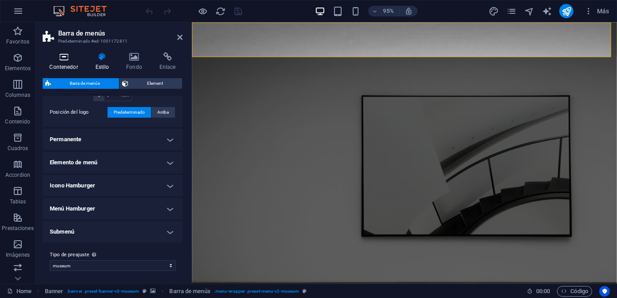
click at [73, 57] on icon at bounding box center [64, 56] width 42 height 9
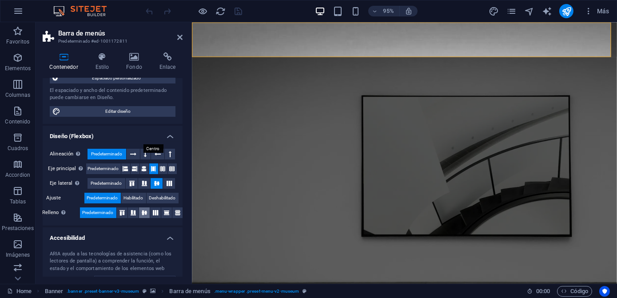
scroll to position [0, 0]
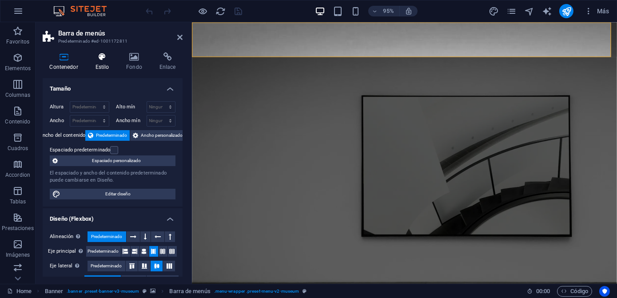
click at [105, 63] on h4 "Estilo" at bounding box center [103, 61] width 31 height 19
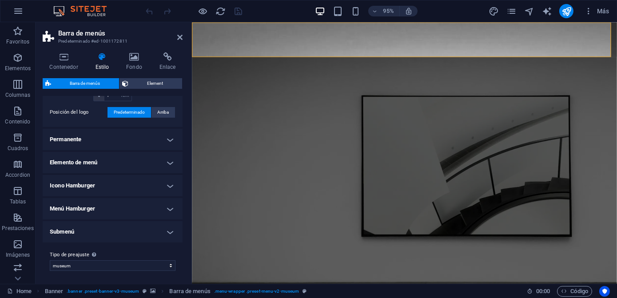
click at [135, 143] on h4 "Permanente" at bounding box center [113, 139] width 140 height 21
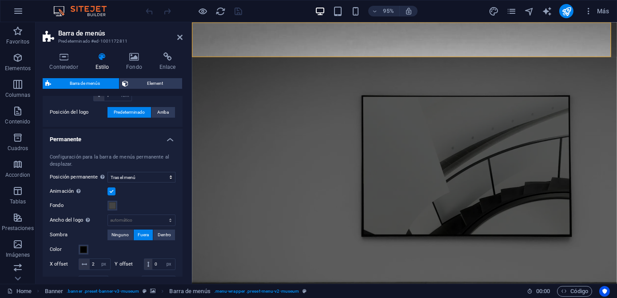
click at [135, 143] on h4 "Permanente" at bounding box center [113, 137] width 140 height 16
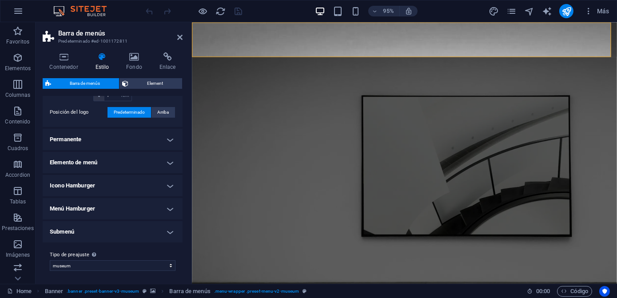
click at [135, 143] on h4 "Permanente" at bounding box center [113, 139] width 140 height 21
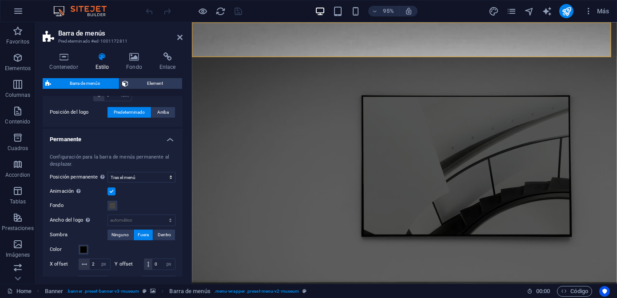
click at [135, 143] on h4 "Permanente" at bounding box center [113, 137] width 140 height 16
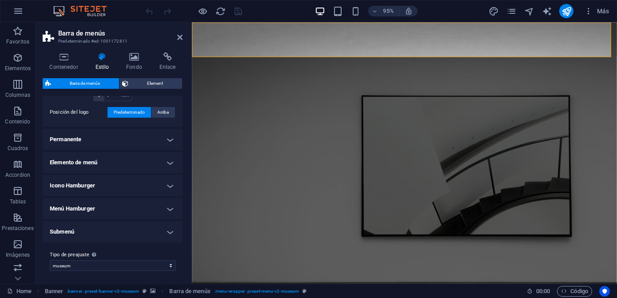
click at [135, 158] on h4 "Elemento de menú" at bounding box center [113, 162] width 140 height 21
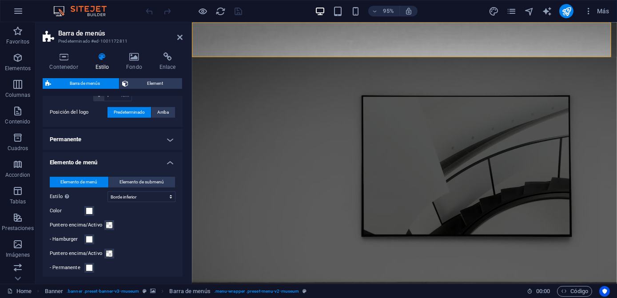
click at [135, 158] on h4 "Elemento de menú" at bounding box center [113, 160] width 140 height 16
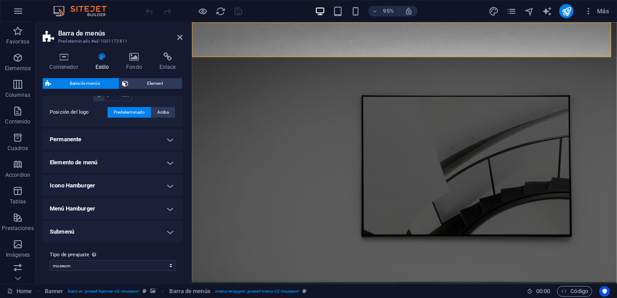
click at [122, 140] on h4 "Permanente" at bounding box center [113, 139] width 140 height 21
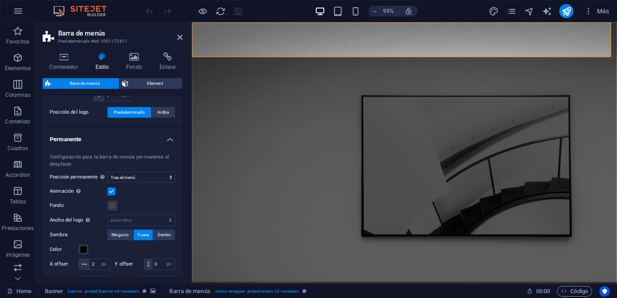
click at [122, 140] on h4 "Permanente" at bounding box center [113, 137] width 140 height 16
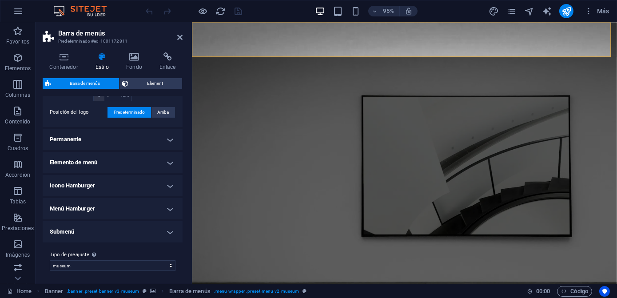
click at [122, 188] on h4 "Icono Hamburger" at bounding box center [113, 185] width 140 height 21
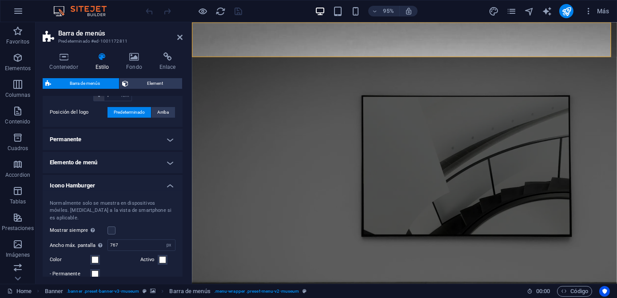
click at [122, 188] on h4 "Icono Hamburger" at bounding box center [113, 183] width 140 height 16
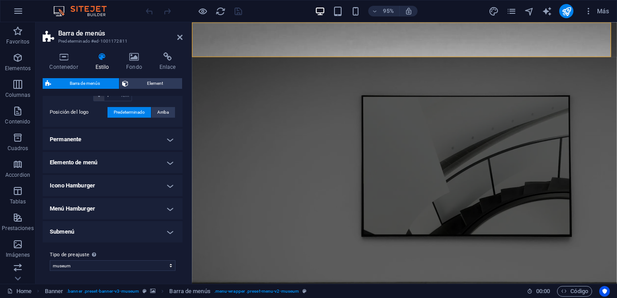
click at [120, 210] on h4 "Menú Hamburger" at bounding box center [113, 208] width 140 height 21
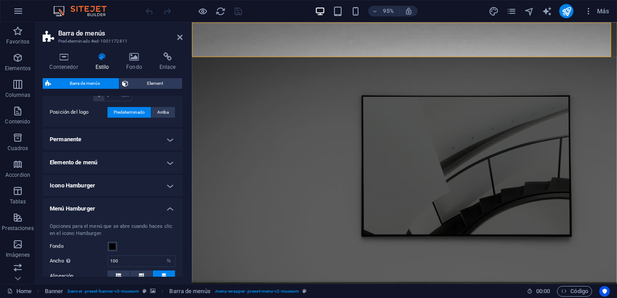
click at [120, 210] on h4 "Menú Hamburger" at bounding box center [113, 206] width 140 height 16
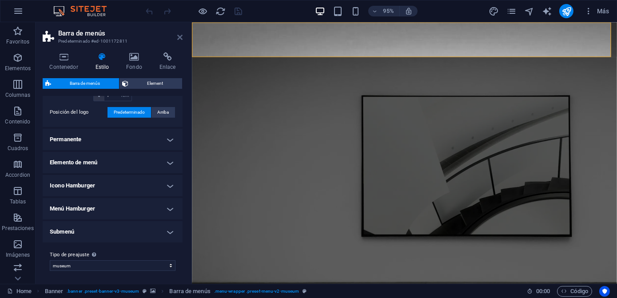
click at [178, 36] on icon at bounding box center [179, 37] width 5 height 7
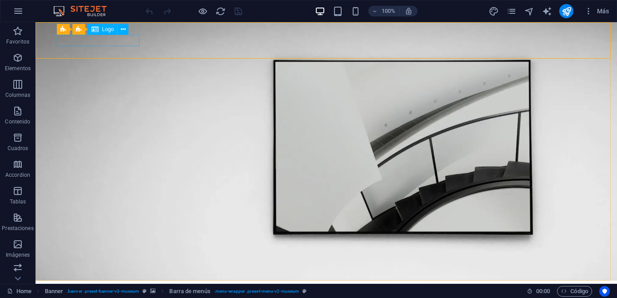
click at [109, 32] on span "Logo" at bounding box center [108, 29] width 12 height 5
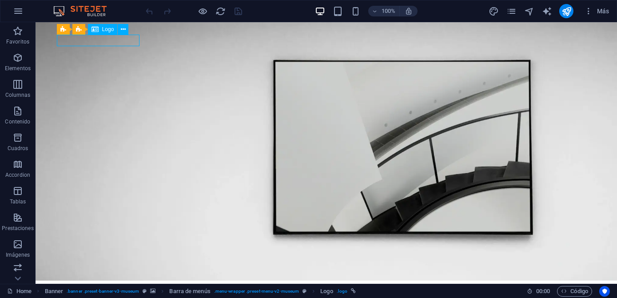
click at [107, 31] on span "Logo" at bounding box center [108, 29] width 12 height 5
click at [129, 288] on div at bounding box center [326, 293] width 533 height 11
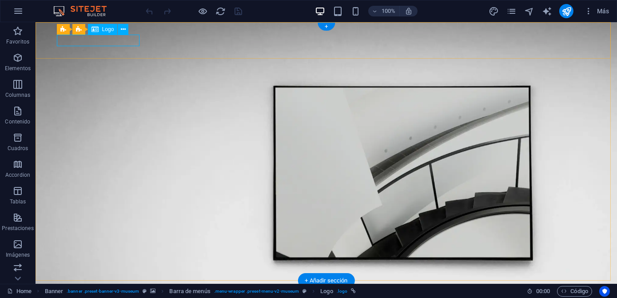
select select "px"
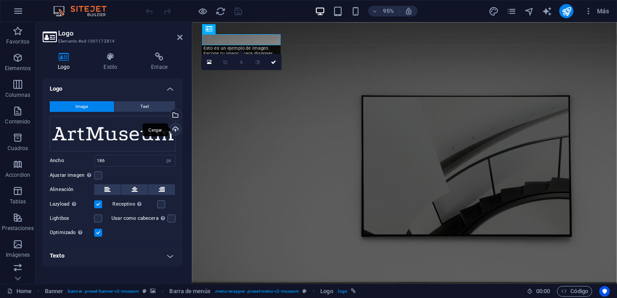
click at [176, 129] on div "Cargar" at bounding box center [174, 129] width 13 height 13
click at [174, 130] on div "Cargar" at bounding box center [174, 129] width 13 height 13
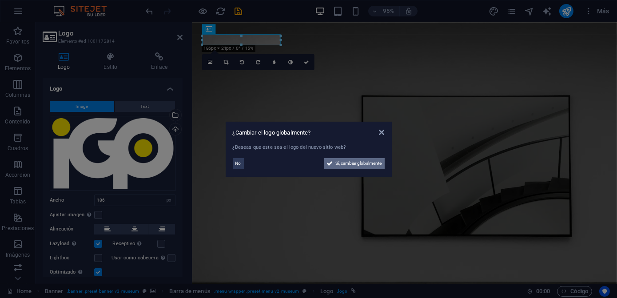
click at [336, 164] on span "Sí, cambiar globalmente" at bounding box center [359, 163] width 46 height 11
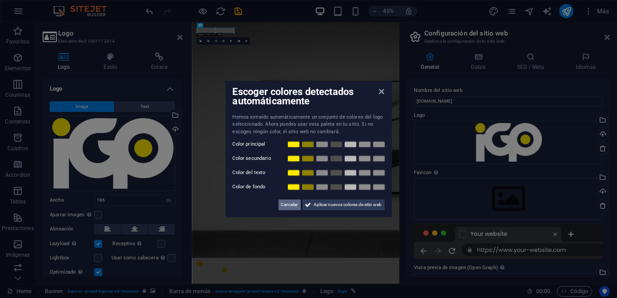
click at [283, 204] on span "Cancelar" at bounding box center [289, 204] width 17 height 11
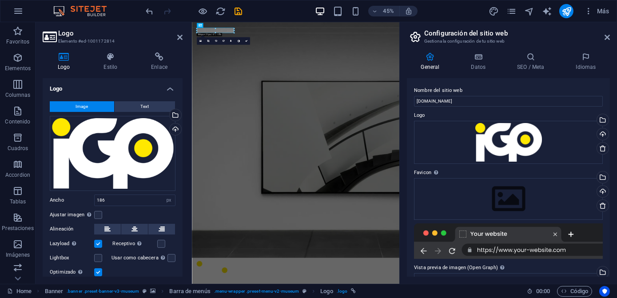
click at [605, 33] on h2 "Configuración del sitio web" at bounding box center [517, 33] width 186 height 8
click at [606, 37] on icon at bounding box center [606, 37] width 5 height 7
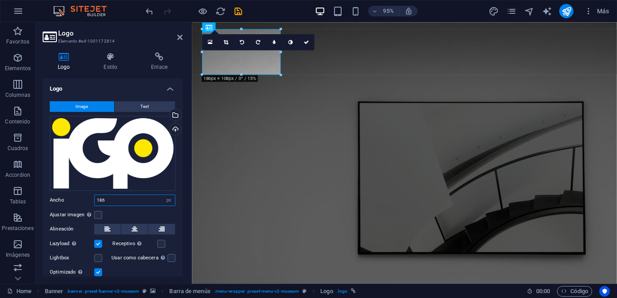
drag, startPoint x: 118, startPoint y: 195, endPoint x: 95, endPoint y: 197, distance: 23.6
click at [95, 197] on input "186" at bounding box center [135, 200] width 80 height 11
type input "75"
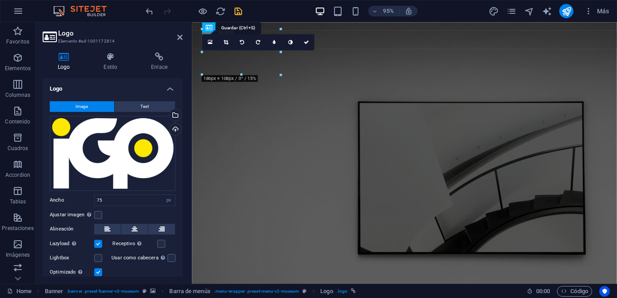
click at [237, 8] on icon "save" at bounding box center [239, 11] width 10 height 10
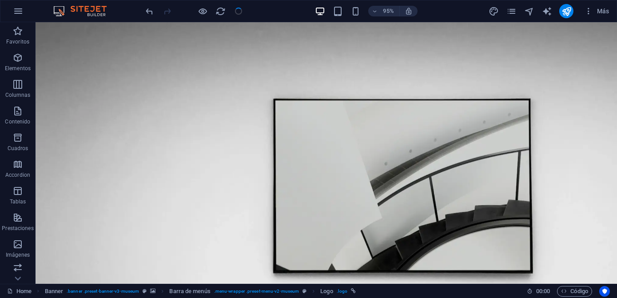
checkbox input "false"
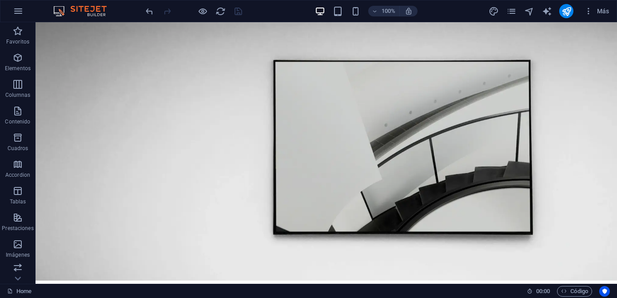
drag, startPoint x: 616, startPoint y: 249, endPoint x: 651, endPoint y: 36, distance: 216.4
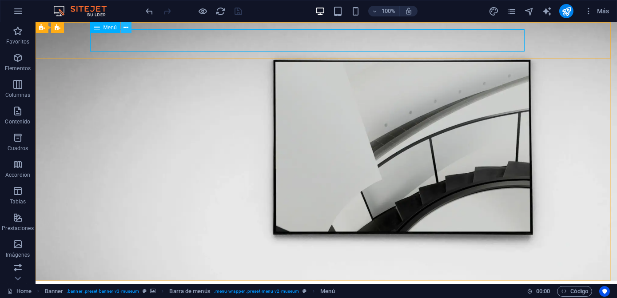
click at [127, 28] on icon at bounding box center [125, 27] width 5 height 9
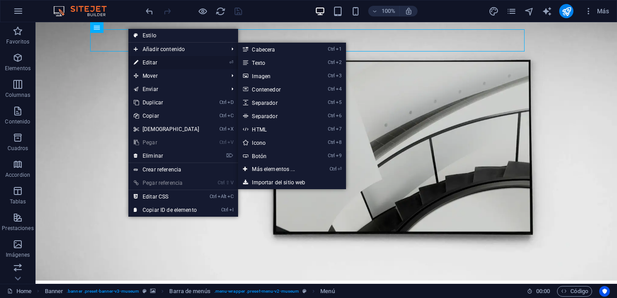
click at [153, 63] on link "⏎ Editar" at bounding box center [166, 62] width 76 height 13
select select "1"
select select
select select "2"
select select
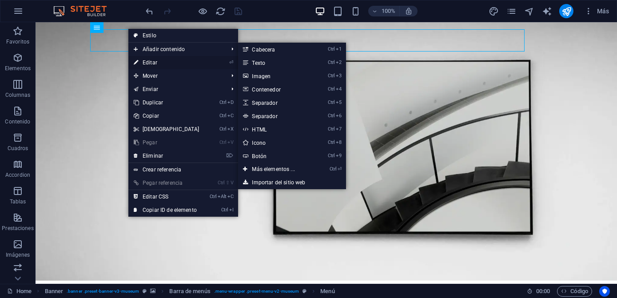
select select "3"
select select
select select "4"
select select
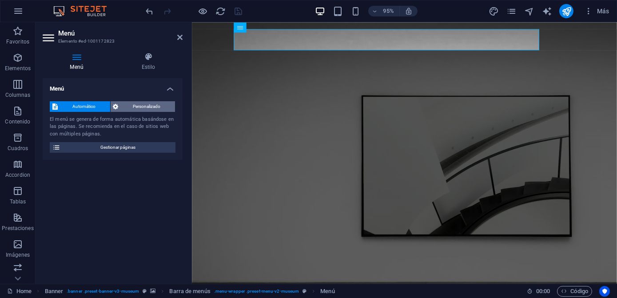
click at [121, 102] on span "Personalizado" at bounding box center [147, 106] width 52 height 11
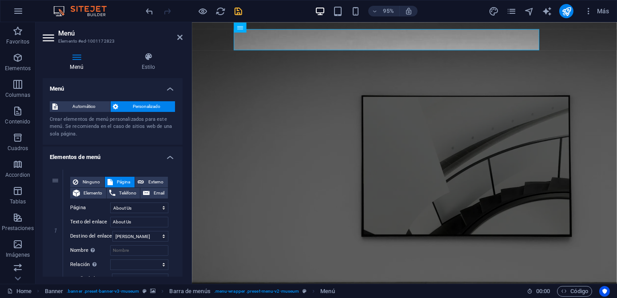
scroll to position [40, 0]
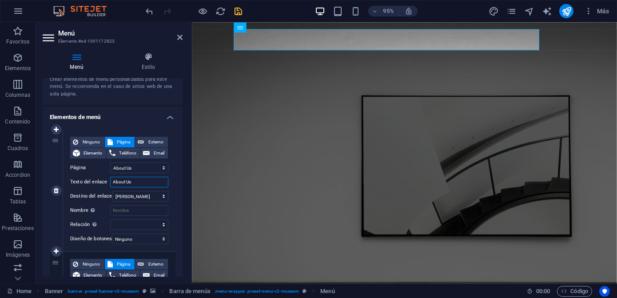
drag, startPoint x: 137, startPoint y: 180, endPoint x: 98, endPoint y: 183, distance: 39.2
click at [98, 183] on div "Texto del enlace About Us" at bounding box center [119, 182] width 98 height 11
type input "Nosotros"
select select
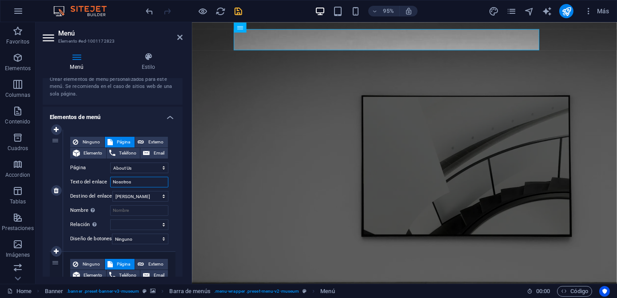
select select
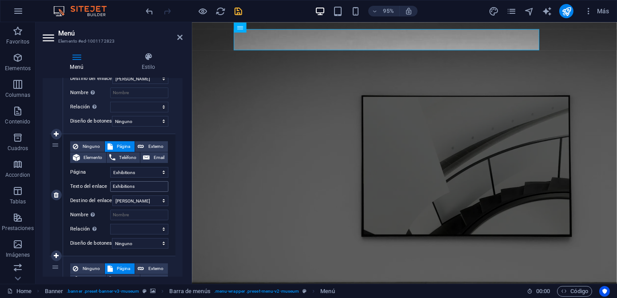
scroll to position [161, 0]
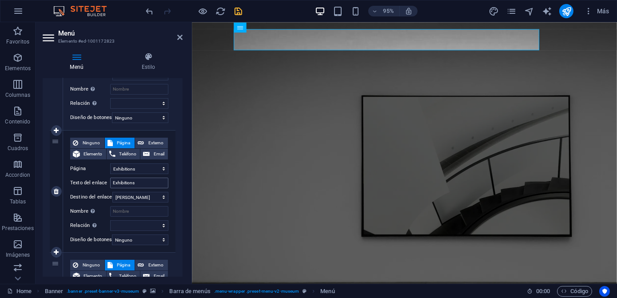
type input "Nosotros"
drag, startPoint x: 142, startPoint y: 185, endPoint x: 99, endPoint y: 190, distance: 42.6
click at [99, 190] on div "Ninguno Página Externo Elemento Teléfono Email Página Home About Us Exhibitions…" at bounding box center [119, 184] width 98 height 93
type input "T"
select select
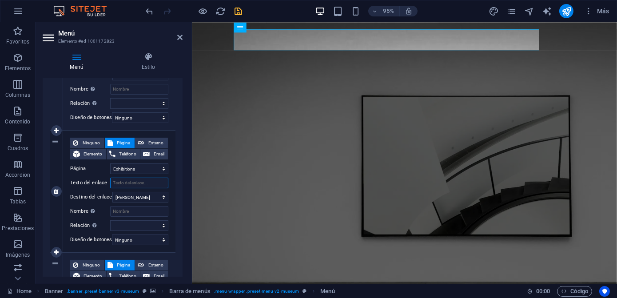
type input "P"
select select
type input "Proyectos"
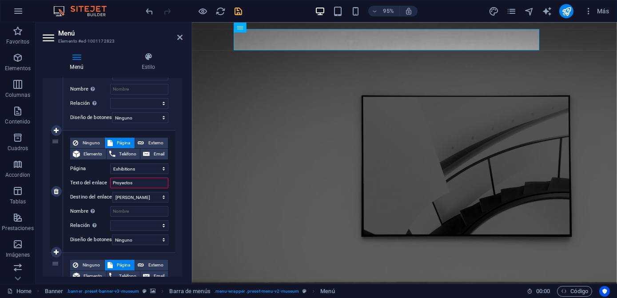
select select
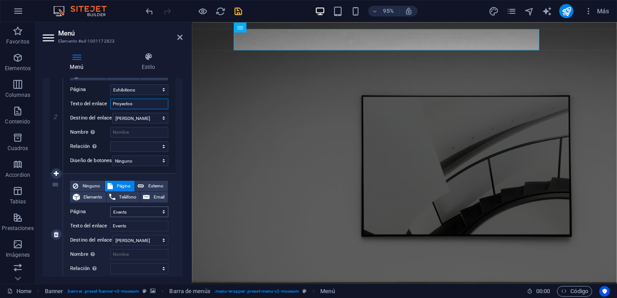
scroll to position [242, 0]
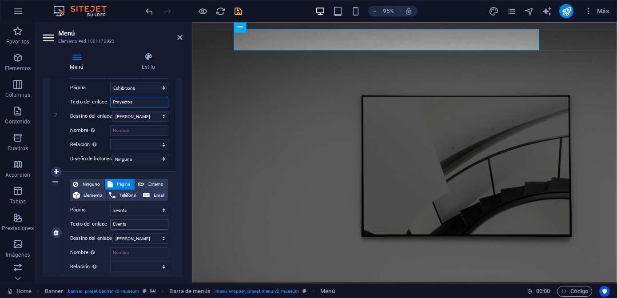
type input "Proyectos"
drag, startPoint x: 131, startPoint y: 222, endPoint x: 103, endPoint y: 228, distance: 28.6
click at [103, 228] on div "Texto del enlace Events" at bounding box center [119, 224] width 98 height 11
select select
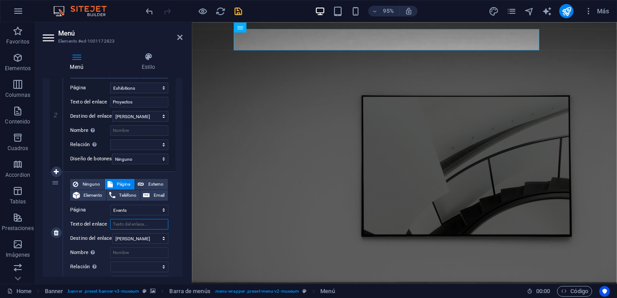
select select
type input "Events"
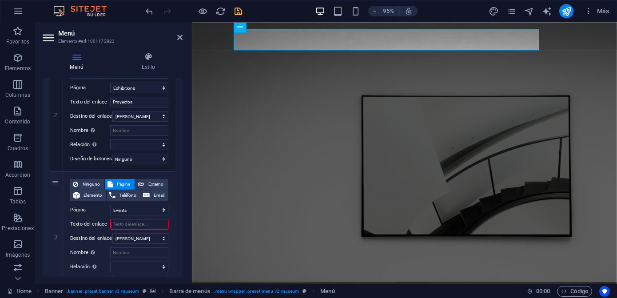
select select
drag, startPoint x: 139, startPoint y: 224, endPoint x: 107, endPoint y: 222, distance: 32.9
click at [107, 222] on div "Texto del enlace Events" at bounding box center [119, 224] width 98 height 11
type input "Servicios"
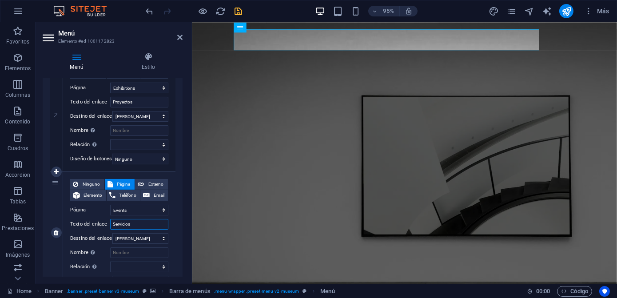
select select
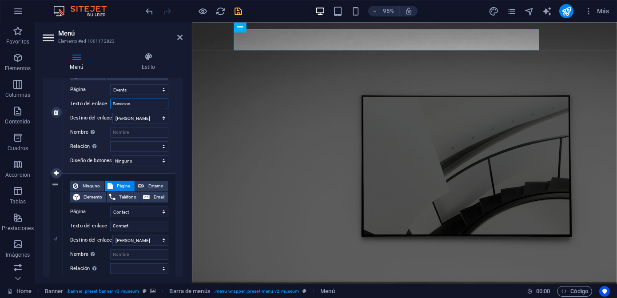
scroll to position [363, 0]
type input "Servicios"
click at [234, 7] on icon "save" at bounding box center [239, 11] width 10 height 10
checkbox input "false"
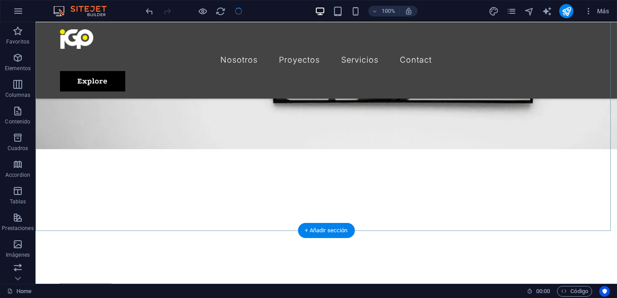
scroll to position [282, 0]
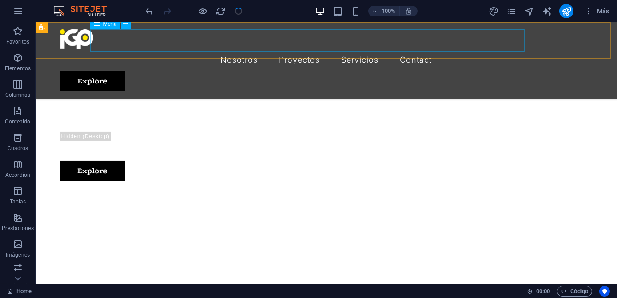
click at [384, 49] on nav "Nosotros Proyectos Servicios Contact" at bounding box center [326, 60] width 533 height 22
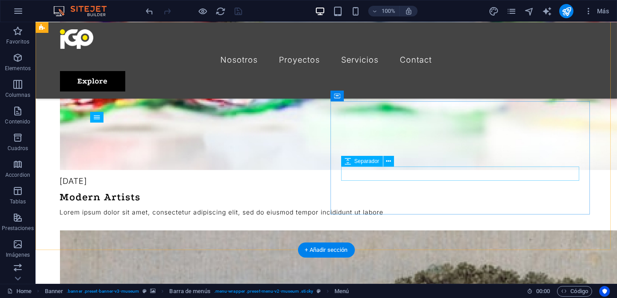
scroll to position [1614, 0]
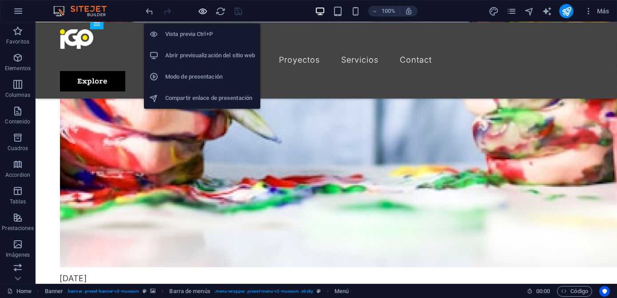
click at [206, 11] on icon "button" at bounding box center [203, 11] width 10 height 10
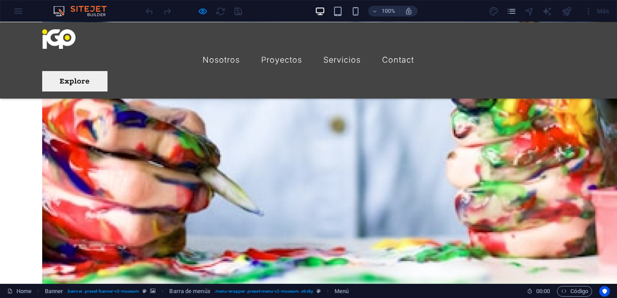
click at [107, 71] on link "Explore" at bounding box center [74, 81] width 65 height 20
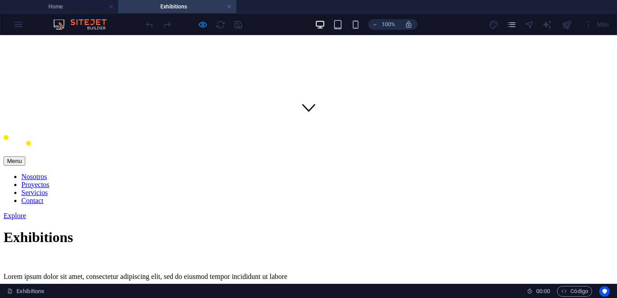
scroll to position [161, 0]
click at [519, 211] on div "Explore" at bounding box center [309, 215] width 610 height 8
click at [271, 172] on nav "Nosotros Proyectos Servicios Contact" at bounding box center [309, 188] width 610 height 32
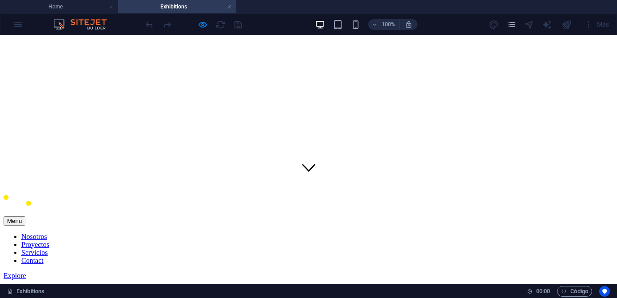
scroll to position [0, 0]
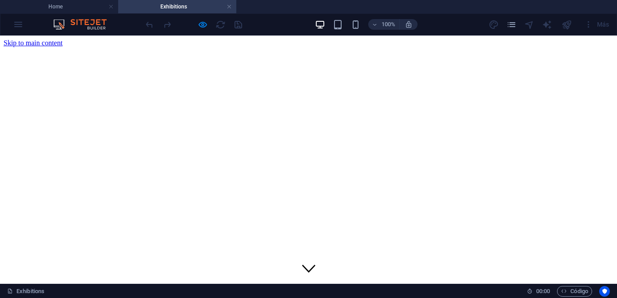
click at [229, 8] on link at bounding box center [228, 7] width 5 height 8
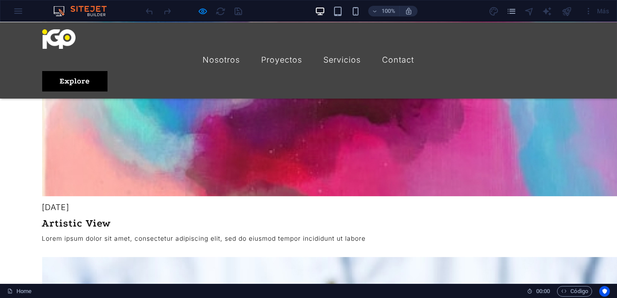
scroll to position [1041, 0]
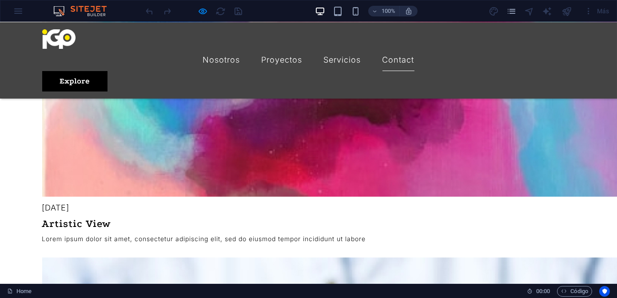
click at [382, 49] on link "Contact" at bounding box center [398, 60] width 32 height 22
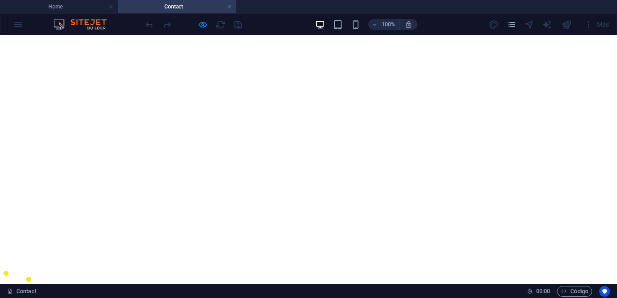
scroll to position [0, 0]
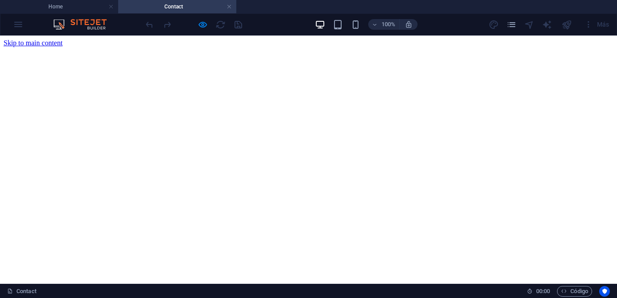
drag, startPoint x: 228, startPoint y: 6, endPoint x: 218, endPoint y: 10, distance: 10.8
click at [228, 6] on link at bounding box center [228, 7] width 5 height 8
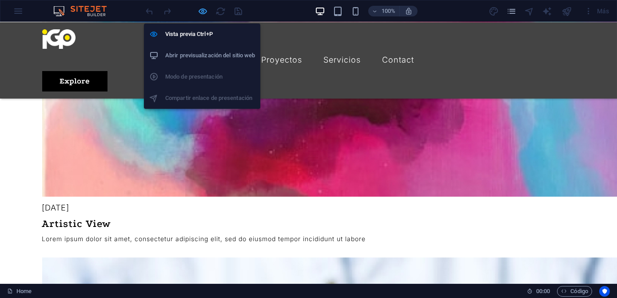
click at [201, 11] on icon "button" at bounding box center [203, 11] width 10 height 10
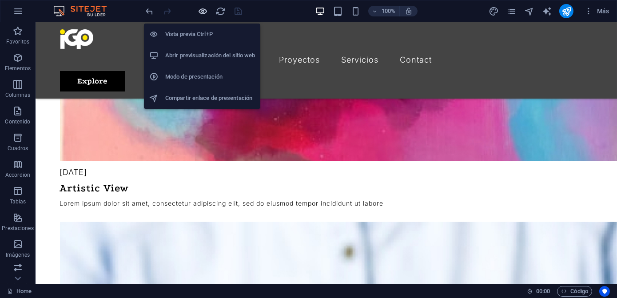
scroll to position [1089, 0]
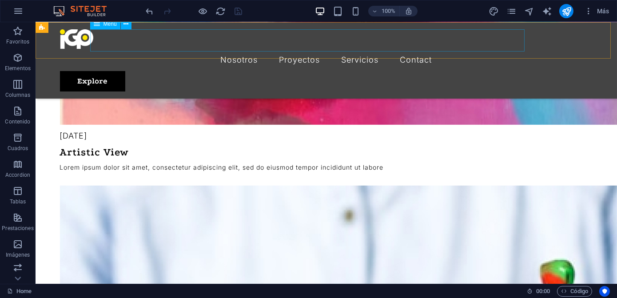
click at [385, 49] on nav "Nosotros Proyectos Servicios Contact" at bounding box center [326, 60] width 533 height 22
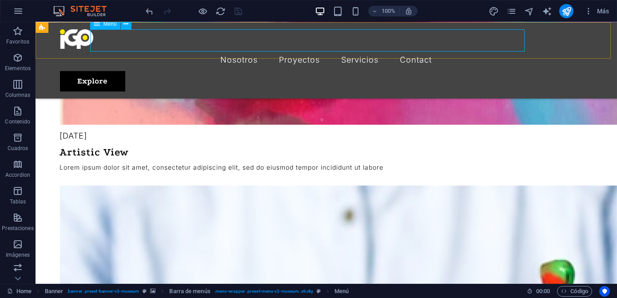
scroll to position [1008, 0]
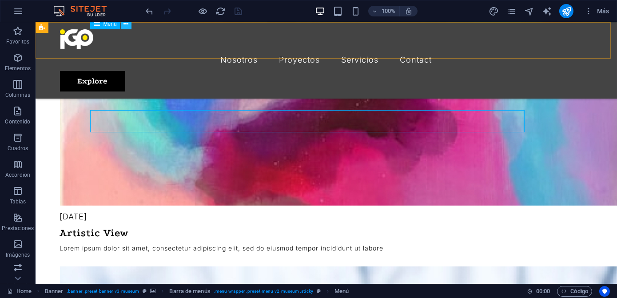
click at [126, 24] on icon at bounding box center [125, 24] width 5 height 9
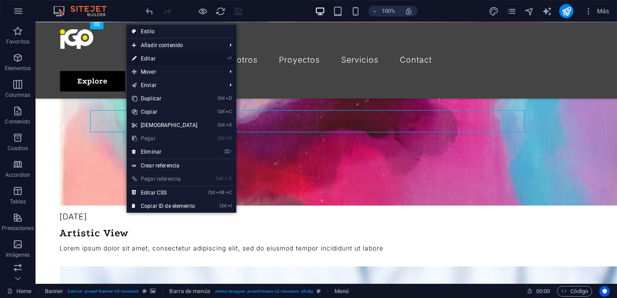
drag, startPoint x: 147, startPoint y: 40, endPoint x: 145, endPoint y: 56, distance: 16.2
click at [145, 56] on ul "Estilo Añadir contenido Ctrl 1 Cabecera Ctrl 2 Texto Ctrl 3 Imagen Ctrl 4 Conte…" at bounding box center [182, 119] width 110 height 188
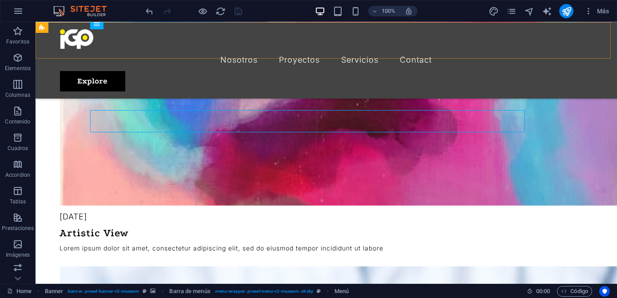
drag, startPoint x: 180, startPoint y: 79, endPoint x: 151, endPoint y: 57, distance: 36.9
click at [151, 57] on div "Menu Nosotros Proyectos Servicios Contact Explore" at bounding box center [326, 60] width 581 height 76
click at [127, 27] on icon at bounding box center [125, 24] width 5 height 9
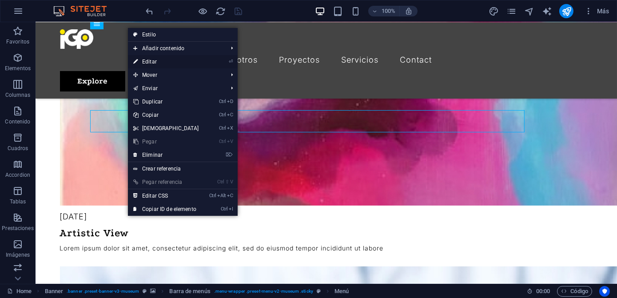
click at [143, 62] on link "⏎ Editar" at bounding box center [166, 61] width 76 height 13
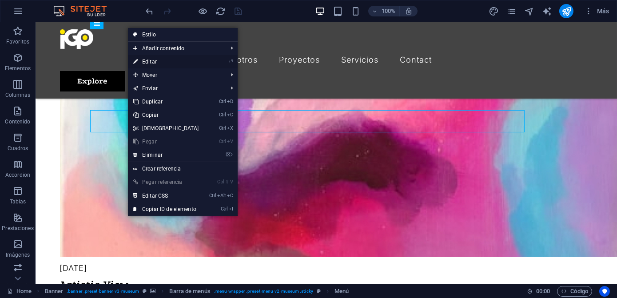
select select "1"
select select
select select "2"
select select
select select "3"
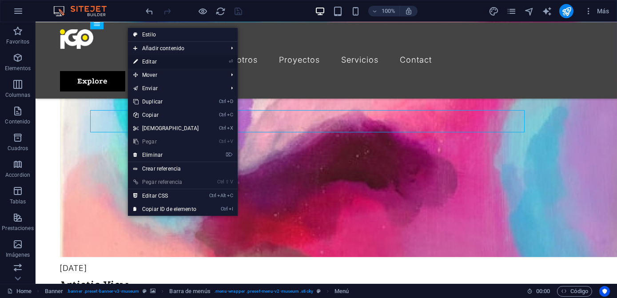
select select
select select "4"
select select
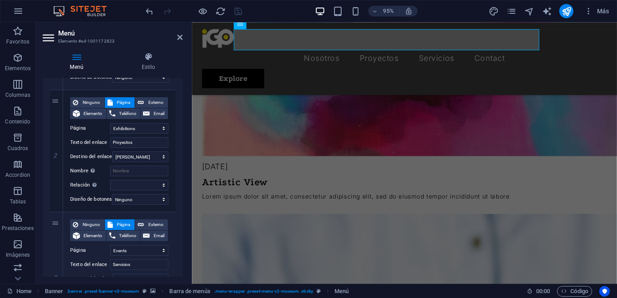
scroll to position [411, 0]
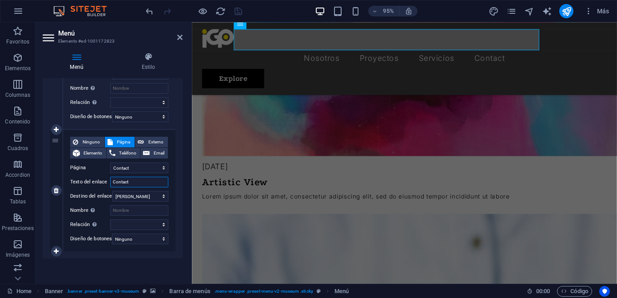
click at [144, 177] on input "Contact" at bounding box center [139, 182] width 58 height 11
type input "Contact0"
select select
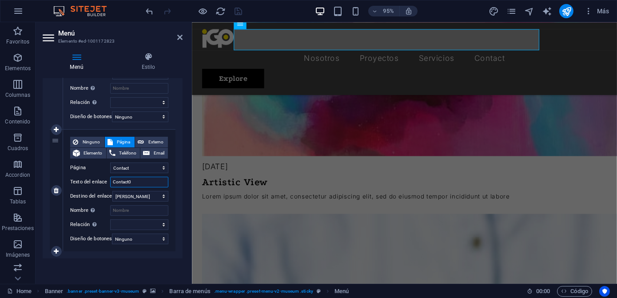
select select
type input "Contacto"
select select
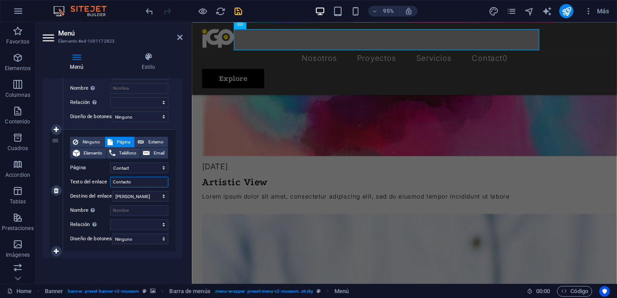
select select
type input "Contacto"
click at [237, 12] on icon "save" at bounding box center [239, 11] width 10 height 10
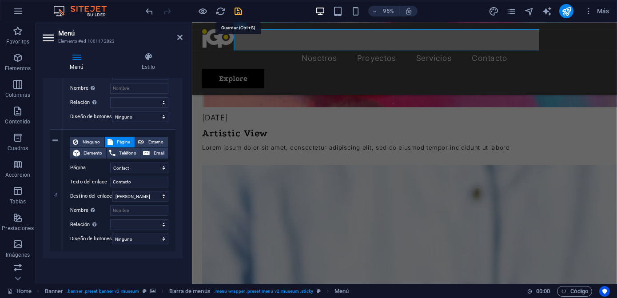
checkbox input "false"
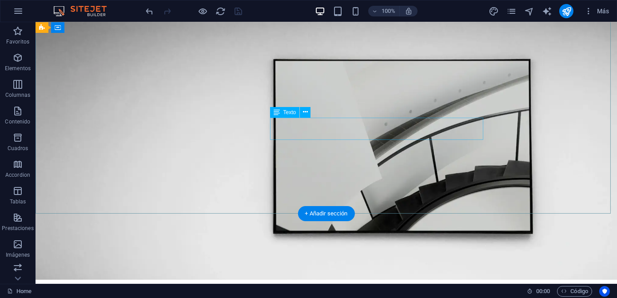
scroll to position [0, 0]
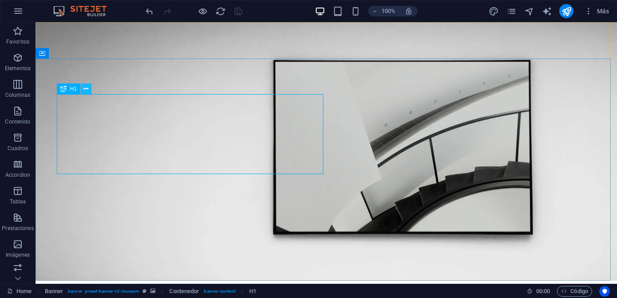
click at [83, 87] on button at bounding box center [86, 88] width 11 height 11
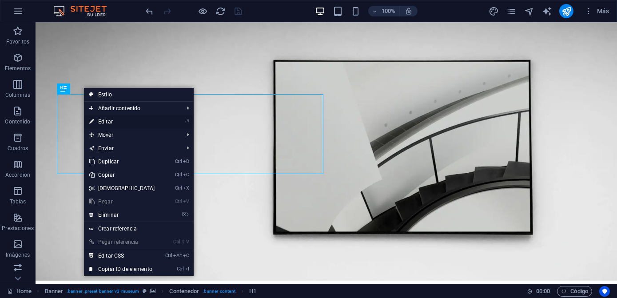
click at [110, 120] on link "⏎ Editar" at bounding box center [122, 121] width 76 height 13
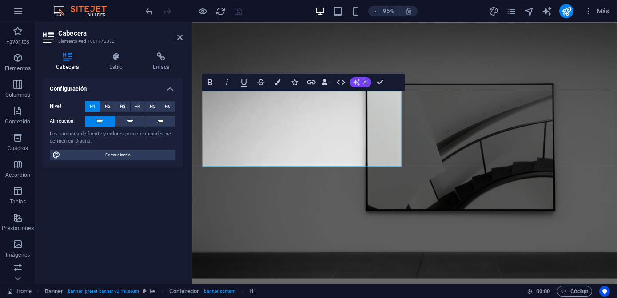
click at [366, 80] on span "AI" at bounding box center [365, 81] width 4 height 5
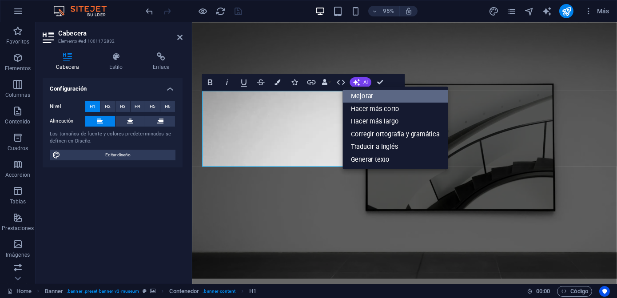
click at [364, 96] on link "Mejorar" at bounding box center [395, 96] width 106 height 13
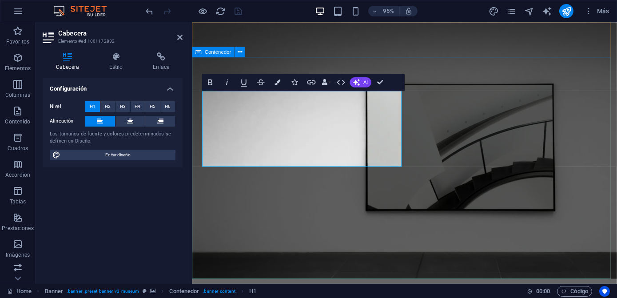
drag, startPoint x: 398, startPoint y: 158, endPoint x: 262, endPoint y: 111, distance: 143.9
click at [360, 87] on div "Bold Italic Underline Strikethrough Colors Icons Link Data Bindings Empresa Nom…" at bounding box center [295, 82] width 186 height 17
click at [360, 87] on button "AI" at bounding box center [359, 82] width 21 height 10
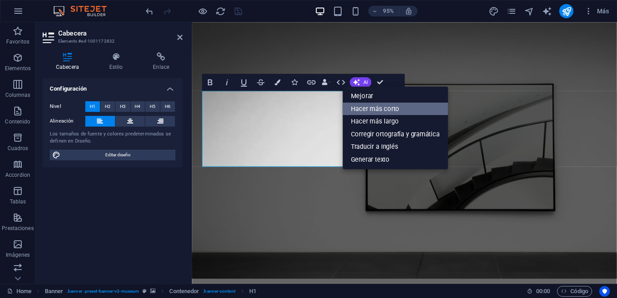
click at [371, 110] on link "Hacer más corto" at bounding box center [395, 108] width 106 height 12
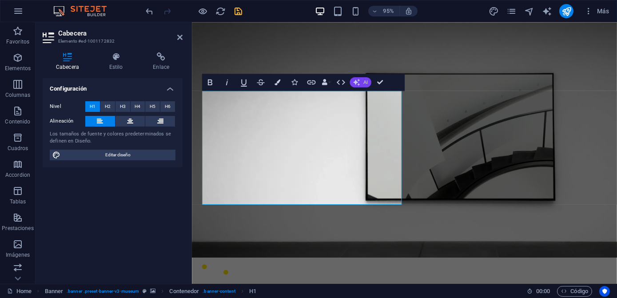
click at [361, 82] on button "AI" at bounding box center [359, 82] width 21 height 10
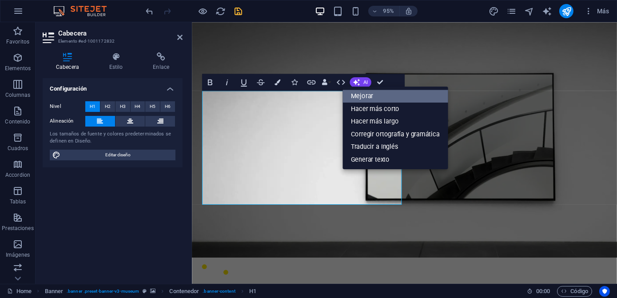
click at [370, 98] on link "Mejorar" at bounding box center [395, 96] width 106 height 13
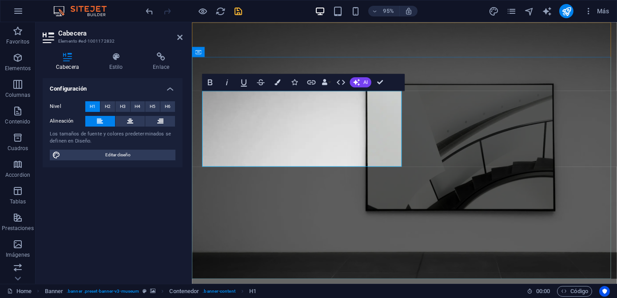
drag, startPoint x: 357, startPoint y: 158, endPoint x: 204, endPoint y: 151, distance: 152.5
click at [277, 87] on button "Colors" at bounding box center [277, 82] width 16 height 17
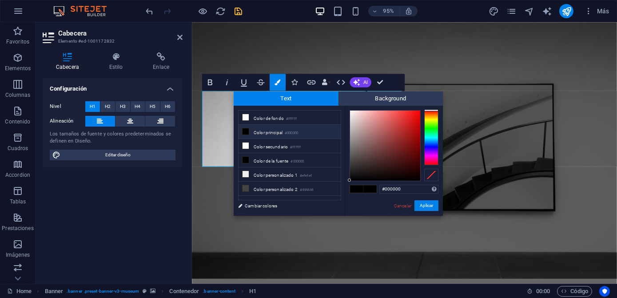
click at [298, 133] on small "#000000" at bounding box center [291, 133] width 13 height 6
click at [357, 132] on div at bounding box center [385, 146] width 70 height 70
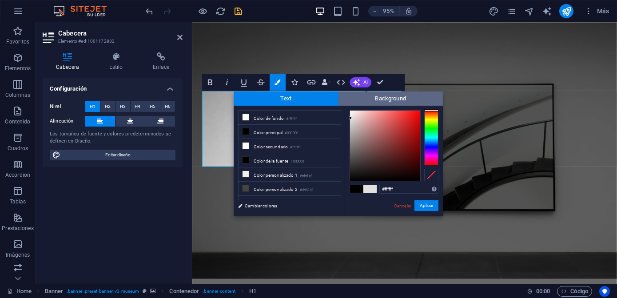
drag, startPoint x: 354, startPoint y: 123, endPoint x: 345, endPoint y: 105, distance: 20.8
click at [345, 105] on div "Text Background less Color de fondo #ffffff Color principal #000000 Color secun…" at bounding box center [338, 153] width 209 height 124
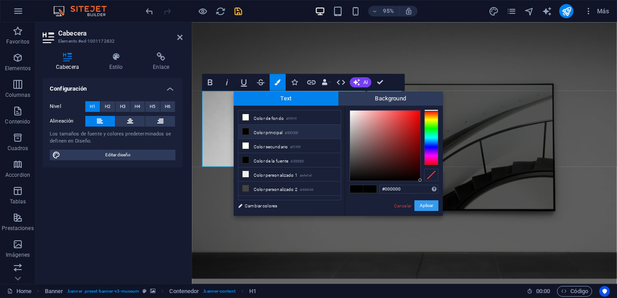
click at [426, 210] on button "Aplicar" at bounding box center [426, 205] width 24 height 11
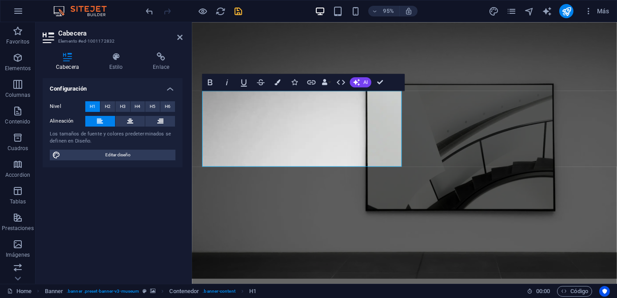
click at [328, 204] on div "Arrastra aquí para reemplazar el contenido existente. Si quieres crear un eleme…" at bounding box center [404, 152] width 425 height 261
drag, startPoint x: 357, startPoint y: 155, endPoint x: 220, endPoint y: 126, distance: 139.4
drag, startPoint x: 362, startPoint y: 156, endPoint x: 198, endPoint y: 117, distance: 169.0
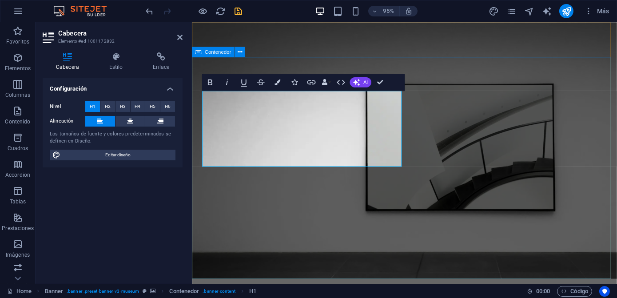
click at [212, 80] on icon "button" at bounding box center [210, 82] width 4 height 6
click at [231, 79] on icon "button" at bounding box center [227, 82] width 10 height 10
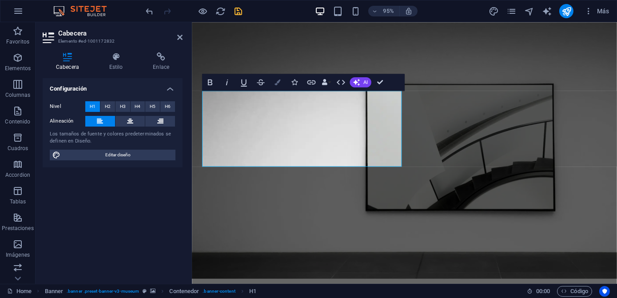
click at [281, 86] on button "Colors" at bounding box center [277, 82] width 16 height 17
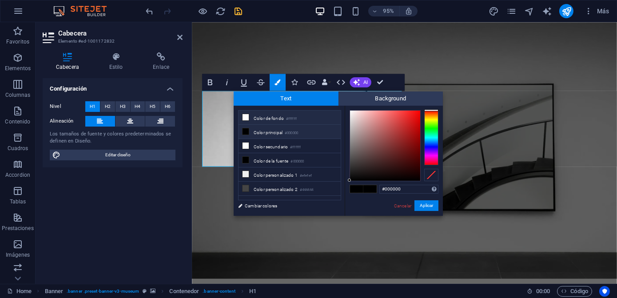
click at [283, 117] on li "Color de fondo #ffffff" at bounding box center [289, 118] width 102 height 14
type input "#ffffff"
click at [400, 209] on div "Cancelar Aplicar" at bounding box center [415, 205] width 45 height 11
click at [402, 203] on link "Cancelar" at bounding box center [402, 205] width 19 height 7
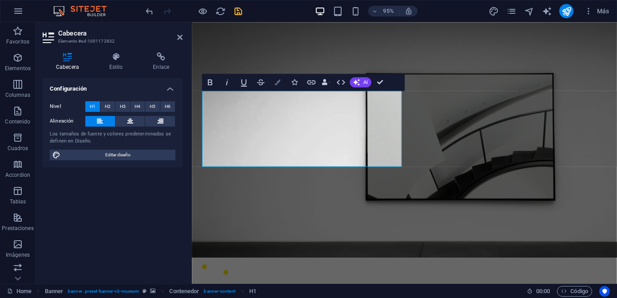
click at [281, 85] on button "Colors" at bounding box center [277, 82] width 16 height 17
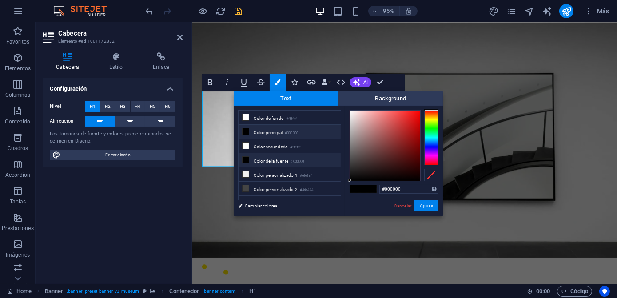
click at [281, 158] on li "Color de la fuente #000000" at bounding box center [289, 160] width 102 height 14
click at [247, 158] on icon at bounding box center [245, 160] width 6 height 6
drag, startPoint x: 361, startPoint y: 124, endPoint x: 343, endPoint y: 108, distance: 23.9
click at [343, 108] on div "less Color de fondo #ffffff Color principal #000000 Color secundario #ffffff Co…" at bounding box center [338, 161] width 209 height 110
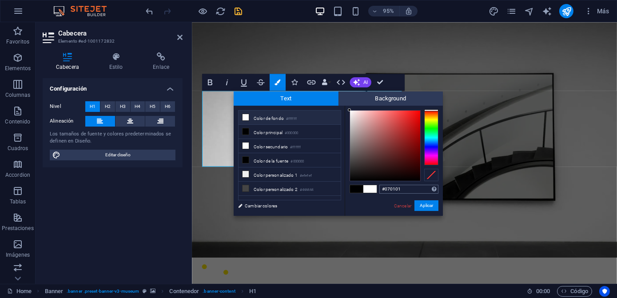
type input "#000000"
click at [424, 208] on button "Aplicar" at bounding box center [426, 205] width 24 height 11
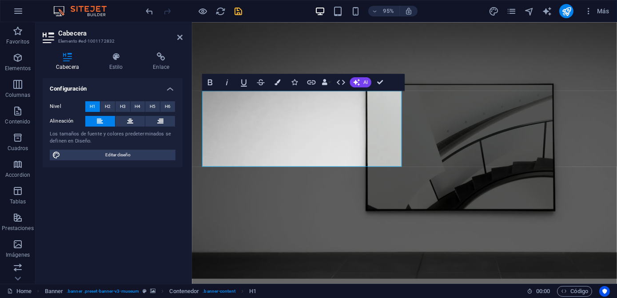
click at [323, 213] on div "Arrastra aquí para reemplazar el contenido existente. Si quieres crear un eleme…" at bounding box center [404, 152] width 425 height 261
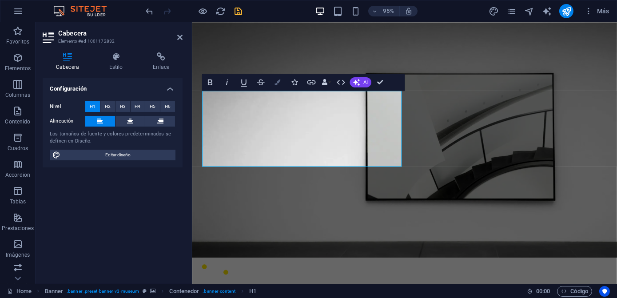
click at [283, 81] on button "Colors" at bounding box center [277, 82] width 16 height 17
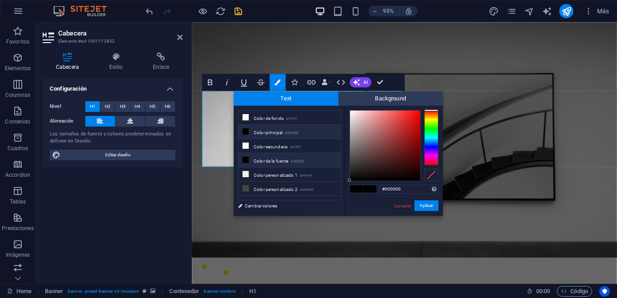
click at [281, 159] on li "Color de la fuente #000000" at bounding box center [289, 160] width 102 height 14
type input "#ffffff"
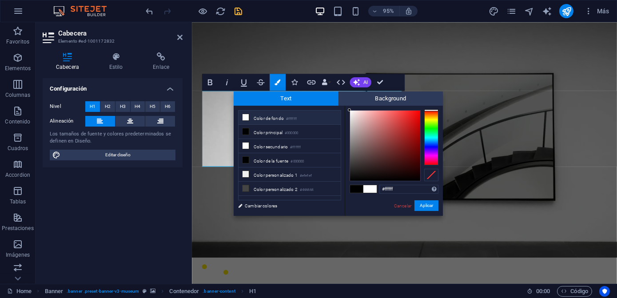
drag, startPoint x: 376, startPoint y: 139, endPoint x: 348, endPoint y: 109, distance: 41.1
click at [350, 111] on div at bounding box center [385, 146] width 70 height 70
click at [422, 206] on button "Aplicar" at bounding box center [426, 205] width 24 height 11
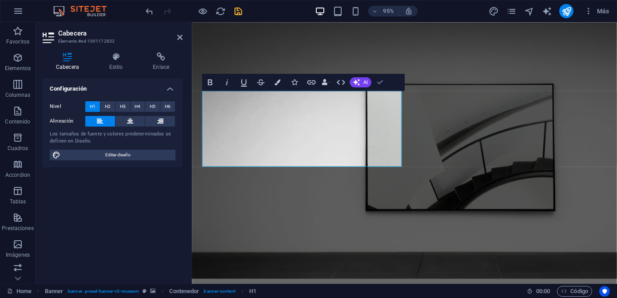
drag, startPoint x: 379, startPoint y: 79, endPoint x: 330, endPoint y: 68, distance: 50.0
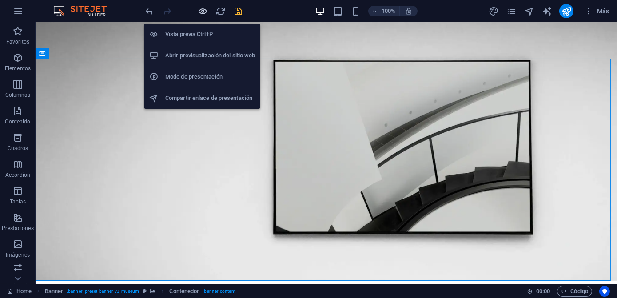
click at [202, 11] on icon "button" at bounding box center [203, 11] width 10 height 10
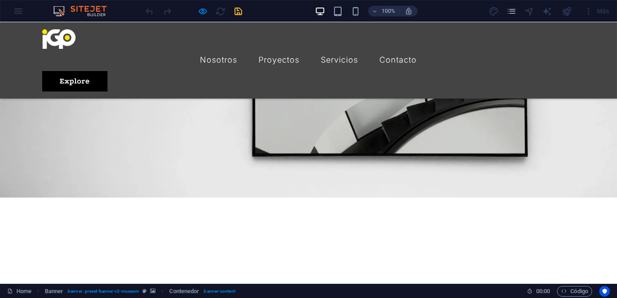
scroll to position [80, 0]
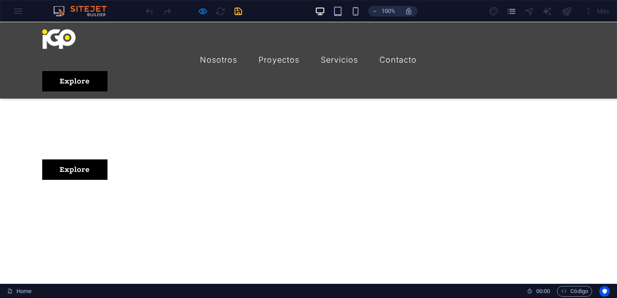
scroll to position [202, 0]
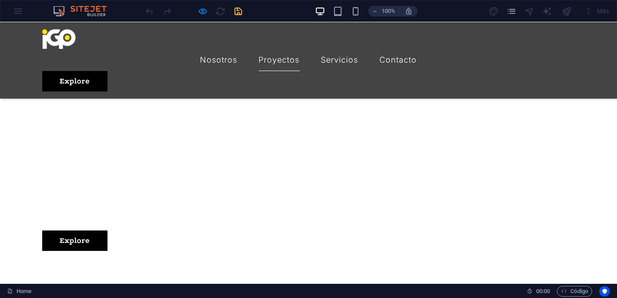
click at [263, 49] on link "Proyectos" at bounding box center [279, 60] width 41 height 22
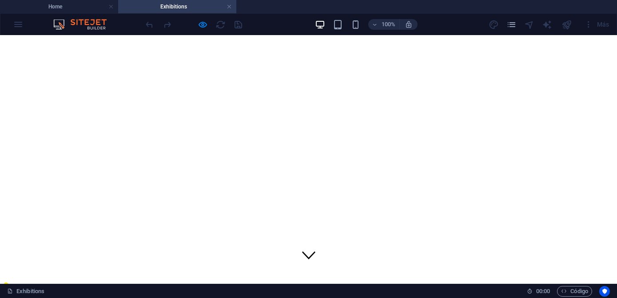
scroll to position [0, 0]
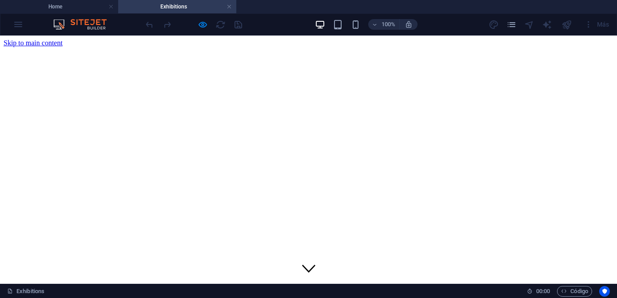
click at [229, 7] on link at bounding box center [228, 7] width 5 height 8
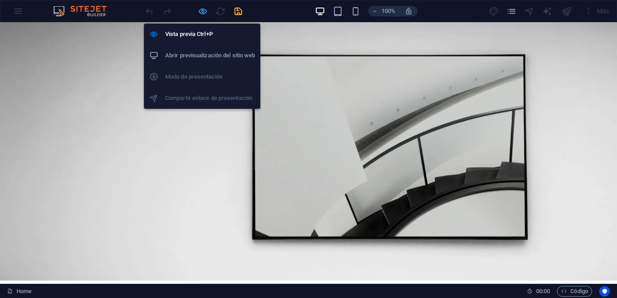
click at [201, 9] on icon "button" at bounding box center [203, 11] width 10 height 10
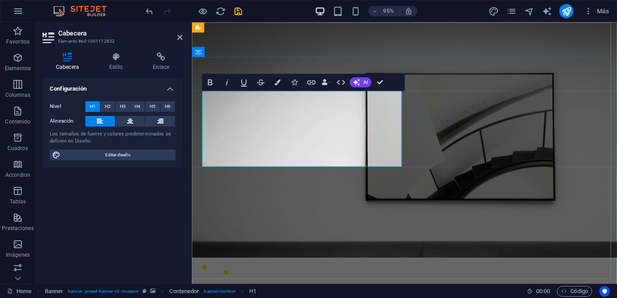
drag, startPoint x: 364, startPoint y: 156, endPoint x: 195, endPoint y: 148, distance: 168.9
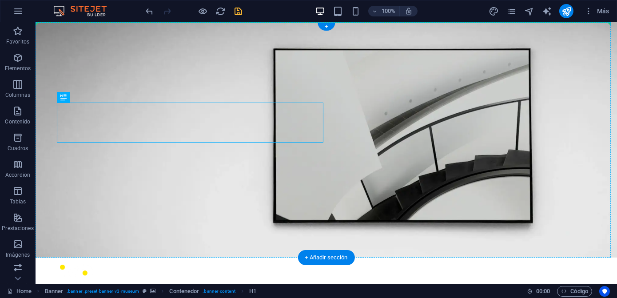
drag, startPoint x: 143, startPoint y: 110, endPoint x: 143, endPoint y: 98, distance: 12.4
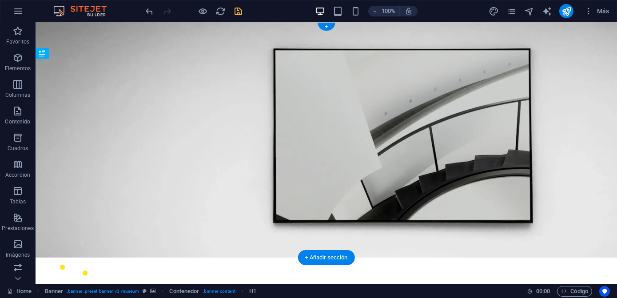
drag, startPoint x: 347, startPoint y: 113, endPoint x: 167, endPoint y: 108, distance: 179.9
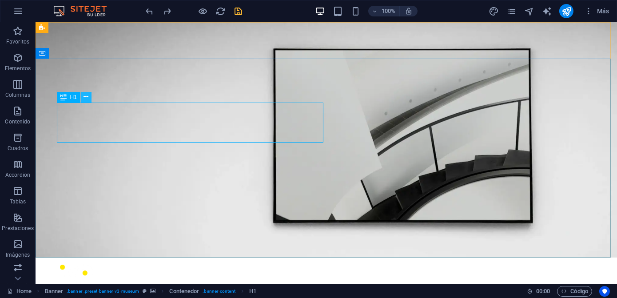
click at [83, 96] on button at bounding box center [86, 97] width 11 height 11
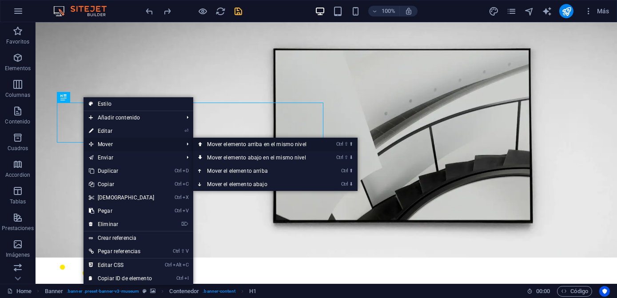
click at [231, 141] on link "Ctrl ⇧ ⬆ Mover elemento arriba en el mismo nivel" at bounding box center [258, 144] width 131 height 13
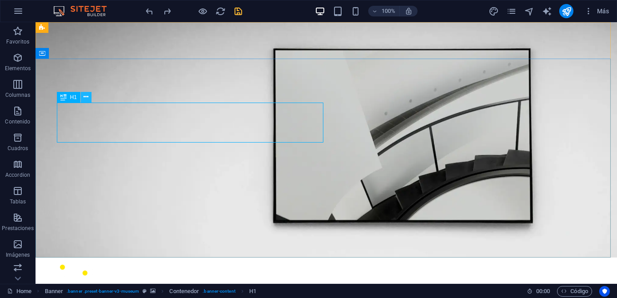
click at [90, 98] on button at bounding box center [86, 97] width 11 height 11
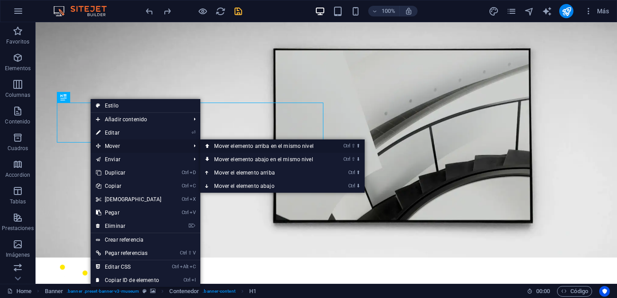
click at [217, 145] on link "Ctrl ⇧ ⬆ Mover elemento arriba en el mismo nivel" at bounding box center [265, 145] width 131 height 13
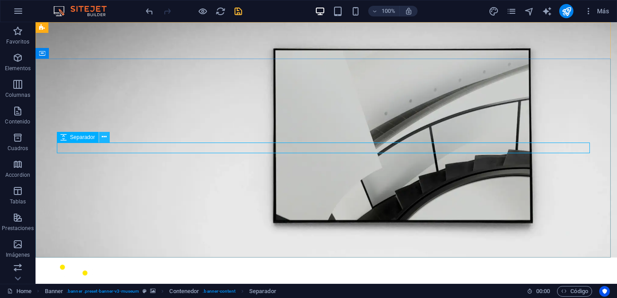
click at [104, 139] on icon at bounding box center [104, 136] width 5 height 9
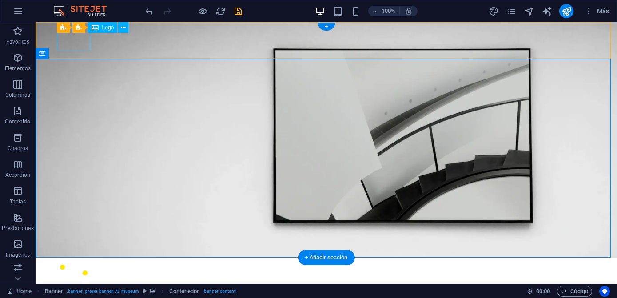
click at [82, 265] on div at bounding box center [326, 275] width 533 height 20
